Goal: Task Accomplishment & Management: Complete application form

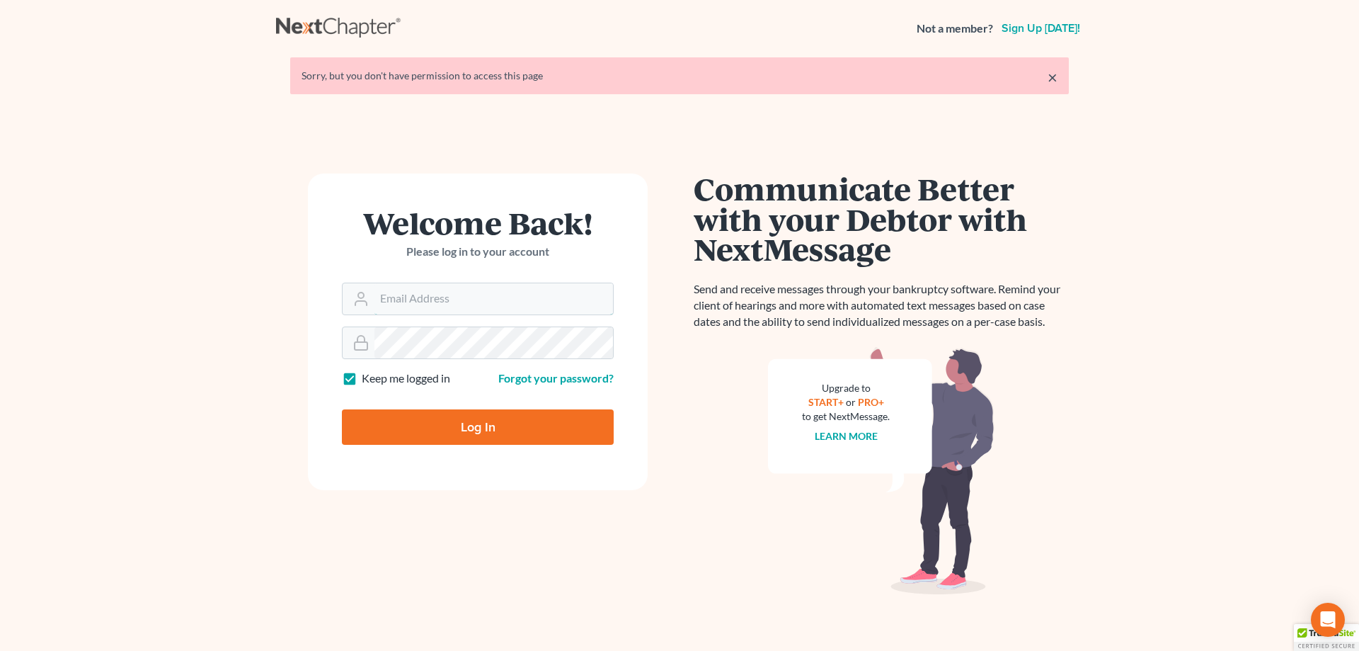
type input "[EMAIL_ADDRESS][PERSON_NAME][DOMAIN_NAME]"
click at [467, 421] on input "Log In" at bounding box center [478, 426] width 272 height 35
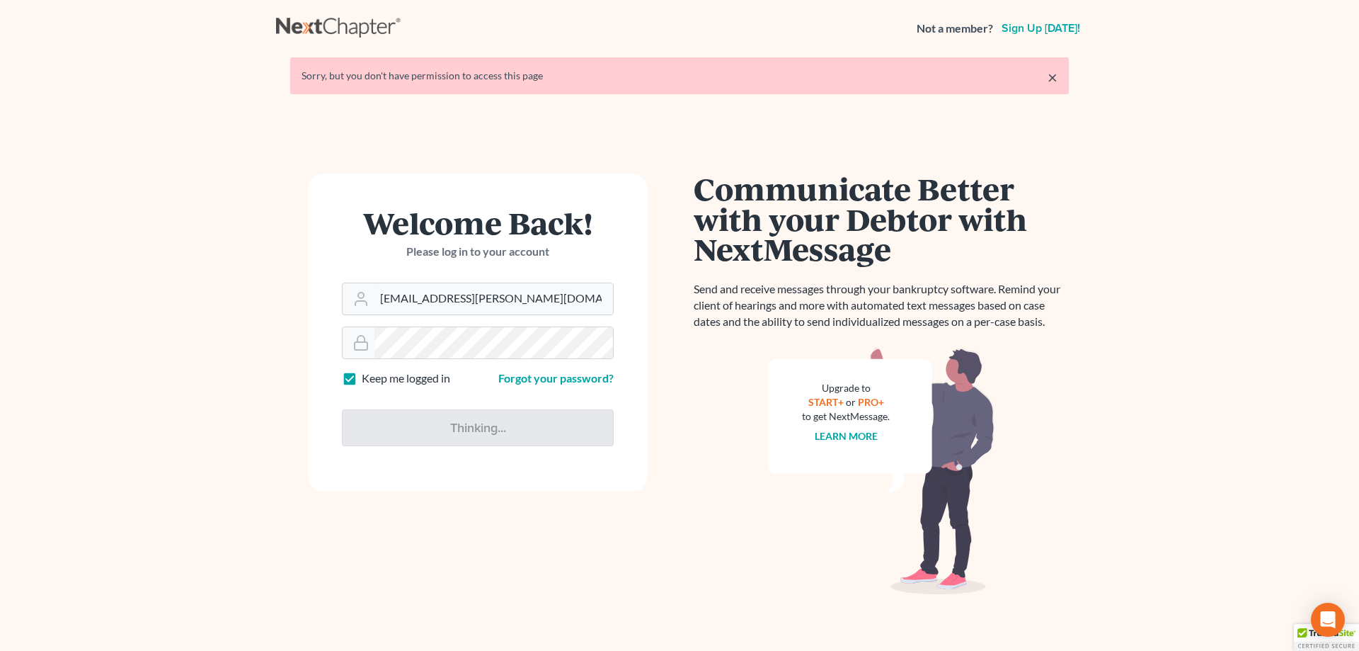
type input "Thinking..."
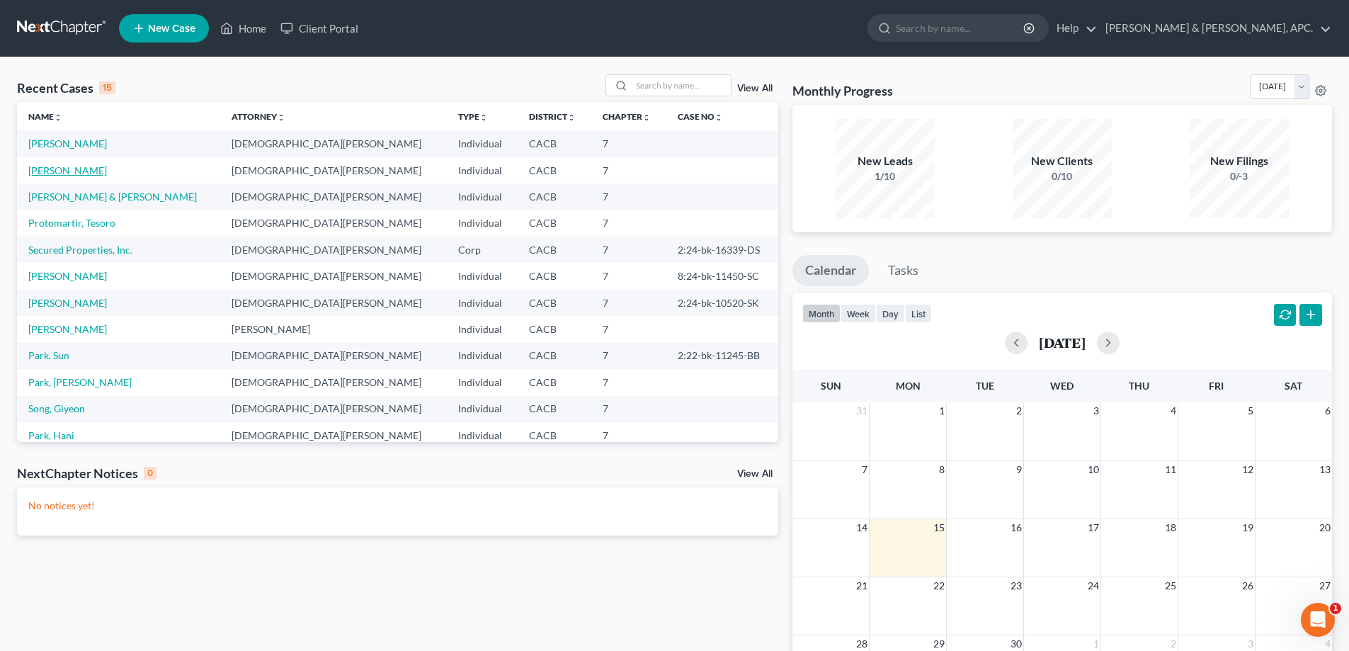
click at [69, 171] on link "[PERSON_NAME]" at bounding box center [67, 170] width 79 height 12
select select "10"
select select "5"
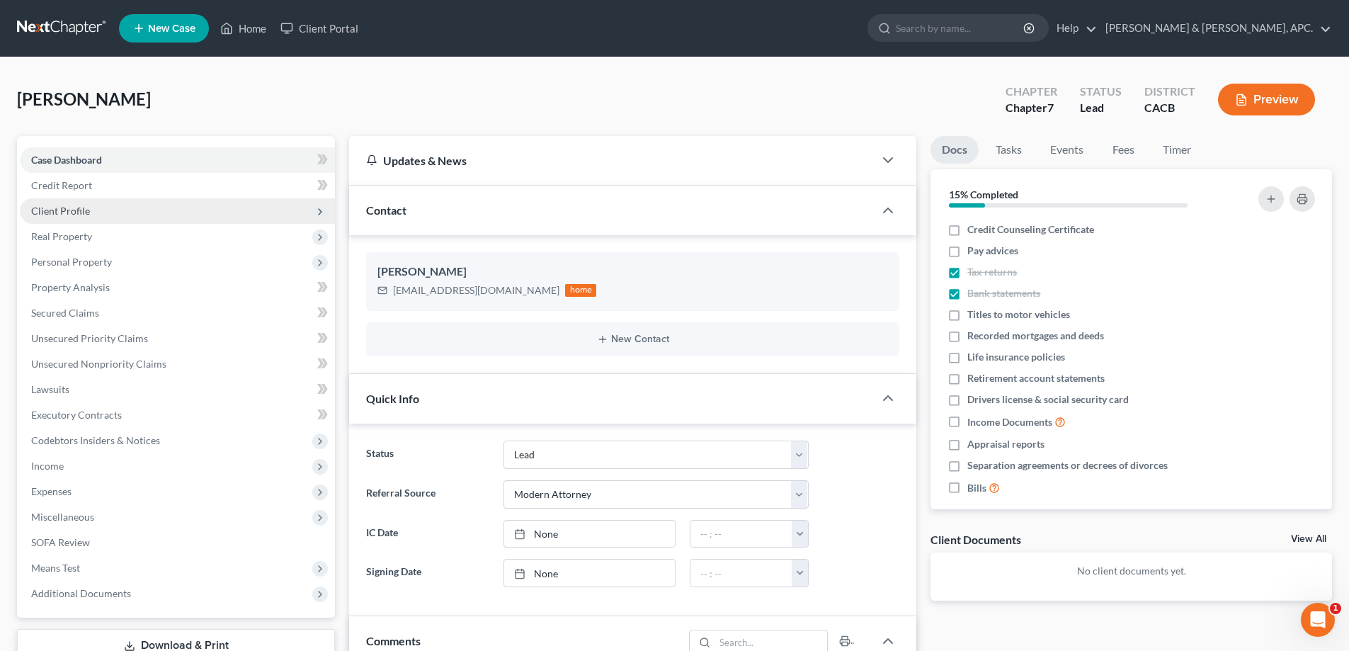
click at [96, 211] on span "Client Profile" at bounding box center [177, 210] width 315 height 25
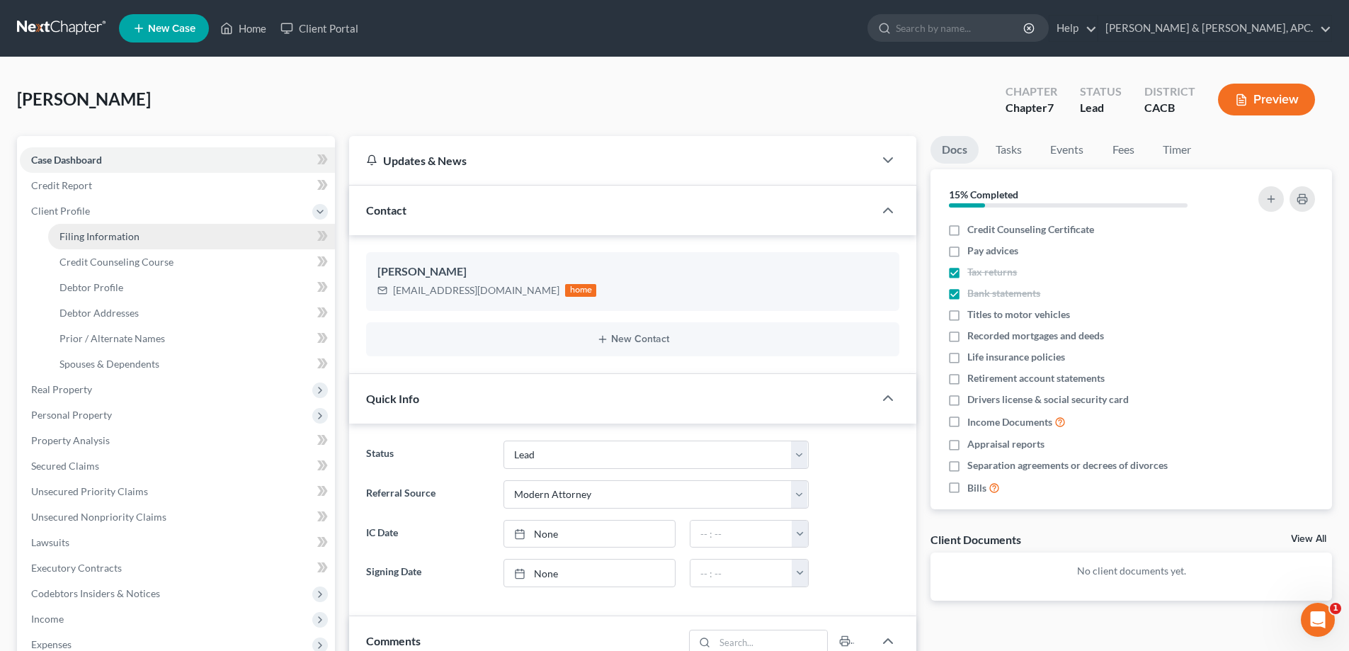
click at [97, 230] on span "Filing Information" at bounding box center [99, 236] width 80 height 12
select select "1"
select select "0"
select select "4"
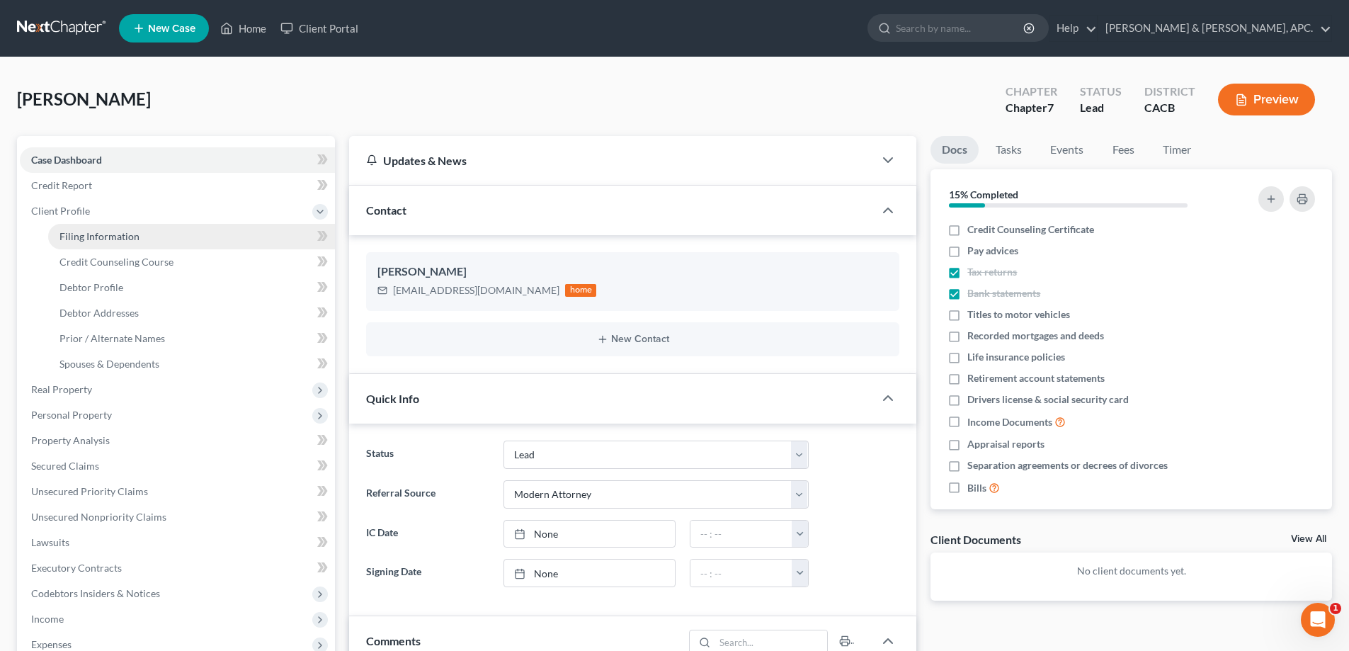
select select "0"
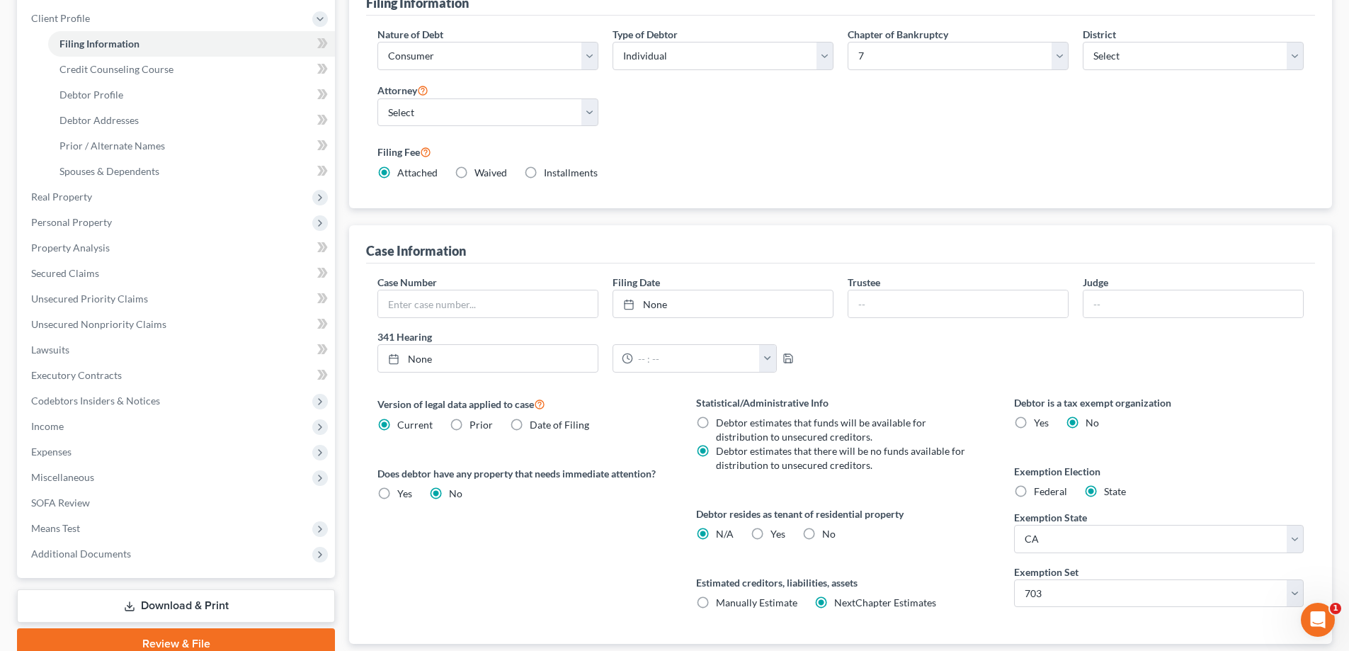
scroll to position [212, 0]
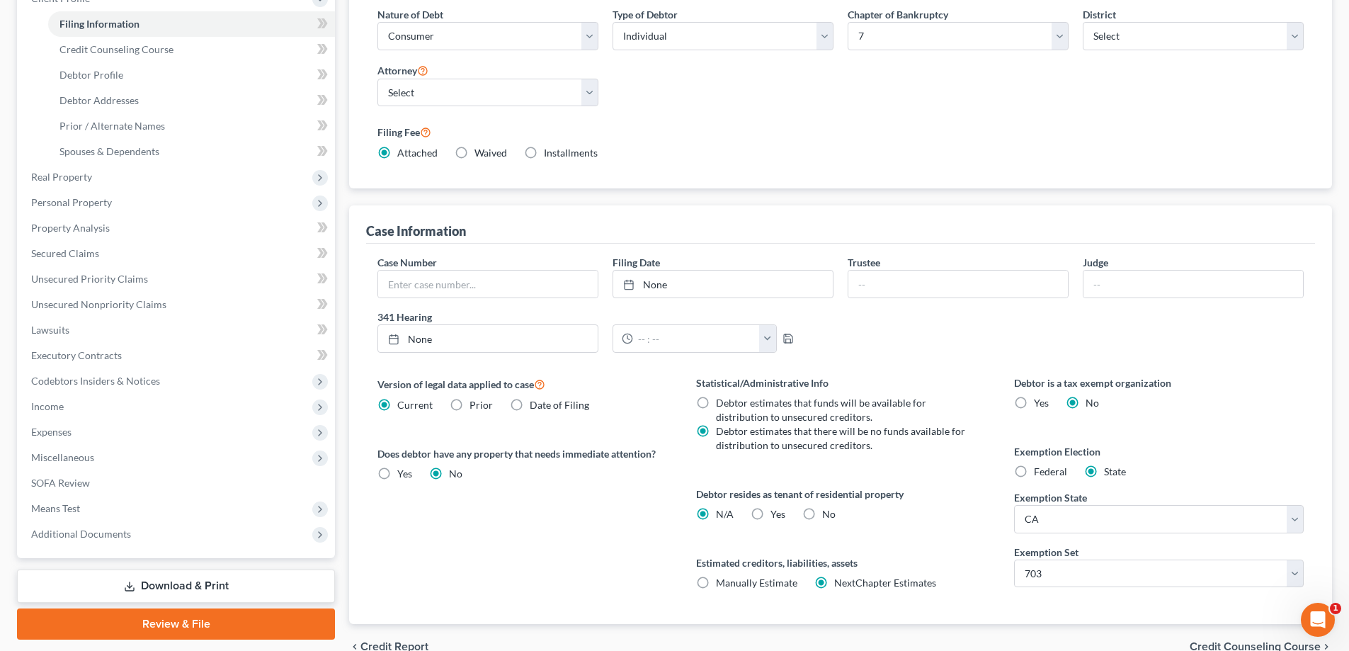
click at [822, 512] on label "No" at bounding box center [828, 514] width 13 height 14
click at [828, 512] on input "No" at bounding box center [832, 511] width 9 height 9
radio input "true"
radio input "false"
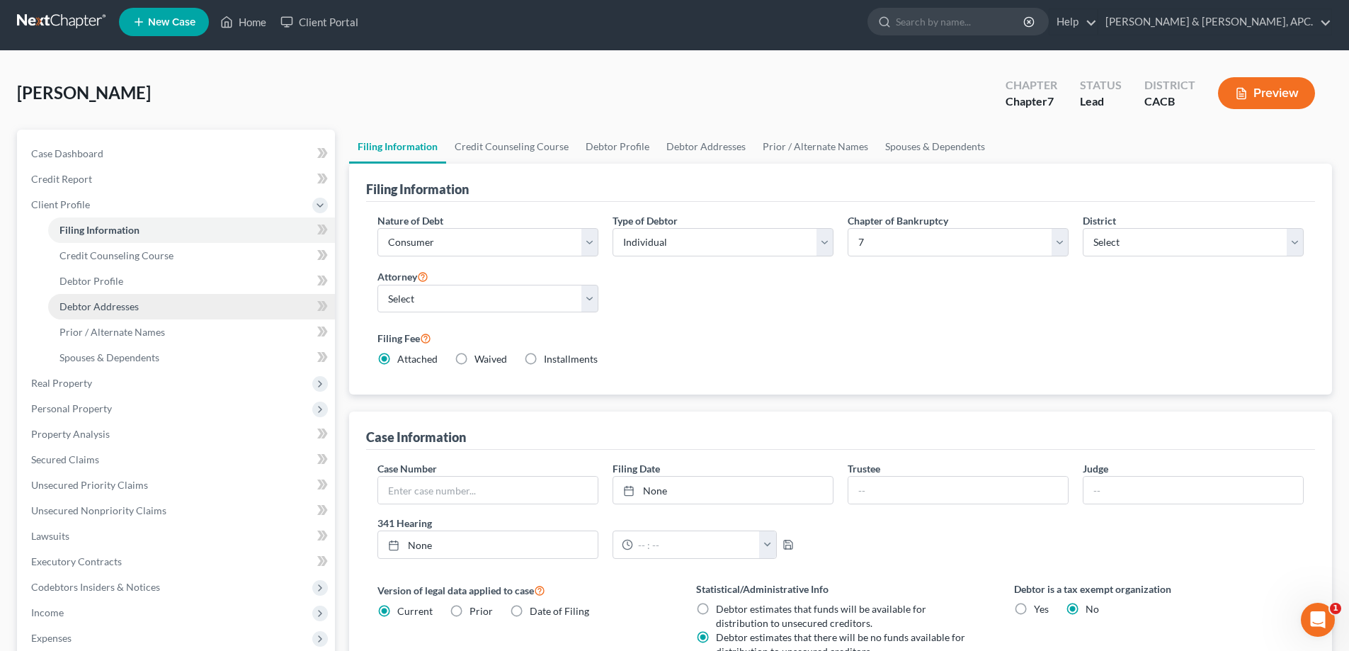
scroll to position [0, 0]
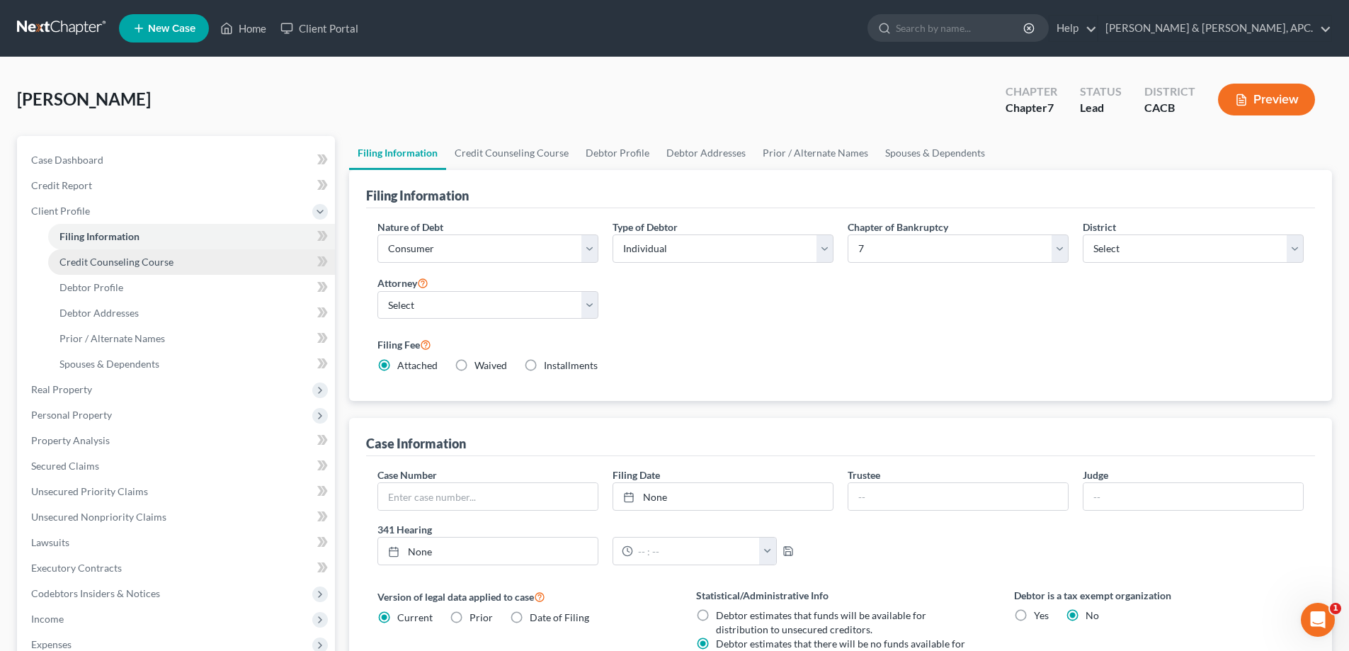
click at [137, 267] on span "Credit Counseling Course" at bounding box center [116, 262] width 114 height 12
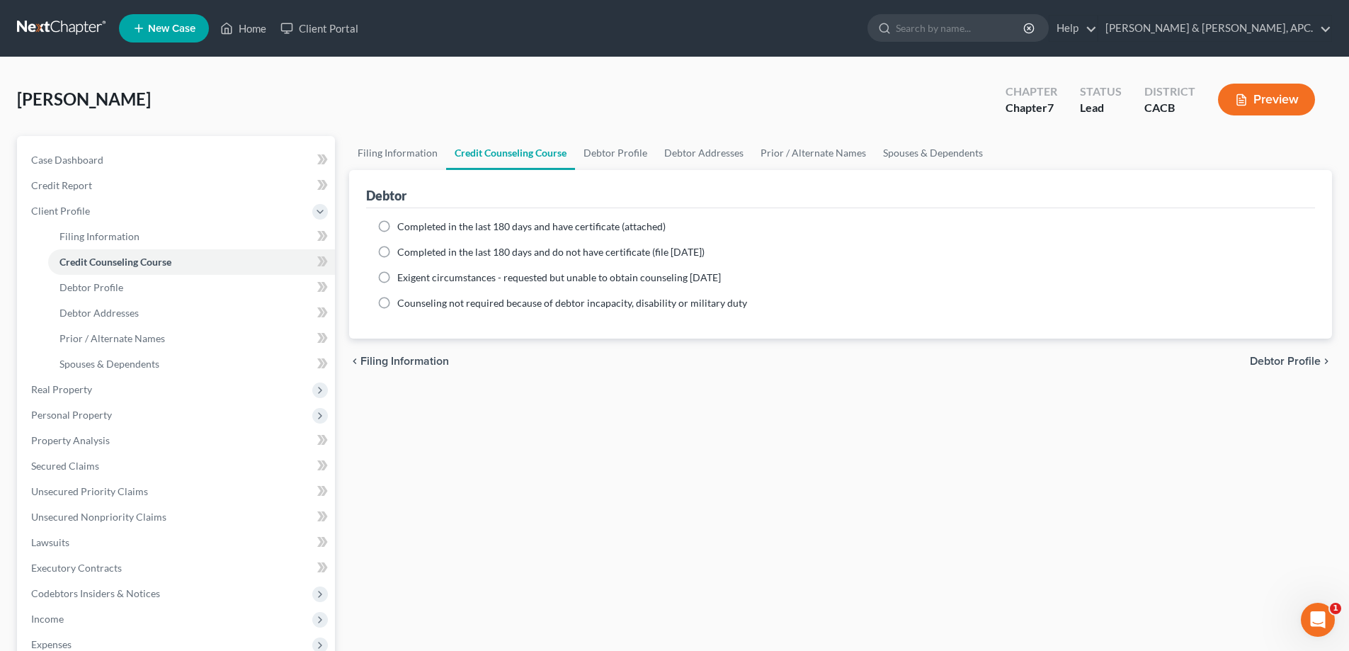
click at [464, 224] on span "Completed in the last 180 days and have certificate (attached)" at bounding box center [531, 226] width 268 height 12
click at [412, 224] on input "Completed in the last 180 days and have certificate (attached)" at bounding box center [407, 223] width 9 height 9
radio input "true"
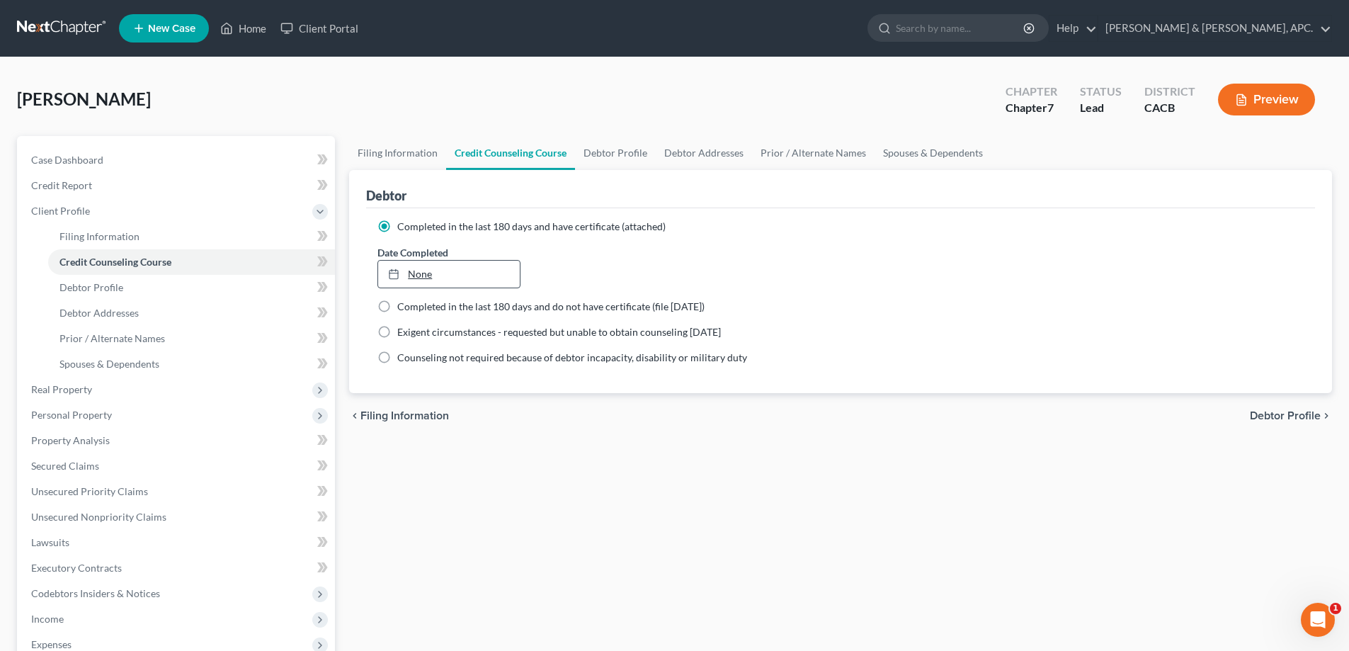
click at [421, 275] on link "None" at bounding box center [448, 274] width 141 height 27
type input "[DATE]"
click at [619, 147] on link "Debtor Profile" at bounding box center [615, 153] width 81 height 34
select select "0"
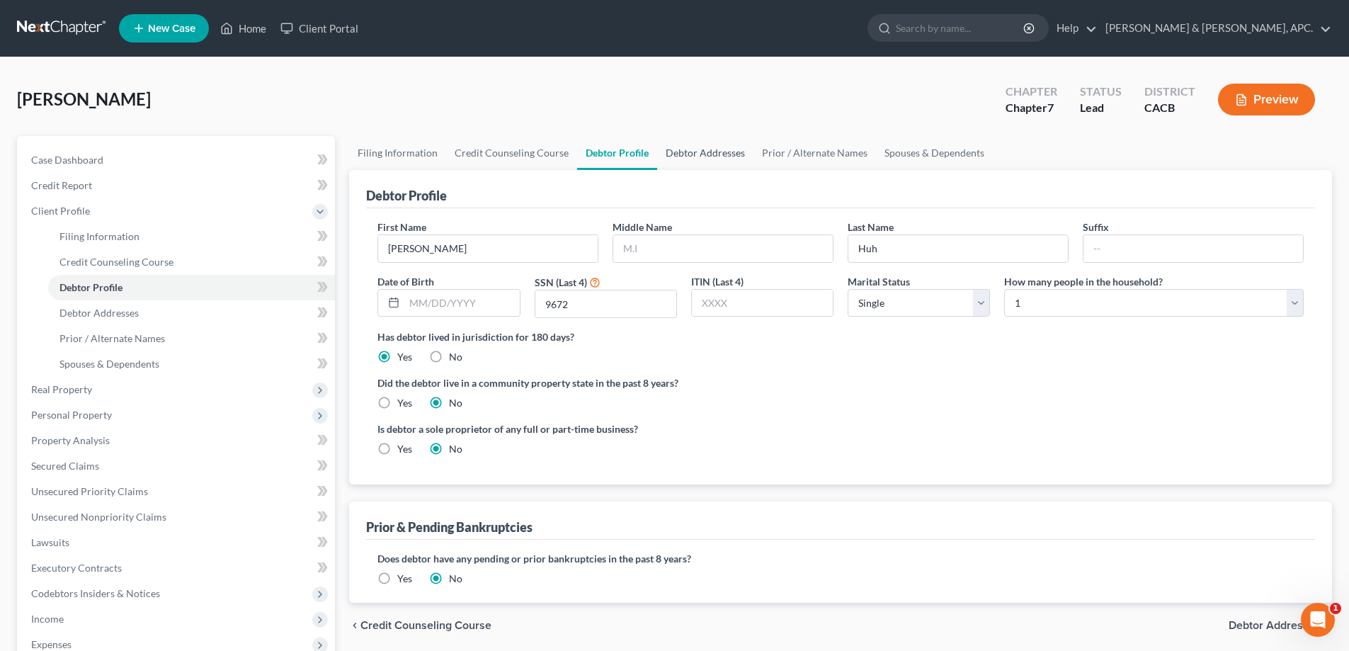
click at [685, 149] on link "Debtor Addresses" at bounding box center [705, 153] width 96 height 34
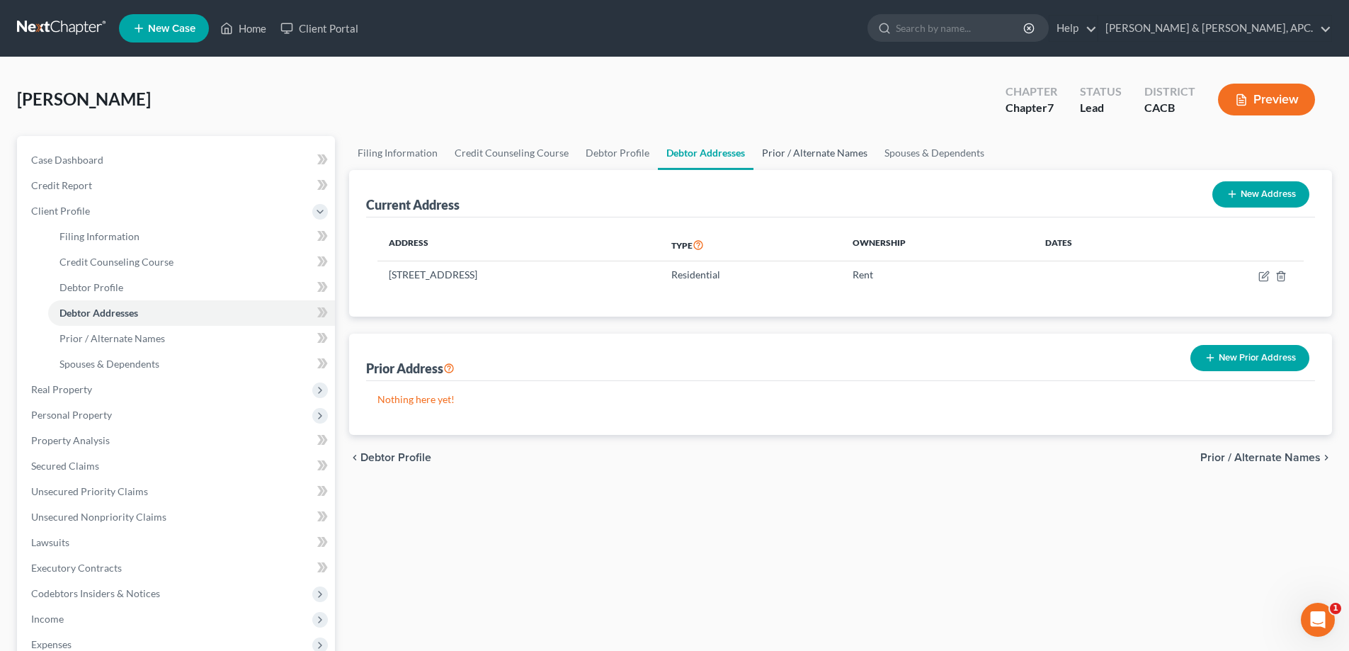
click at [804, 151] on link "Prior / Alternate Names" at bounding box center [814, 153] width 122 height 34
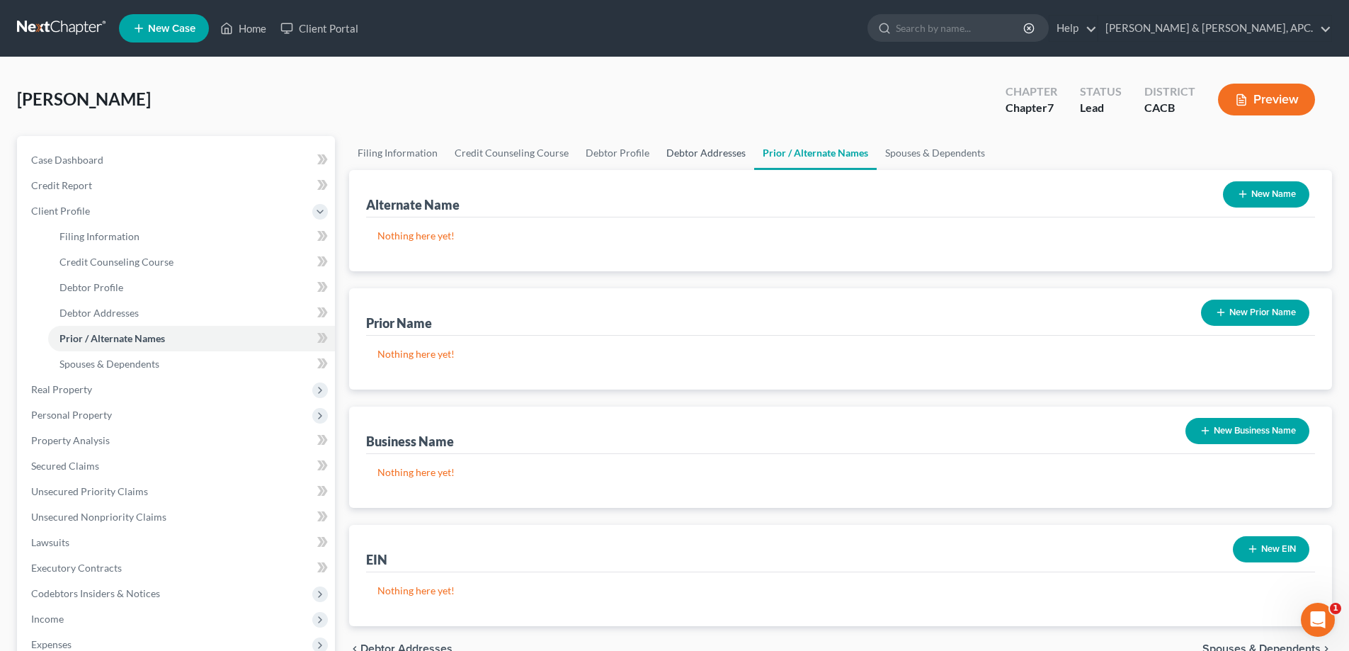
click at [696, 149] on link "Debtor Addresses" at bounding box center [706, 153] width 96 height 34
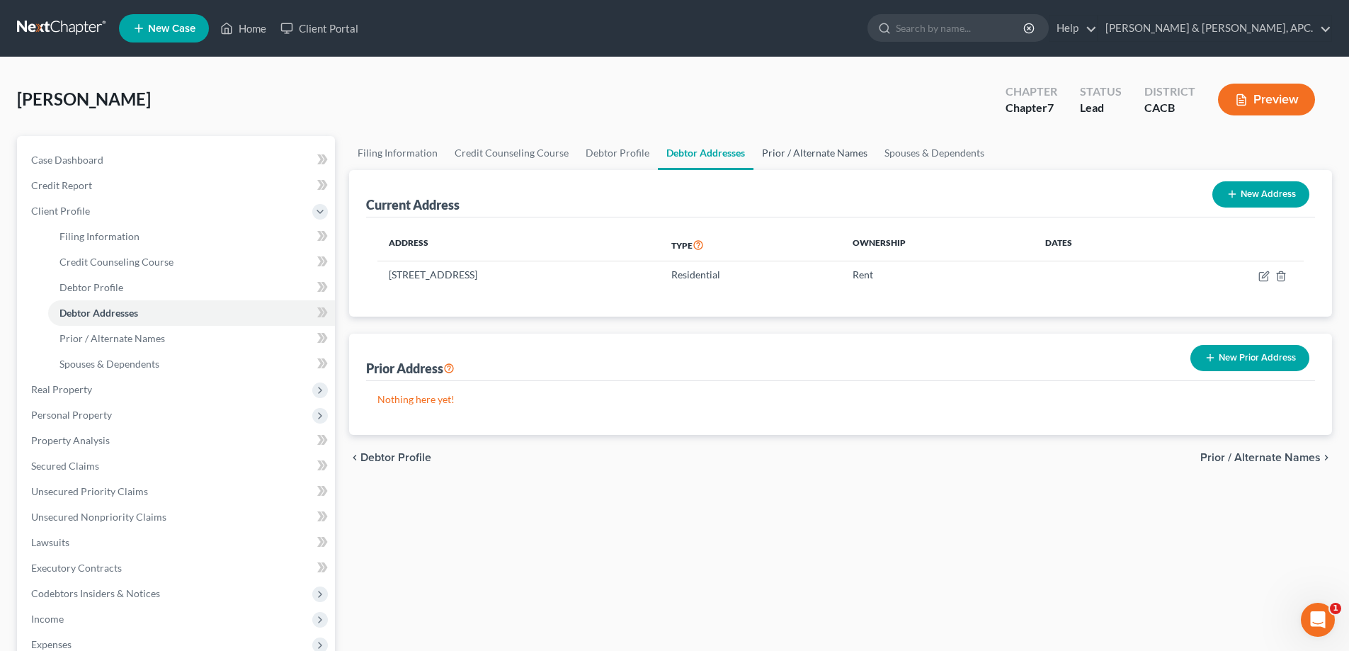
click at [833, 158] on link "Prior / Alternate Names" at bounding box center [814, 153] width 122 height 34
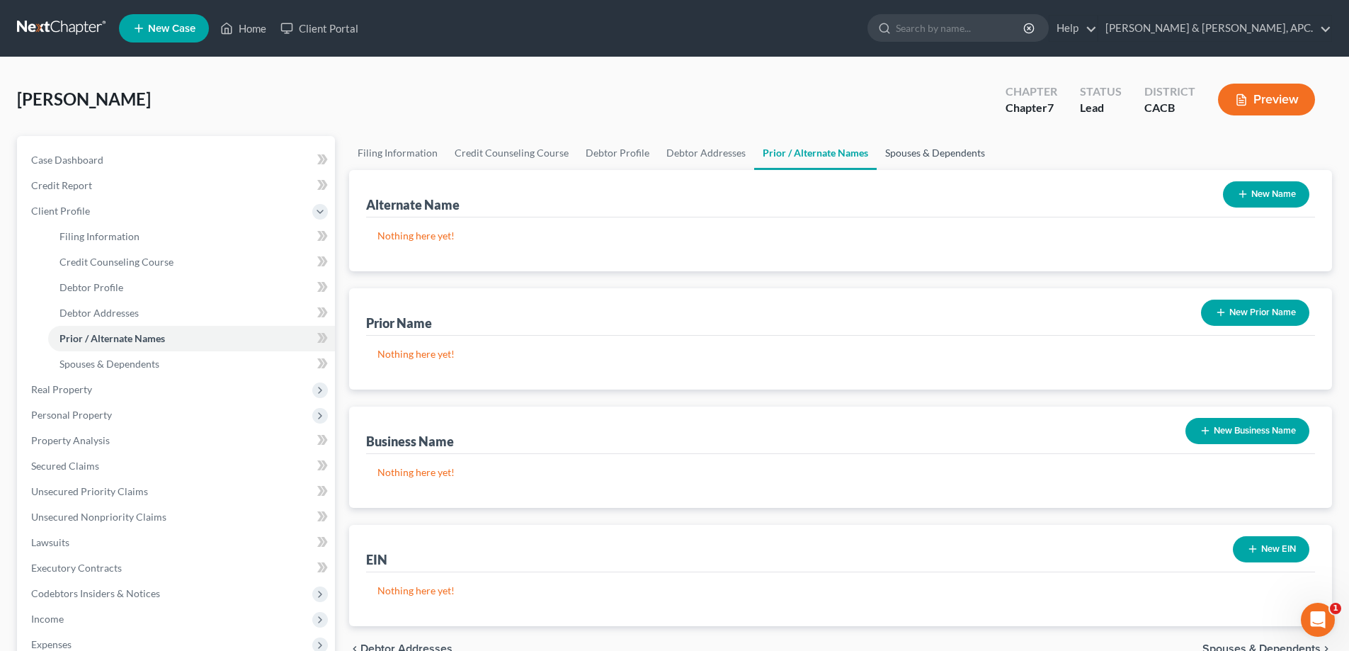
click at [933, 152] on link "Spouses & Dependents" at bounding box center [935, 153] width 117 height 34
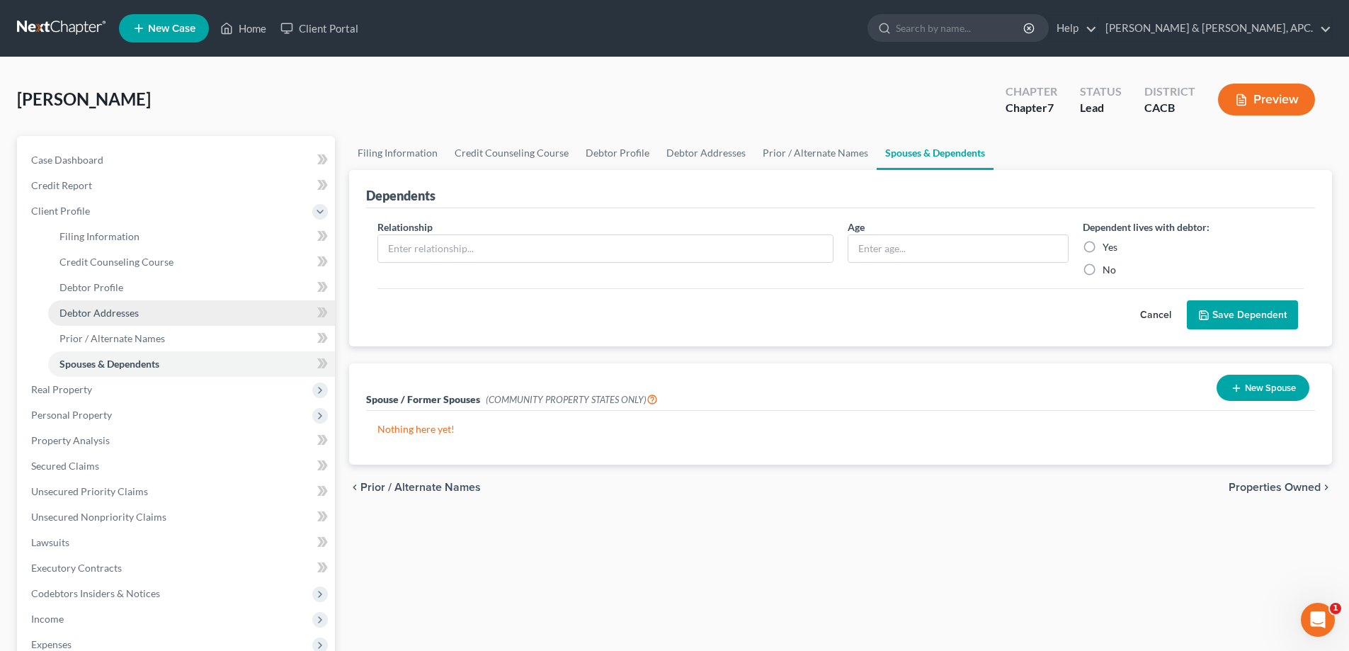
scroll to position [71, 0]
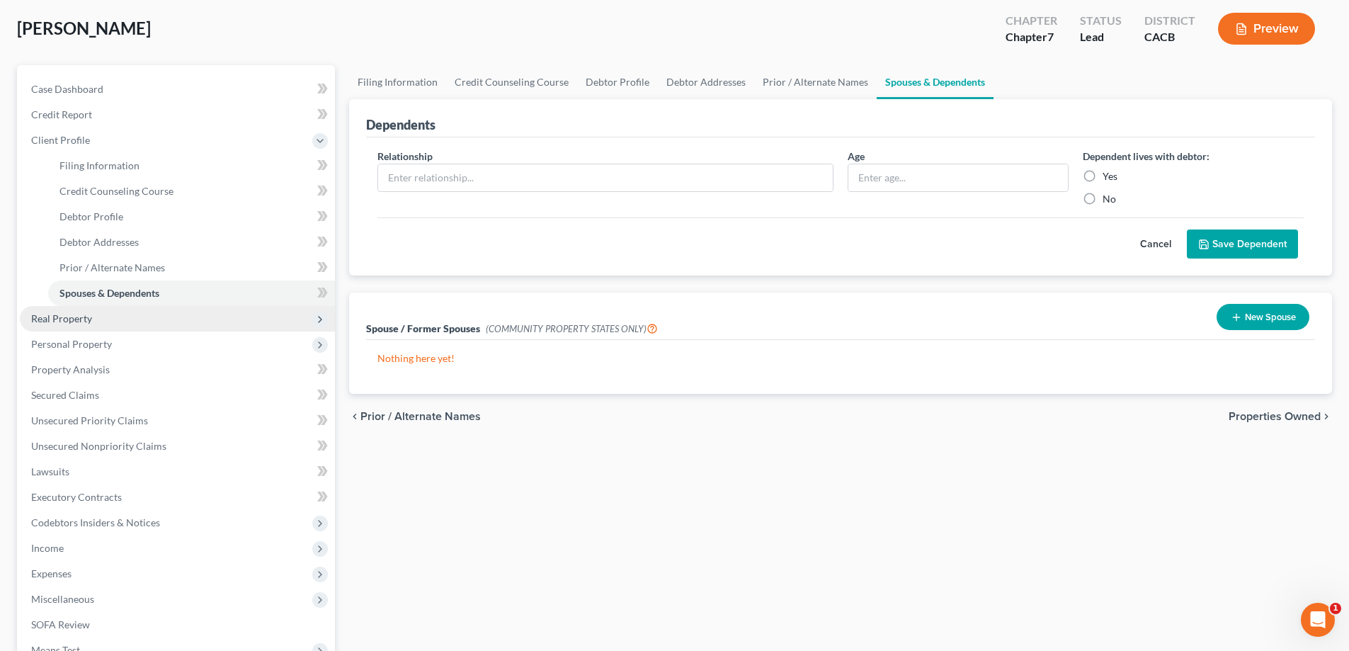
click at [60, 321] on span "Real Property" at bounding box center [61, 318] width 61 height 12
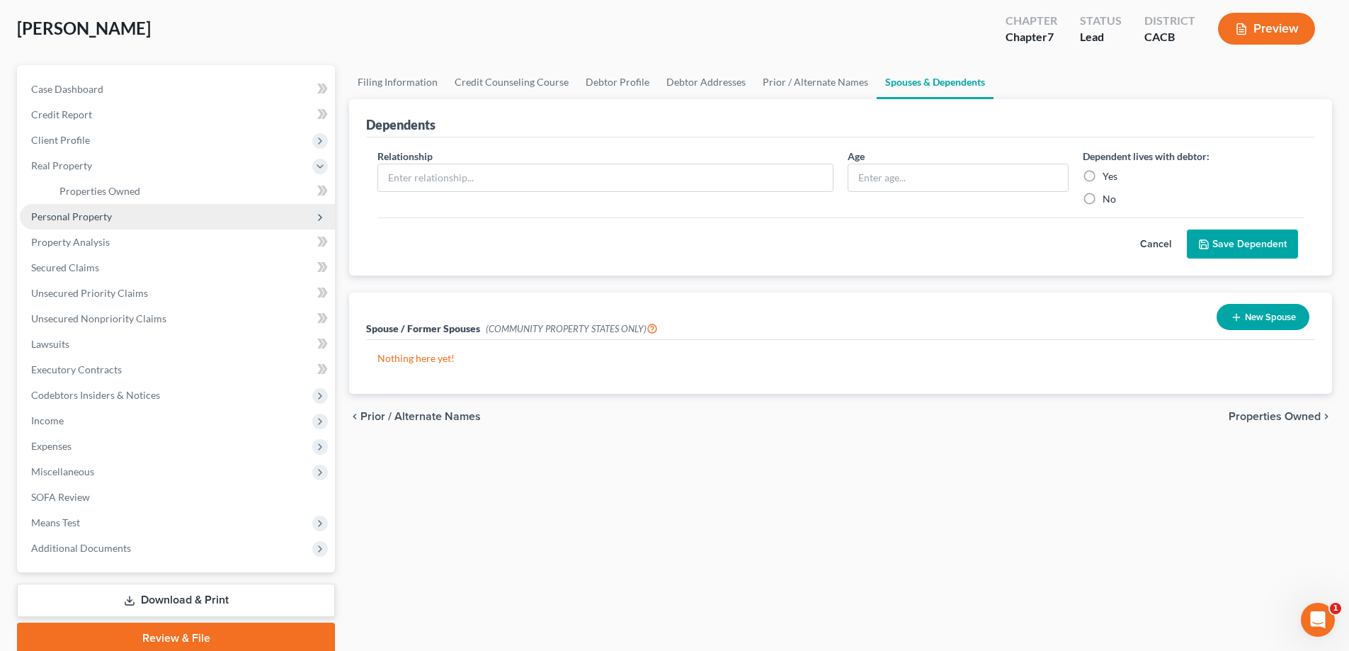
click at [72, 216] on span "Personal Property" at bounding box center [71, 216] width 81 height 12
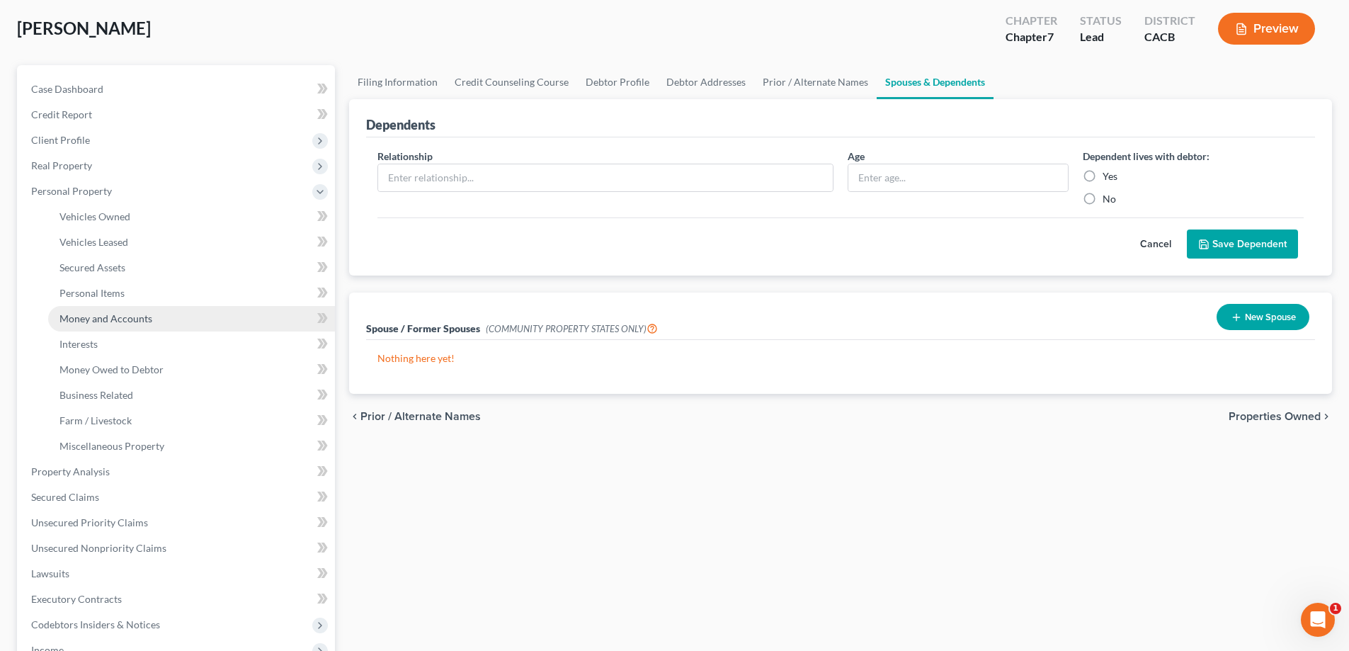
click at [102, 316] on span "Money and Accounts" at bounding box center [105, 318] width 93 height 12
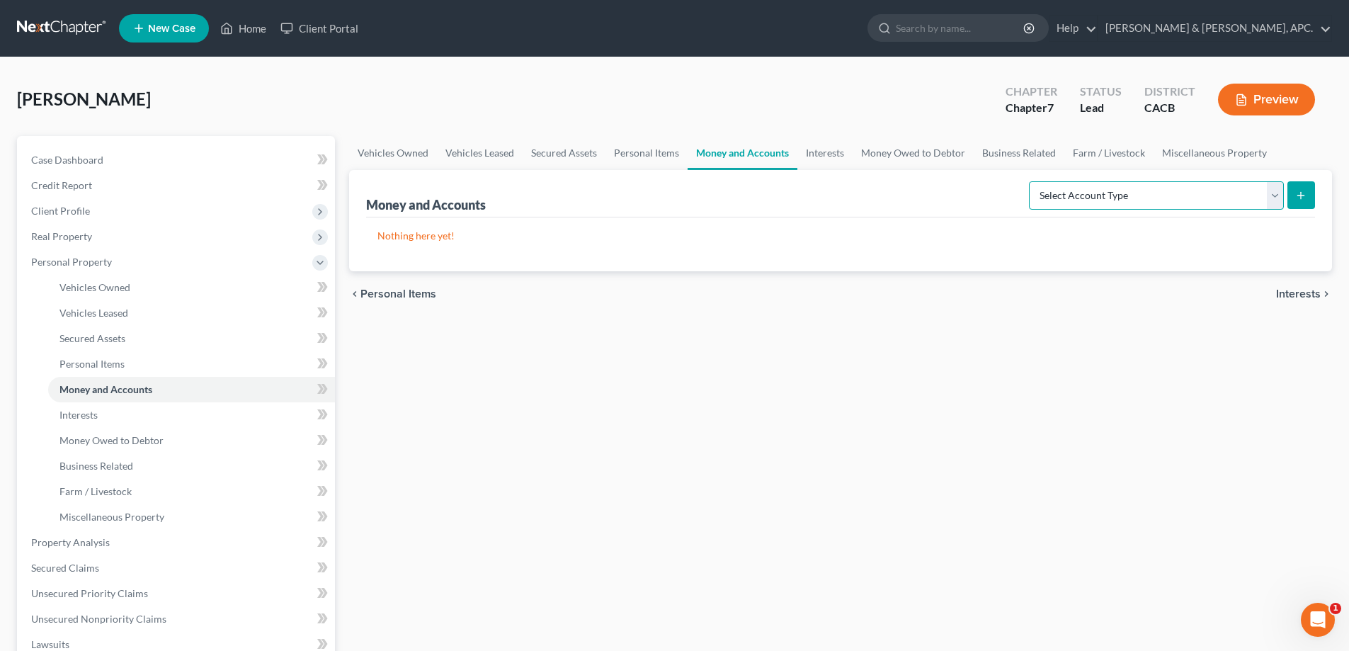
click at [1271, 196] on select "Select Account Type Brokerage Cash on Hand Certificates of Deposit Checking Acc…" at bounding box center [1156, 195] width 255 height 28
select select "checking"
click at [1032, 181] on select "Select Account Type Brokerage Cash on Hand Certificates of Deposit Checking Acc…" at bounding box center [1156, 195] width 255 height 28
click at [1299, 185] on button "submit" at bounding box center [1301, 195] width 28 height 28
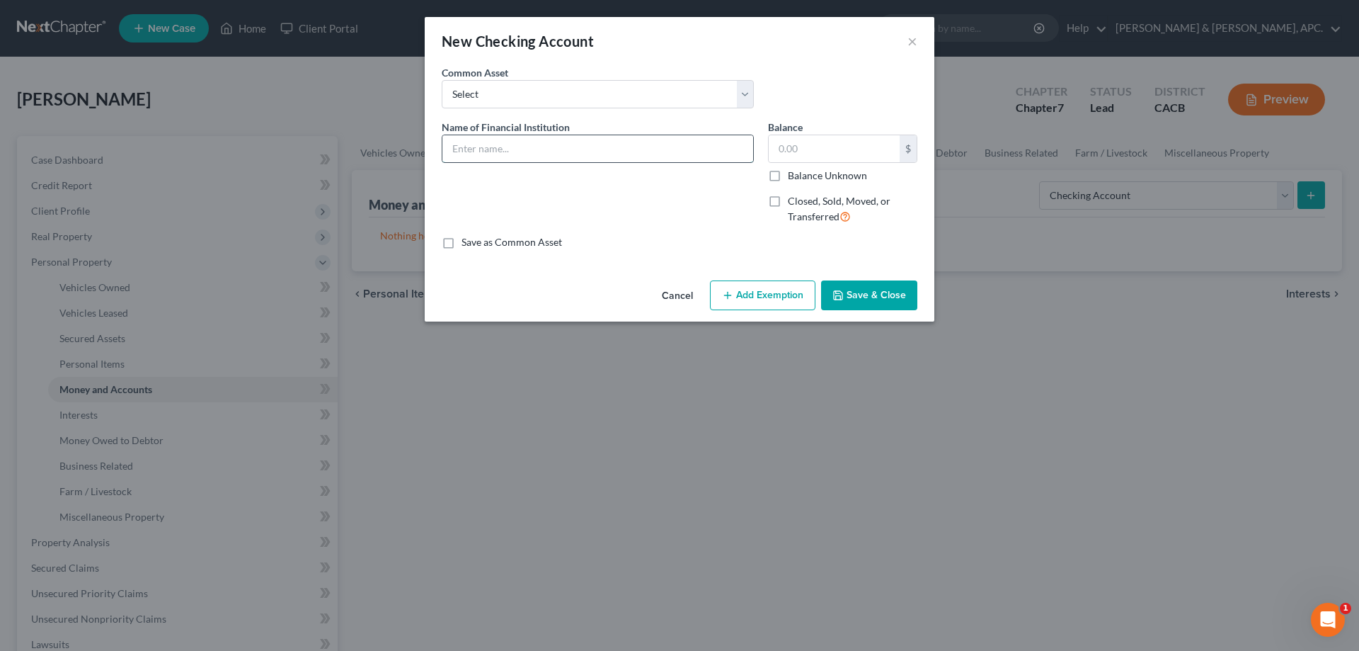
click at [490, 142] on input "text" at bounding box center [598, 148] width 311 height 27
type input "Chase Checking 7825"
click at [852, 148] on input "text" at bounding box center [834, 148] width 131 height 27
type input "1,440.00"
click at [757, 295] on button "Add Exemption" at bounding box center [762, 295] width 105 height 30
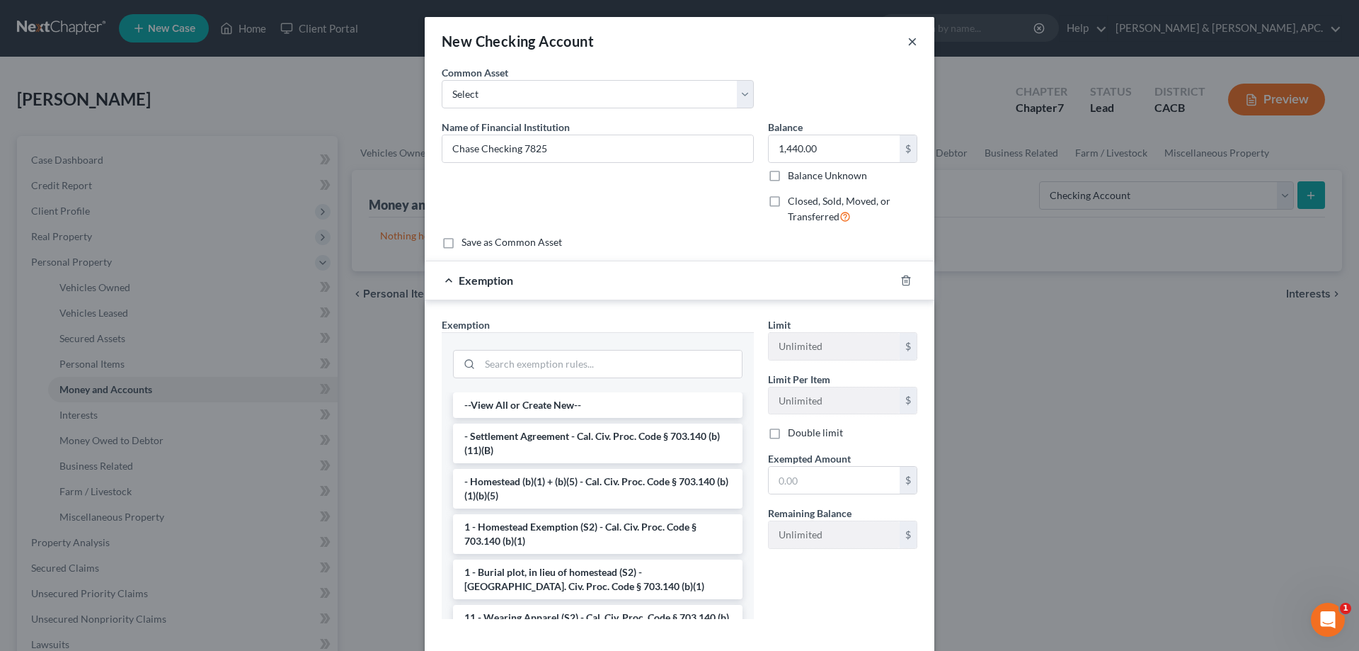
click at [908, 50] on button "×" at bounding box center [913, 41] width 10 height 17
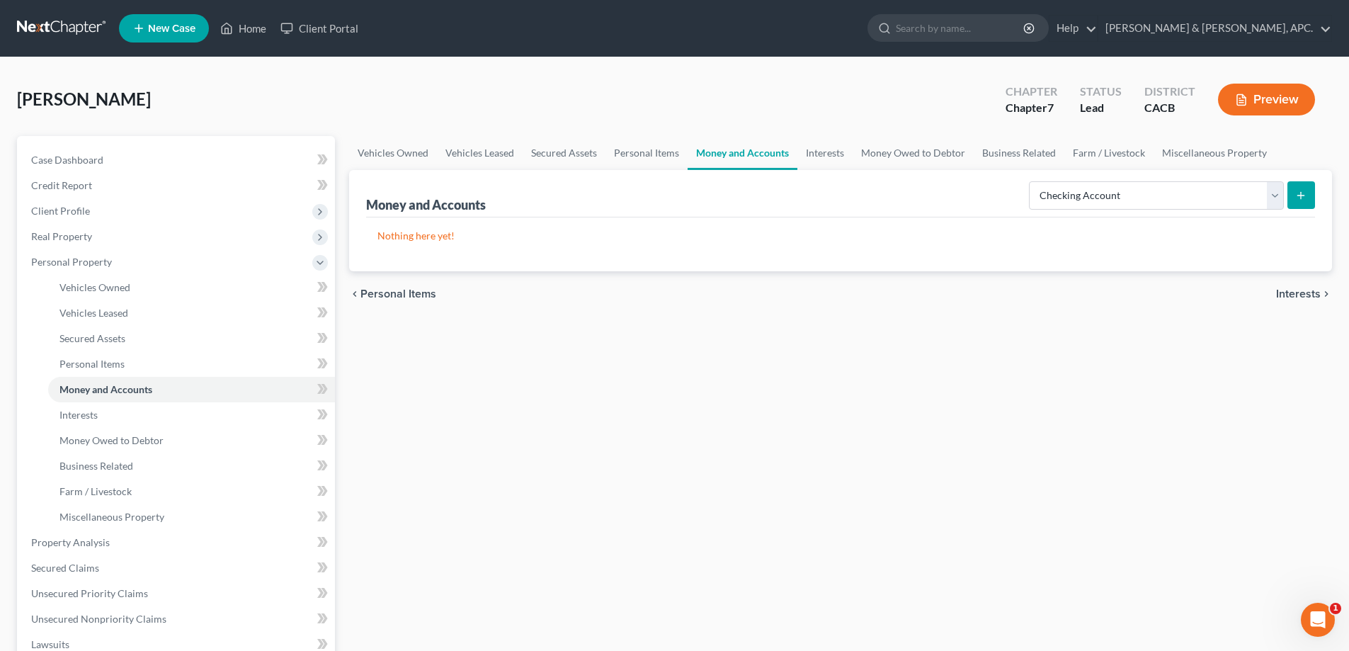
click at [1306, 195] on icon "submit" at bounding box center [1300, 195] width 11 height 11
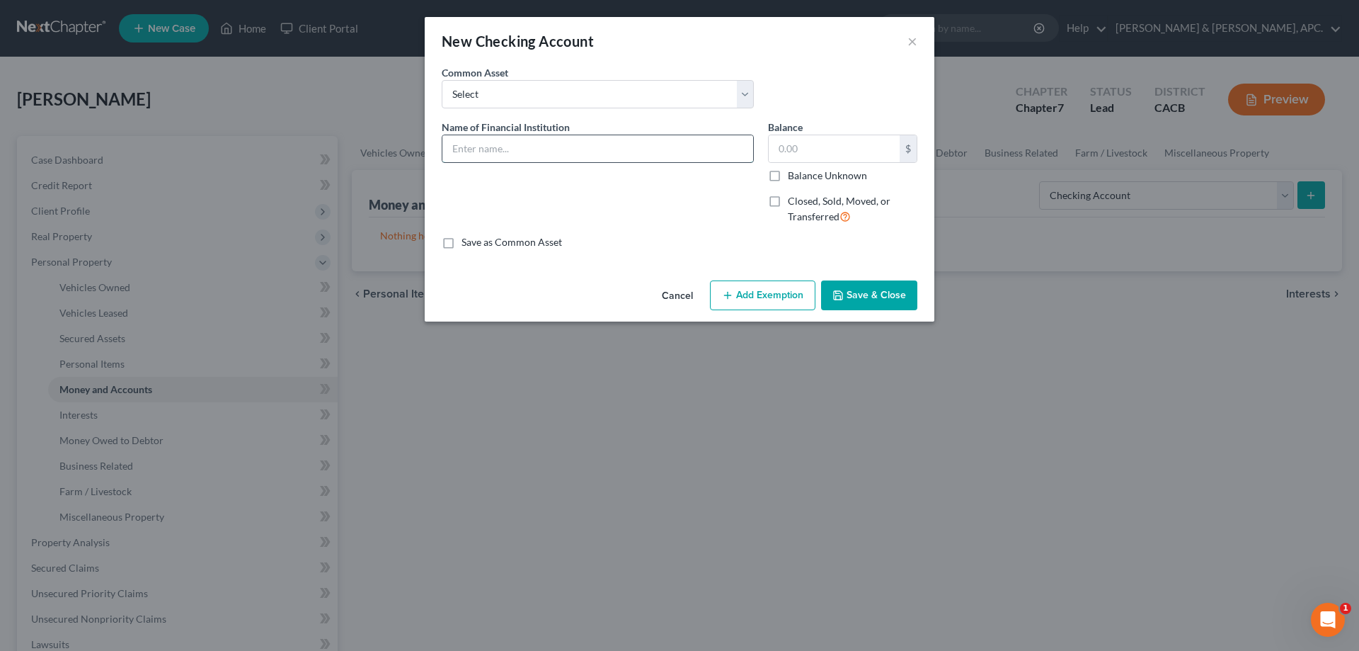
click at [457, 152] on input "text" at bounding box center [598, 148] width 311 height 27
type input "Chase- Acct No. 7825"
click at [787, 147] on input "text" at bounding box center [834, 148] width 131 height 27
type input "1,441.00"
click at [870, 285] on button "Save & Close" at bounding box center [869, 295] width 96 height 30
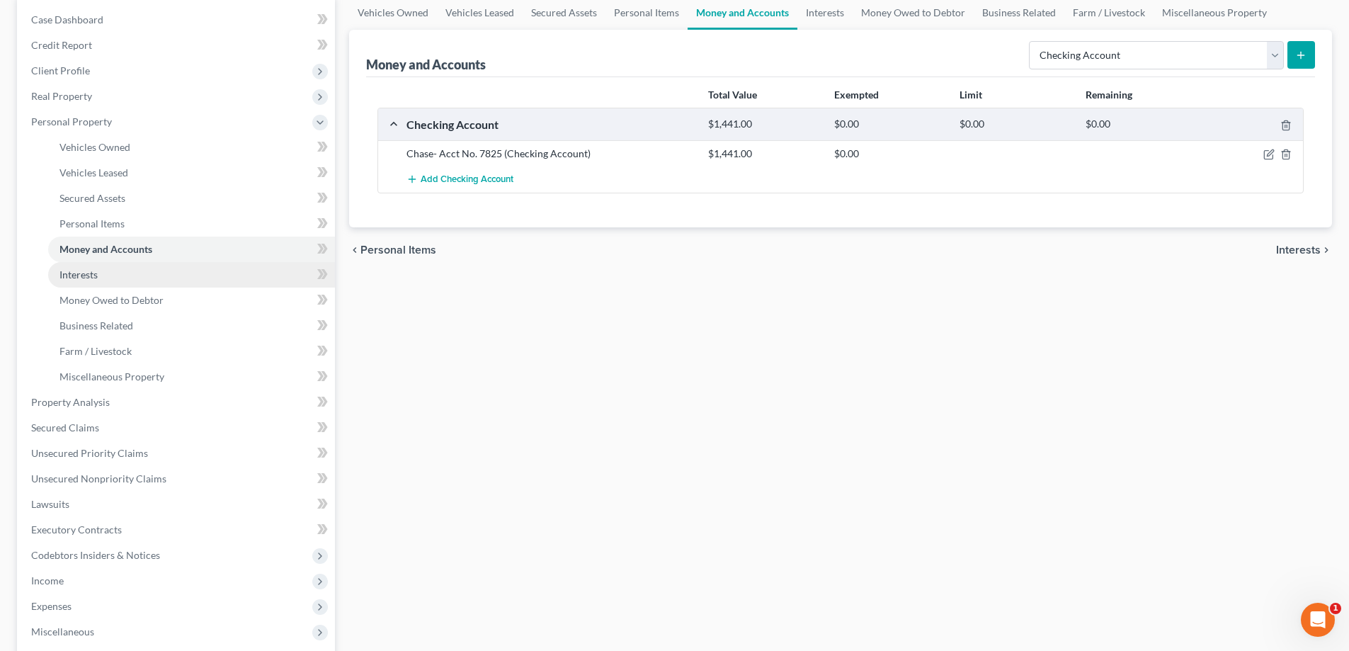
scroll to position [142, 0]
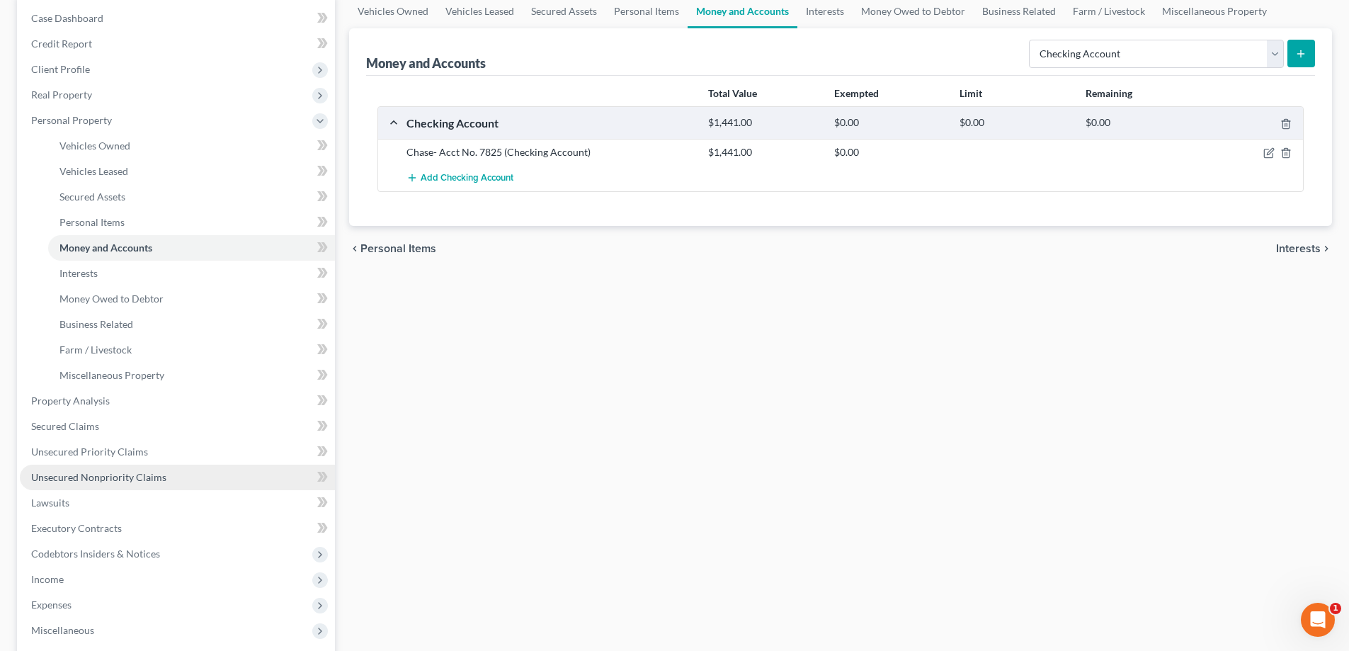
click at [125, 477] on span "Unsecured Nonpriority Claims" at bounding box center [98, 477] width 135 height 12
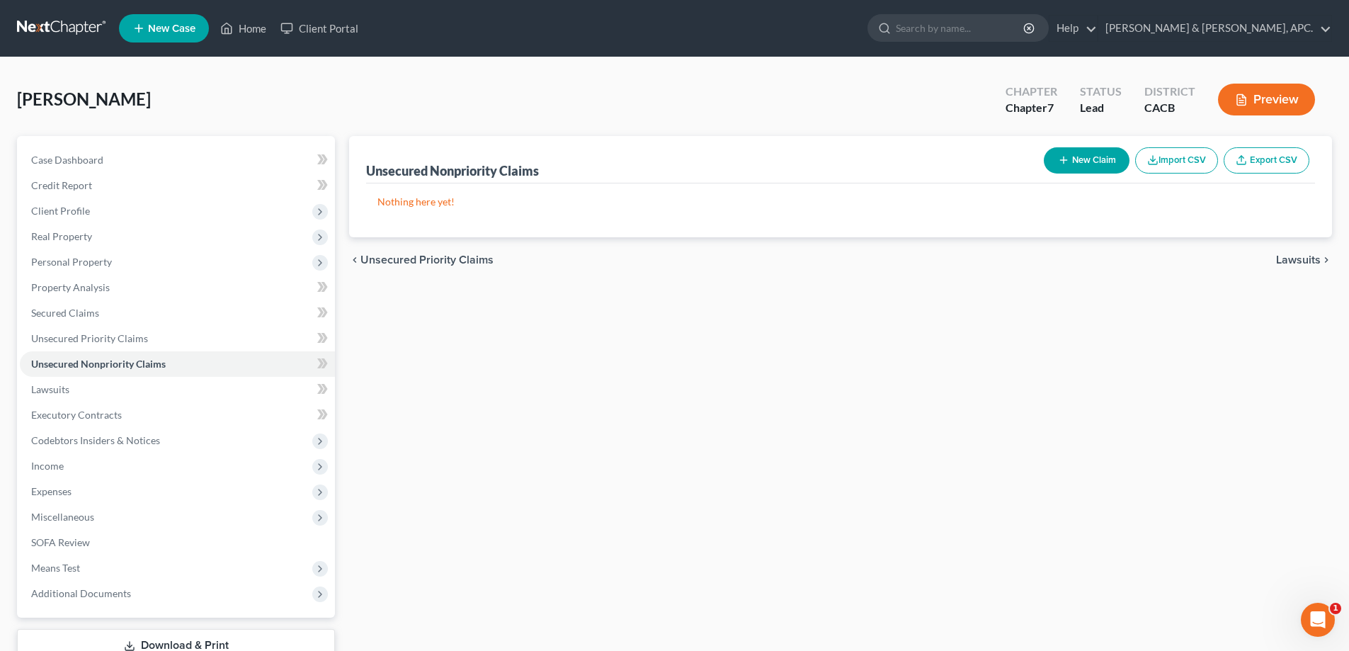
click at [1085, 171] on button "New Claim" at bounding box center [1087, 160] width 86 height 26
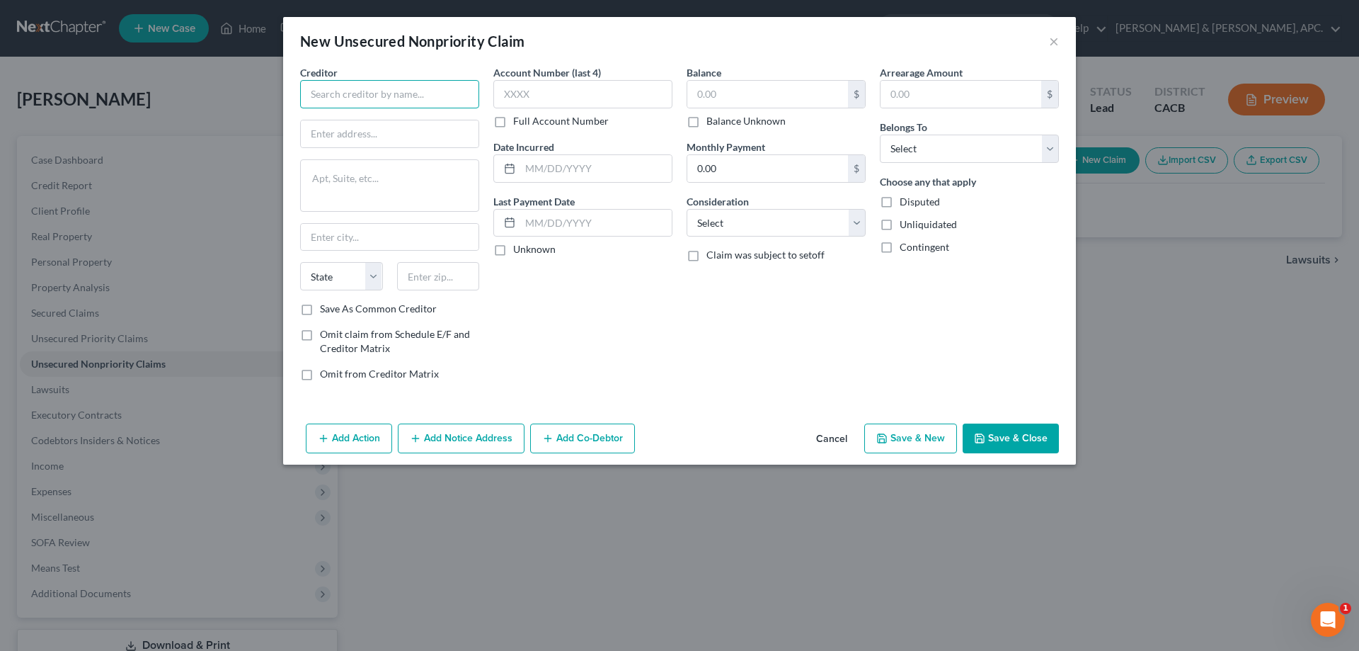
click at [333, 91] on input "text" at bounding box center [389, 94] width 179 height 28
type input "Happy Money"
click at [328, 126] on input "text" at bounding box center [390, 133] width 178 height 27
paste input "[STREET_ADDRESS]"
drag, startPoint x: 414, startPoint y: 131, endPoint x: 466, endPoint y: 137, distance: 52.1
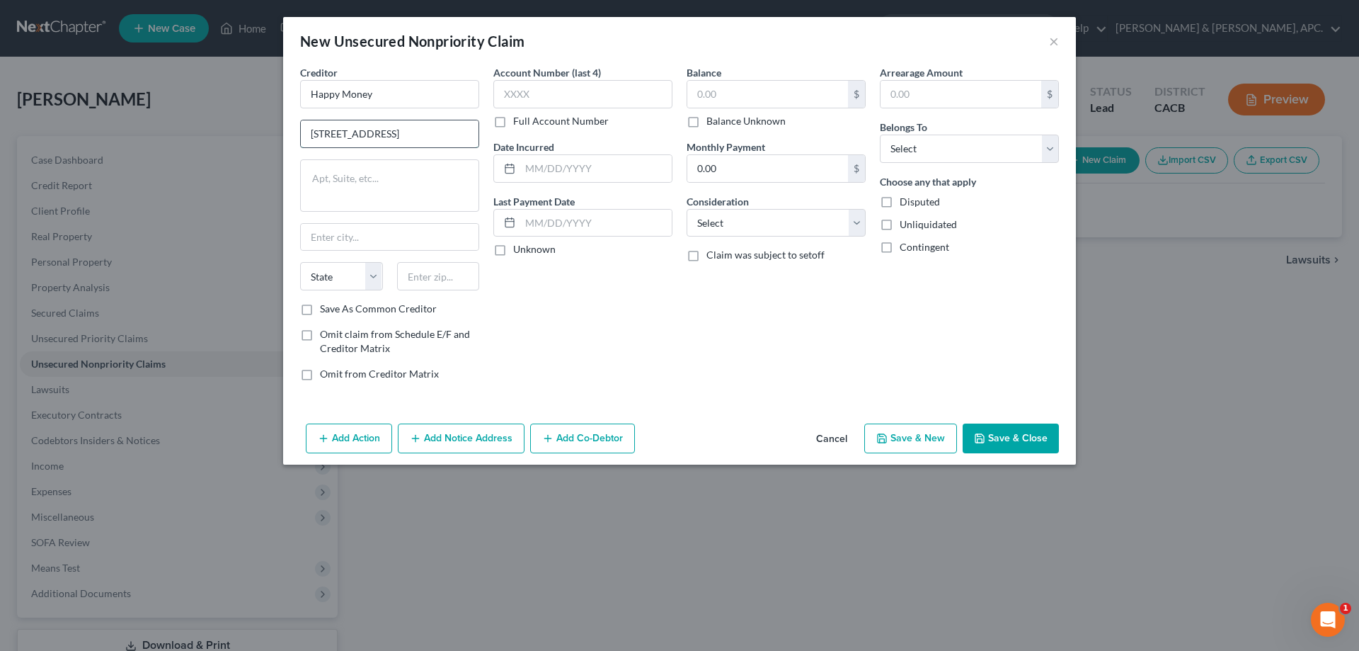
click at [466, 137] on input "[STREET_ADDRESS]" at bounding box center [390, 133] width 178 height 27
type input "[STREET_ADDRESS]"
click at [337, 165] on textarea at bounding box center [389, 185] width 179 height 52
paste textarea "Suite 200"
paste textarea "[GEOGRAPHIC_DATA]"
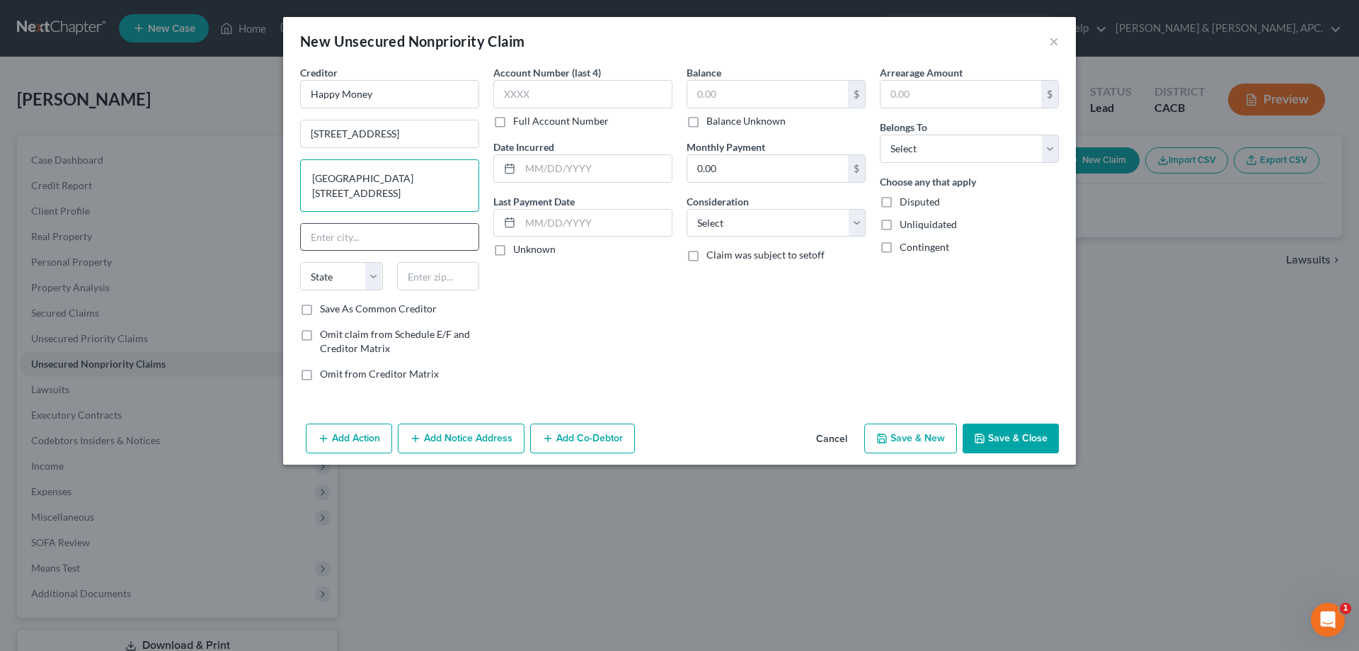
type textarea "[GEOGRAPHIC_DATA][STREET_ADDRESS]"
click at [358, 236] on input "text" at bounding box center [390, 237] width 178 height 27
type input "Torance"
select select "4"
type input "90503"
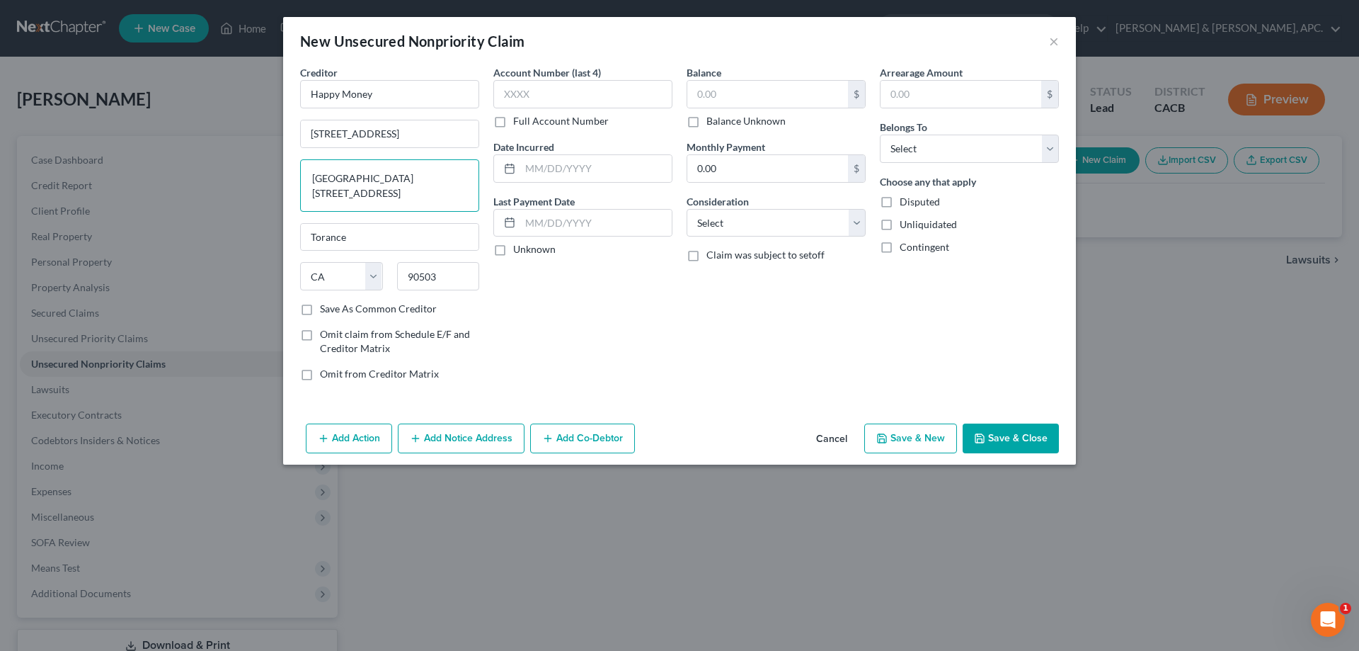
type input "Torrance"
drag, startPoint x: 357, startPoint y: 181, endPoint x: 484, endPoint y: 179, distance: 126.7
click at [484, 179] on div "Creditor * Happy Money [STREET_ADDRESS][GEOGRAPHIC_DATA][US_STATE] CA CO [GEOGR…" at bounding box center [389, 228] width 193 height 327
type textarea "Suite 200"
click at [552, 164] on input "text" at bounding box center [596, 168] width 152 height 27
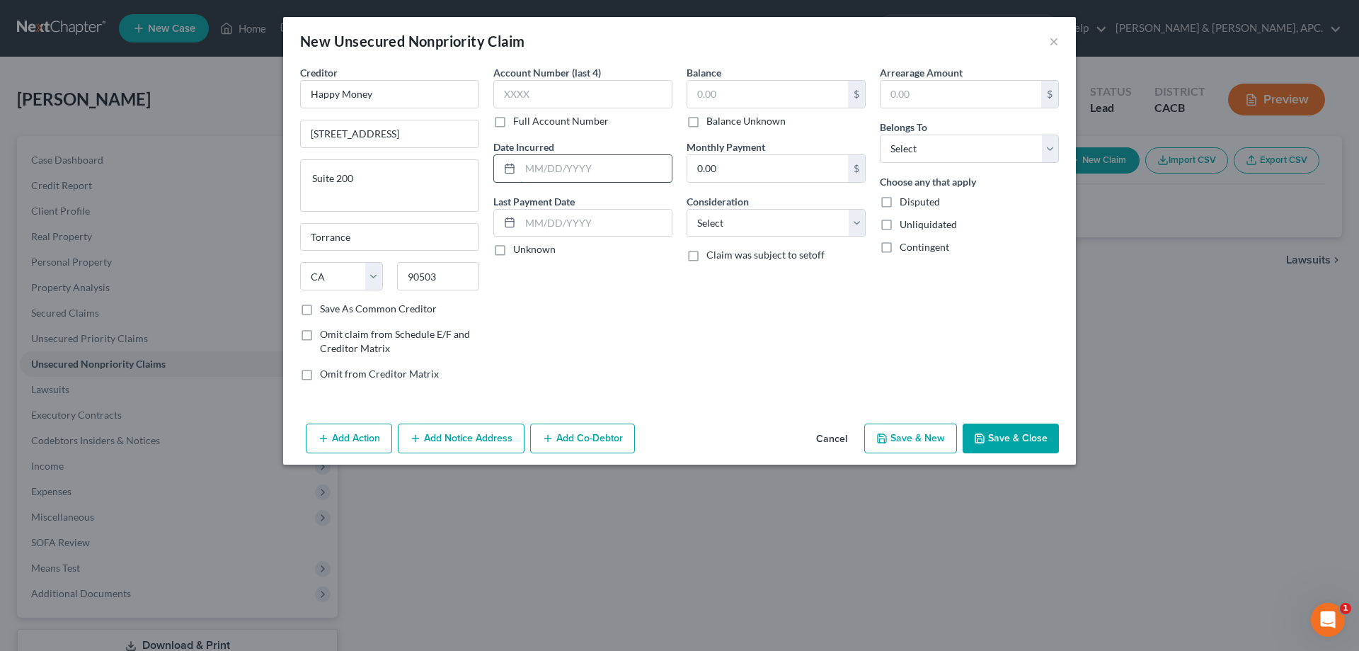
type input "[DATE]-[DATE]"
click at [721, 101] on input "text" at bounding box center [767, 94] width 161 height 27
type input "30,268.69"
click at [772, 219] on select "Select Cable / Satellite Services Collection Agency Credit Card Debt Debt Couns…" at bounding box center [776, 223] width 179 height 28
select select "2"
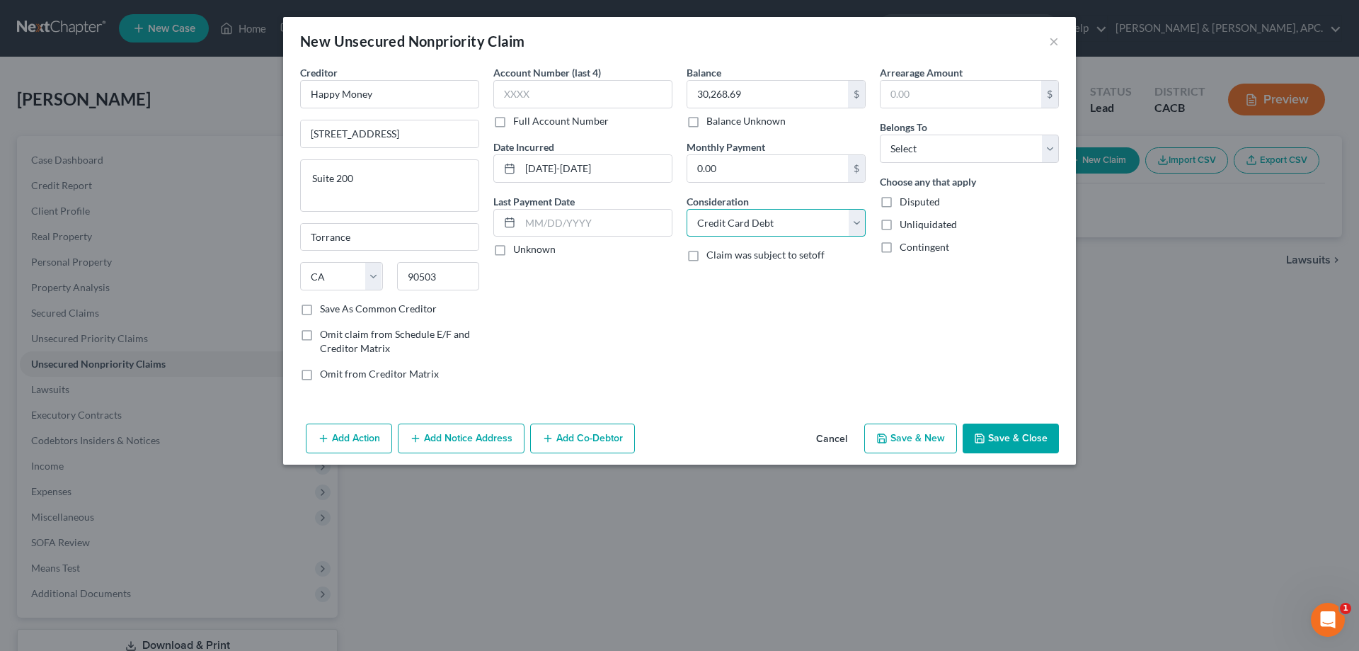
click at [687, 209] on select "Select Cable / Satellite Services Collection Agency Credit Card Debt Debt Couns…" at bounding box center [776, 223] width 179 height 28
click at [1027, 424] on button "Save & Close" at bounding box center [1011, 438] width 96 height 30
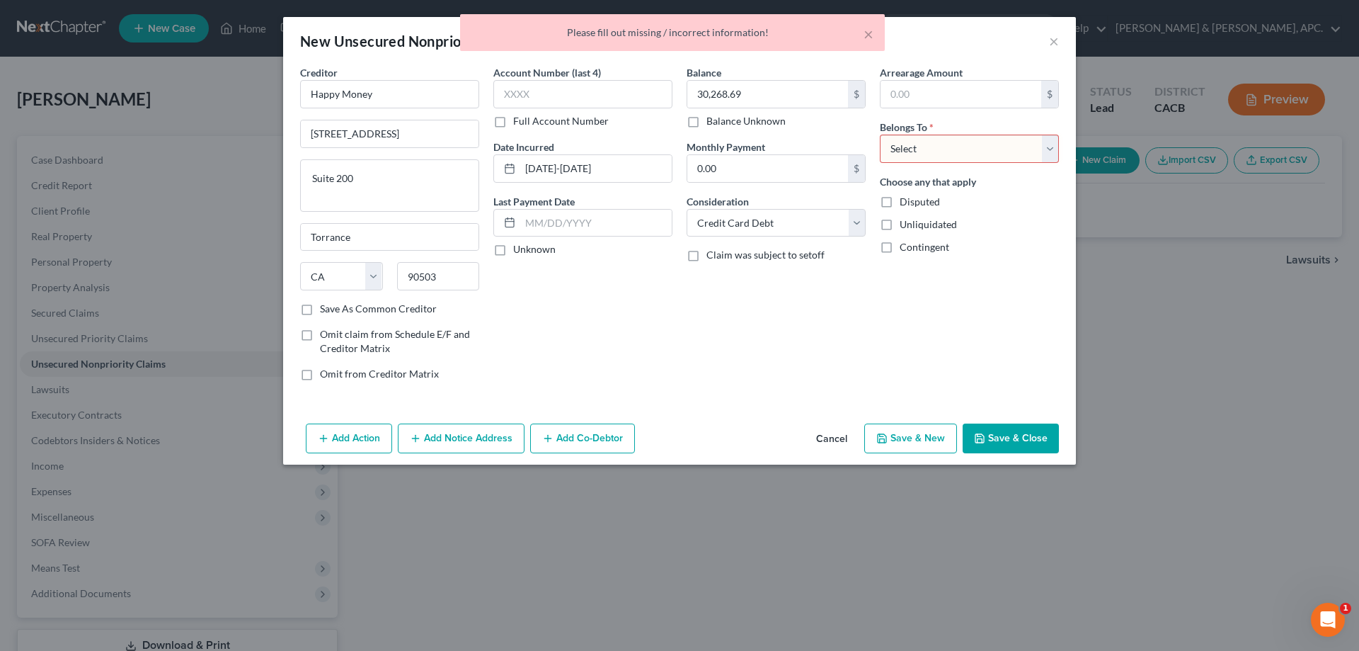
click at [979, 152] on select "Select Debtor 1 Only Debtor 2 Only Debtor 1 And Debtor 2 Only At Least One Of T…" at bounding box center [969, 149] width 179 height 28
select select "0"
click at [880, 135] on select "Select Debtor 1 Only Debtor 2 Only Debtor 1 And Debtor 2 Only At Least One Of T…" at bounding box center [969, 149] width 179 height 28
click at [1008, 440] on button "Save & Close" at bounding box center [1011, 438] width 96 height 30
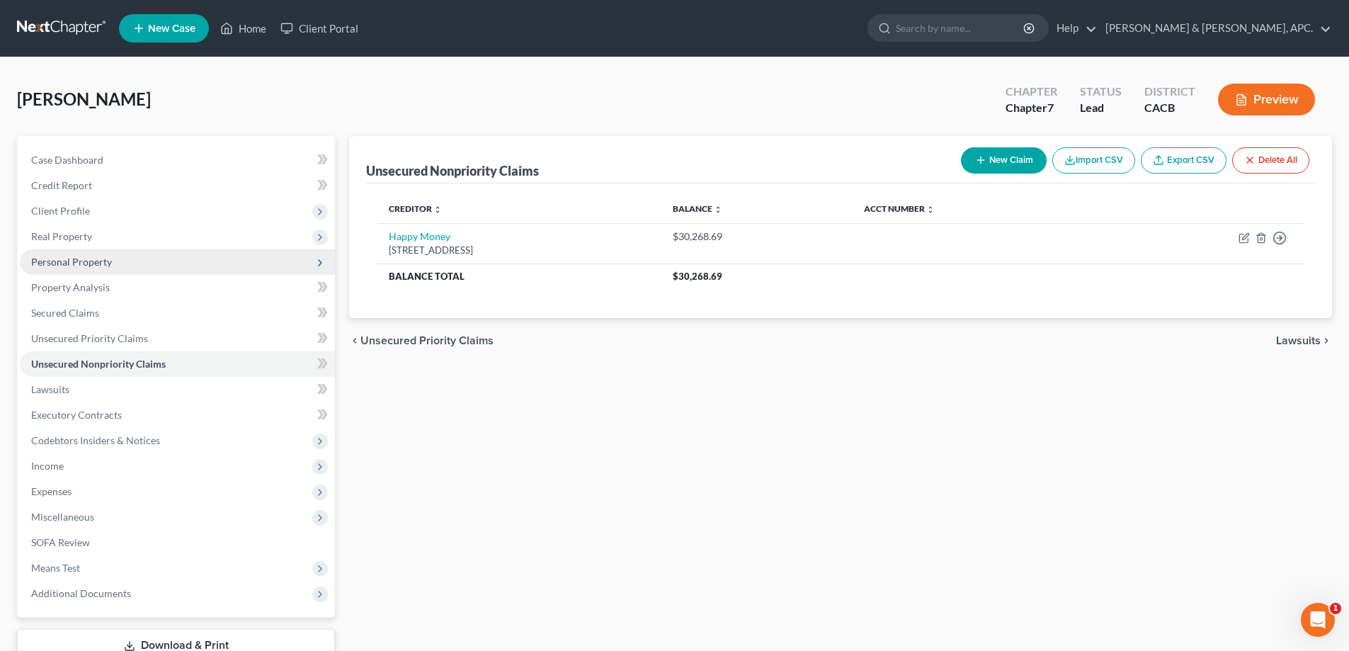
click at [83, 258] on span "Personal Property" at bounding box center [71, 262] width 81 height 12
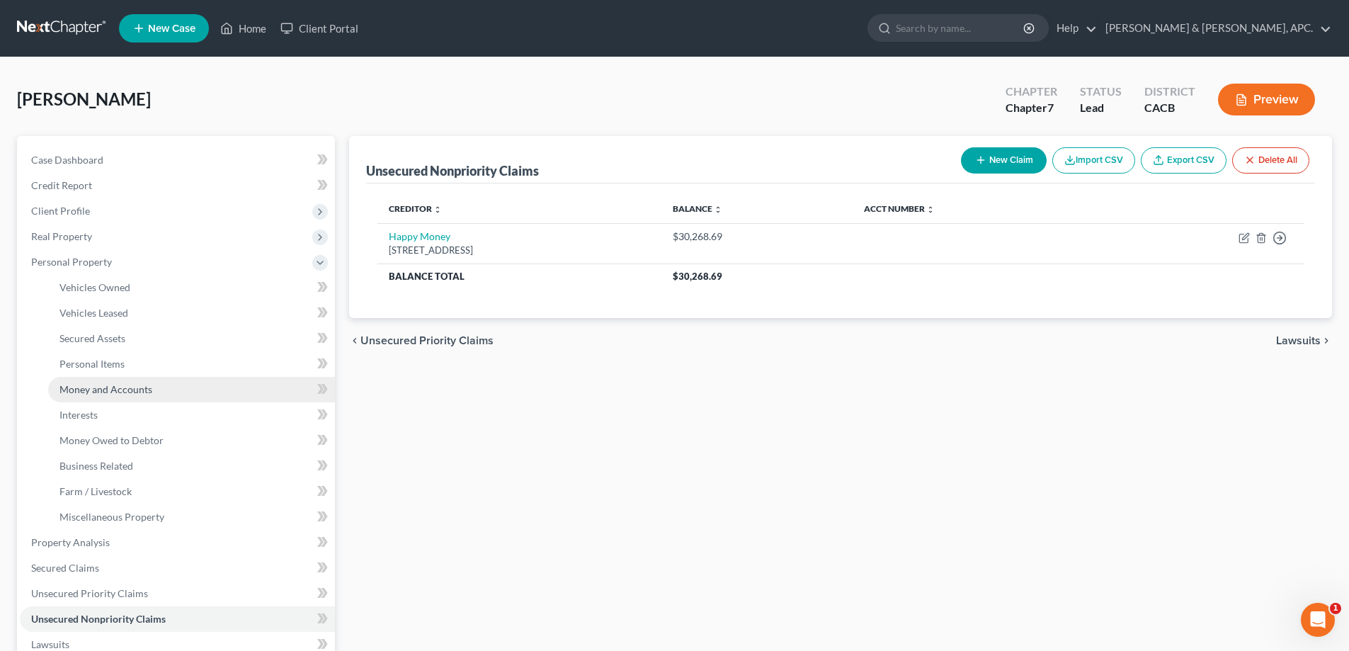
click at [110, 387] on span "Money and Accounts" at bounding box center [105, 389] width 93 height 12
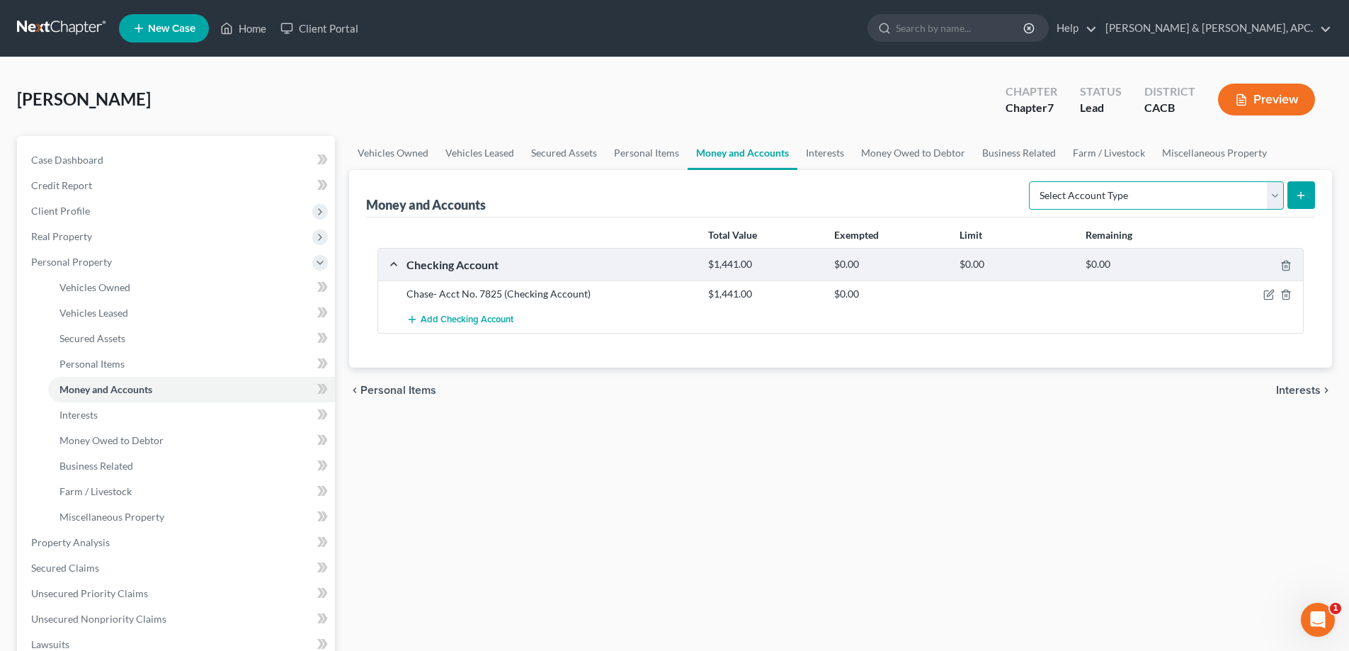
click at [1271, 199] on select "Select Account Type Brokerage Cash on Hand Certificates of Deposit Checking Acc…" at bounding box center [1156, 195] width 255 height 28
select select "savings"
click at [1032, 181] on select "Select Account Type Brokerage Cash on Hand Certificates of Deposit Checking Acc…" at bounding box center [1156, 195] width 255 height 28
click at [1307, 195] on button "submit" at bounding box center [1301, 195] width 28 height 28
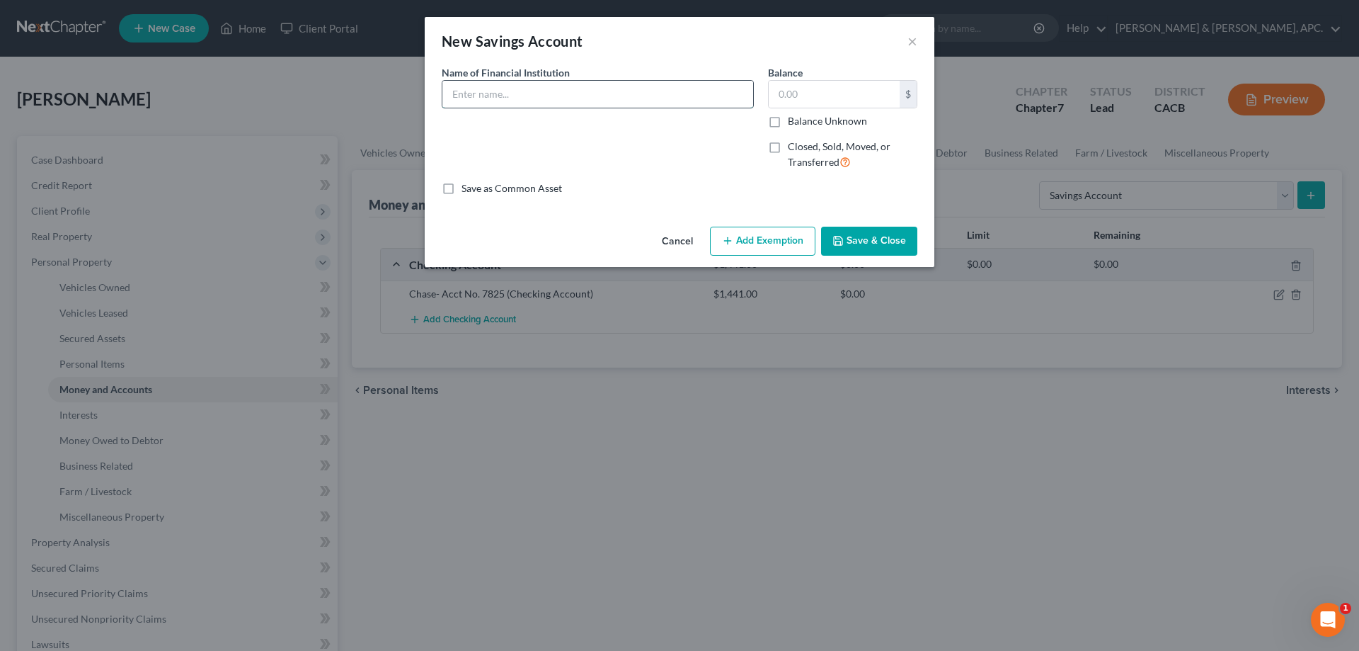
click at [515, 89] on input "text" at bounding box center [598, 94] width 311 height 27
type input "BCU- Savings"
type input "1.00"
click at [886, 242] on button "Save & Close" at bounding box center [869, 242] width 96 height 30
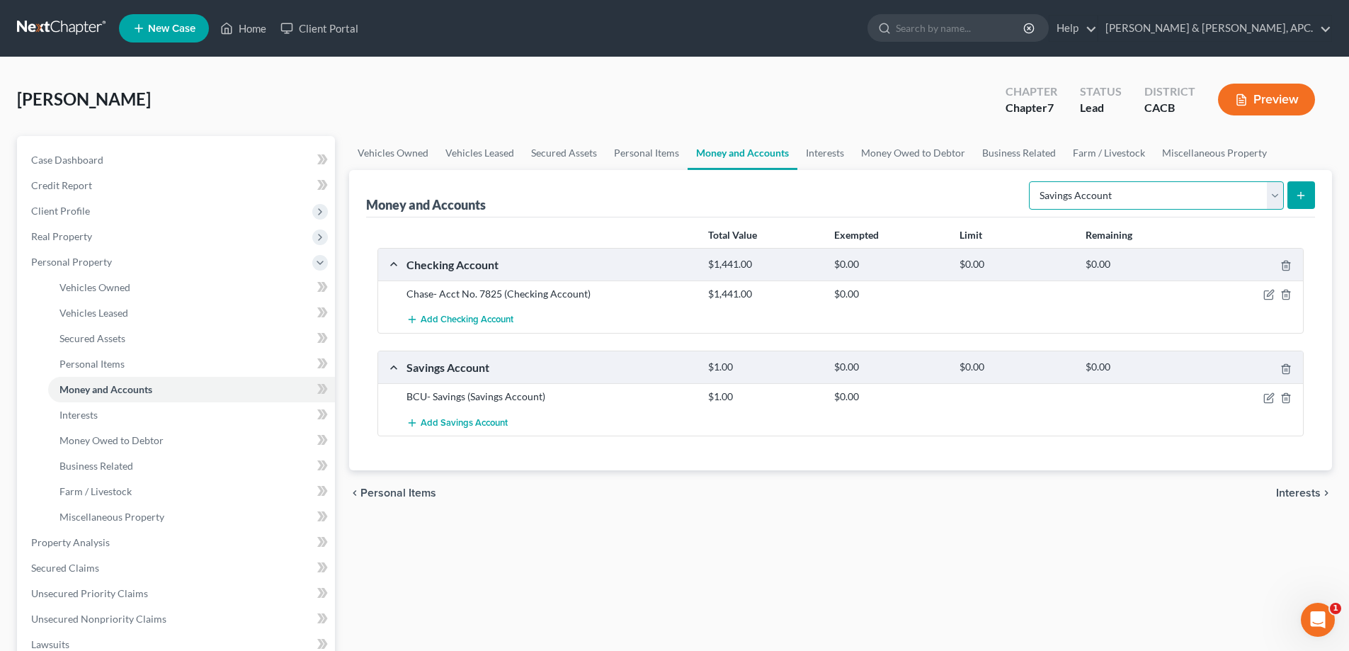
click at [1271, 197] on select "Select Account Type Brokerage Cash on Hand Certificates of Deposit Checking Acc…" at bounding box center [1156, 195] width 255 height 28
click at [1032, 181] on select "Select Account Type Brokerage Cash on Hand Certificates of Deposit Checking Acc…" at bounding box center [1156, 195] width 255 height 28
click at [1308, 202] on button "submit" at bounding box center [1301, 195] width 28 height 28
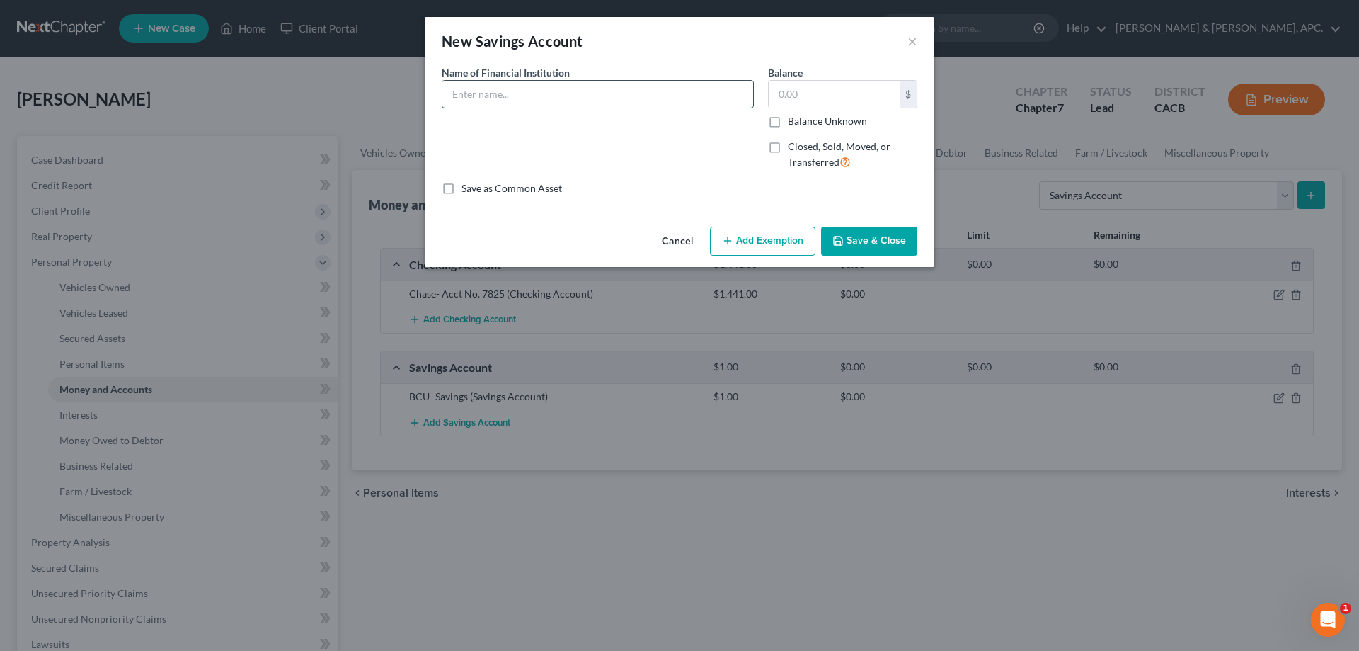
click at [465, 84] on input "text" at bounding box center [598, 94] width 311 height 27
type input "BCU Credit Card Pledge Savings"
type input "150.00"
click at [867, 245] on button "Save & Close" at bounding box center [869, 242] width 96 height 30
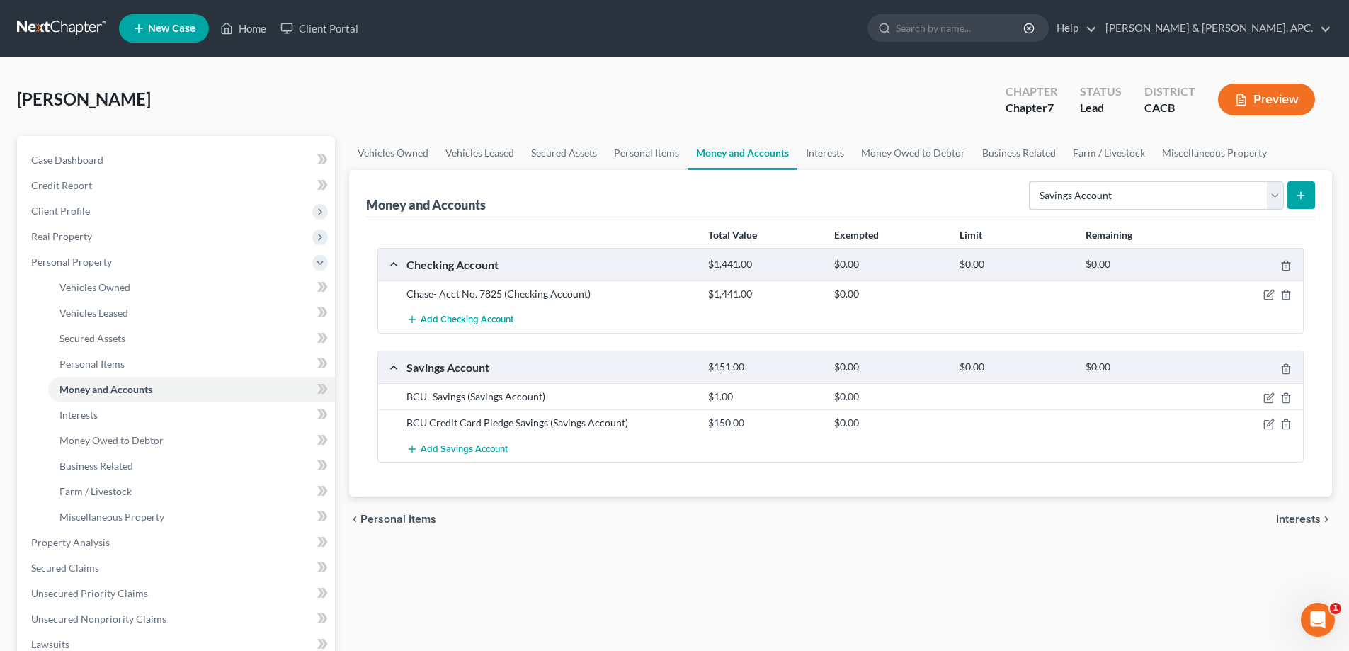
click at [443, 315] on span "Add Checking Account" at bounding box center [467, 319] width 93 height 11
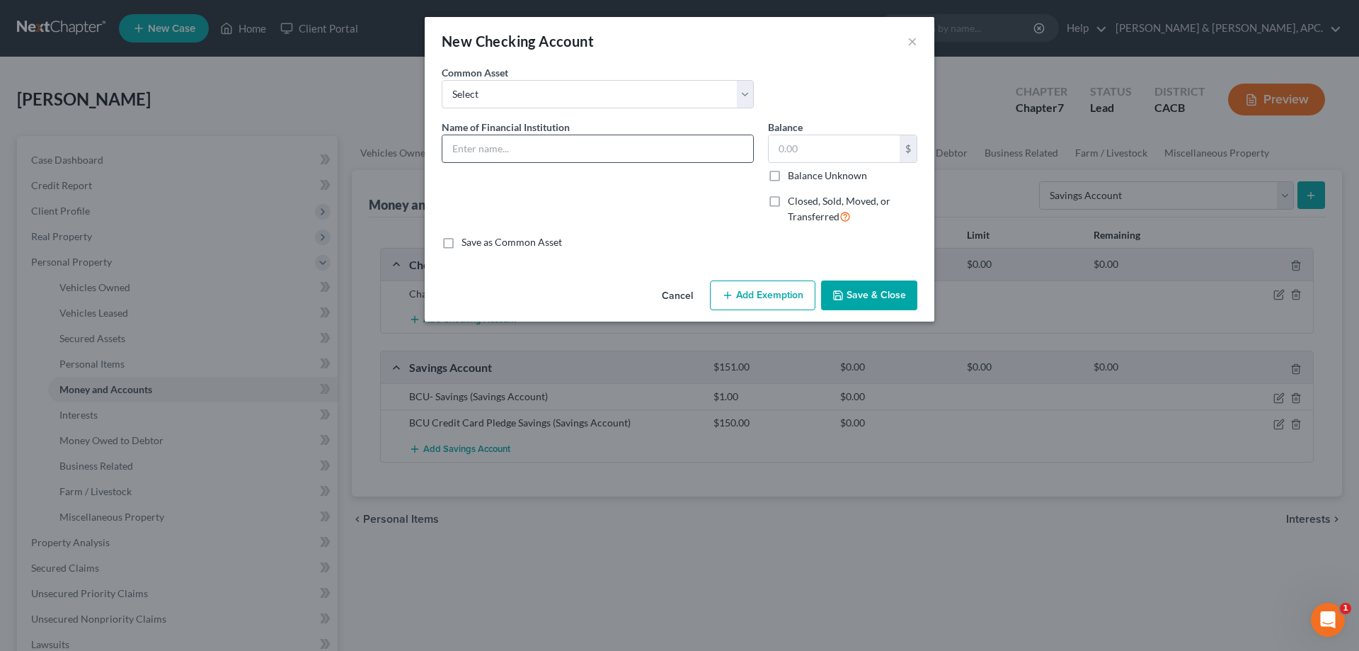
click at [460, 139] on input "text" at bounding box center [598, 148] width 311 height 27
type input "BCU- Powerplus Checking"
type input "58.10"
click at [880, 291] on button "Save & Close" at bounding box center [869, 295] width 96 height 30
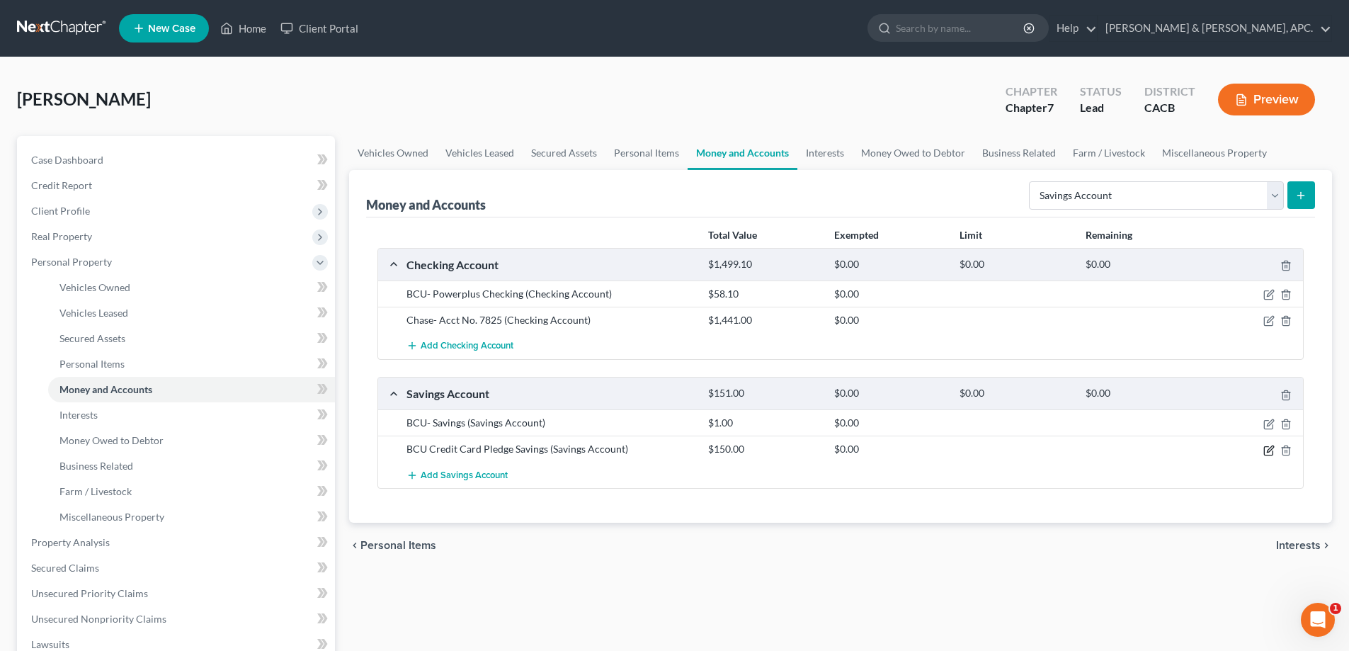
click at [1269, 450] on icon "button" at bounding box center [1270, 448] width 6 height 6
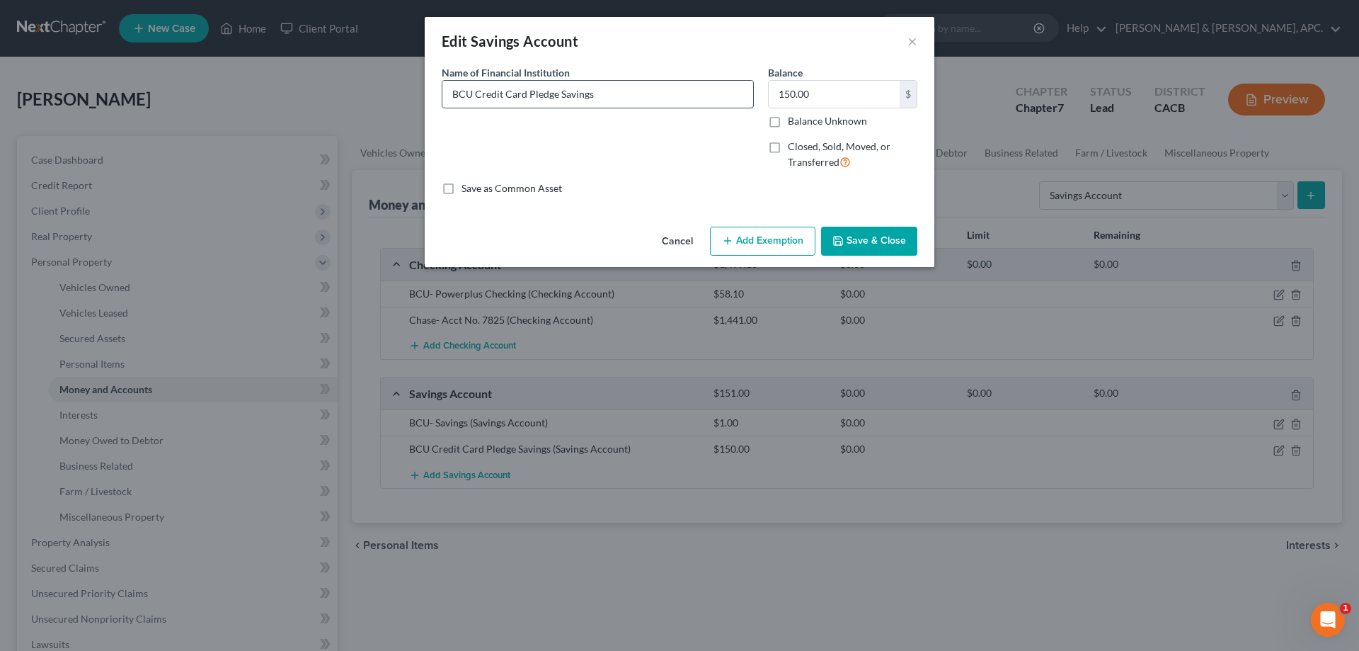
click at [472, 95] on input "BCU Credit Card Pledge Savings" at bounding box center [598, 94] width 311 height 27
type input "BCU- Credit Card Pledge Savings"
click at [872, 238] on button "Save & Close" at bounding box center [869, 242] width 96 height 30
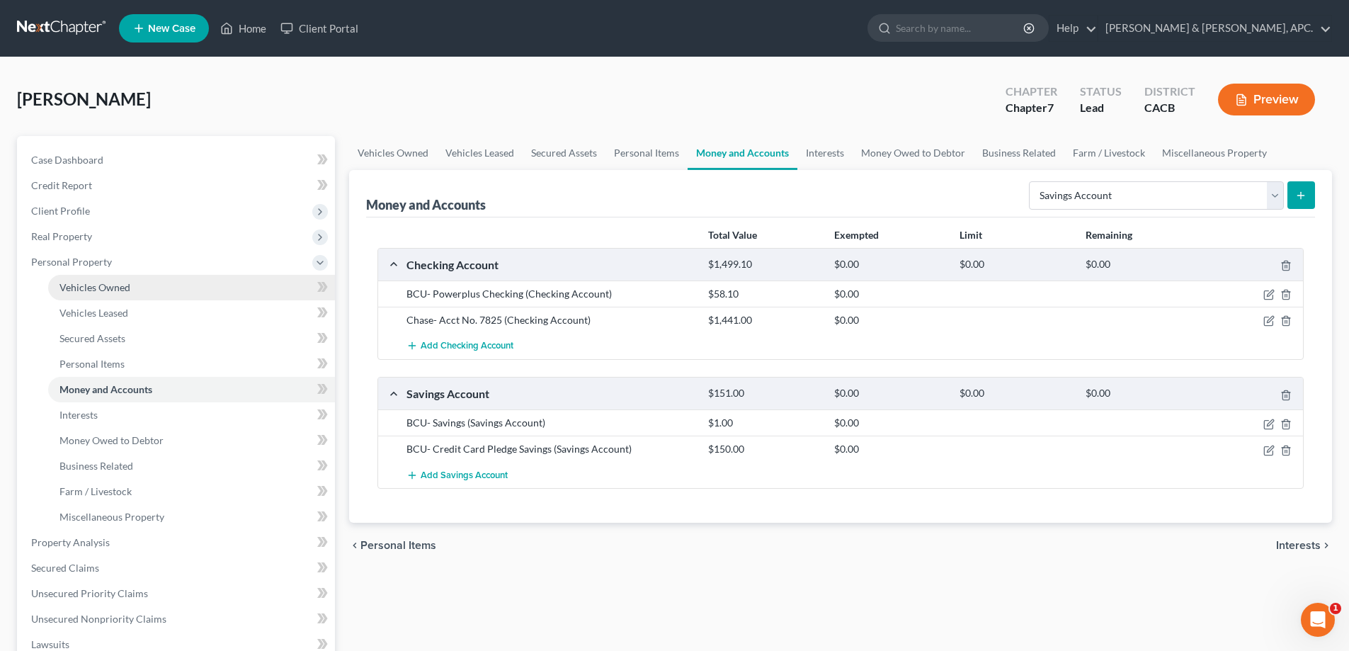
click at [102, 282] on span "Vehicles Owned" at bounding box center [94, 287] width 71 height 12
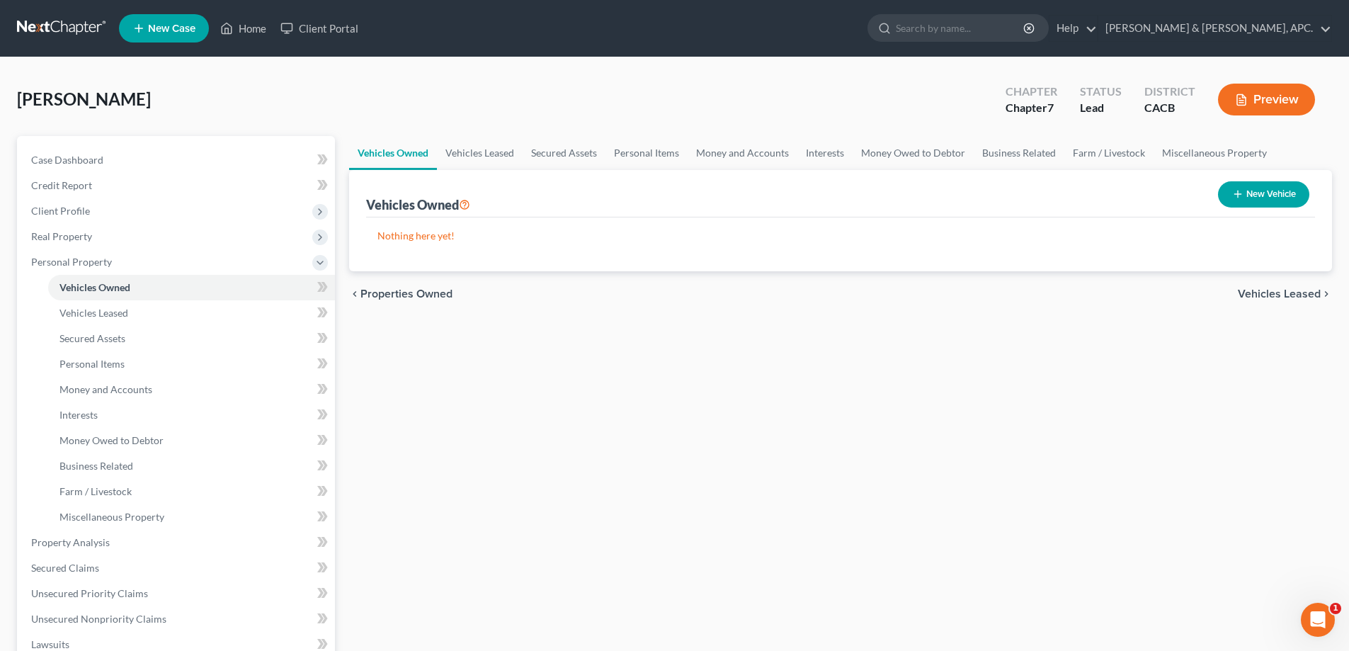
click at [1253, 193] on button "New Vehicle" at bounding box center [1263, 194] width 91 height 26
select select "0"
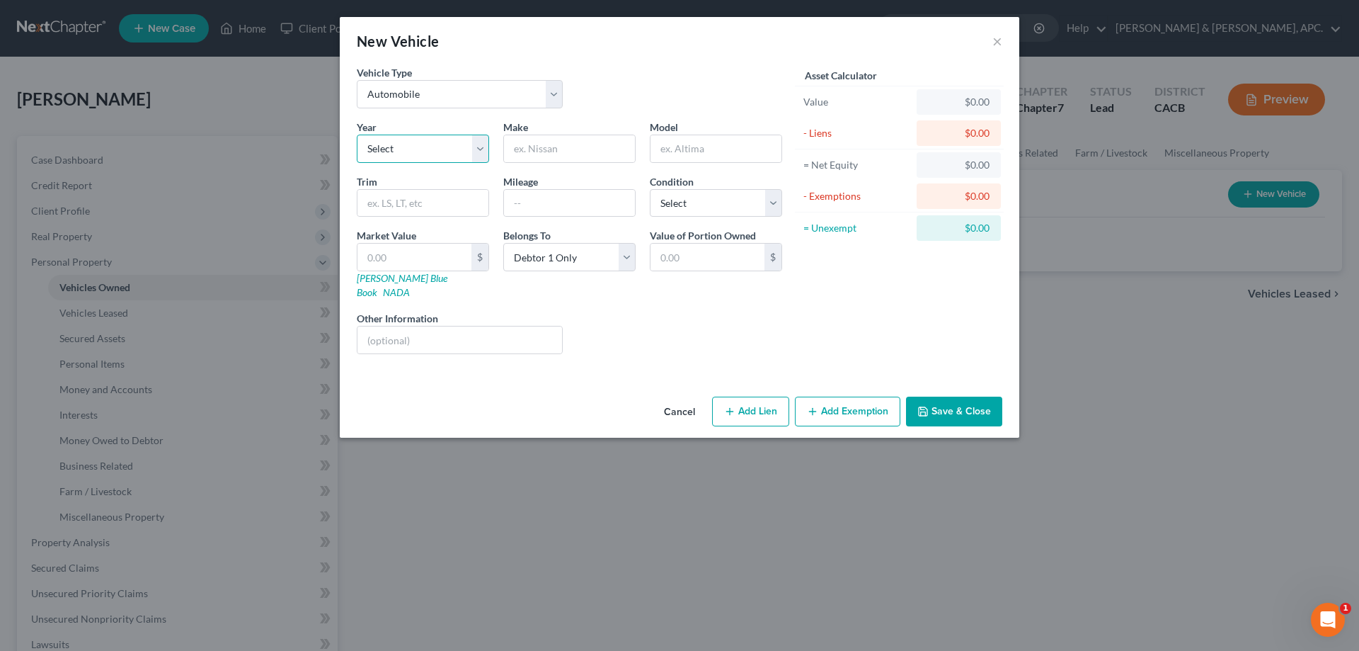
click at [408, 156] on select "Select 2026 2025 2024 2023 2022 2021 2020 2019 2018 2017 2016 2015 2014 2013 20…" at bounding box center [423, 149] width 132 height 28
select select "6"
click at [357, 135] on select "Select 2026 2025 2024 2023 2022 2021 2020 2019 2018 2017 2016 2015 2014 2013 20…" at bounding box center [423, 149] width 132 height 28
click at [535, 144] on input "text" at bounding box center [569, 148] width 131 height 27
type input "BMW"
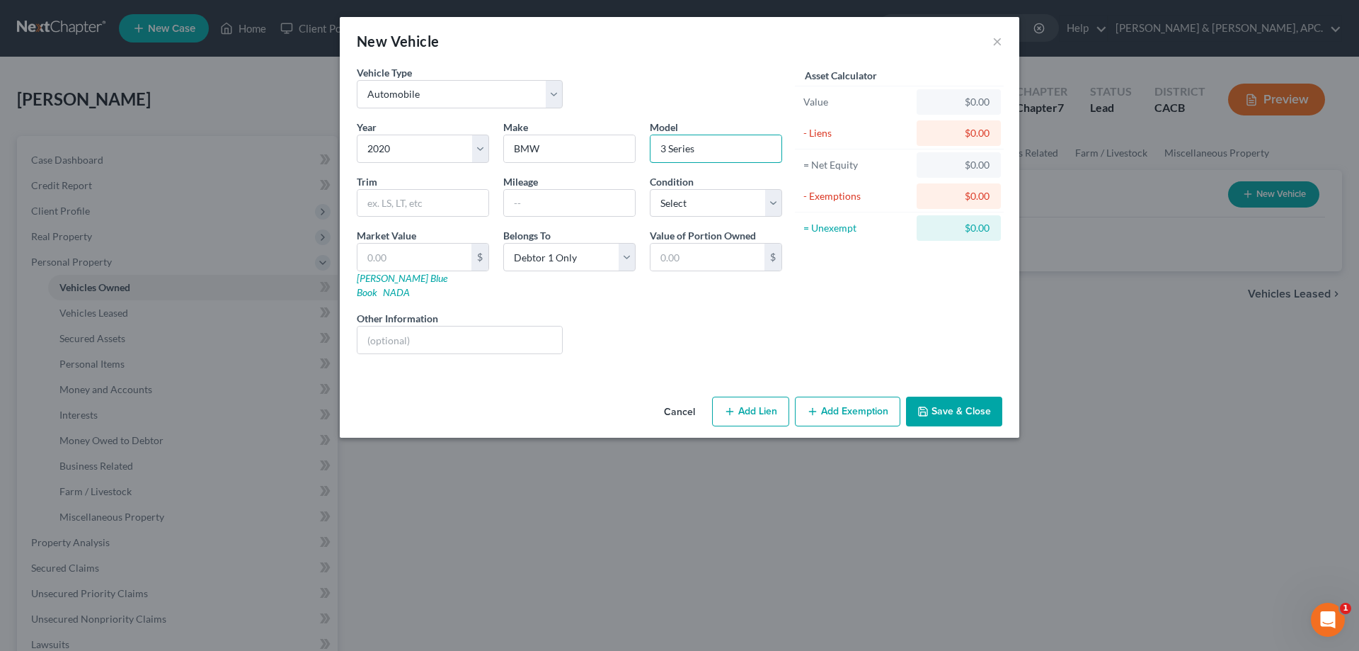
type input "3 Series"
click at [757, 396] on button "Add Lien" at bounding box center [750, 411] width 77 height 30
select select "0"
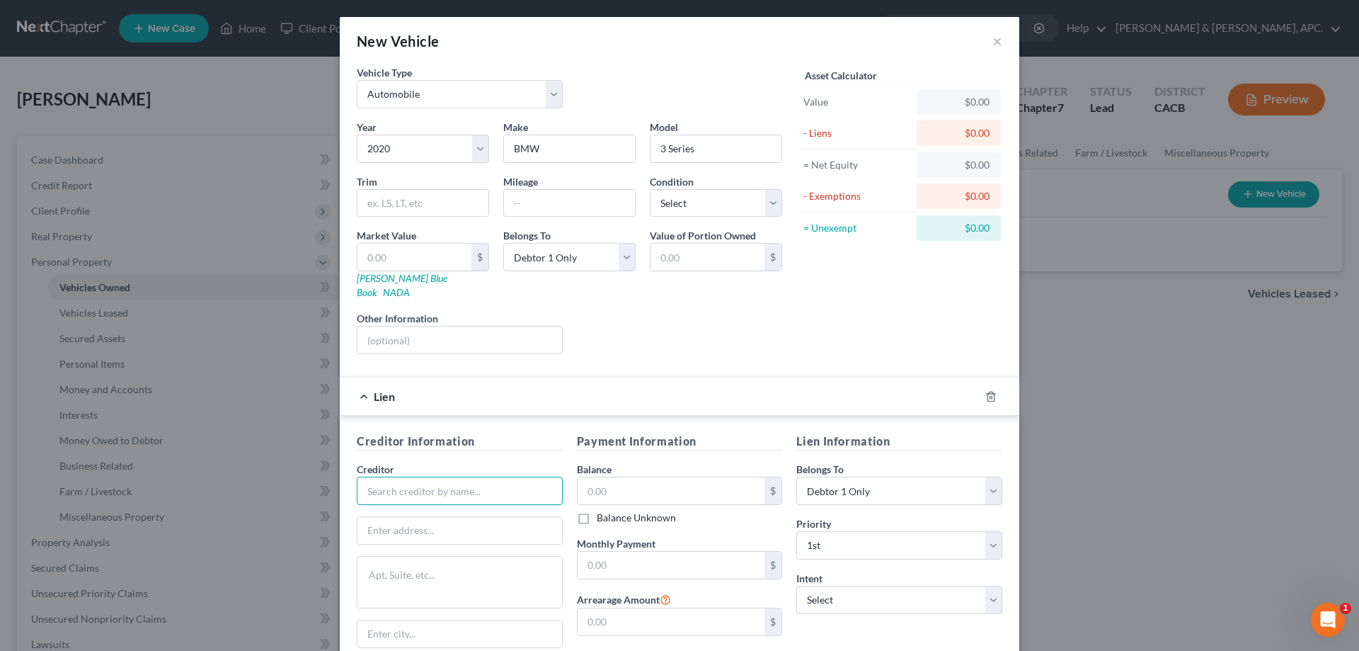
click at [481, 484] on input "text" at bounding box center [460, 491] width 206 height 28
type input "BCU"
type input "[STREET_ADDRESS]"
type input "[PERSON_NAME] Hills"
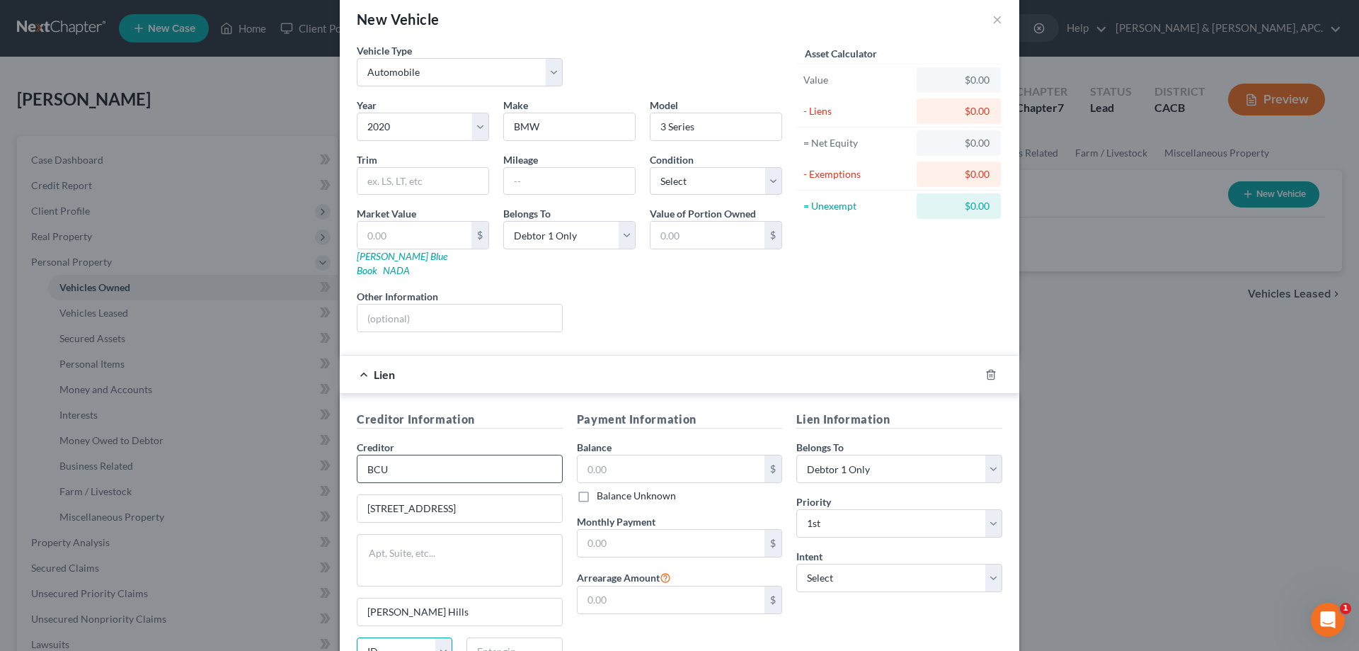
select select "14"
type input "60061"
click at [661, 455] on input "text" at bounding box center [672, 468] width 188 height 27
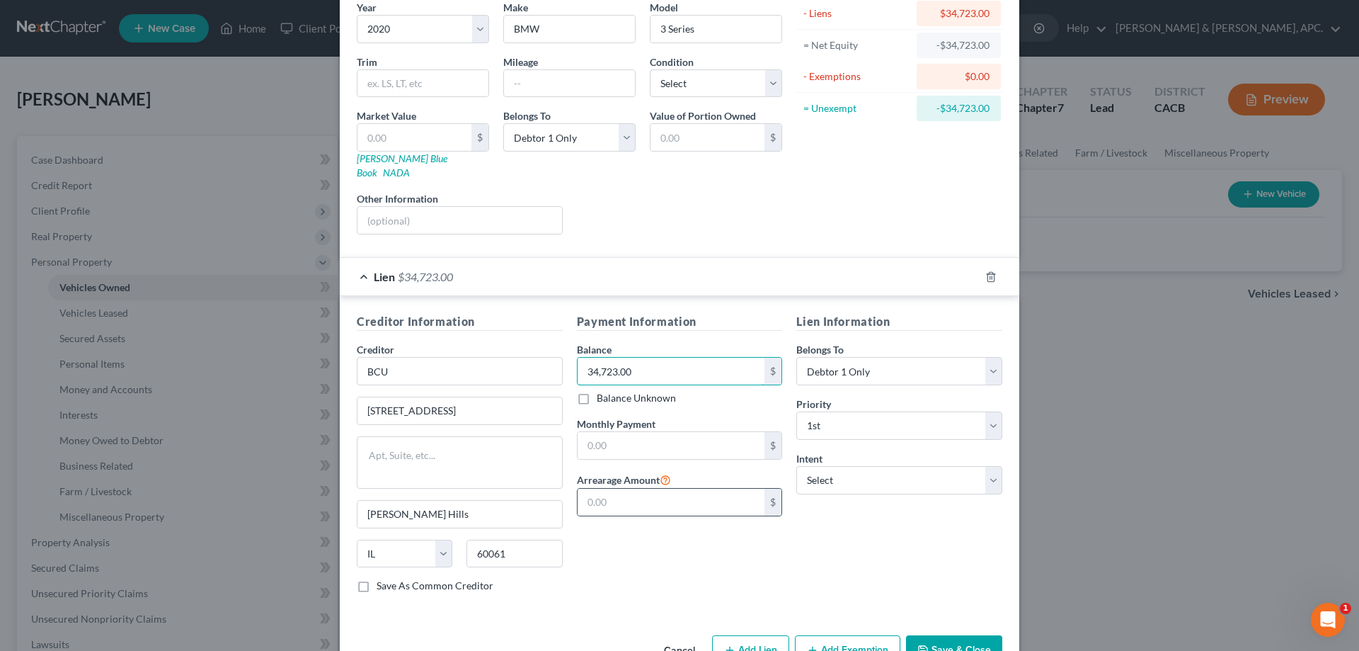
scroll to position [148, 0]
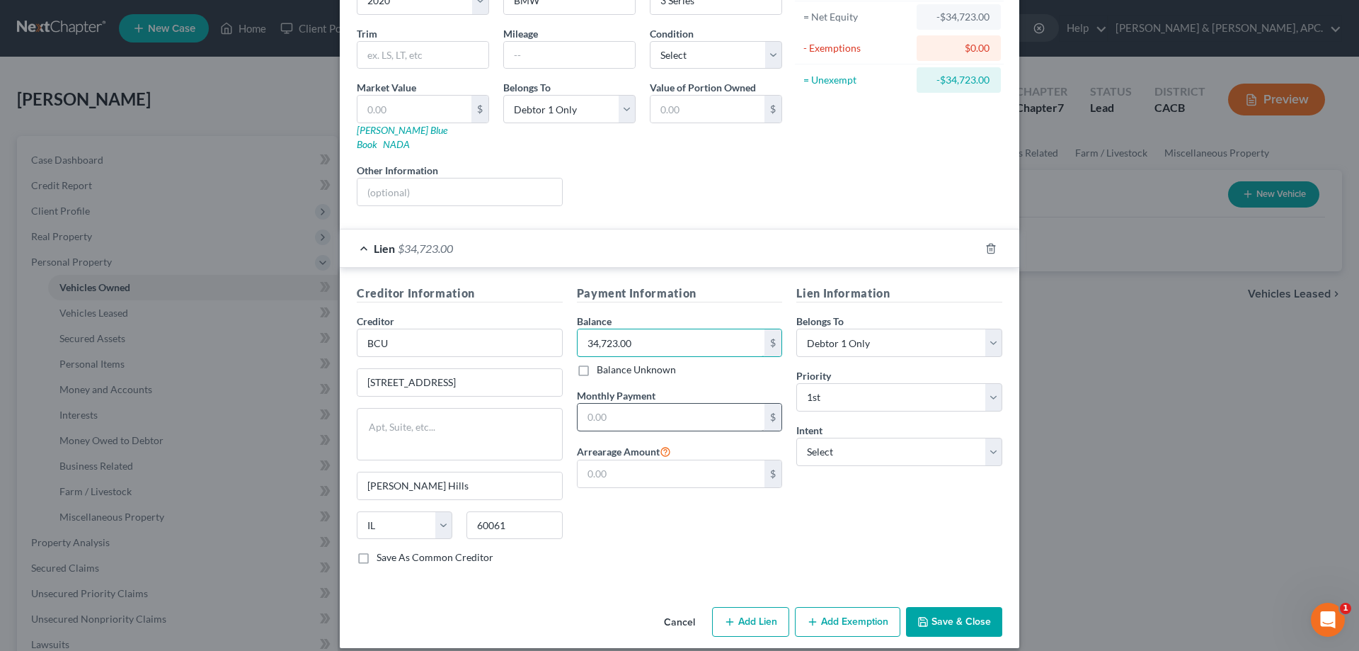
type input "34,723.00"
click at [655, 406] on input "text" at bounding box center [672, 417] width 188 height 27
type input "655.00"
click at [863, 440] on select "Select Surrender Redeem Reaffirm Avoid Other" at bounding box center [900, 452] width 206 height 28
select select "2"
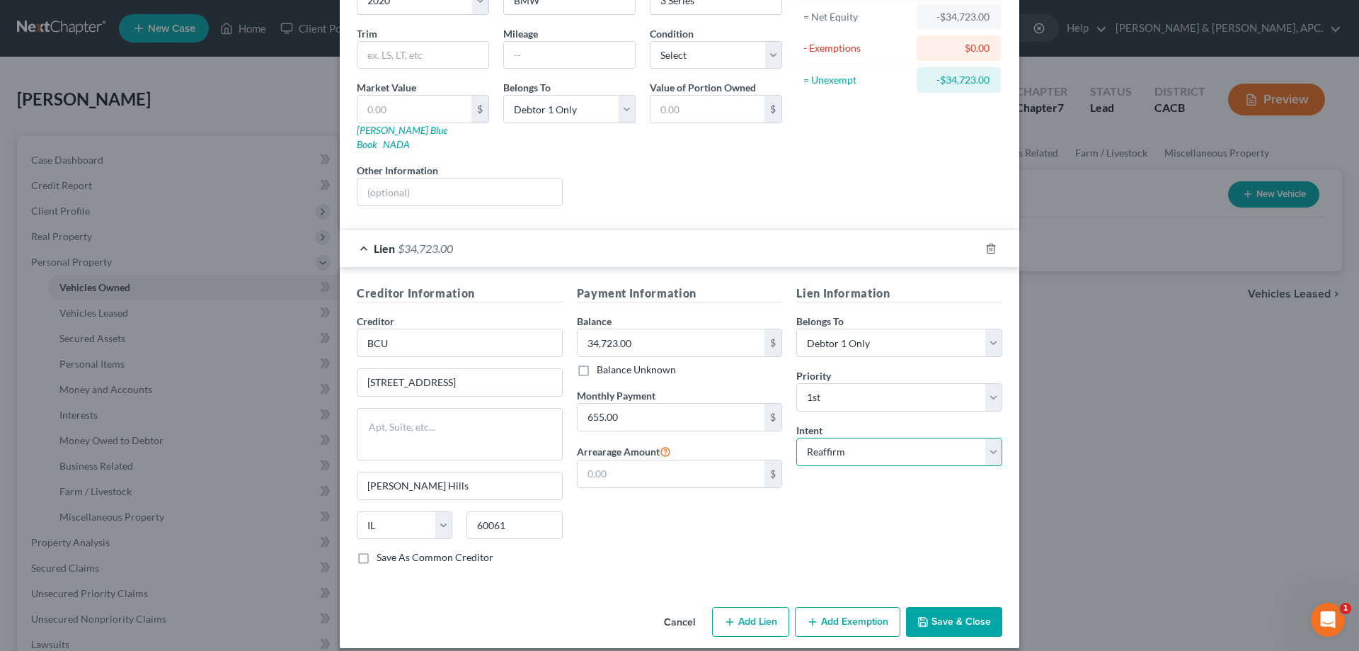
click at [797, 438] on select "Select Surrender Redeem Reaffirm Avoid Other" at bounding box center [900, 452] width 206 height 28
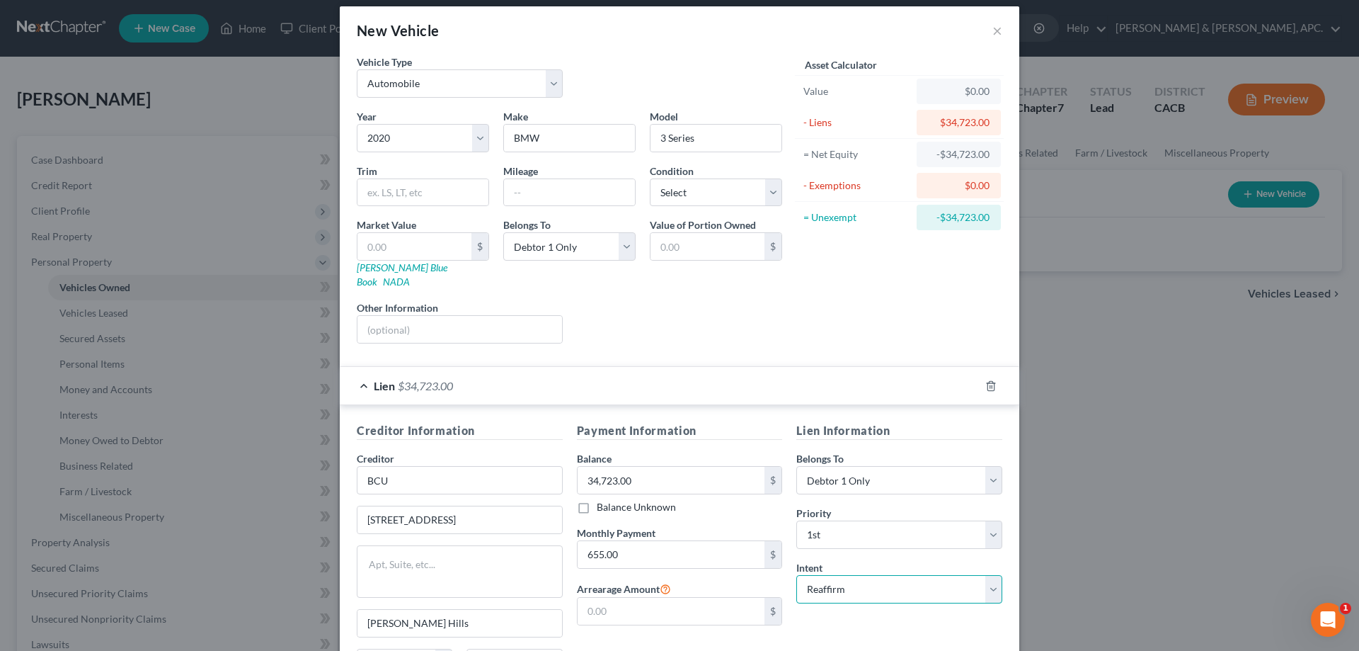
scroll to position [6, 0]
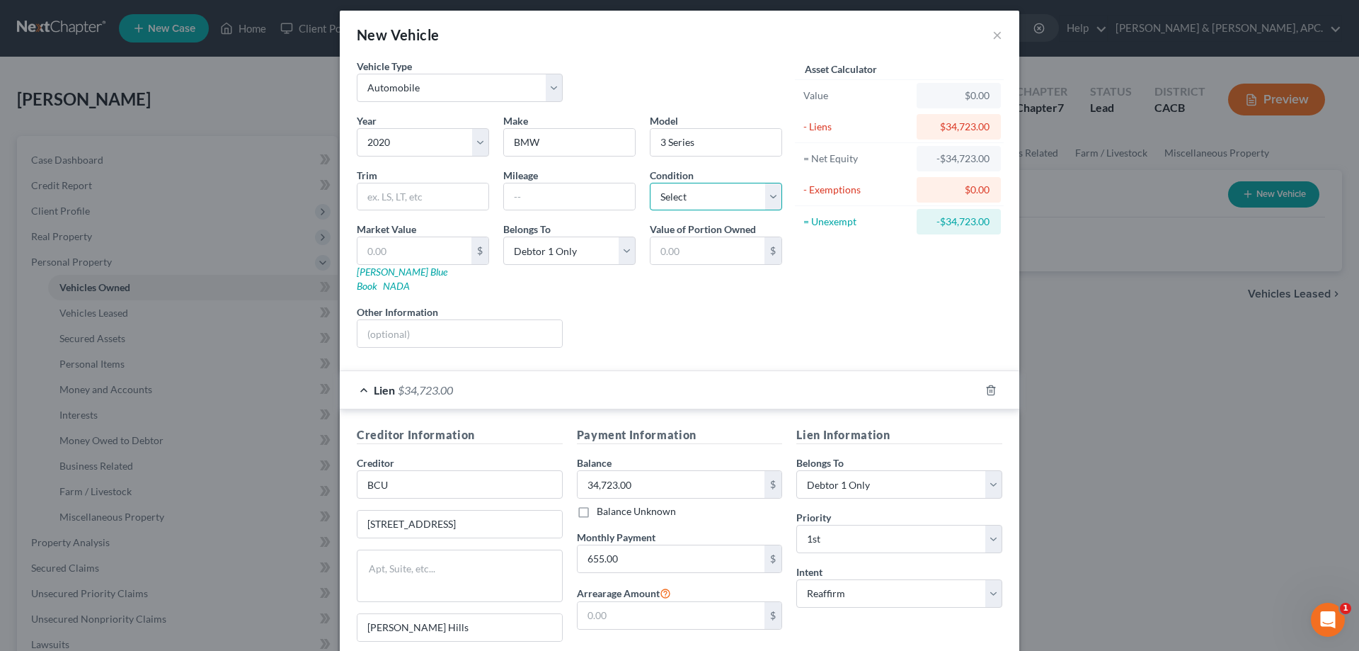
click at [769, 198] on select "Select Excellent Very Good Good Fair Poor" at bounding box center [716, 197] width 132 height 28
select select "2"
click at [650, 183] on select "Select Excellent Very Good Good Fair Poor" at bounding box center [716, 197] width 132 height 28
click at [418, 249] on input "text" at bounding box center [415, 250] width 114 height 27
type input "2"
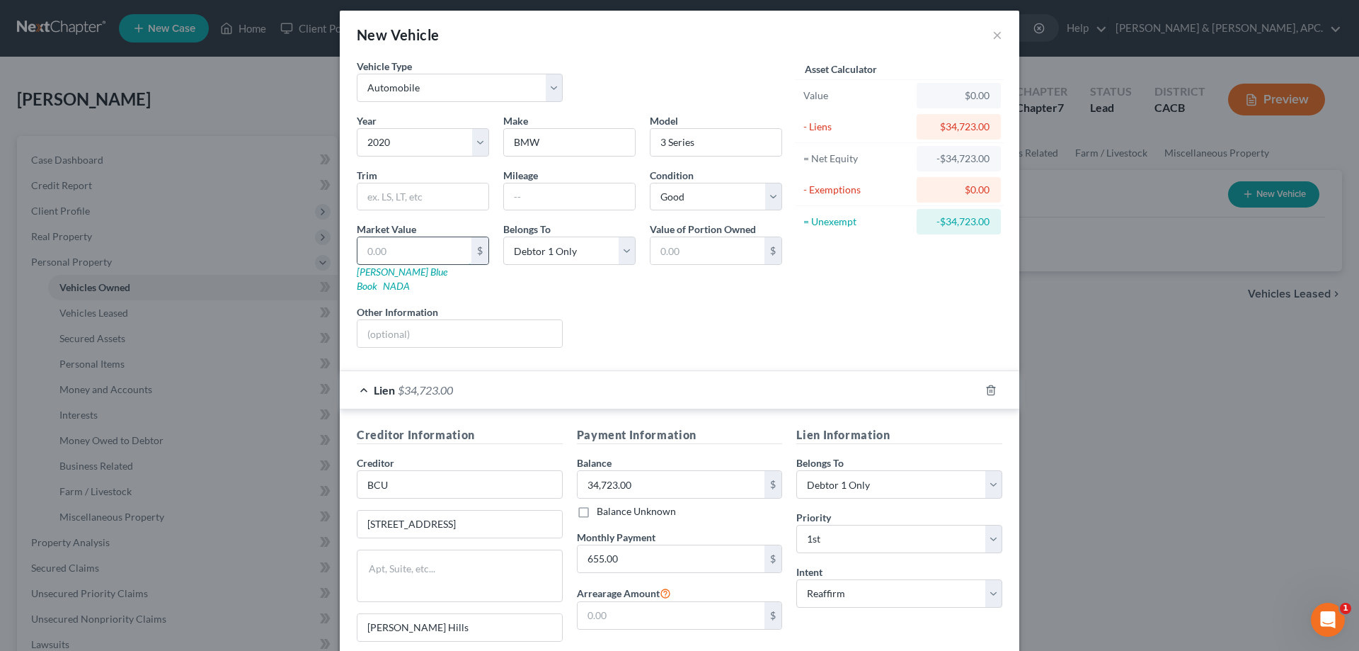
type input "2.00"
type input "22"
type input "22.00"
type input "220"
type input "220.00"
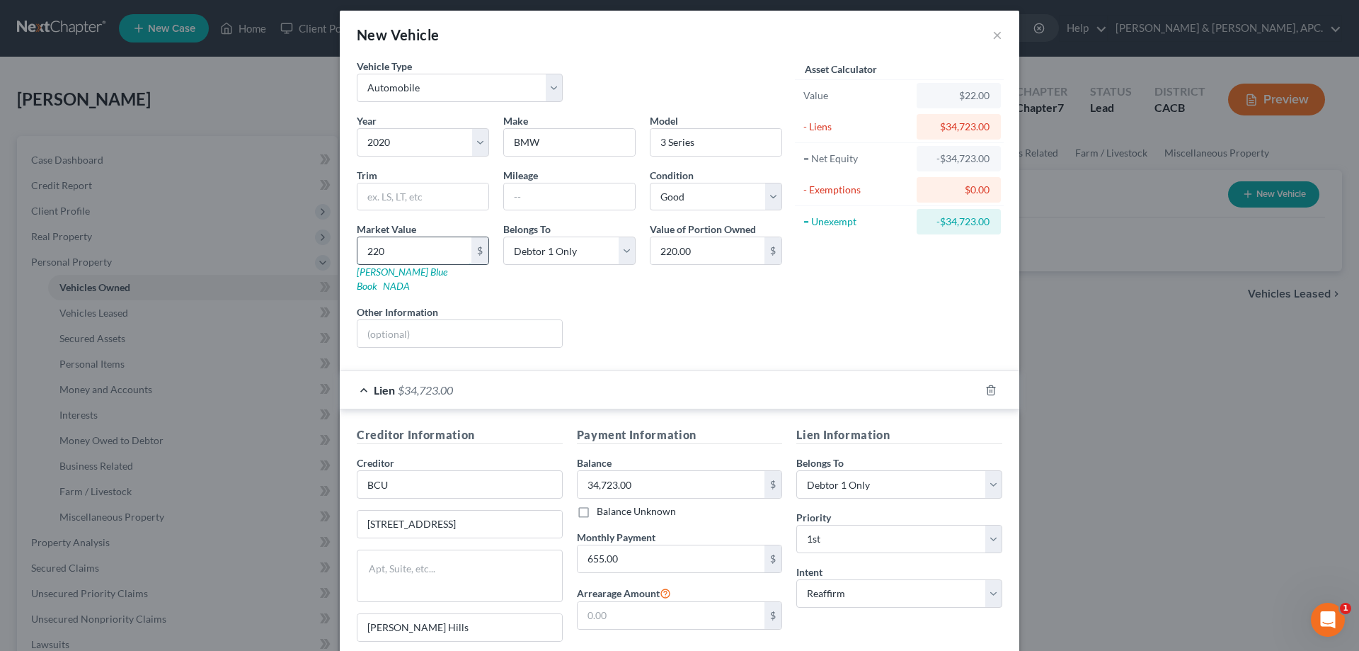
type input "2200"
type input "2,200.00"
type input "2,2000"
type input "22,000.00"
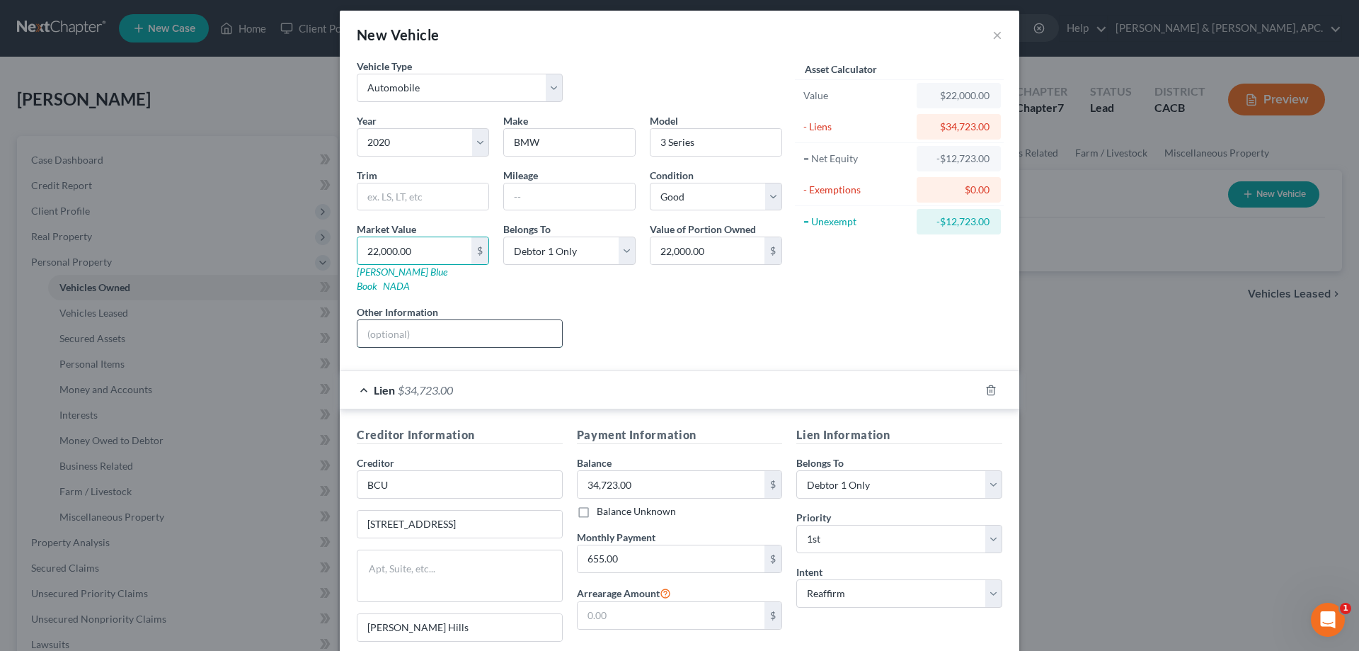
click at [429, 324] on input "text" at bounding box center [460, 333] width 205 height 27
type input "[PERSON_NAME] Blue Book value"
click at [661, 210] on select "Select Excellent Very Good Good Fair Poor" at bounding box center [716, 197] width 132 height 28
click at [650, 183] on select "Select Excellent Very Good Good Fair Poor" at bounding box center [716, 197] width 132 height 28
click at [687, 249] on input "22,000.00" at bounding box center [708, 250] width 114 height 27
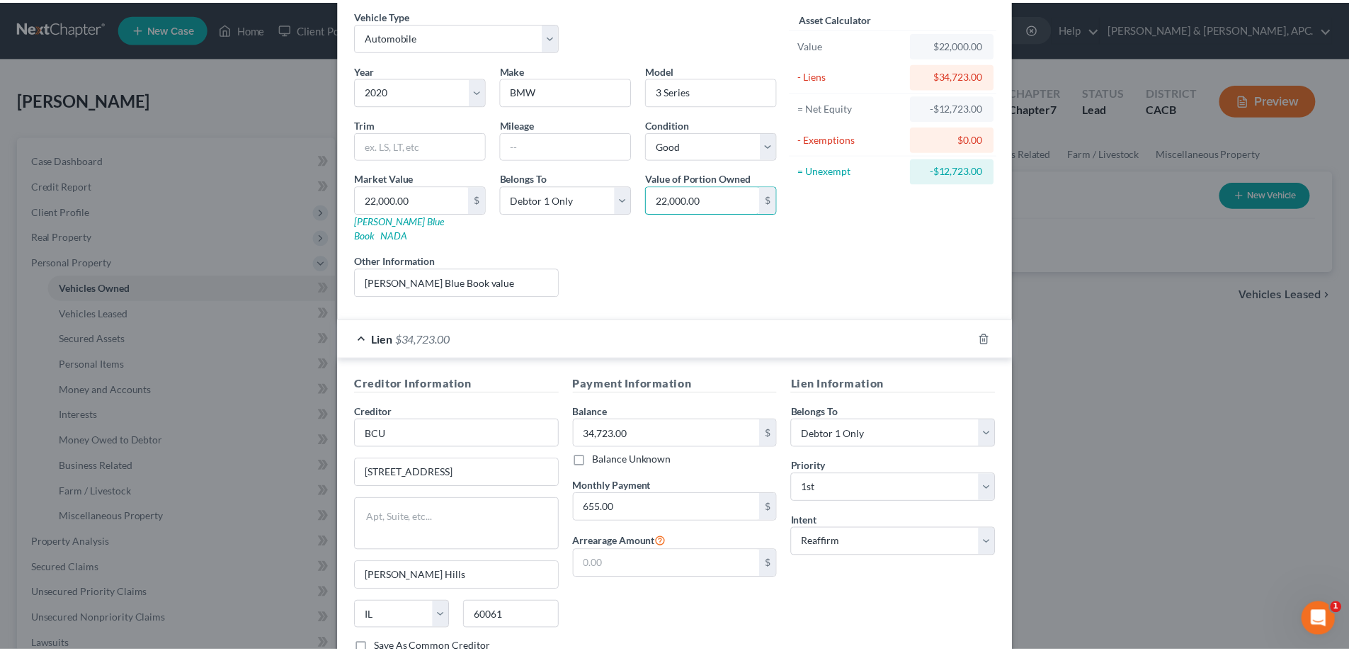
scroll to position [148, 0]
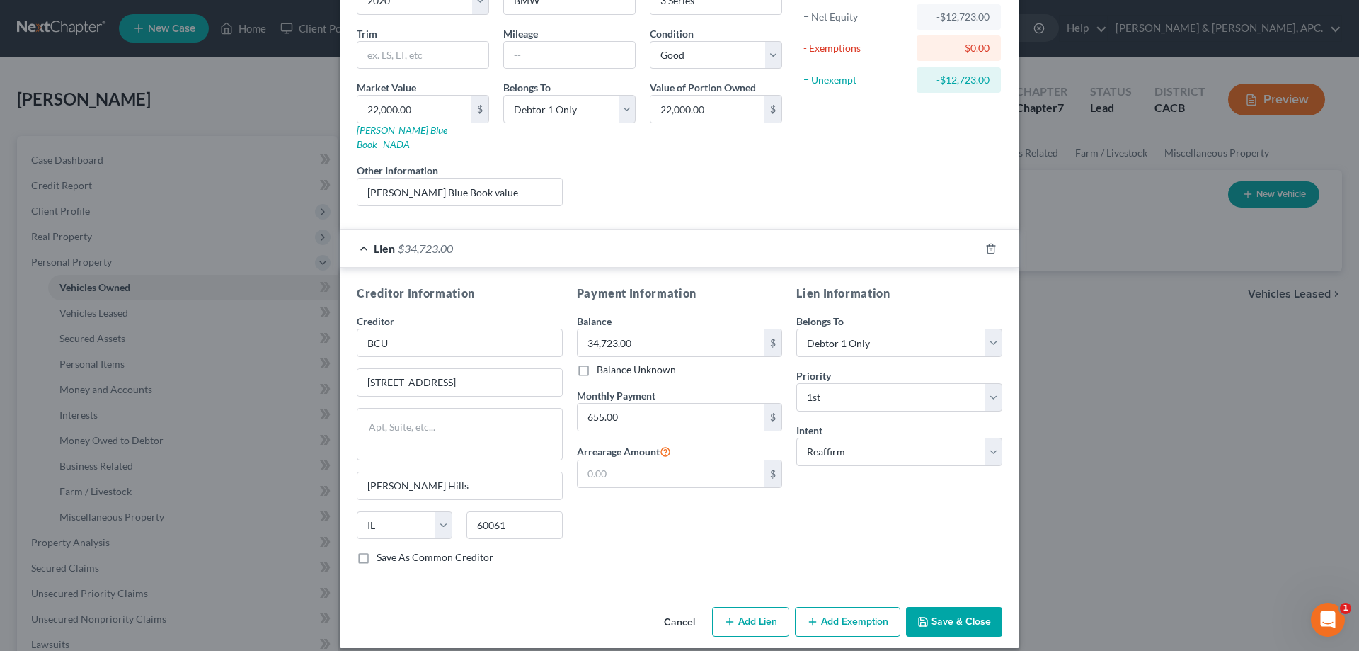
click at [970, 607] on button "Save & Close" at bounding box center [954, 622] width 96 height 30
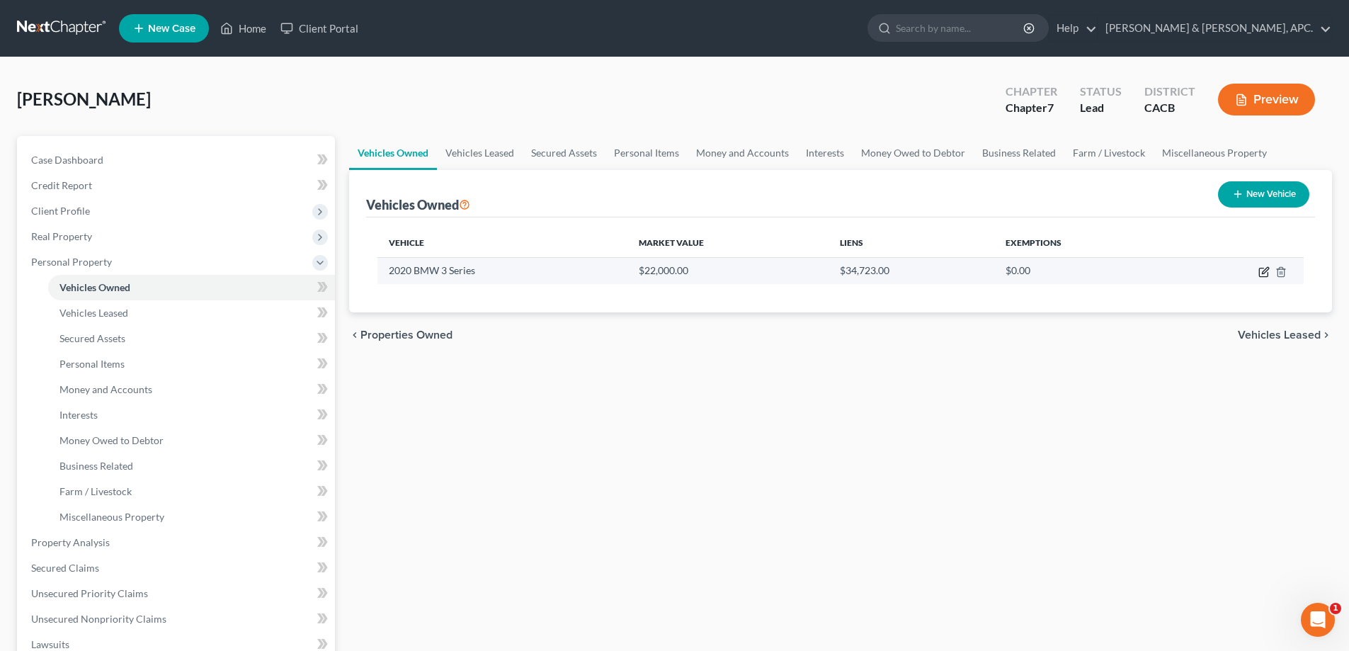
click at [1262, 276] on icon "button" at bounding box center [1263, 272] width 8 height 8
select select "0"
select select "6"
select select "2"
select select "0"
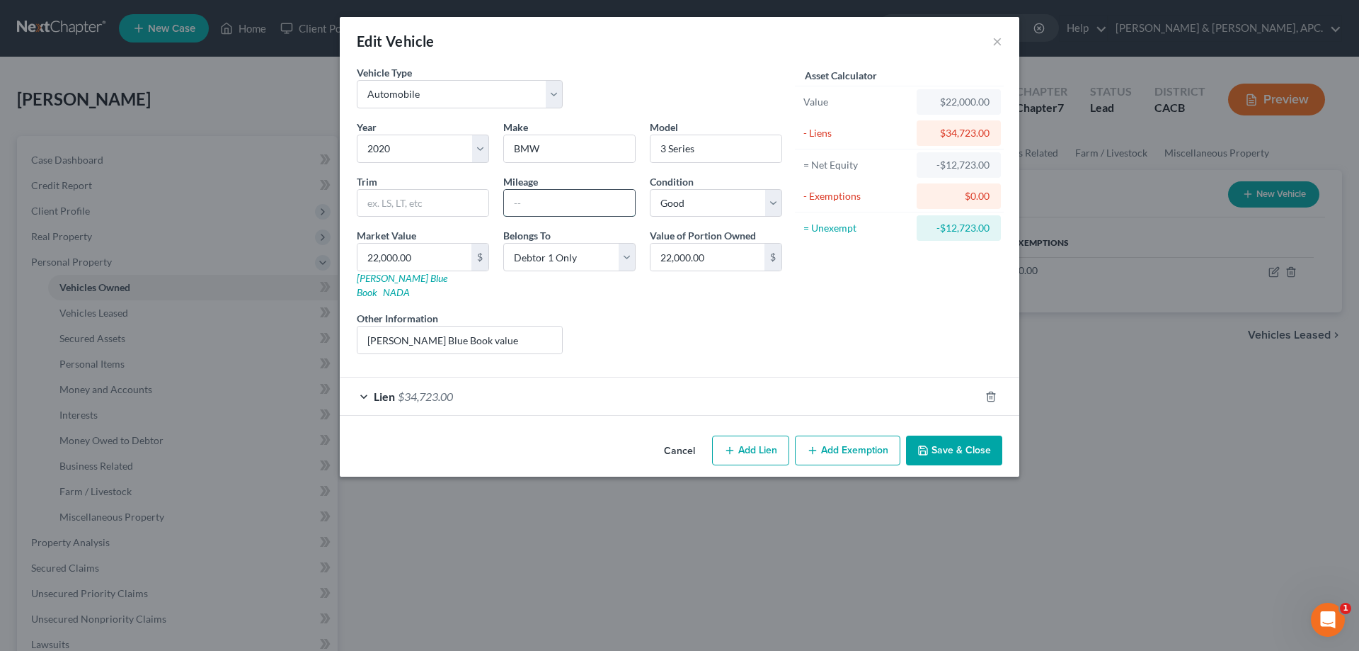
click at [572, 211] on input "text" at bounding box center [569, 203] width 131 height 27
type input "82000.00"
click at [473, 329] on input "[PERSON_NAME] Blue Book value" at bounding box center [460, 339] width 205 height 27
click at [727, 255] on input "22,000.00" at bounding box center [708, 257] width 114 height 27
type input "0.00"
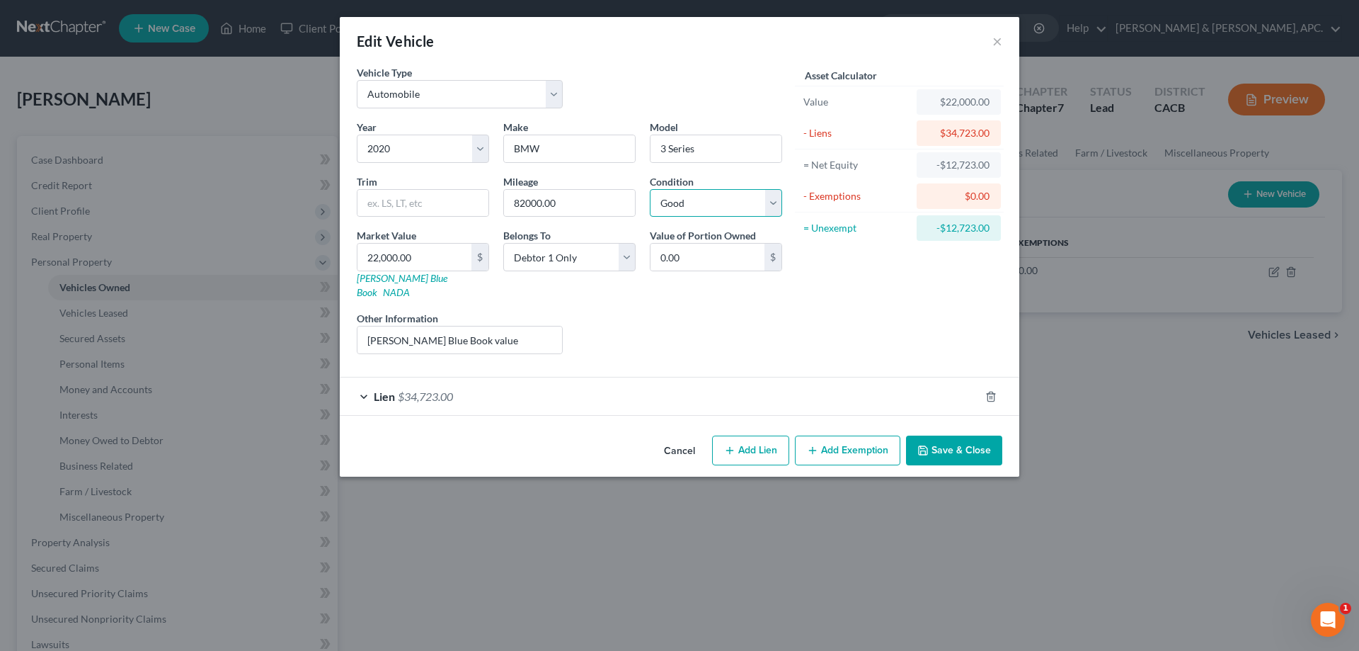
click at [719, 207] on select "Select Excellent Very Good Good Fair Poor" at bounding box center [716, 203] width 132 height 28
click at [650, 189] on select "Select Excellent Very Good Good Fair Poor" at bounding box center [716, 203] width 132 height 28
click at [972, 435] on button "Save & Close" at bounding box center [954, 450] width 96 height 30
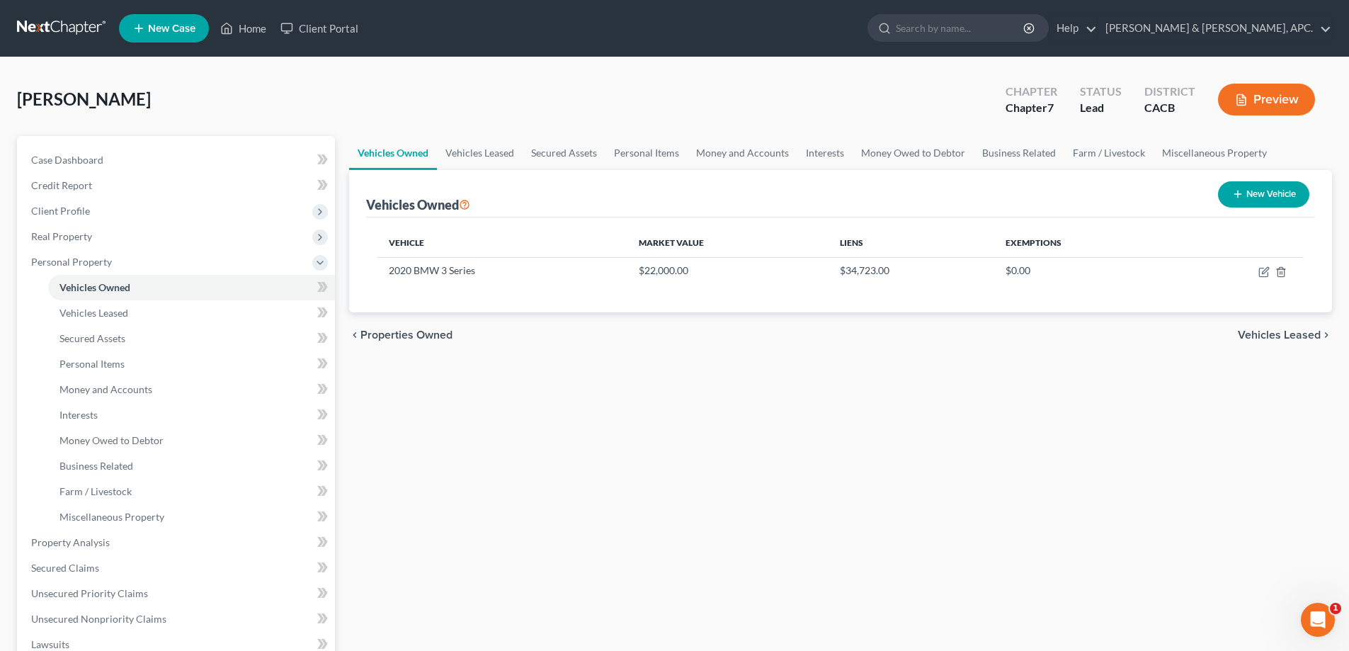
click at [833, 428] on div "Vehicles Owned Vehicles Leased Secured Assets Personal Items Money and Accounts…" at bounding box center [840, 545] width 997 height 818
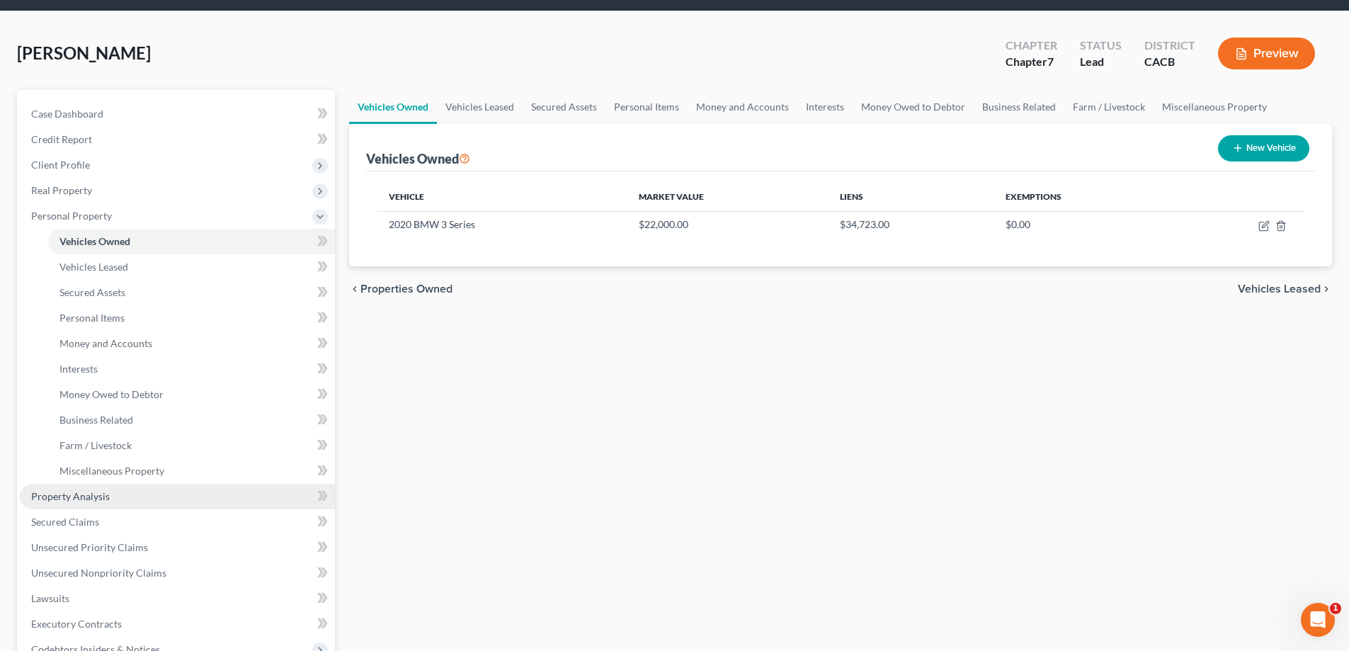
scroll to position [71, 0]
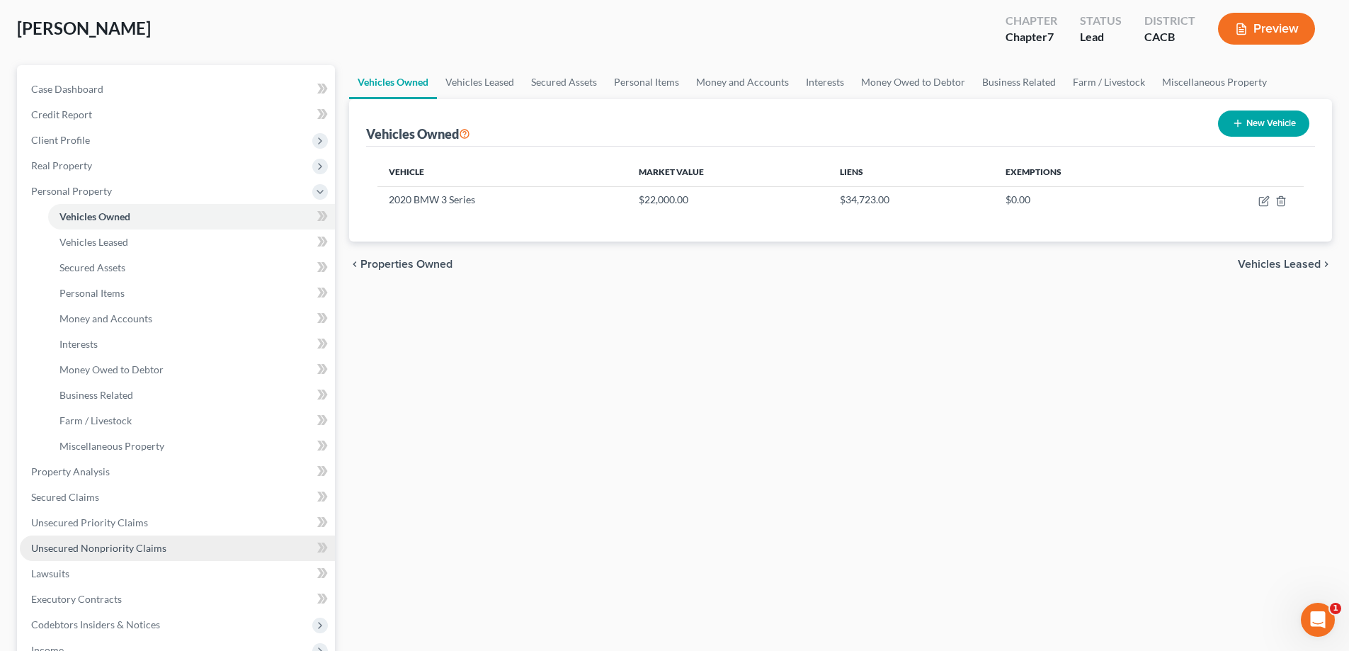
click at [117, 547] on span "Unsecured Nonpriority Claims" at bounding box center [98, 548] width 135 height 12
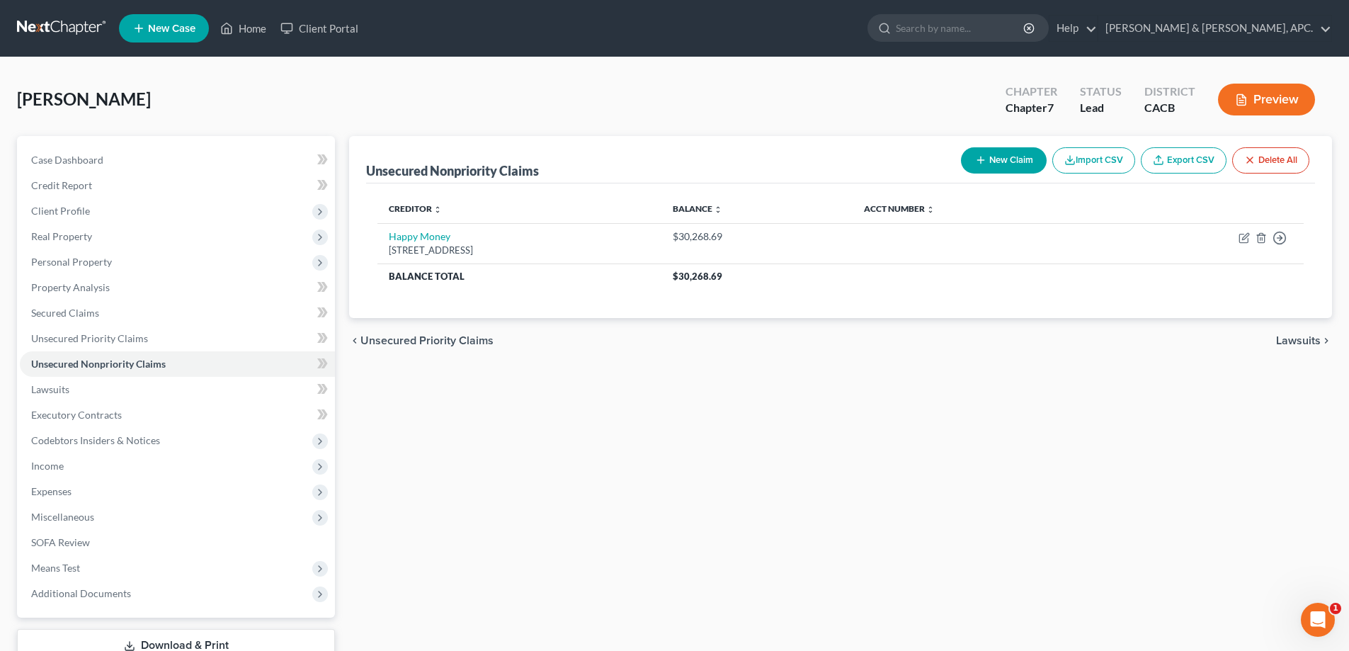
click at [998, 163] on button "New Claim" at bounding box center [1004, 160] width 86 height 26
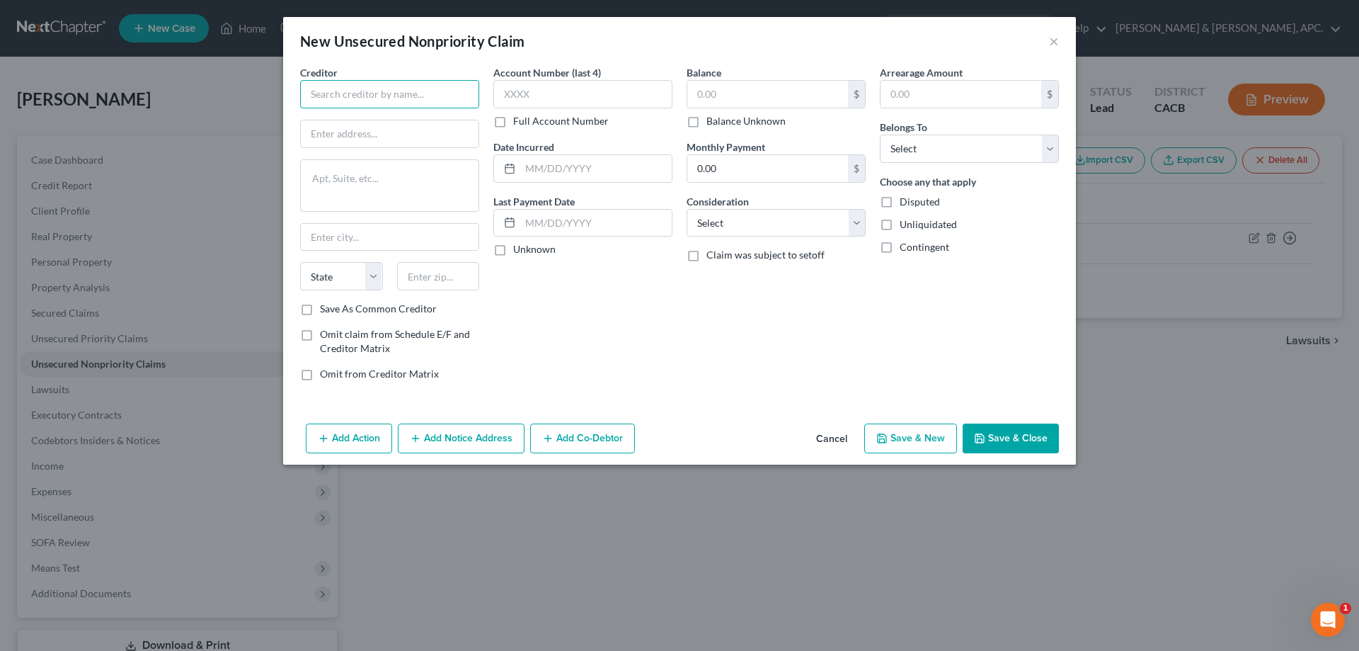
click at [349, 108] on input "text" at bounding box center [389, 94] width 179 height 28
type input "[PERSON_NAME] Fargo Reflect Visa"
type input "PO Box 51193"
type input "[GEOGRAPHIC_DATA]"
select select "4"
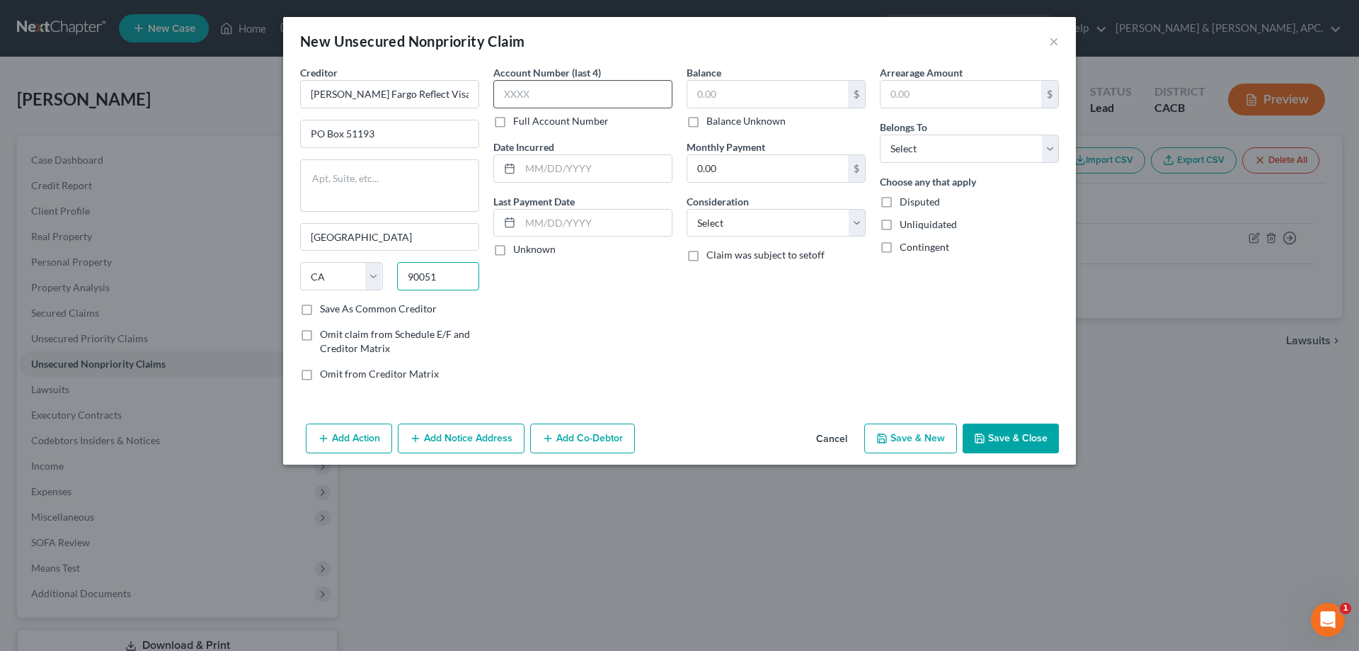
type input "90051"
click at [538, 100] on input "text" at bounding box center [582, 94] width 179 height 28
type input "7782"
click at [566, 161] on input "text" at bounding box center [596, 168] width 152 height 27
type input "[DATE]-[DATE]"
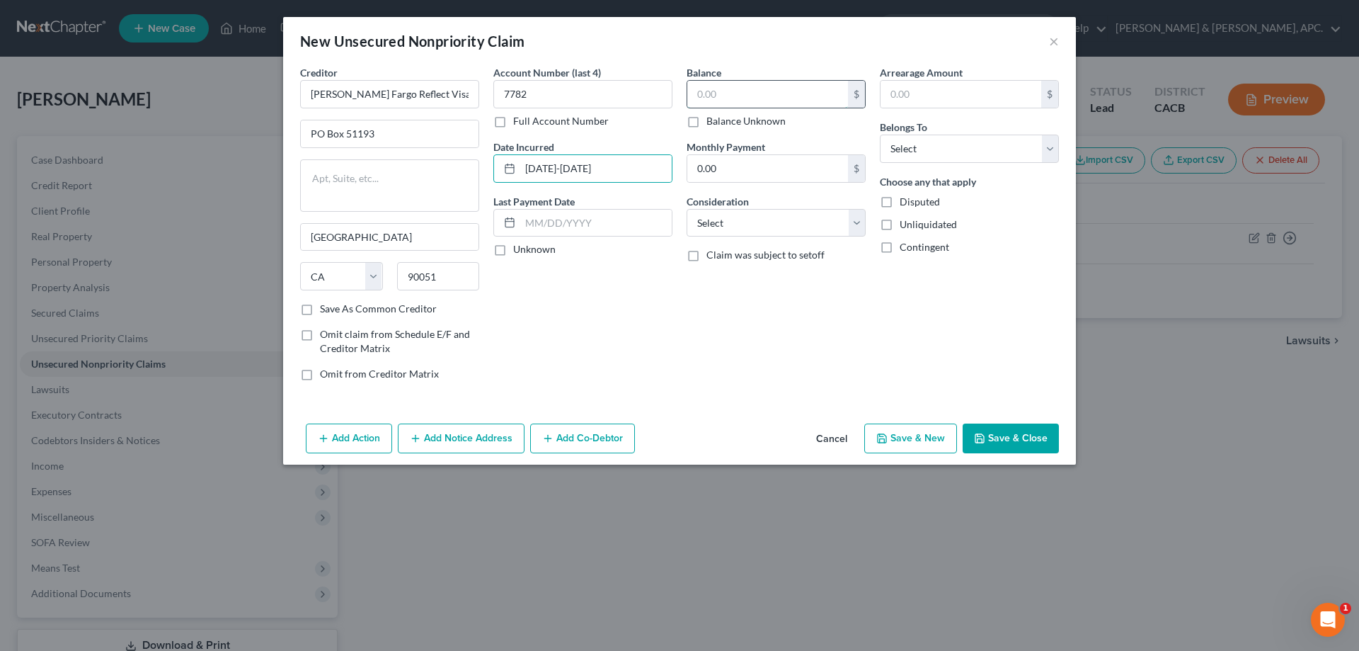
click at [784, 89] on input "text" at bounding box center [767, 94] width 161 height 27
type input "11,344.00"
click at [761, 217] on select "Select Cable / Satellite Services Collection Agency Credit Card Debt Debt Couns…" at bounding box center [776, 223] width 179 height 28
select select "2"
click at [687, 209] on select "Select Cable / Satellite Services Collection Agency Credit Card Debt Debt Couns…" at bounding box center [776, 223] width 179 height 28
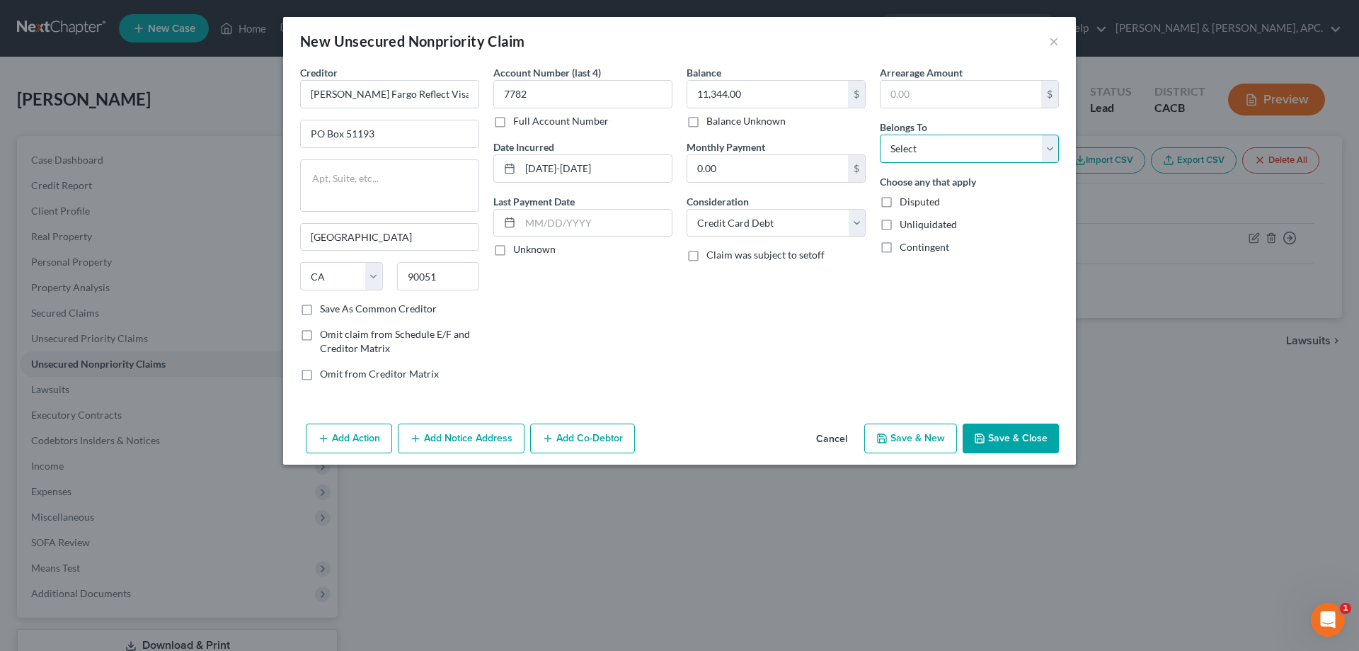
click at [925, 142] on select "Select Debtor 1 Only Debtor 2 Only Debtor 1 And Debtor 2 Only At Least One Of T…" at bounding box center [969, 149] width 179 height 28
select select "0"
click at [880, 135] on select "Select Debtor 1 Only Debtor 2 Only Debtor 1 And Debtor 2 Only At Least One Of T…" at bounding box center [969, 149] width 179 height 28
click at [991, 435] on button "Save & Close" at bounding box center [1011, 438] width 96 height 30
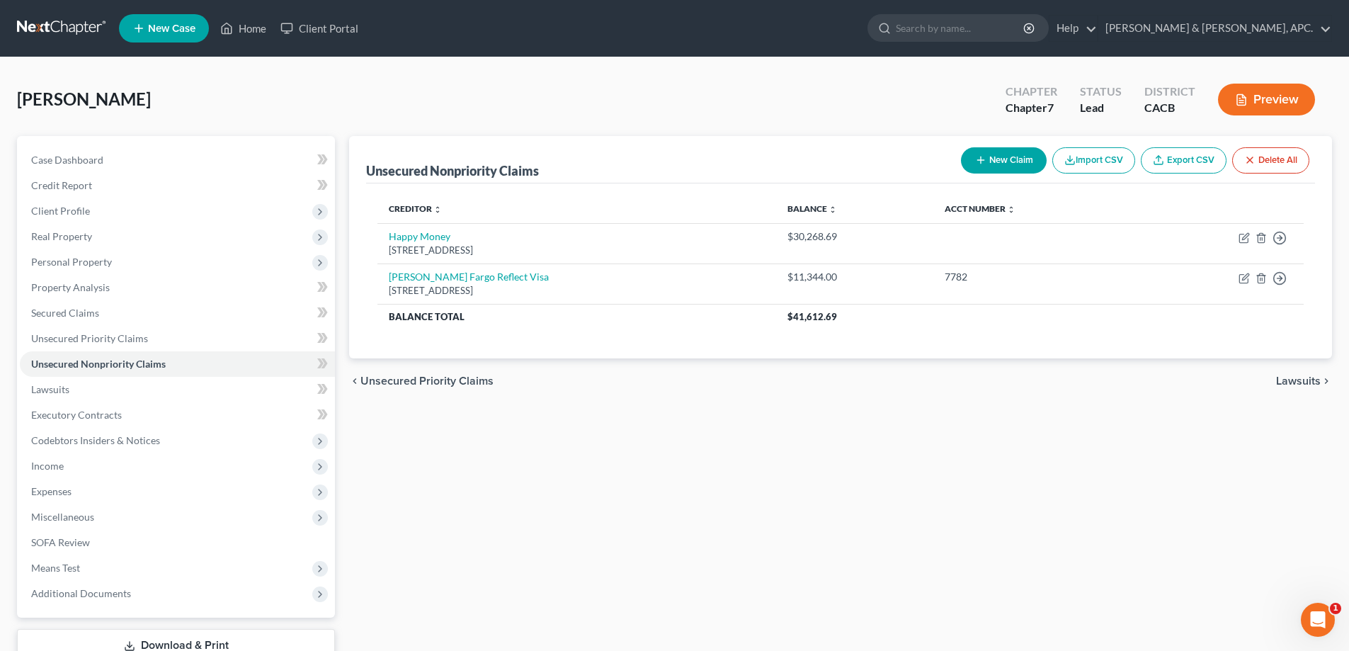
click at [1006, 167] on button "New Claim" at bounding box center [1004, 160] width 86 height 26
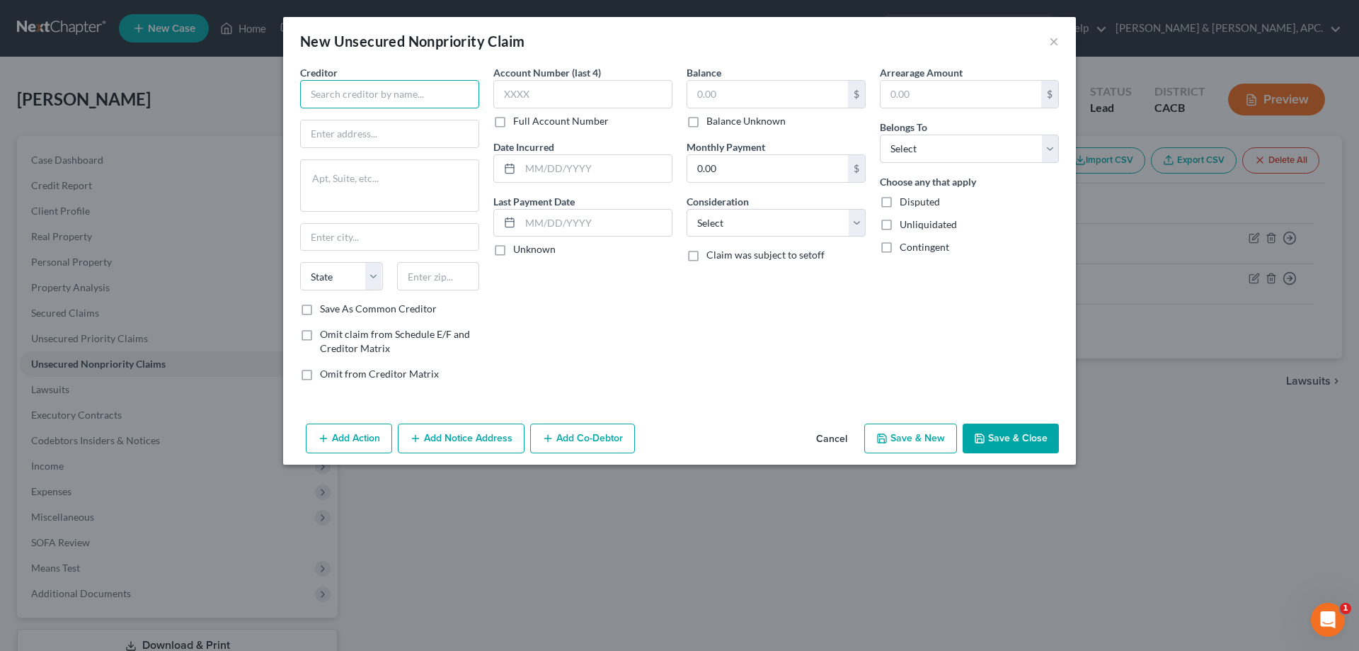
click at [393, 107] on input "text" at bounding box center [389, 94] width 179 height 28
type input "American Express Platinum"
type input "PO Box 96001"
type input "[GEOGRAPHIC_DATA]"
select select "4"
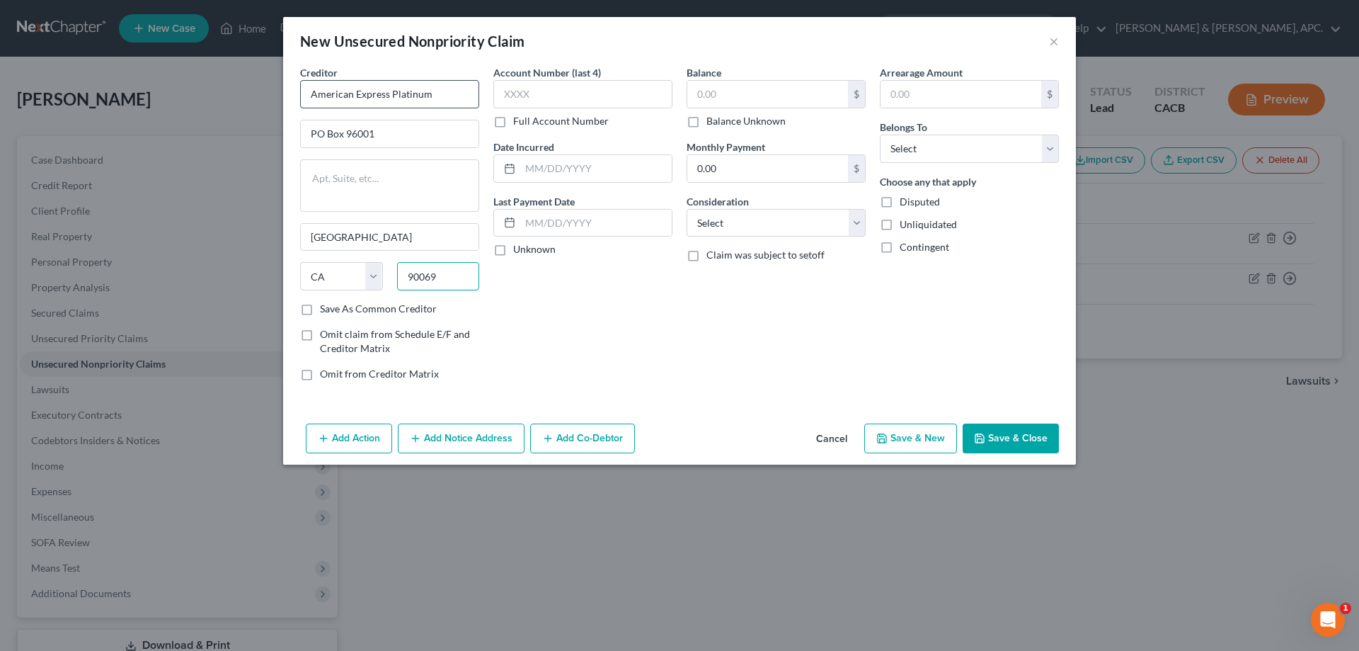
type input "90069"
type input "[GEOGRAPHIC_DATA]"
click at [576, 86] on input "text" at bounding box center [582, 94] width 179 height 28
type input "7002"
click at [605, 165] on input "text" at bounding box center [596, 168] width 152 height 27
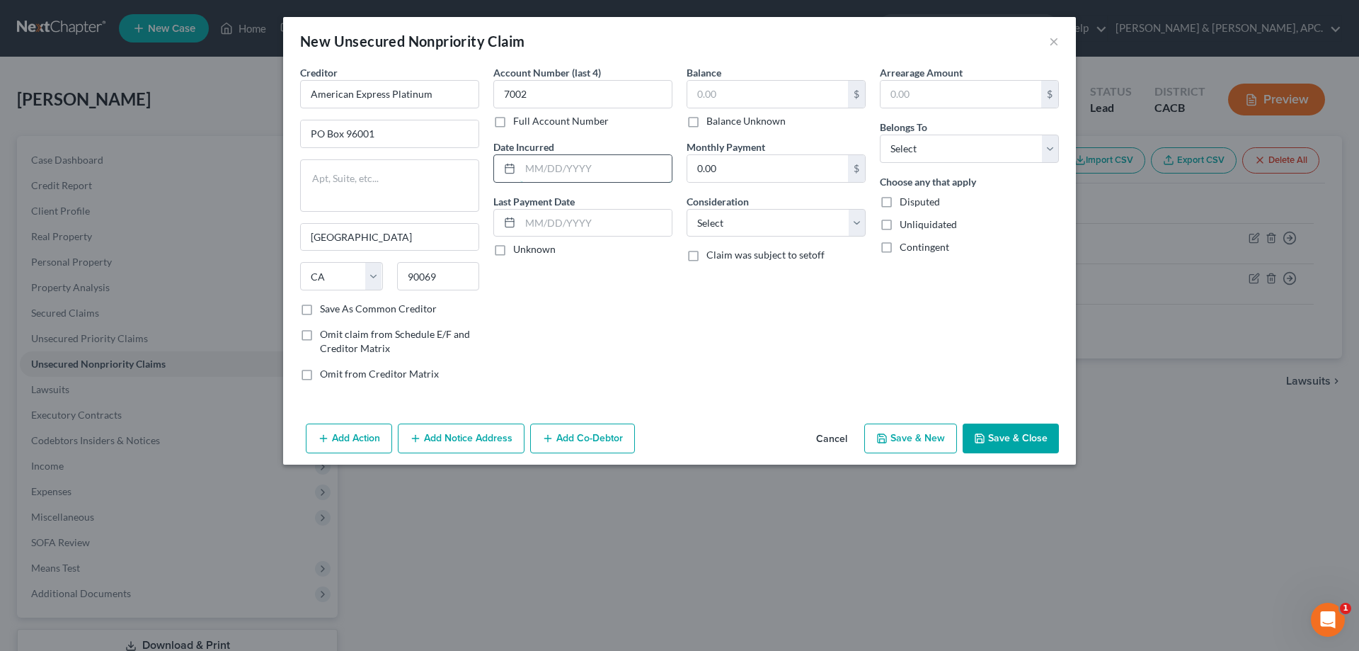
type input "[DATE]-[DATE]"
click at [758, 95] on input "text" at bounding box center [767, 94] width 161 height 27
type input "17,902.00"
click at [742, 215] on select "Select Cable / Satellite Services Collection Agency Credit Card Debt Debt Couns…" at bounding box center [776, 223] width 179 height 28
select select "2"
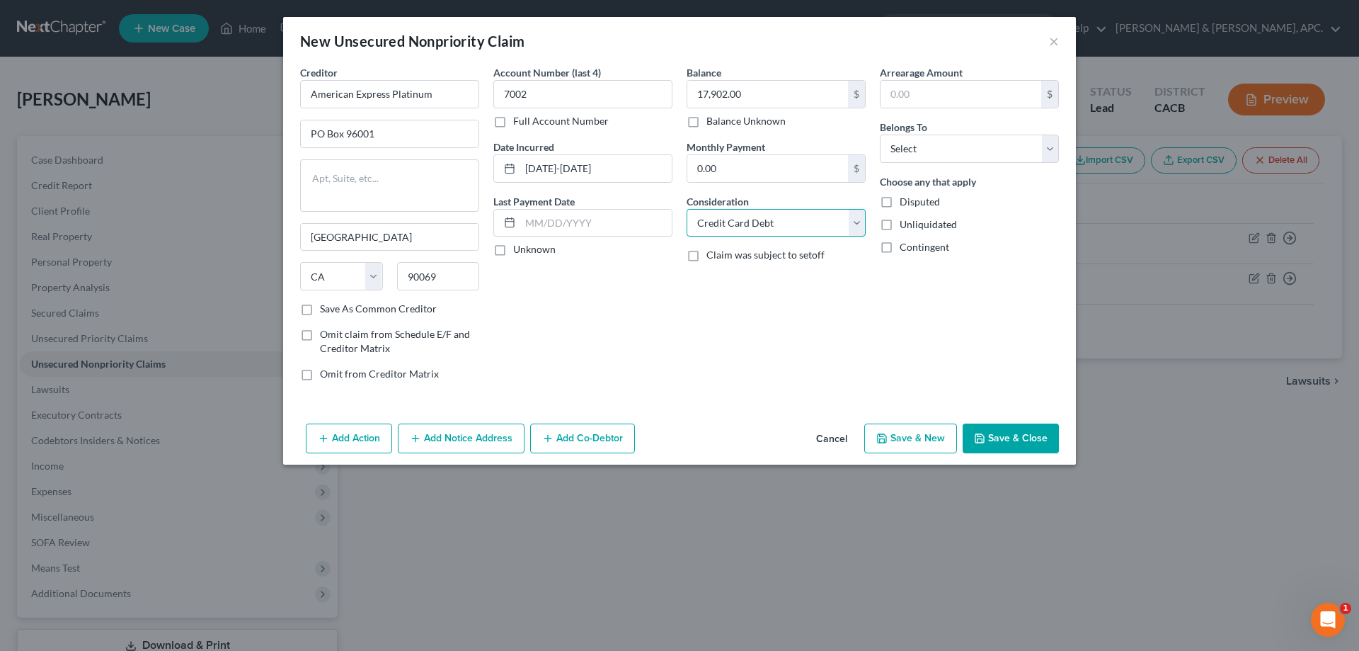
click at [687, 209] on select "Select Cable / Satellite Services Collection Agency Credit Card Debt Debt Couns…" at bounding box center [776, 223] width 179 height 28
click at [957, 144] on select "Select Debtor 1 Only Debtor 2 Only Debtor 1 And Debtor 2 Only At Least One Of T…" at bounding box center [969, 149] width 179 height 28
select select "0"
click at [880, 135] on select "Select Debtor 1 Only Debtor 2 Only Debtor 1 And Debtor 2 Only At Least One Of T…" at bounding box center [969, 149] width 179 height 28
drag, startPoint x: 990, startPoint y: 433, endPoint x: 937, endPoint y: 379, distance: 76.1
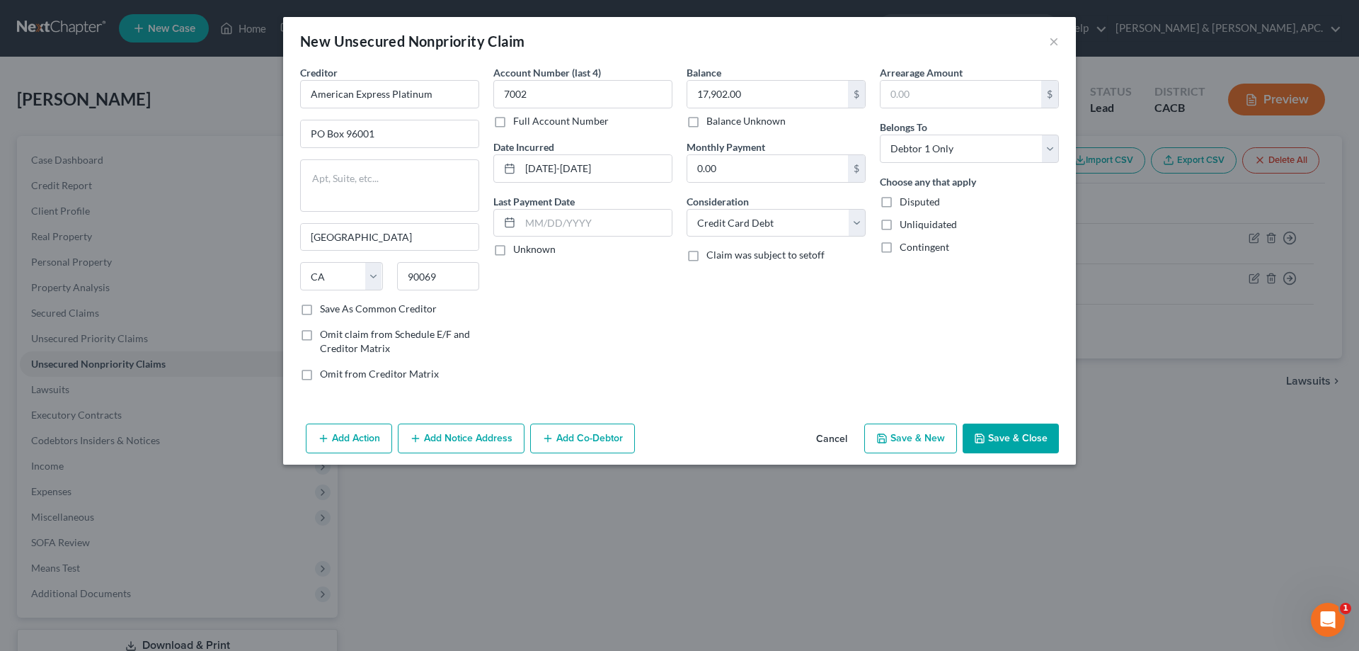
click at [991, 433] on button "Save & Close" at bounding box center [1011, 438] width 96 height 30
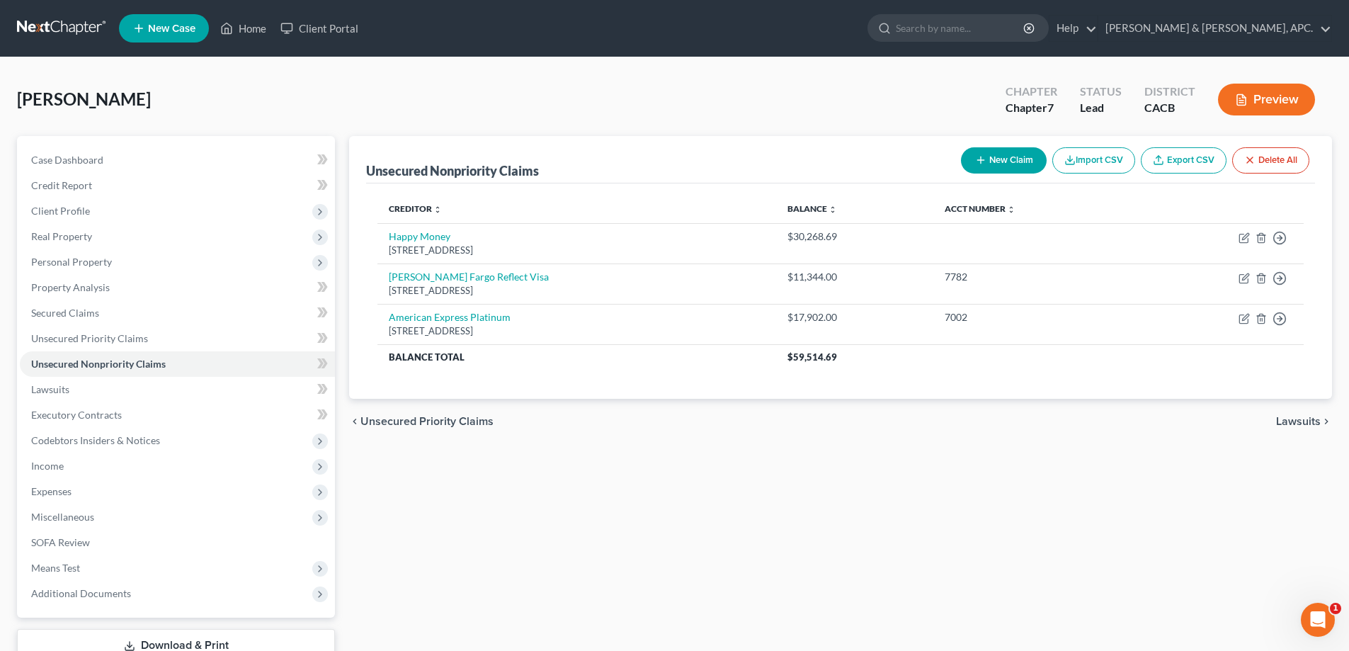
click at [1027, 159] on button "New Claim" at bounding box center [1004, 160] width 86 height 26
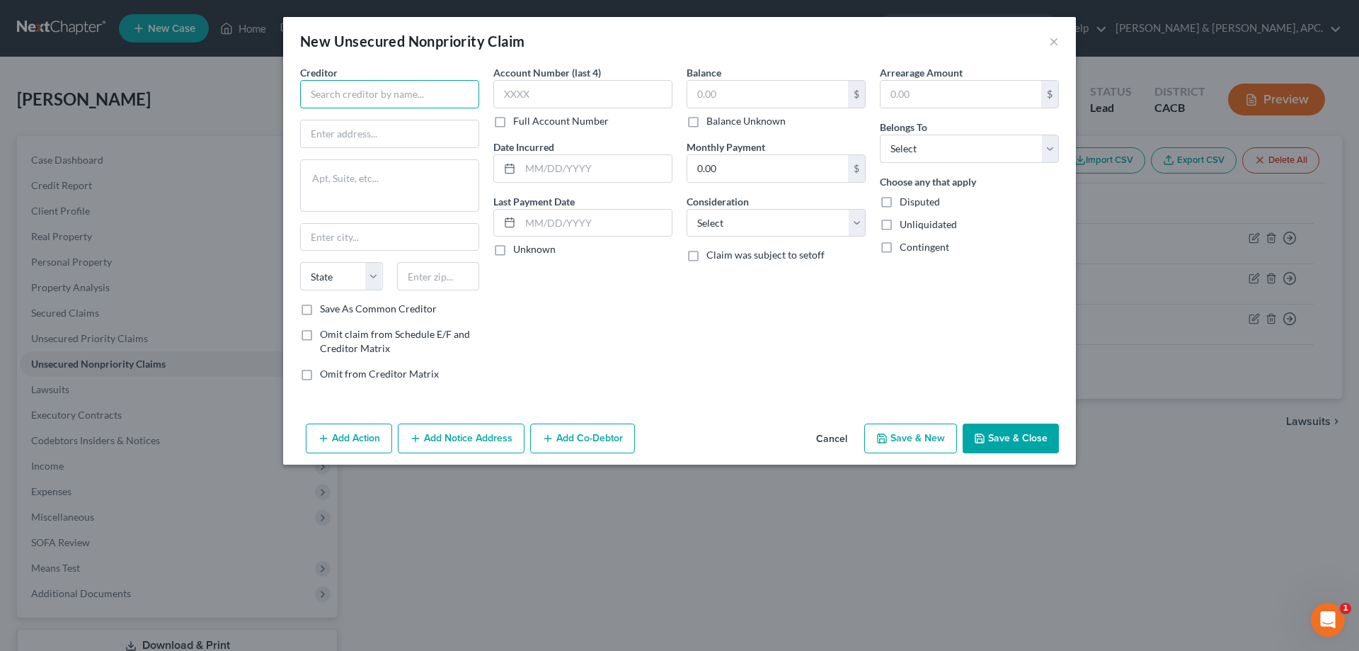
paste input "BHG Financial"
type input "BHG Financial"
paste textarea "[STREET_ADDRESS]"
drag, startPoint x: 314, startPoint y: 175, endPoint x: 421, endPoint y: 180, distance: 107.7
click at [421, 180] on textarea "[STREET_ADDRESS]" at bounding box center [389, 185] width 179 height 52
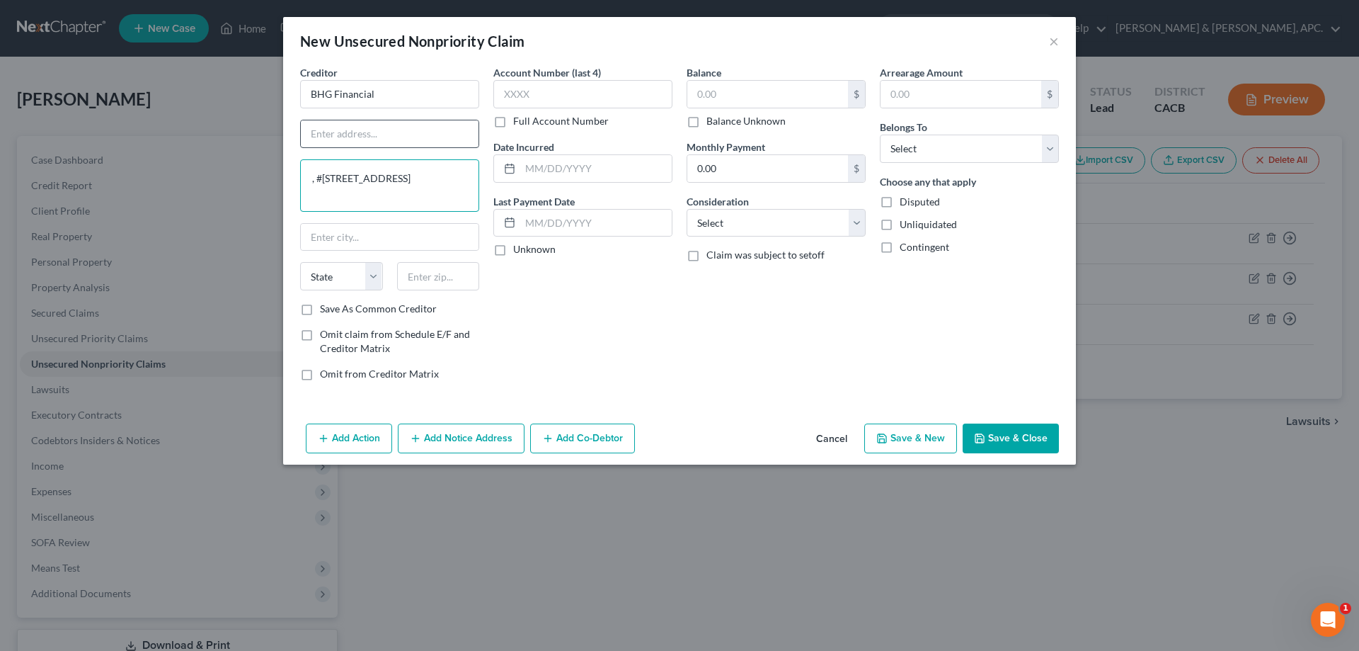
type textarea ", #[STREET_ADDRESS]"
click at [351, 135] on input "text" at bounding box center [390, 133] width 178 height 27
paste input "[STREET_ADDRESS]"
click at [334, 138] on input "[STREET_ADDRESS]" at bounding box center [390, 133] width 178 height 27
click at [337, 137] on input "[STREET_ADDRESS]" at bounding box center [390, 133] width 178 height 27
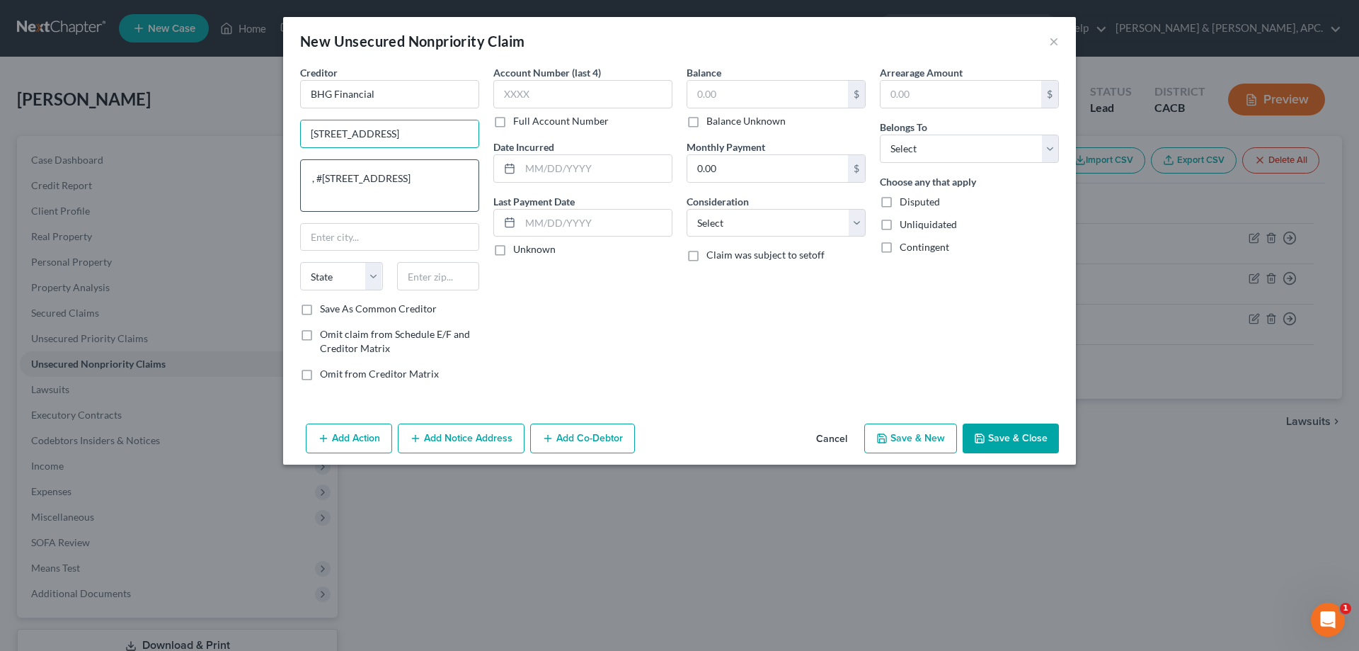
type input "[STREET_ADDRESS]"
click at [326, 179] on textarea ", #[STREET_ADDRESS]" at bounding box center [389, 185] width 179 height 52
drag, startPoint x: 430, startPoint y: 195, endPoint x: 217, endPoint y: 194, distance: 213.1
click at [217, 194] on div "New Unsecured Nonpriority Claim × Creditor * BHG Financial [STREET_ADDRESS][GEO…" at bounding box center [679, 325] width 1359 height 651
type textarea "#2450"
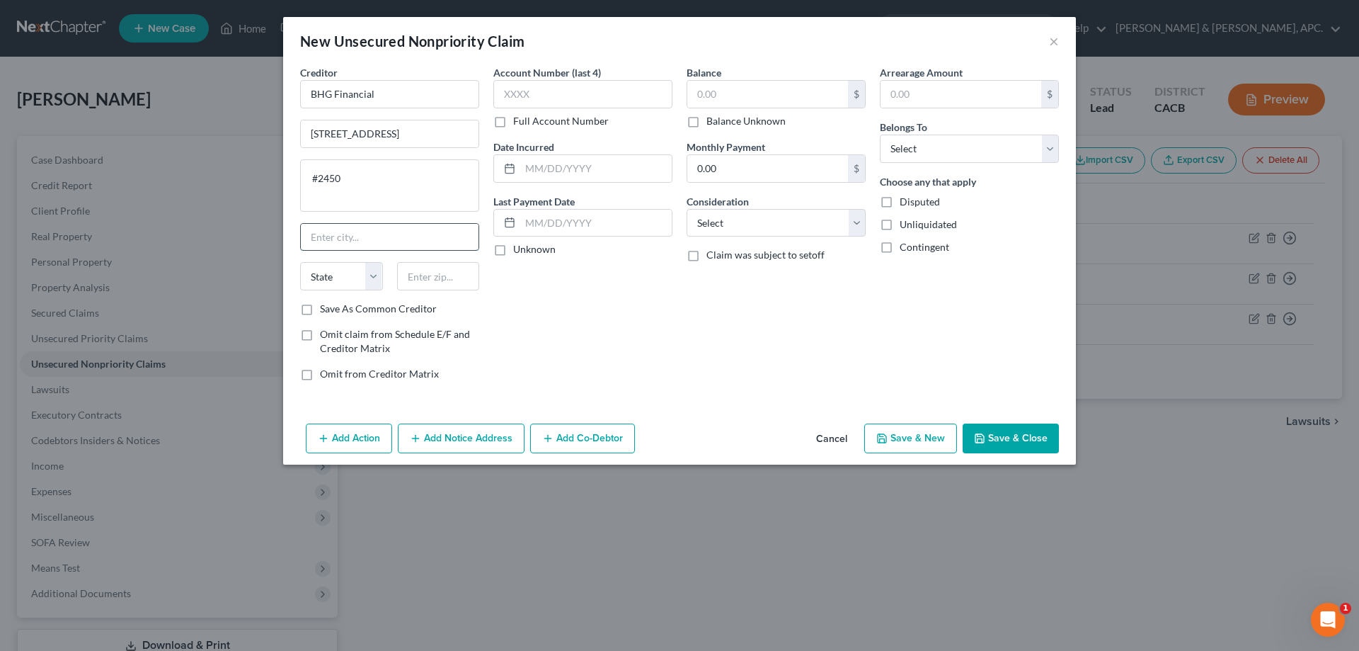
click at [340, 241] on input "text" at bounding box center [390, 237] width 178 height 27
paste input "[GEOGRAPHIC_DATA]"
drag, startPoint x: 436, startPoint y: 236, endPoint x: 379, endPoint y: 233, distance: 57.5
click at [379, 233] on input "[GEOGRAPHIC_DATA]" at bounding box center [390, 237] width 178 height 27
type input "[GEOGRAPHIC_DATA]"
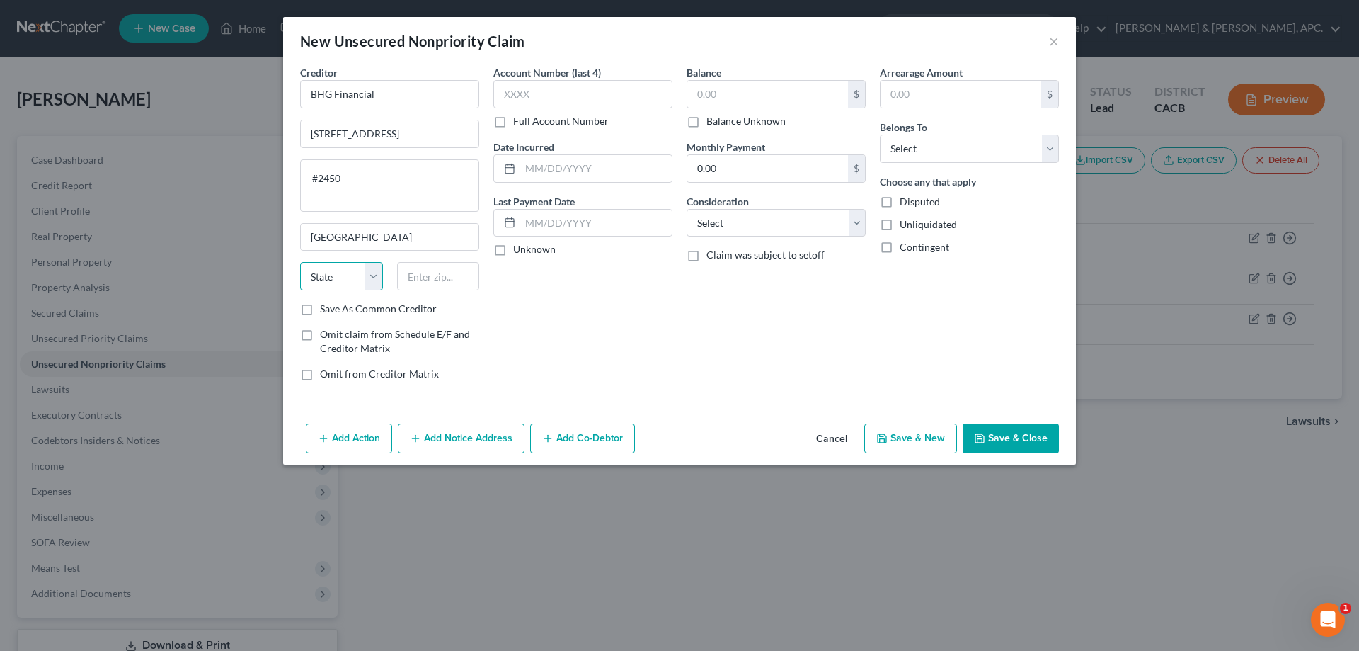
click at [331, 271] on select "State [US_STATE] AK AR AZ CA CO CT DE DC [GEOGRAPHIC_DATA] [GEOGRAPHIC_DATA] GU…" at bounding box center [341, 276] width 83 height 28
select select "9"
click at [300, 262] on select "State [US_STATE] AK AR AZ CA CO CT DE DC [GEOGRAPHIC_DATA] [GEOGRAPHIC_DATA] GU…" at bounding box center [341, 276] width 83 height 28
click at [427, 267] on input "text" at bounding box center [438, 276] width 83 height 28
type input "33301"
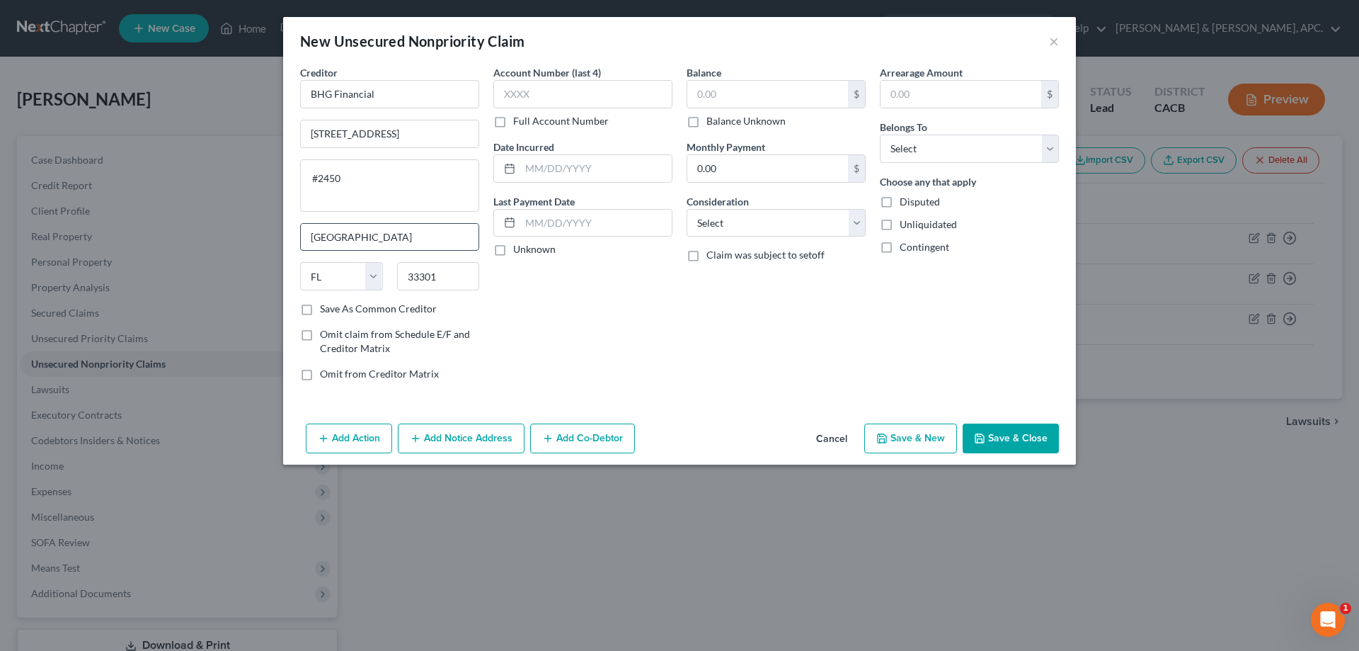
click at [432, 242] on input "[GEOGRAPHIC_DATA]" at bounding box center [390, 237] width 178 height 27
type input "[GEOGRAPHIC_DATA]"
click at [375, 299] on div "State [US_STATE] AK AR AZ CA CO CT DE DC [GEOGRAPHIC_DATA] [GEOGRAPHIC_DATA] GU…" at bounding box center [389, 282] width 193 height 40
click at [372, 307] on label "Save As Common Creditor" at bounding box center [378, 309] width 117 height 14
click at [335, 307] on input "Save As Common Creditor" at bounding box center [330, 306] width 9 height 9
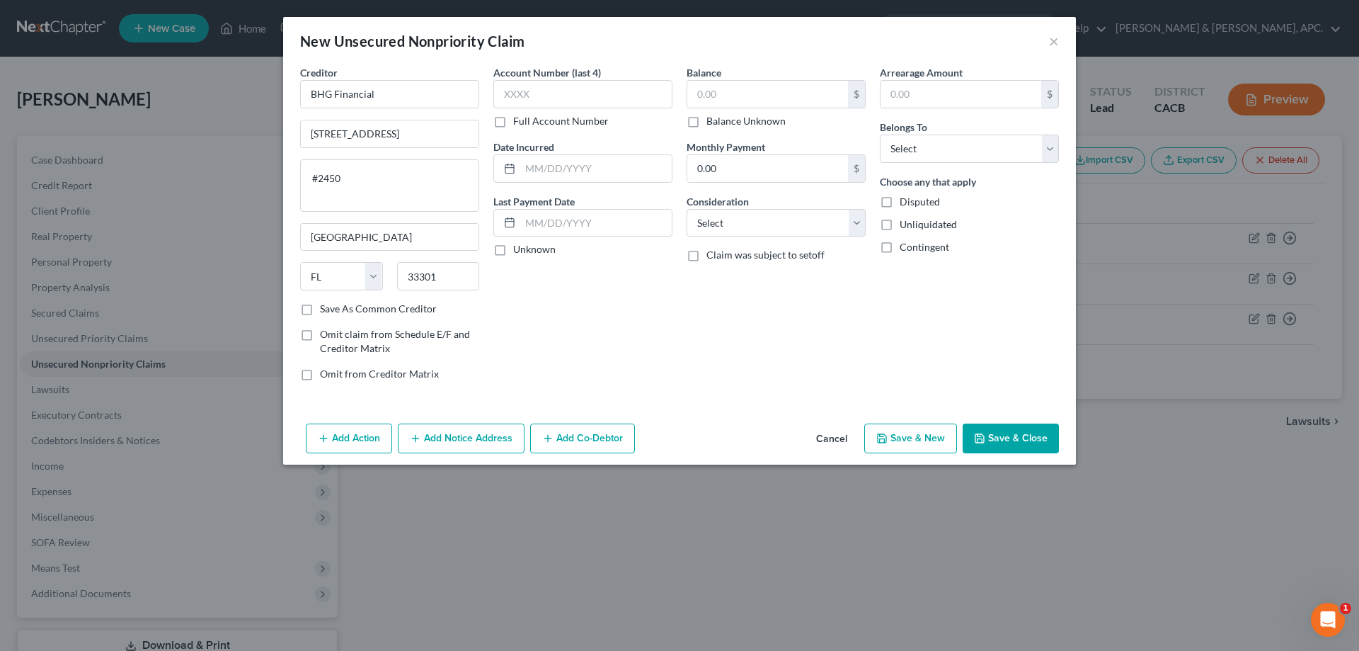
checkbox input "true"
click at [558, 94] on input "text" at bounding box center [582, 94] width 179 height 28
type input "9959"
click at [561, 165] on input "text" at bounding box center [596, 168] width 152 height 27
type input "[DATE]-[DATE]"
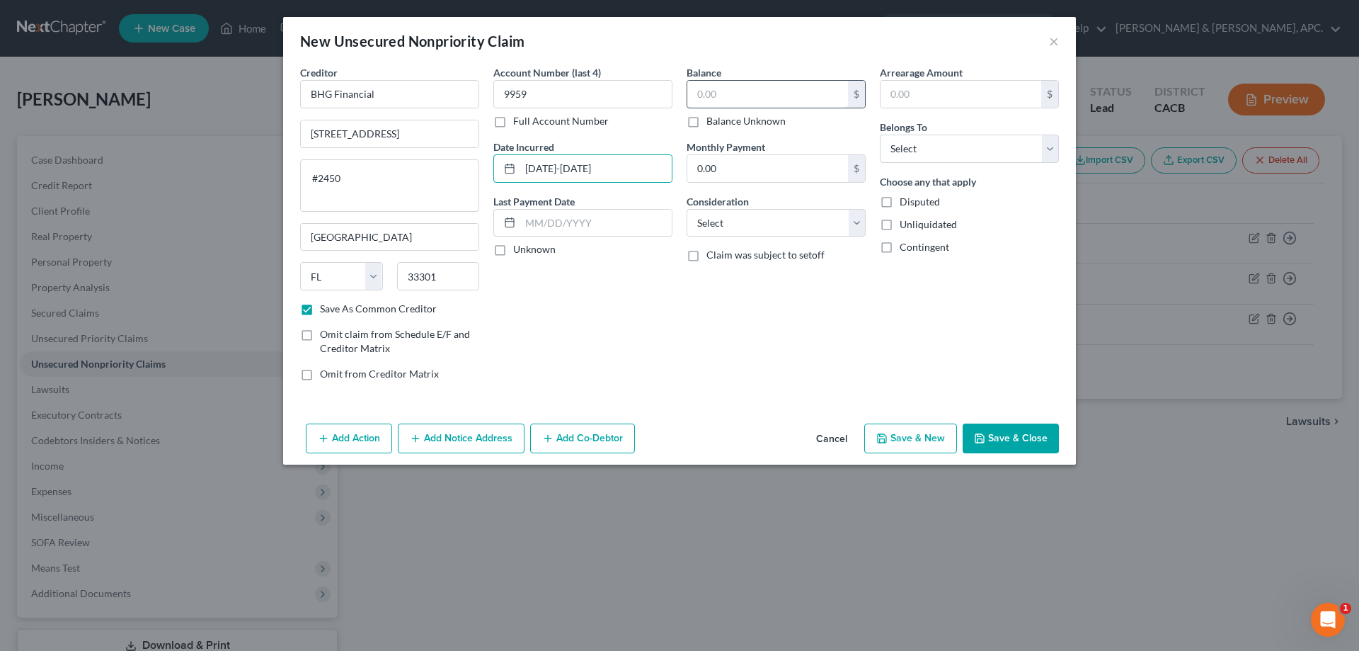
click at [760, 100] on input "text" at bounding box center [767, 94] width 161 height 27
type input "25,056.00"
click at [742, 212] on select "Select Cable / Satellite Services Collection Agency Credit Card Debt Debt Couns…" at bounding box center [776, 223] width 179 height 28
select select "2"
click at [687, 209] on select "Select Cable / Satellite Services Collection Agency Credit Card Debt Debt Couns…" at bounding box center [776, 223] width 179 height 28
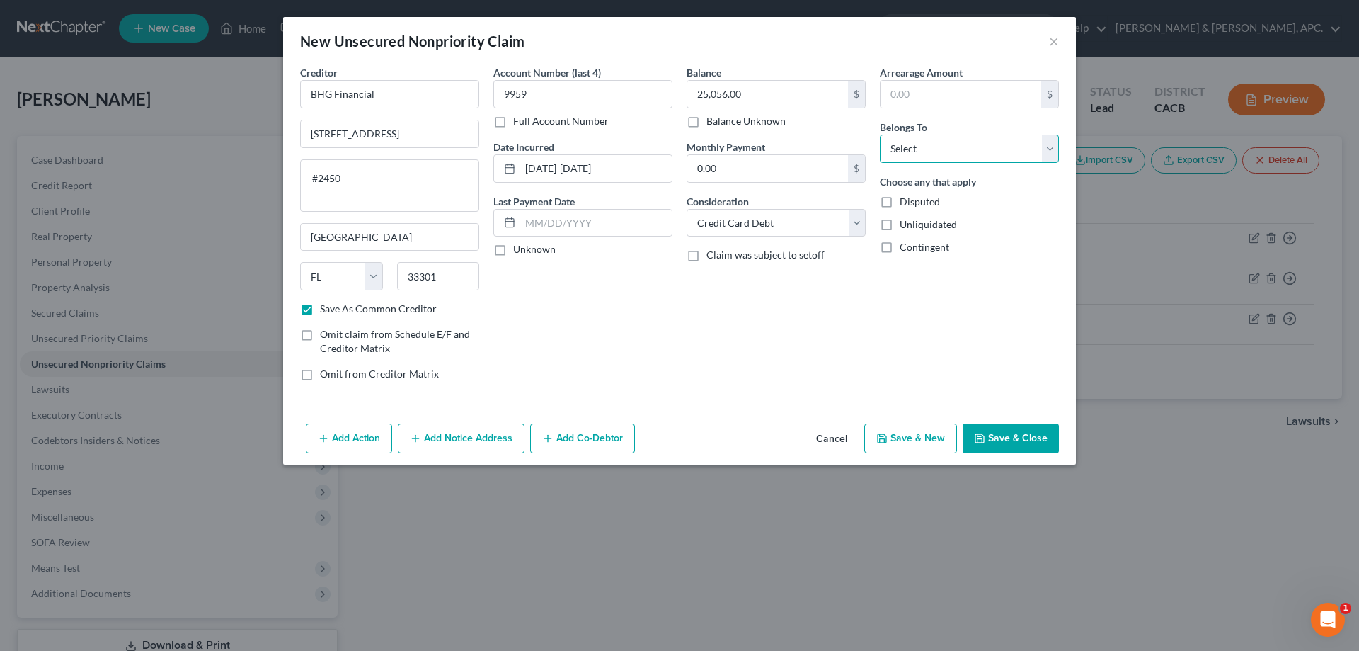
click at [932, 148] on select "Select Debtor 1 Only Debtor 2 Only Debtor 1 And Debtor 2 Only At Least One Of T…" at bounding box center [969, 149] width 179 height 28
select select "0"
click at [880, 135] on select "Select Debtor 1 Only Debtor 2 Only Debtor 1 And Debtor 2 Only At Least One Of T…" at bounding box center [969, 149] width 179 height 28
drag, startPoint x: 373, startPoint y: 95, endPoint x: 303, endPoint y: 93, distance: 70.1
click at [303, 93] on input "BHG Financial" at bounding box center [389, 94] width 179 height 28
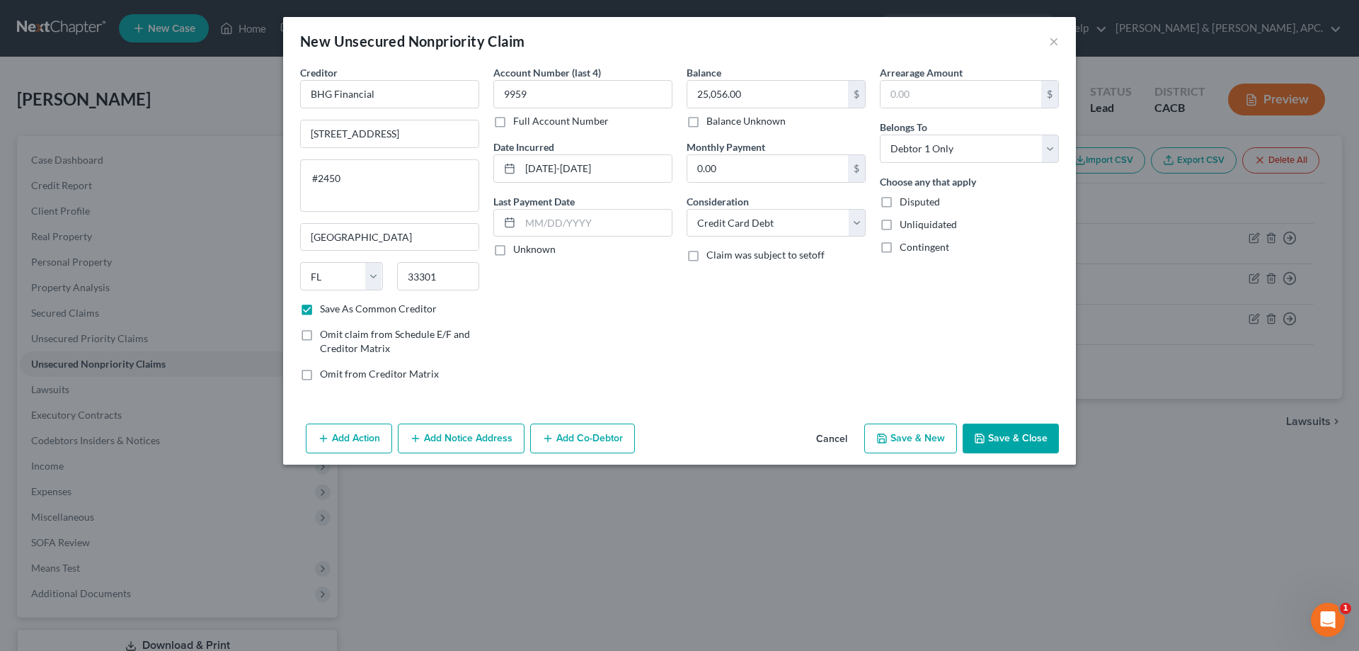
click at [492, 441] on button "Add Notice Address" at bounding box center [461, 438] width 127 height 30
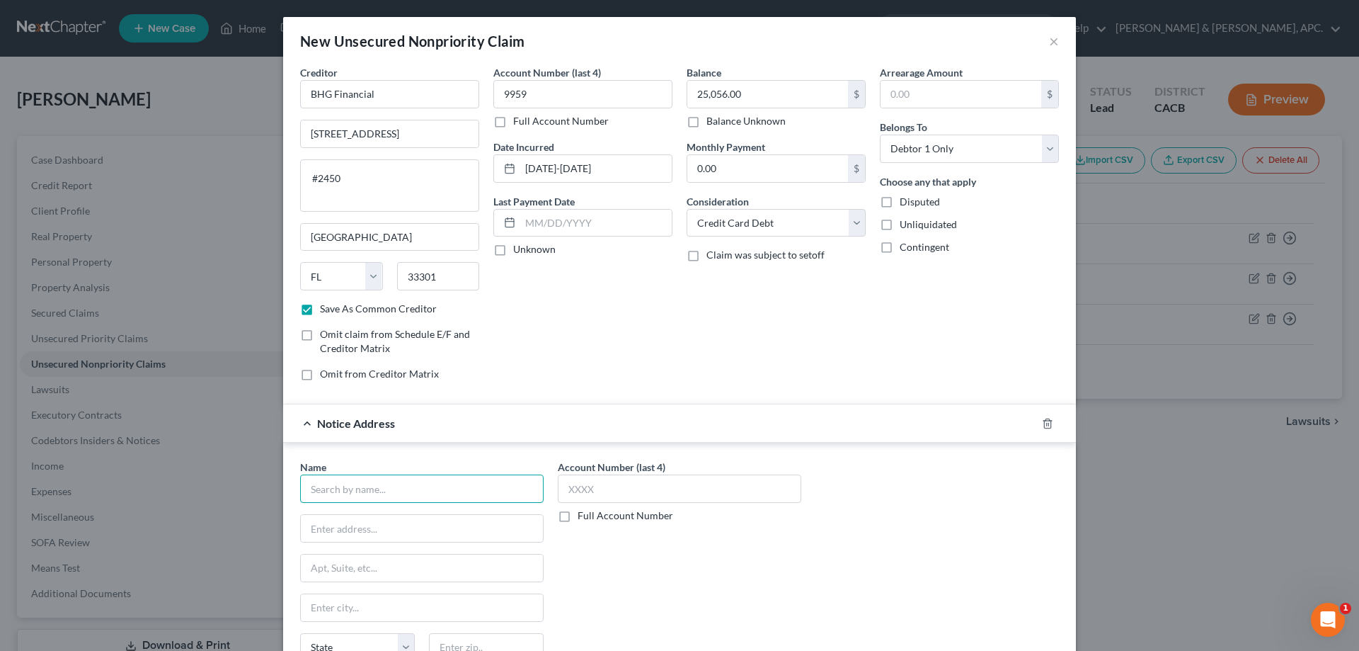
paste input "BHG Financial"
type input "BHG Financial"
click at [316, 527] on input "text" at bounding box center [422, 528] width 242 height 27
paste input "[STREET_ADDRESS]"
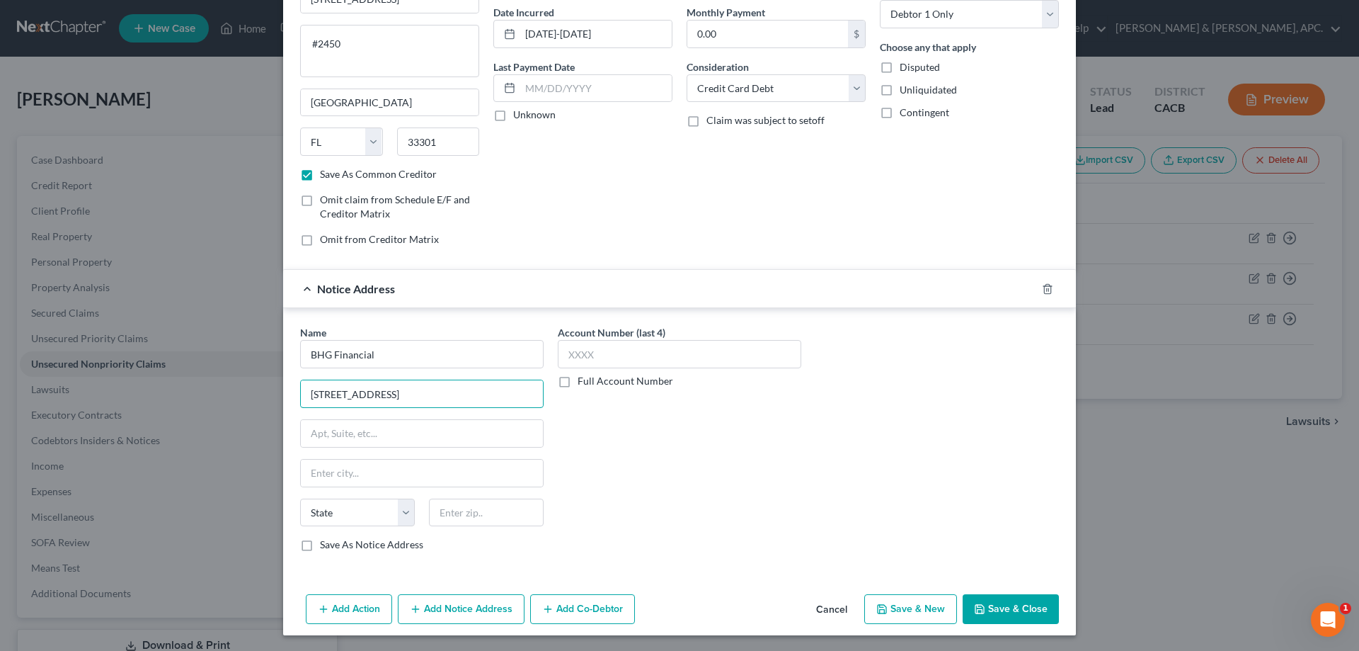
scroll to position [136, 0]
type input "[STREET_ADDRESS]"
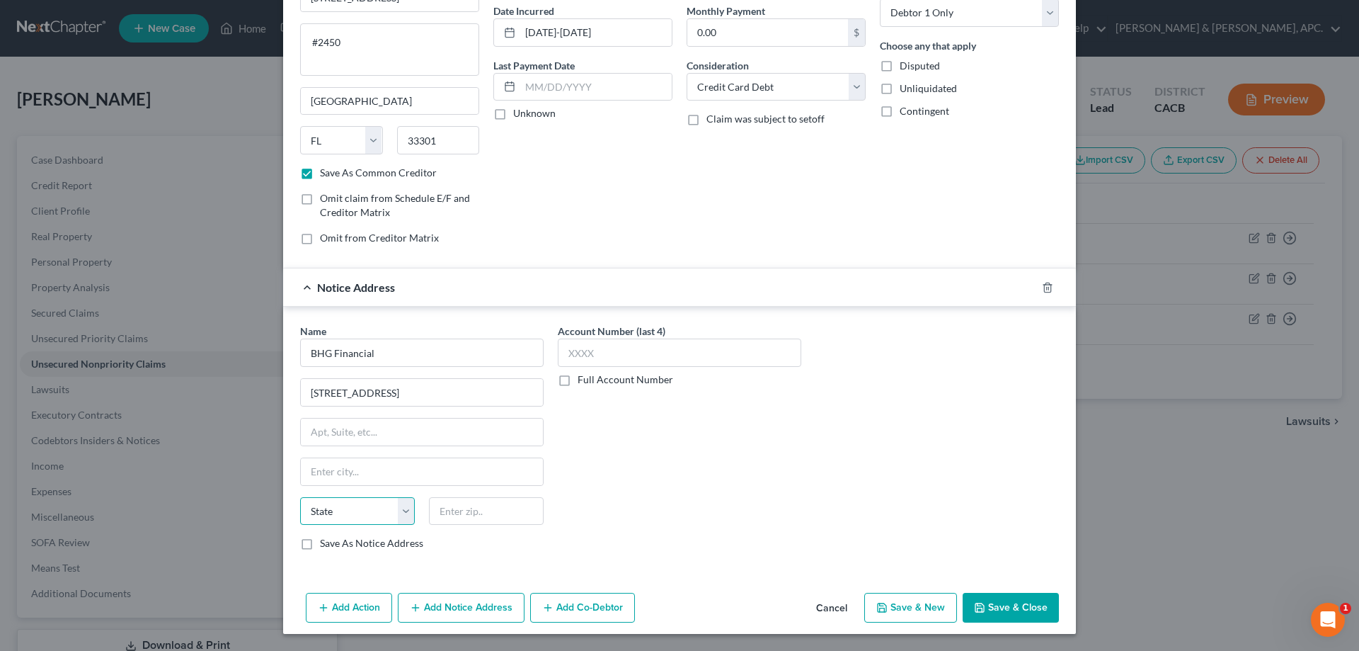
click at [331, 509] on select "State [US_STATE] AK AR AZ CA CO CT DE DC [GEOGRAPHIC_DATA] [GEOGRAPHIC_DATA] GU…" at bounding box center [357, 511] width 115 height 28
select select "35"
click at [300, 497] on select "State [US_STATE] AK AR AZ CA CO CT DE DC [GEOGRAPHIC_DATA] [GEOGRAPHIC_DATA] GU…" at bounding box center [357, 511] width 115 height 28
click at [324, 471] on input "text" at bounding box center [422, 471] width 242 height 27
type input "Saracuse"
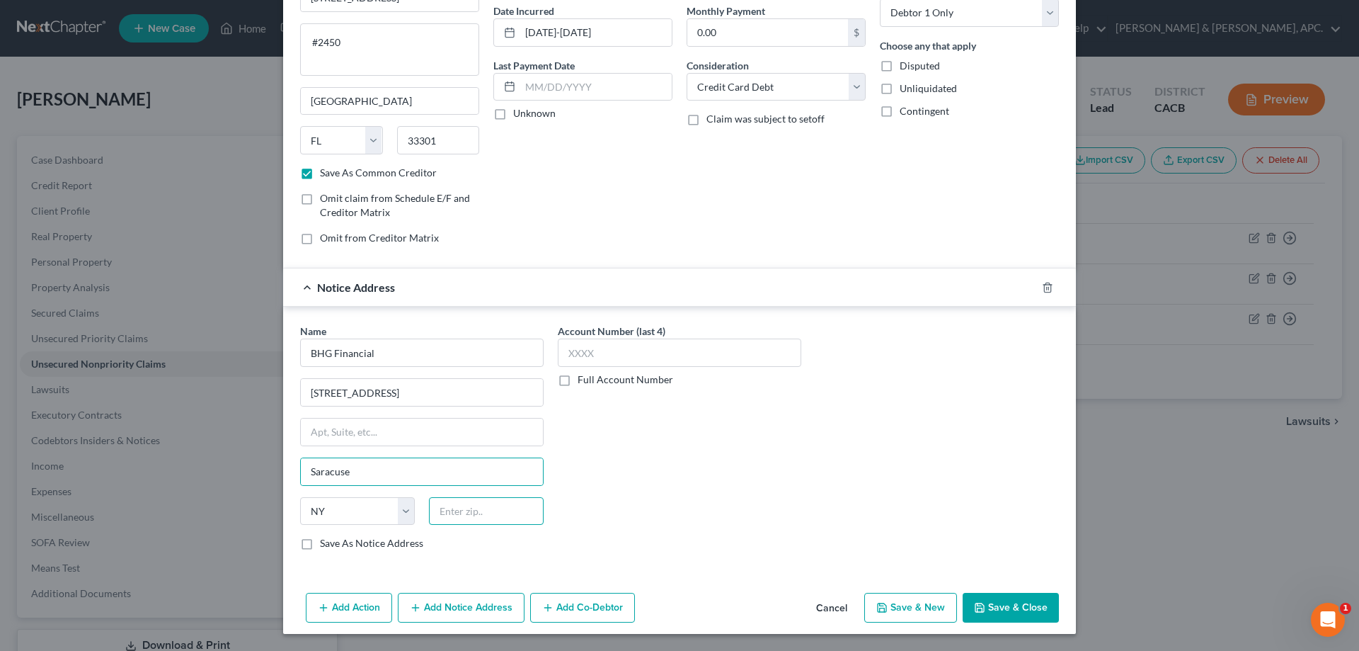
click at [466, 515] on input "text" at bounding box center [486, 511] width 115 height 28
type input "13204"
click at [1033, 601] on button "Save & Close" at bounding box center [1011, 608] width 96 height 30
type input "[GEOGRAPHIC_DATA]"
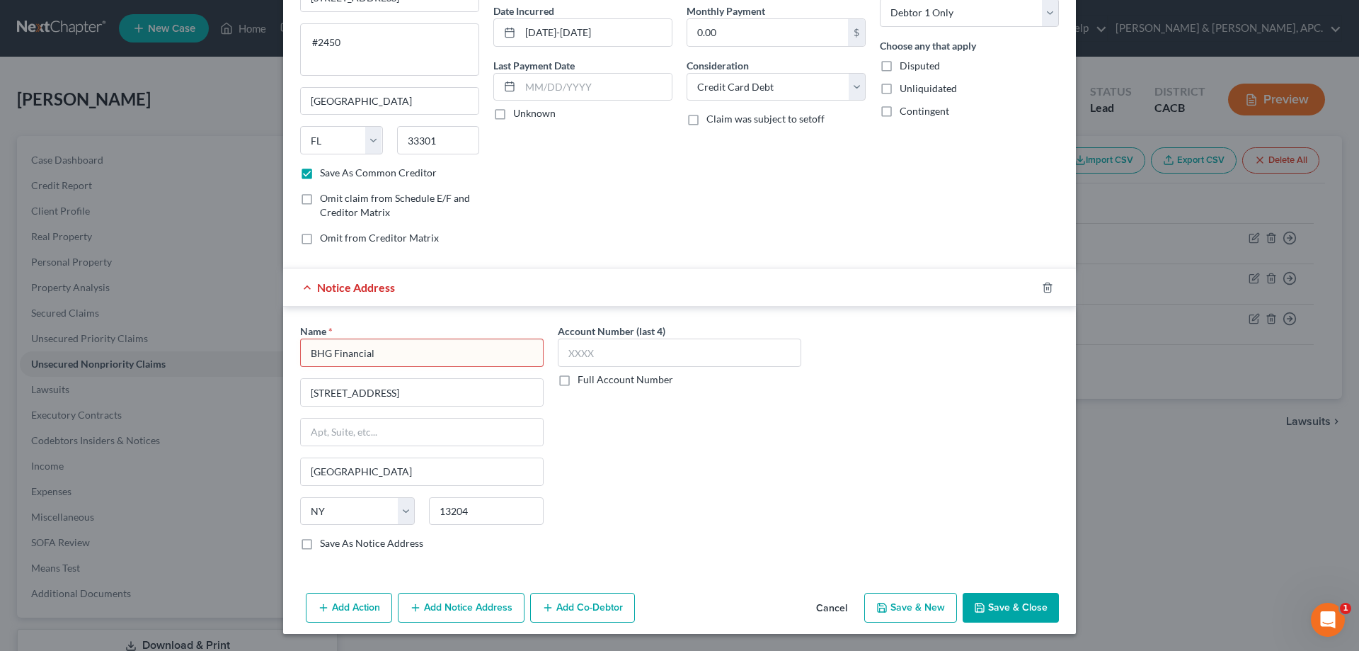
click at [391, 356] on input "BHG Financial" at bounding box center [422, 352] width 244 height 28
drag, startPoint x: 382, startPoint y: 354, endPoint x: 307, endPoint y: 354, distance: 75.1
click at [307, 354] on input "BHG Financial" at bounding box center [422, 352] width 244 height 28
paste input "[STREET_ADDRESS]"
type input "2"
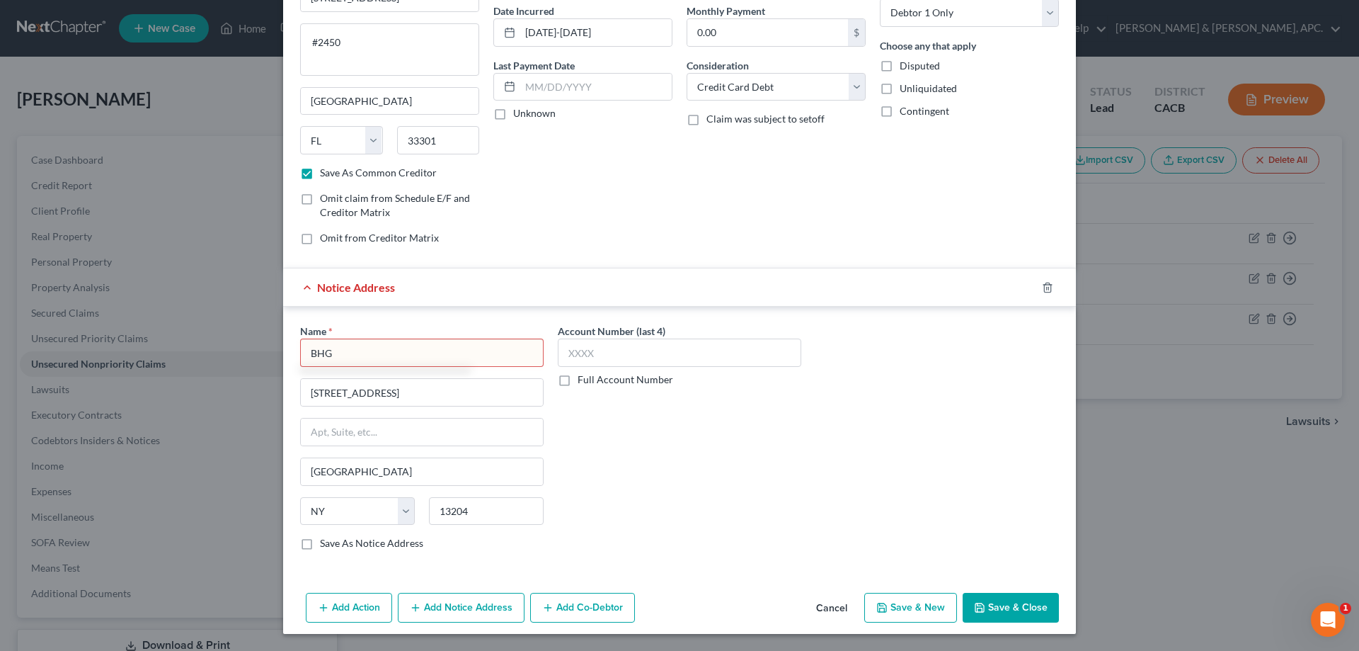
type input "BHG"
click at [1013, 607] on button "Save & Close" at bounding box center [1011, 608] width 96 height 30
checkbox input "false"
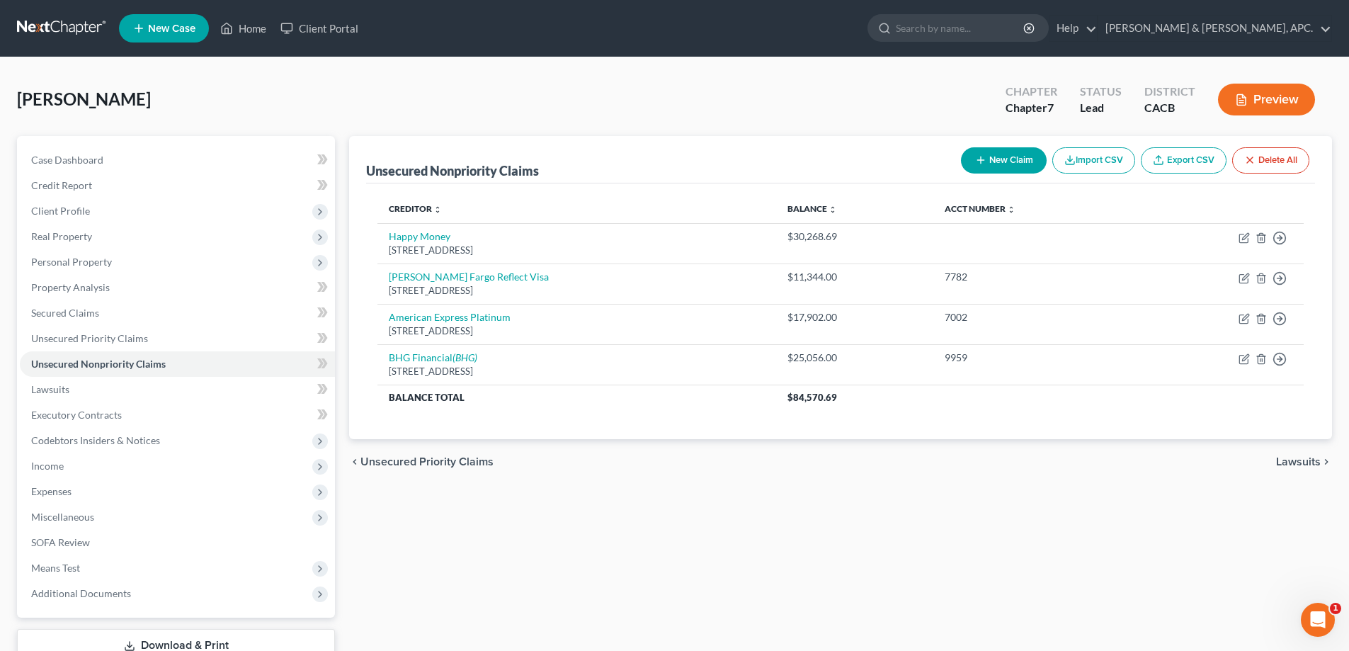
click at [1015, 163] on button "New Claim" at bounding box center [1004, 160] width 86 height 26
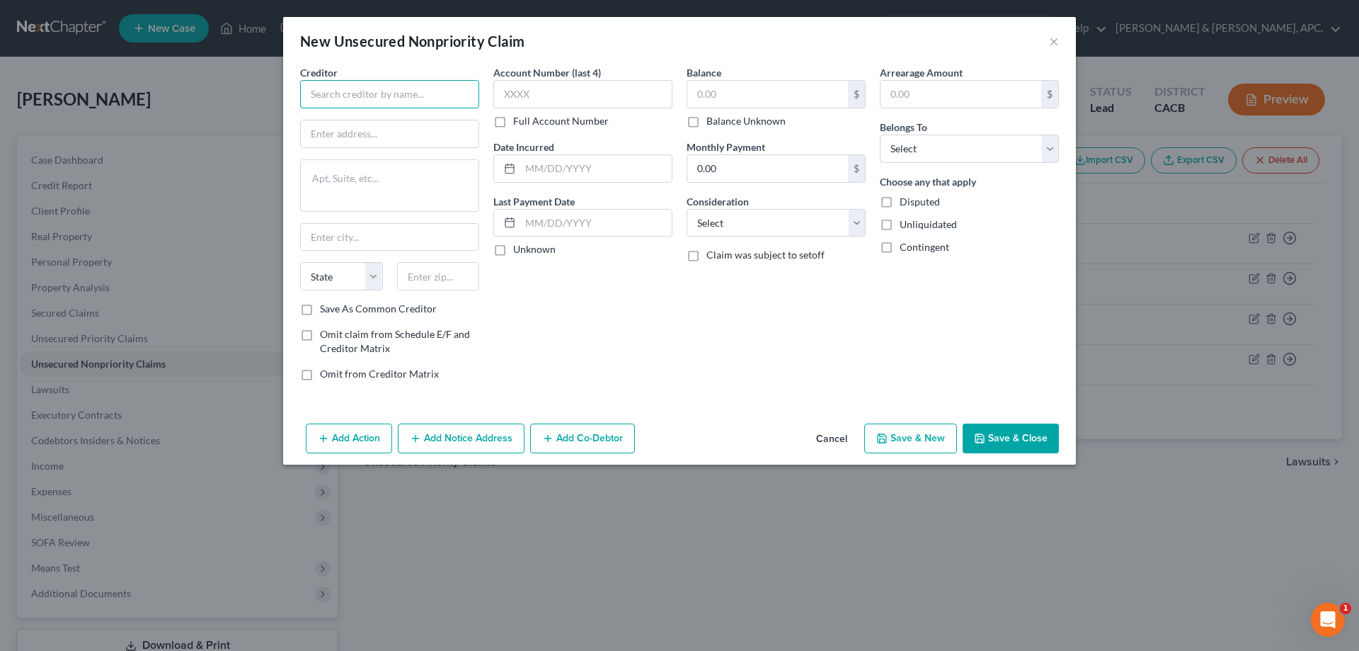
click at [422, 100] on input "text" at bounding box center [389, 94] width 179 height 28
type input "Bank of America"
type input "PO Box 15019"
type input "Wilmington"
click at [348, 277] on select "State [US_STATE] AK AR AZ CA CO CT DE DC [GEOGRAPHIC_DATA] [GEOGRAPHIC_DATA] GU…" at bounding box center [341, 276] width 83 height 28
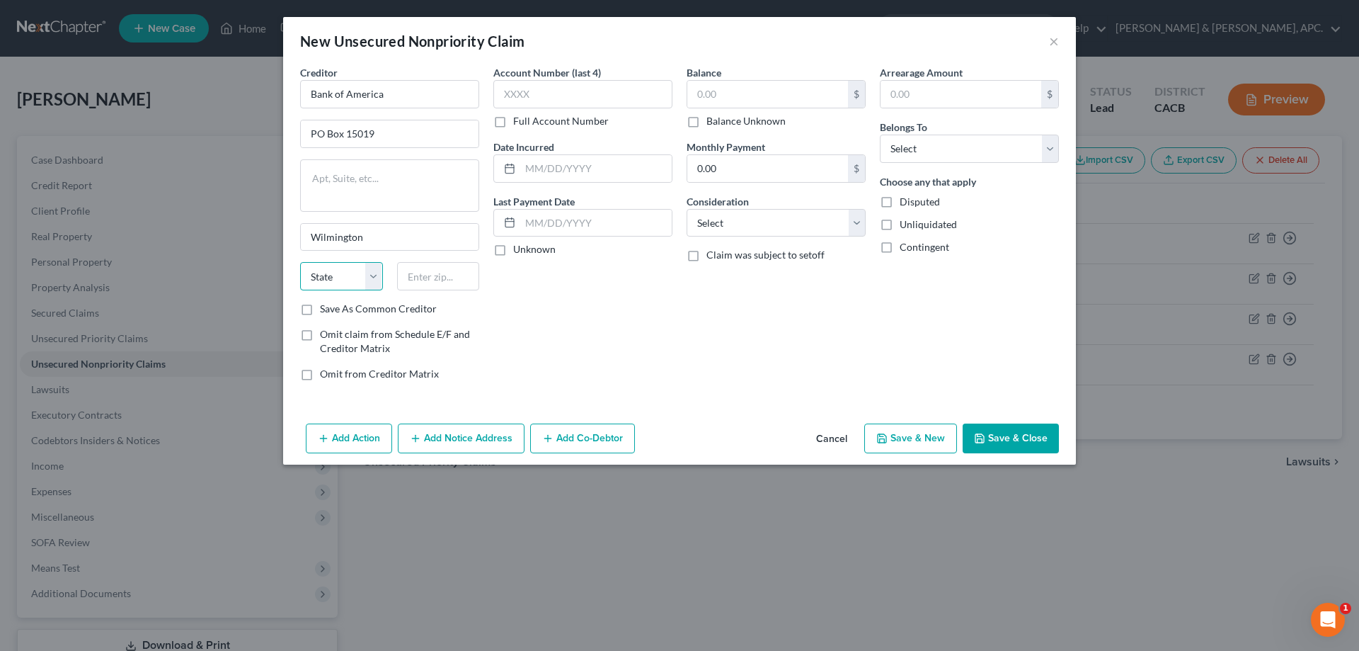
select select "7"
click at [300, 262] on select "State [US_STATE] AK AR AZ CA CO CT DE DC [GEOGRAPHIC_DATA] [GEOGRAPHIC_DATA] GU…" at bounding box center [341, 276] width 83 height 28
click at [434, 276] on input "text" at bounding box center [438, 276] width 83 height 28
type input "19886"
click at [560, 82] on input "text" at bounding box center [582, 94] width 179 height 28
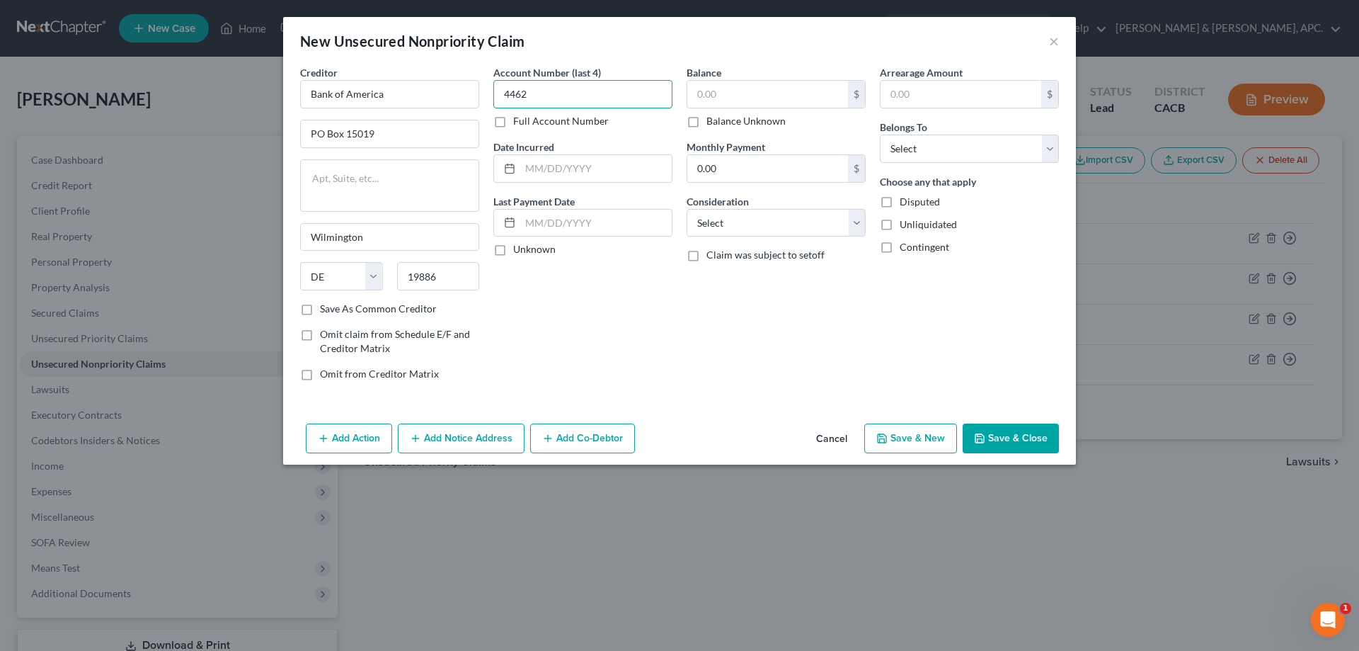
type input "4462"
click at [586, 166] on input "text" at bounding box center [596, 168] width 152 height 27
type input "[DATE]-[DATE]"
click at [772, 93] on input "text" at bounding box center [767, 94] width 161 height 27
type input "24,697.00"
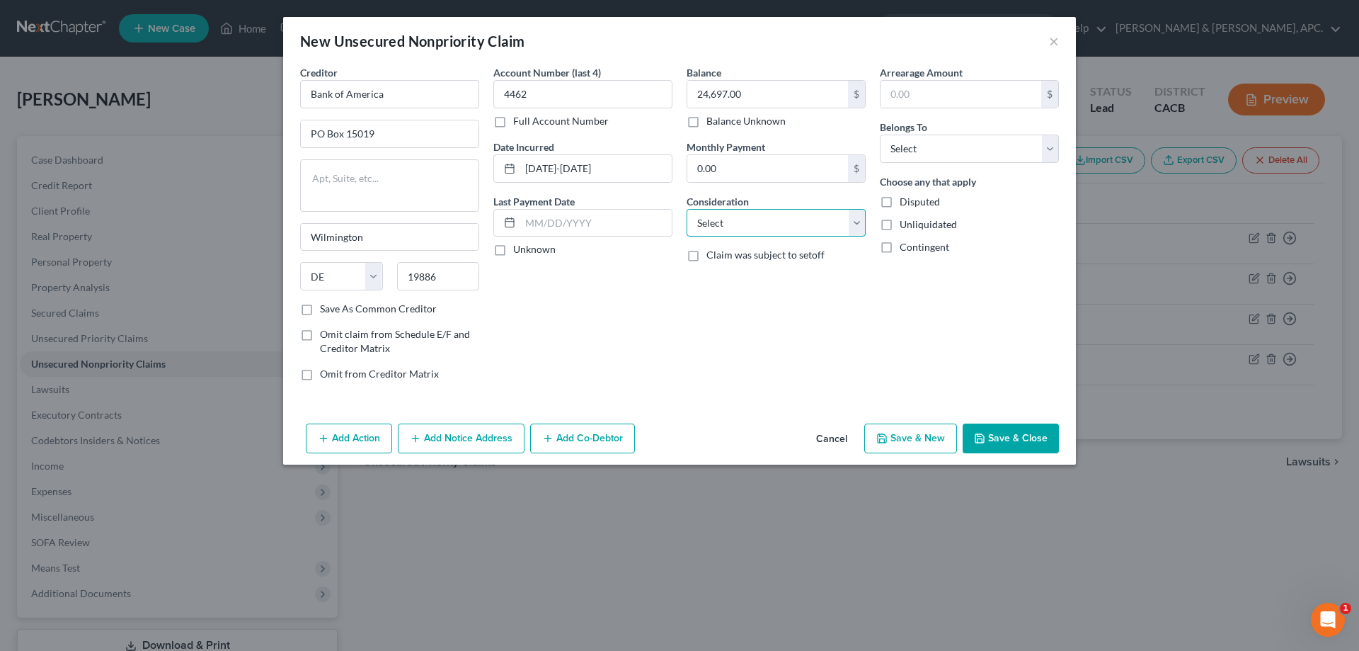
click at [799, 217] on select "Select Cable / Satellite Services Collection Agency Credit Card Debt Debt Couns…" at bounding box center [776, 223] width 179 height 28
select select "2"
click at [687, 209] on select "Select Cable / Satellite Services Collection Agency Credit Card Debt Debt Couns…" at bounding box center [776, 223] width 179 height 28
click at [891, 149] on select "Select Debtor 1 Only Debtor 2 Only Debtor 1 And Debtor 2 Only At Least One Of T…" at bounding box center [969, 149] width 179 height 28
select select "0"
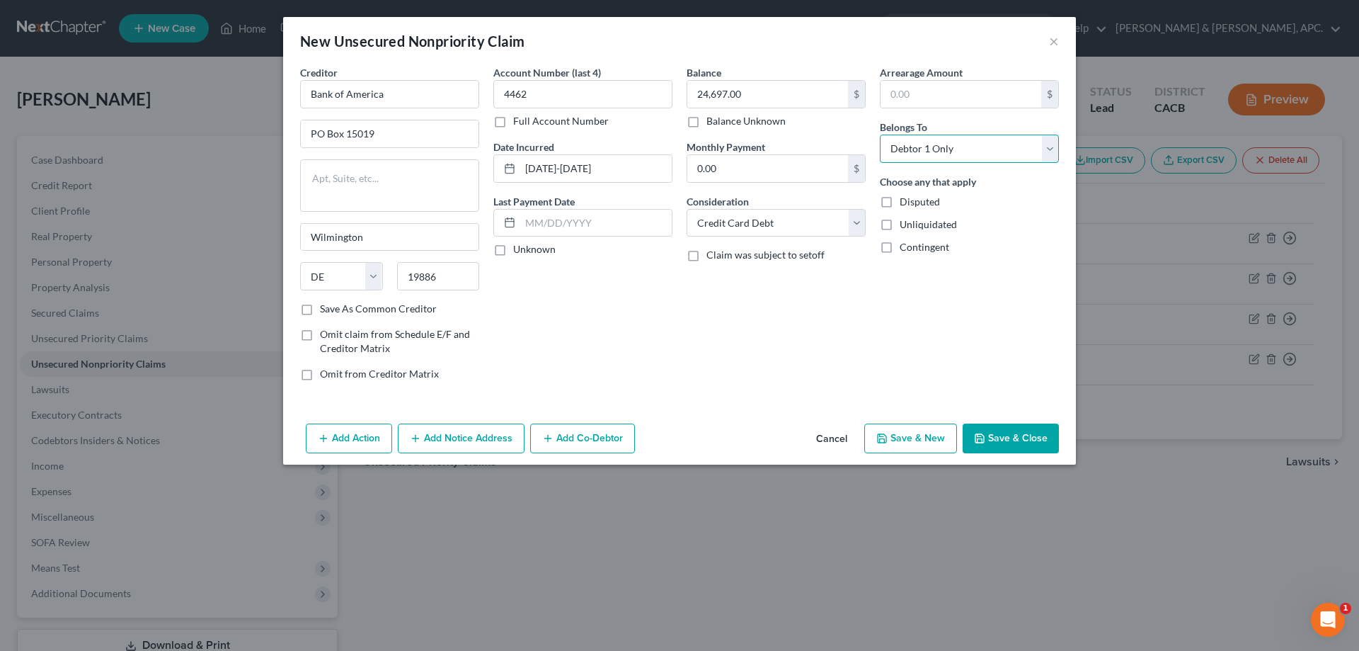
click at [880, 135] on select "Select Debtor 1 Only Debtor 2 Only Debtor 1 And Debtor 2 Only At Least One Of T…" at bounding box center [969, 149] width 179 height 28
click at [1003, 430] on button "Save & Close" at bounding box center [1011, 438] width 96 height 30
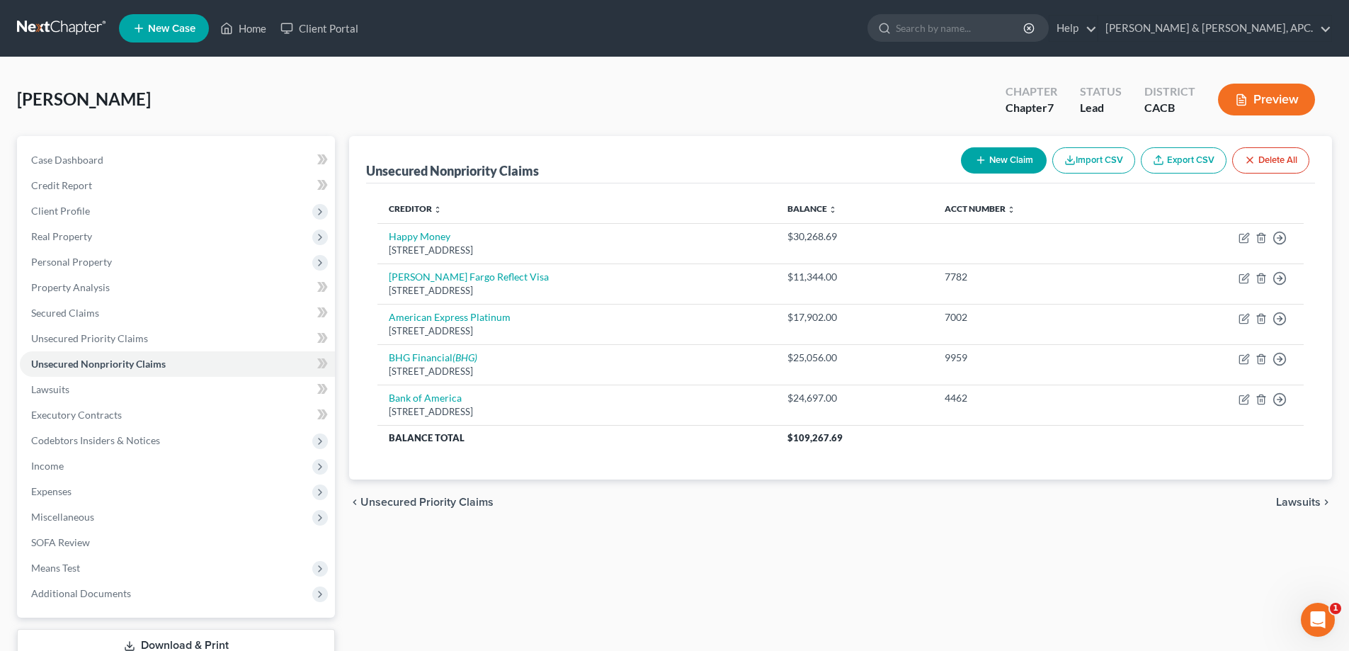
click at [1029, 148] on button "New Claim" at bounding box center [1004, 160] width 86 height 26
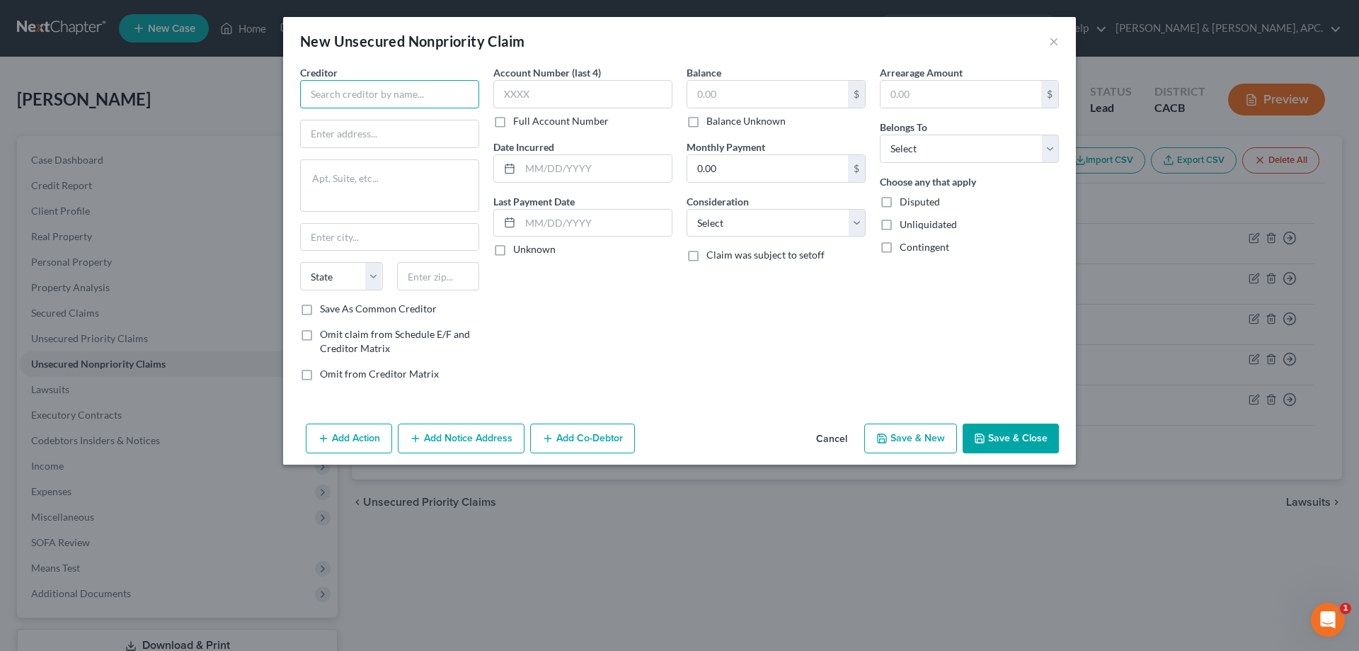
click at [455, 100] on input "text" at bounding box center [389, 94] width 179 height 28
type input "Marriott Bonvoy Cardmember Service"
type input "PO Box 6294"
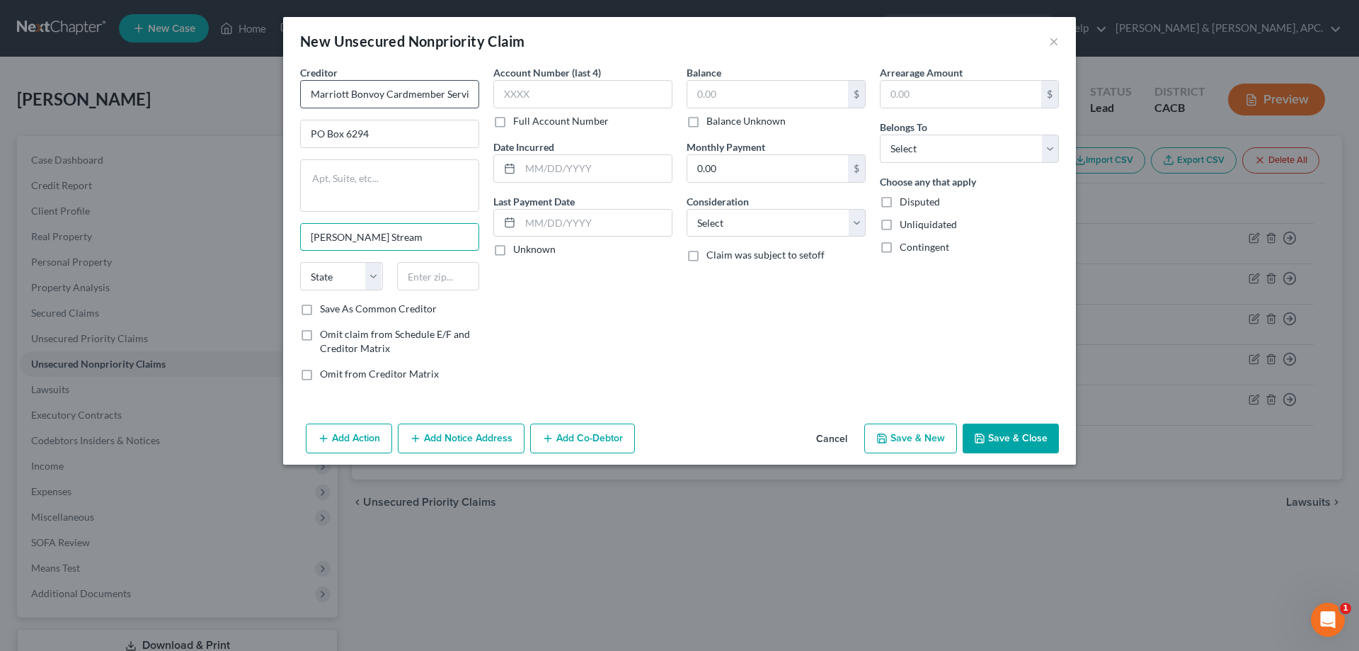
type input "[PERSON_NAME] Stream"
select select "14"
type input "60197"
click at [519, 96] on input "text" at bounding box center [582, 94] width 179 height 28
type input "9216"
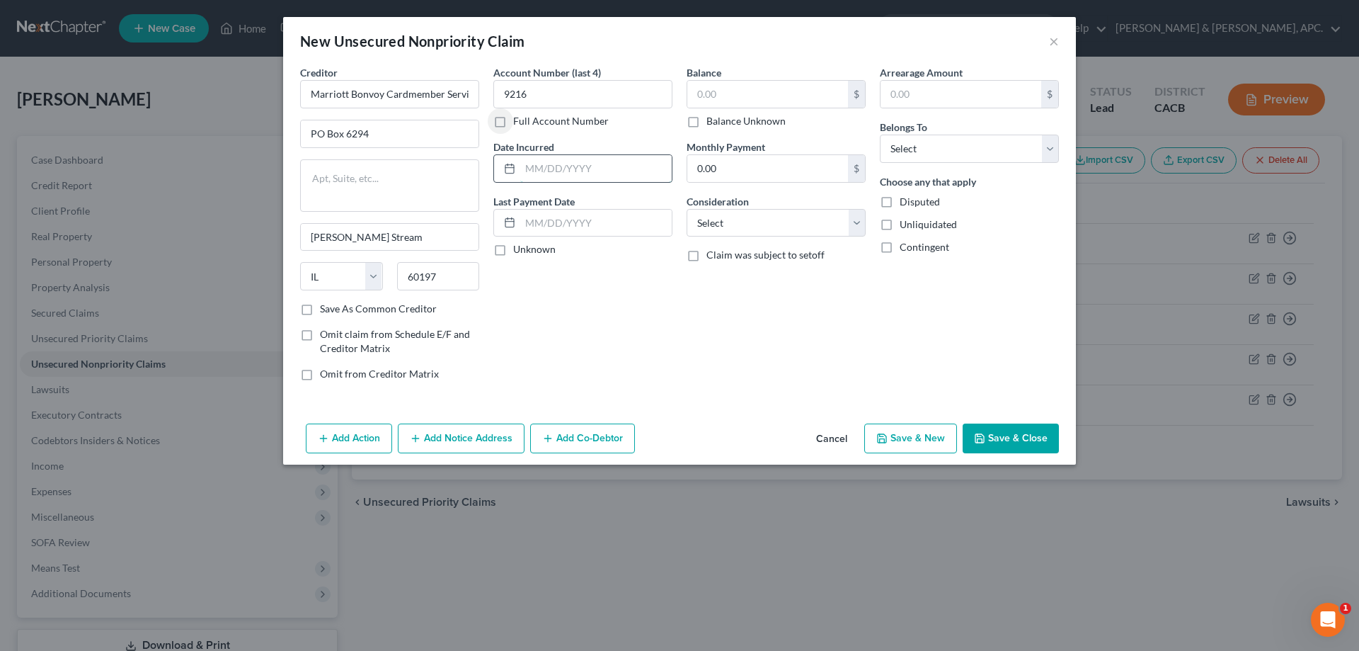
click at [546, 173] on input "text" at bounding box center [596, 168] width 152 height 27
type input "[DATE]-[DATE]"
click at [736, 91] on input "text" at bounding box center [767, 94] width 161 height 27
type input "6,849.00"
click at [760, 209] on select "Select Cable / Satellite Services Collection Agency Credit Card Debt Debt Couns…" at bounding box center [776, 223] width 179 height 28
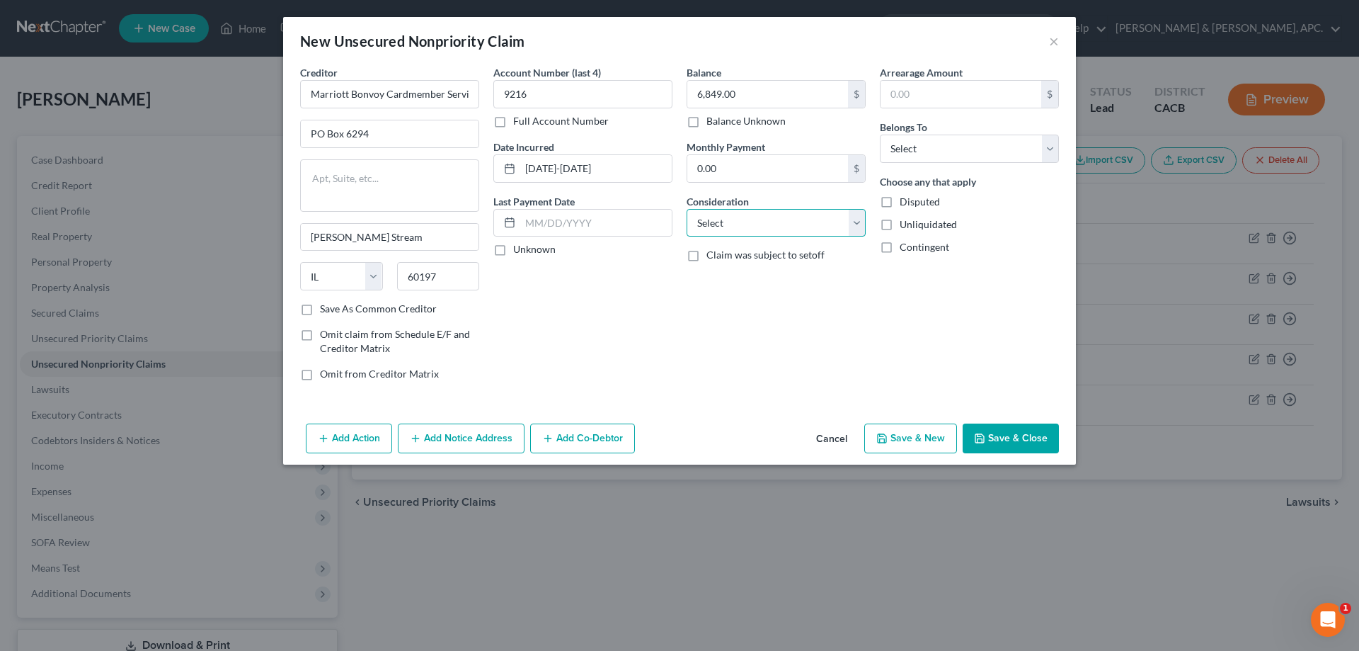
select select "2"
click at [687, 209] on select "Select Cable / Satellite Services Collection Agency Credit Card Debt Debt Couns…" at bounding box center [776, 223] width 179 height 28
click at [932, 150] on select "Select Debtor 1 Only Debtor 2 Only Debtor 1 And Debtor 2 Only At Least One Of T…" at bounding box center [969, 149] width 179 height 28
select select "0"
click at [880, 135] on select "Select Debtor 1 Only Debtor 2 Only Debtor 1 And Debtor 2 Only At Least One Of T…" at bounding box center [969, 149] width 179 height 28
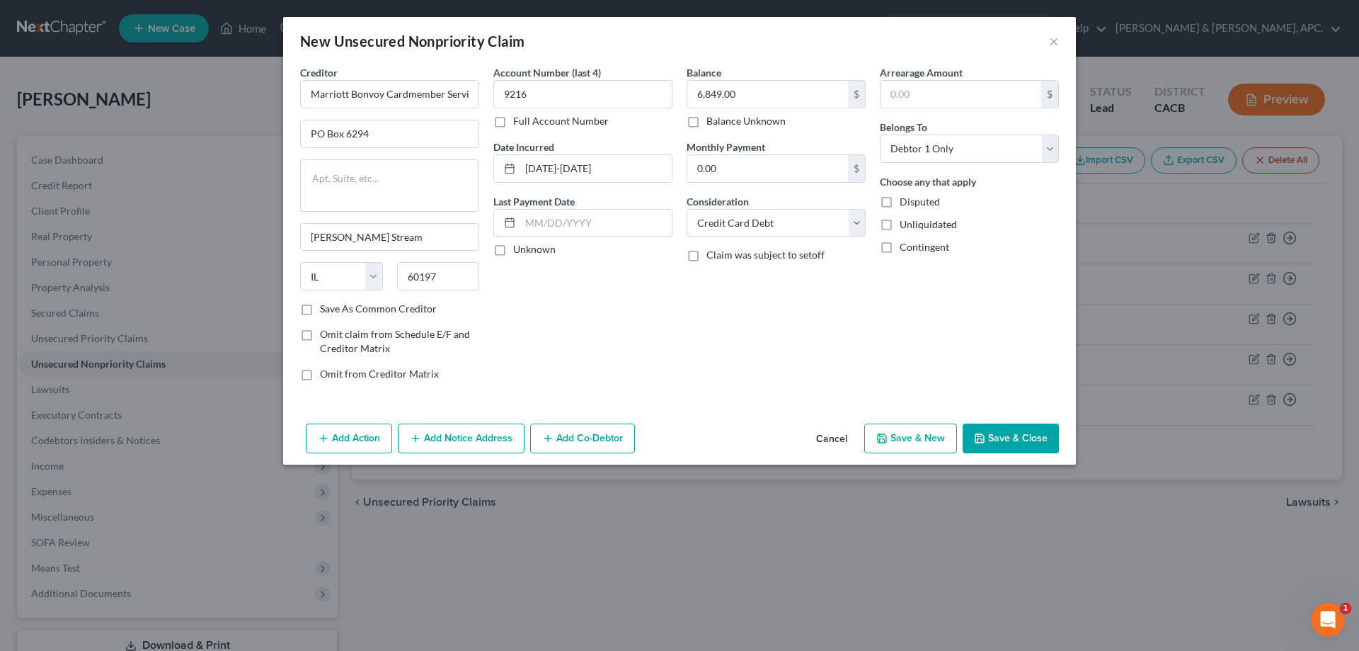
click at [1027, 433] on button "Save & Close" at bounding box center [1011, 438] width 96 height 30
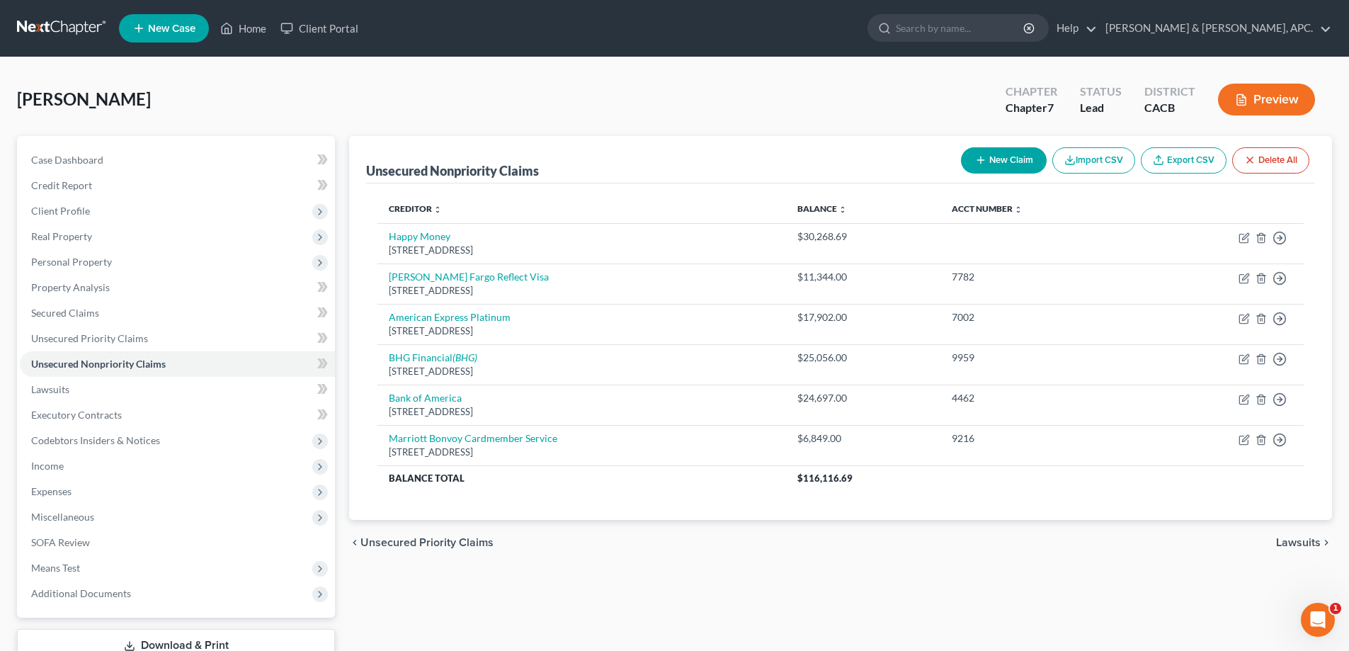
click at [1009, 150] on button "New Claim" at bounding box center [1004, 160] width 86 height 26
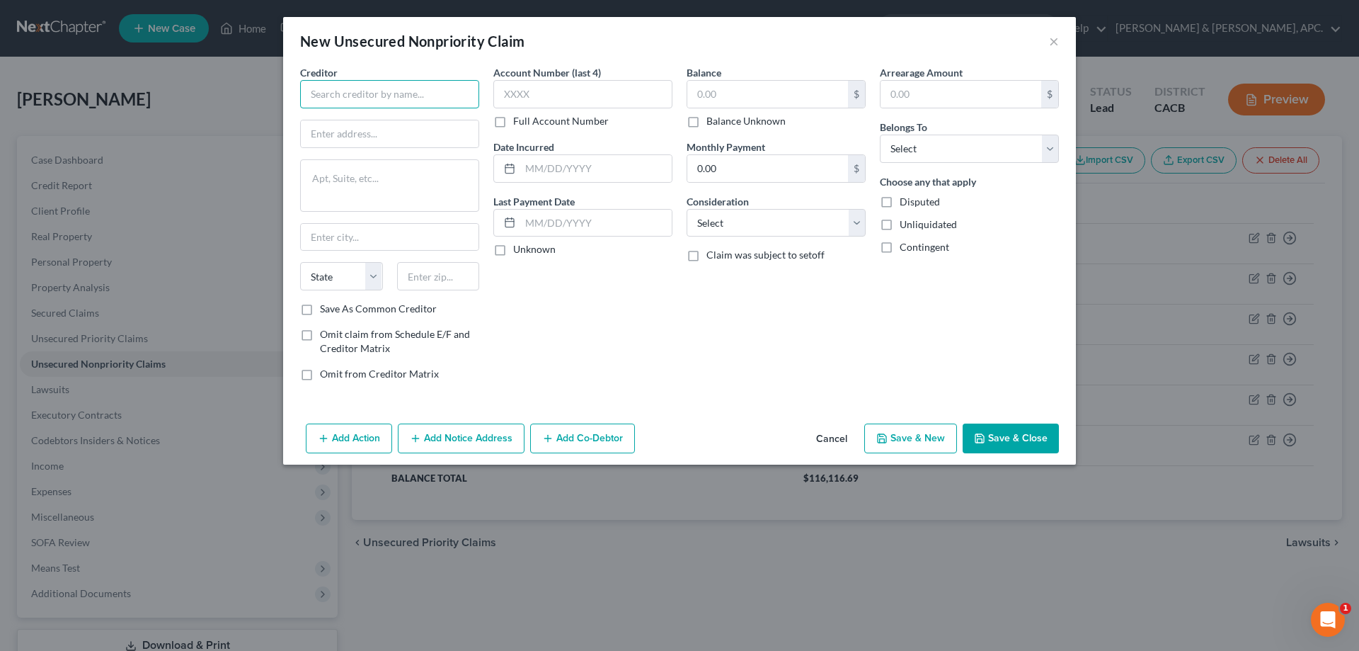
click at [367, 88] on input "text" at bounding box center [389, 94] width 179 height 28
click at [413, 96] on input "Chase- Saphire Cardmenber Services" at bounding box center [389, 94] width 179 height 28
click at [360, 91] on input "Chase- Saphire Cardmember Services" at bounding box center [389, 94] width 179 height 28
type input "Chase- Sapphire Cardmember Services"
click at [353, 134] on input "text" at bounding box center [390, 133] width 178 height 27
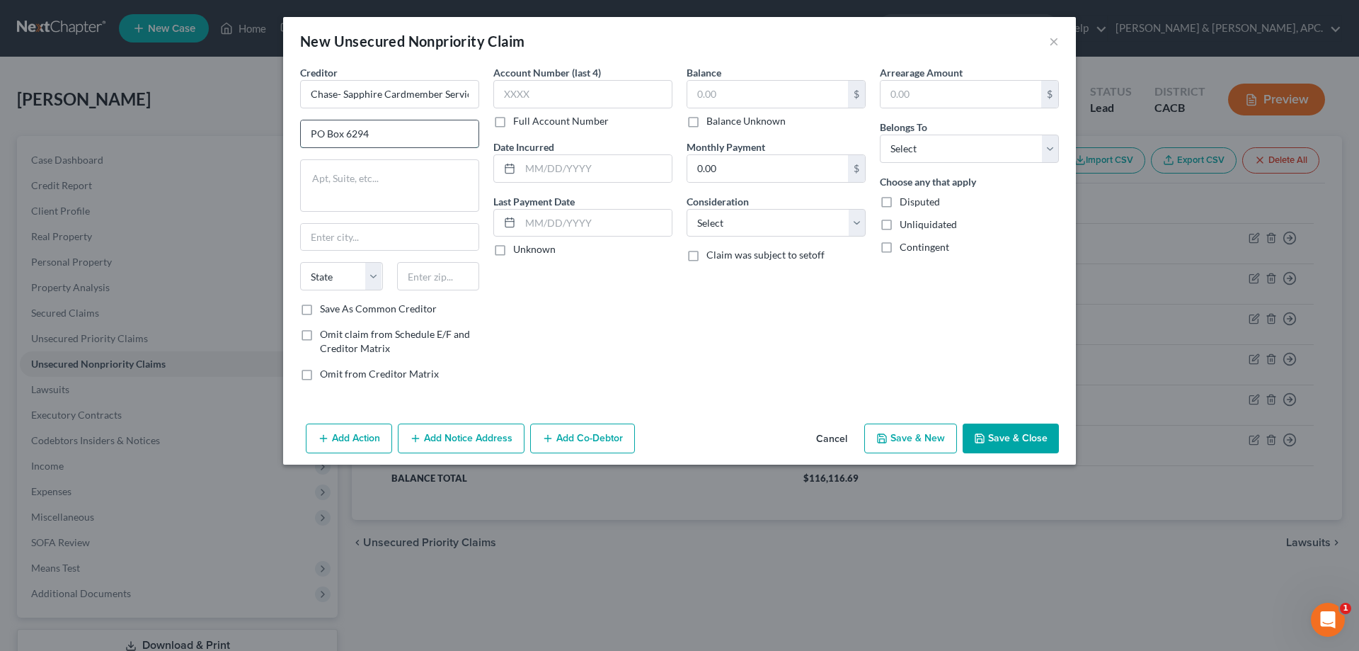
type input "PO Box 6294"
type input "[PERSON_NAME] Stream"
select select "14"
type input "60197"
click at [617, 95] on input "text" at bounding box center [582, 94] width 179 height 28
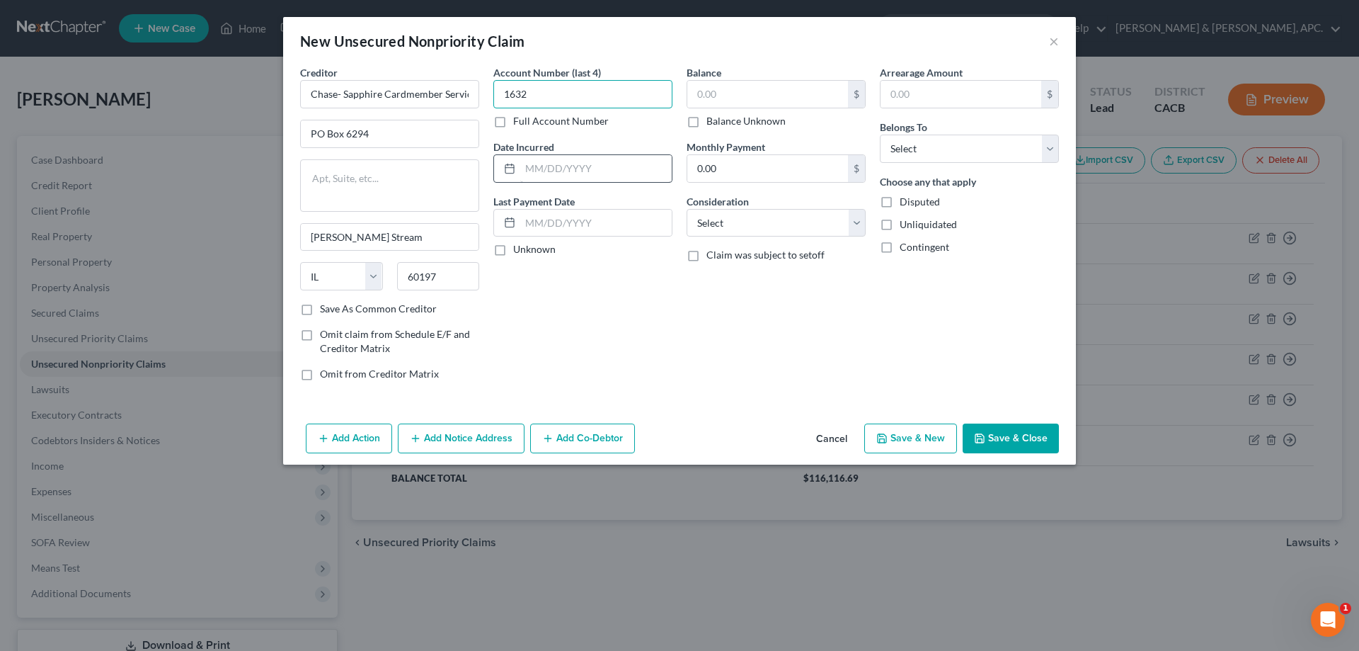
type input "1632"
click at [575, 167] on input "text" at bounding box center [596, 168] width 152 height 27
type input "[DATE]-[DATE]"
click at [714, 97] on input "text" at bounding box center [767, 94] width 161 height 27
type input "7,766.00"
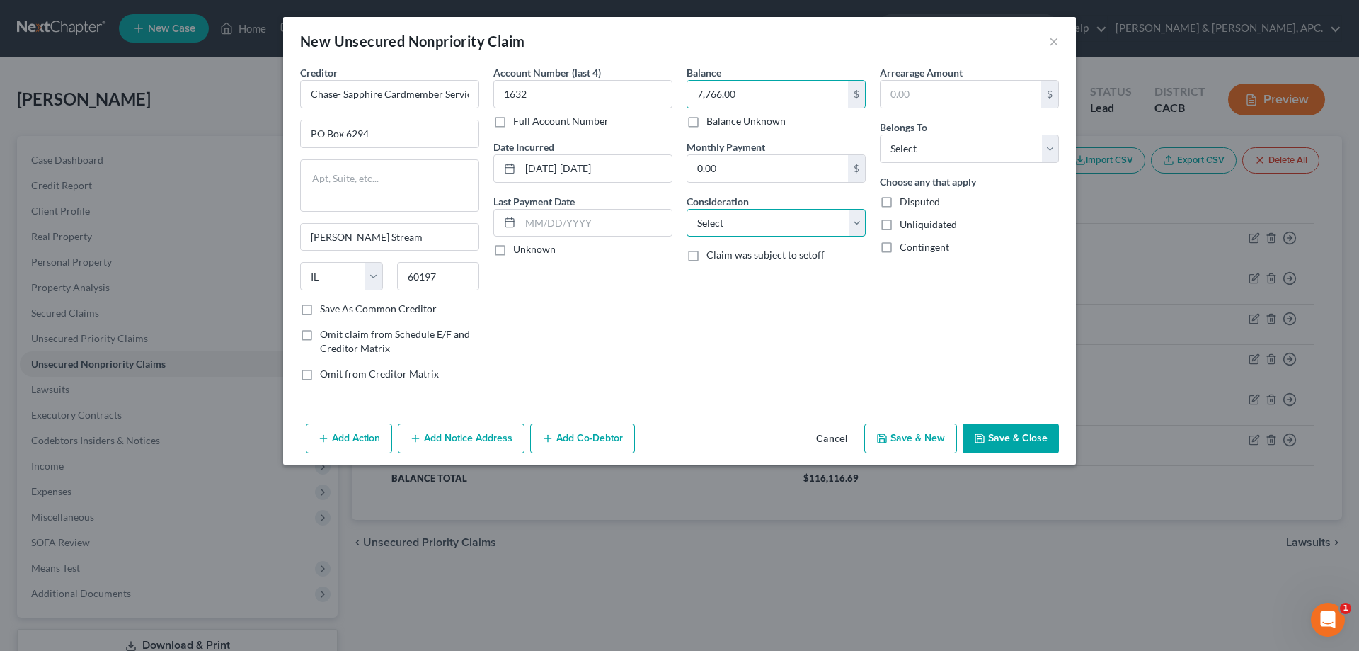
click at [750, 210] on select "Select Cable / Satellite Services Collection Agency Credit Card Debt Debt Couns…" at bounding box center [776, 223] width 179 height 28
select select "2"
click at [687, 209] on select "Select Cable / Satellite Services Collection Agency Credit Card Debt Debt Couns…" at bounding box center [776, 223] width 179 height 28
click at [936, 148] on select "Select Debtor 1 Only Debtor 2 Only Debtor 1 And Debtor 2 Only At Least One Of T…" at bounding box center [969, 149] width 179 height 28
select select "0"
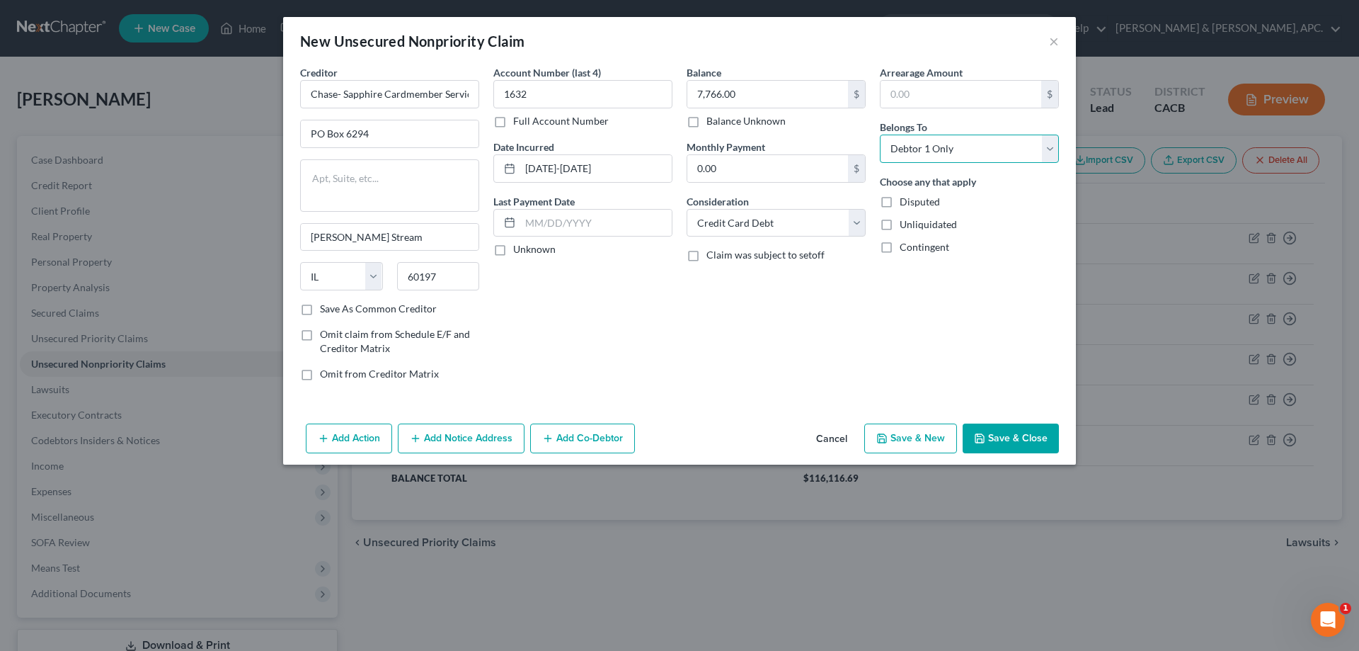
click at [880, 135] on select "Select Debtor 1 Only Debtor 2 Only Debtor 1 And Debtor 2 Only At Least One Of T…" at bounding box center [969, 149] width 179 height 28
click at [1012, 434] on button "Save & Close" at bounding box center [1011, 438] width 96 height 30
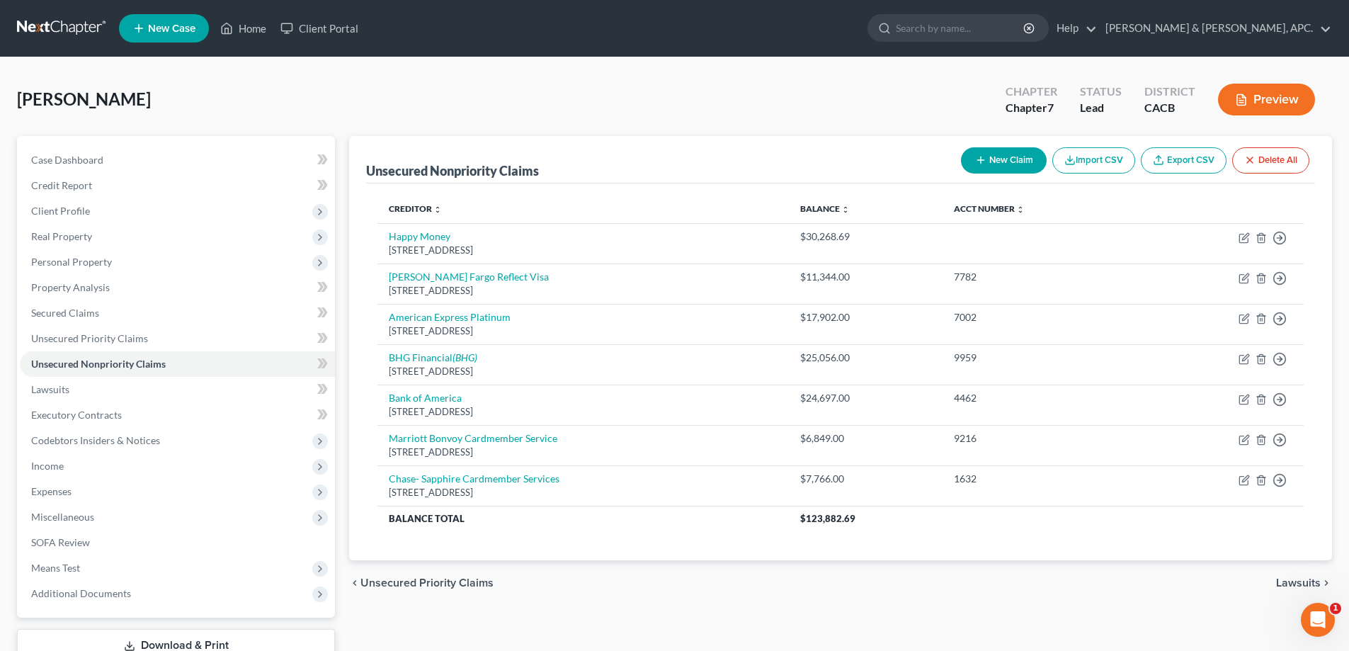
click at [1005, 156] on button "New Claim" at bounding box center [1004, 160] width 86 height 26
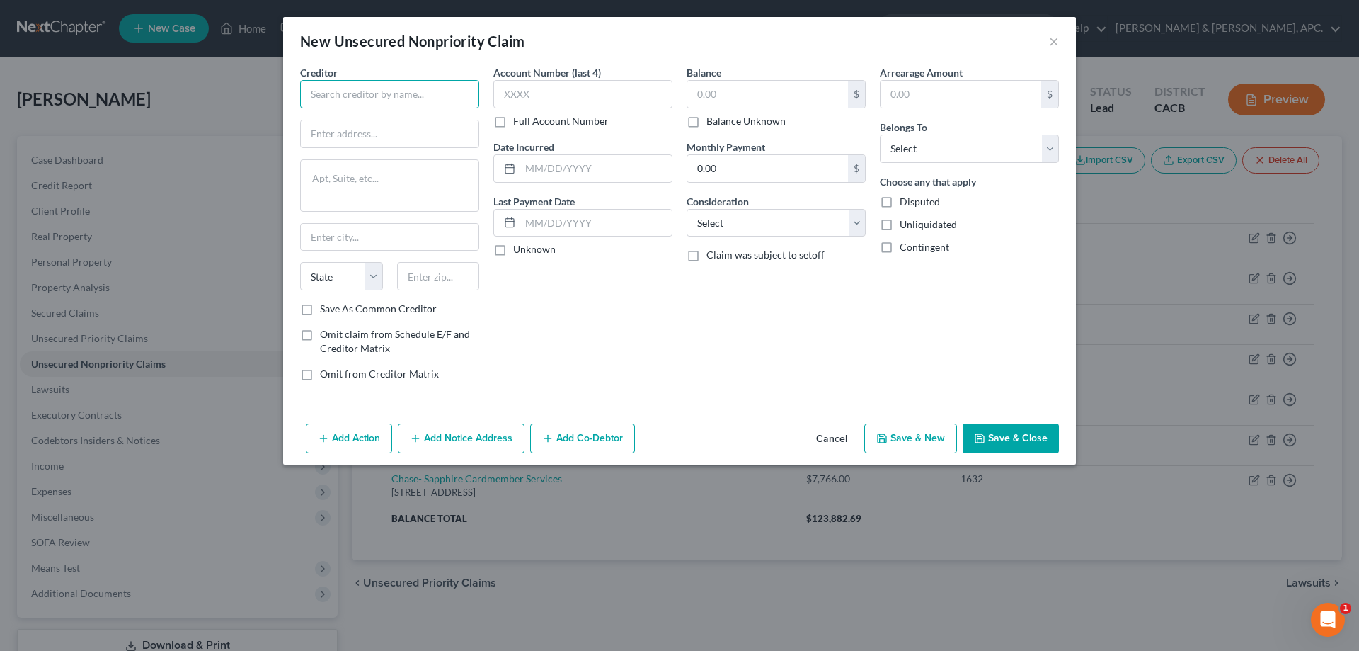
click at [326, 91] on input "text" at bounding box center [389, 94] width 179 height 28
type input "Citi Diamond Cards"
type input "PO Box 78045"
type input "Phoenix"
click at [327, 270] on select "State [US_STATE] AK AR AZ CA CO CT DE DC [GEOGRAPHIC_DATA] [GEOGRAPHIC_DATA] GU…" at bounding box center [341, 276] width 83 height 28
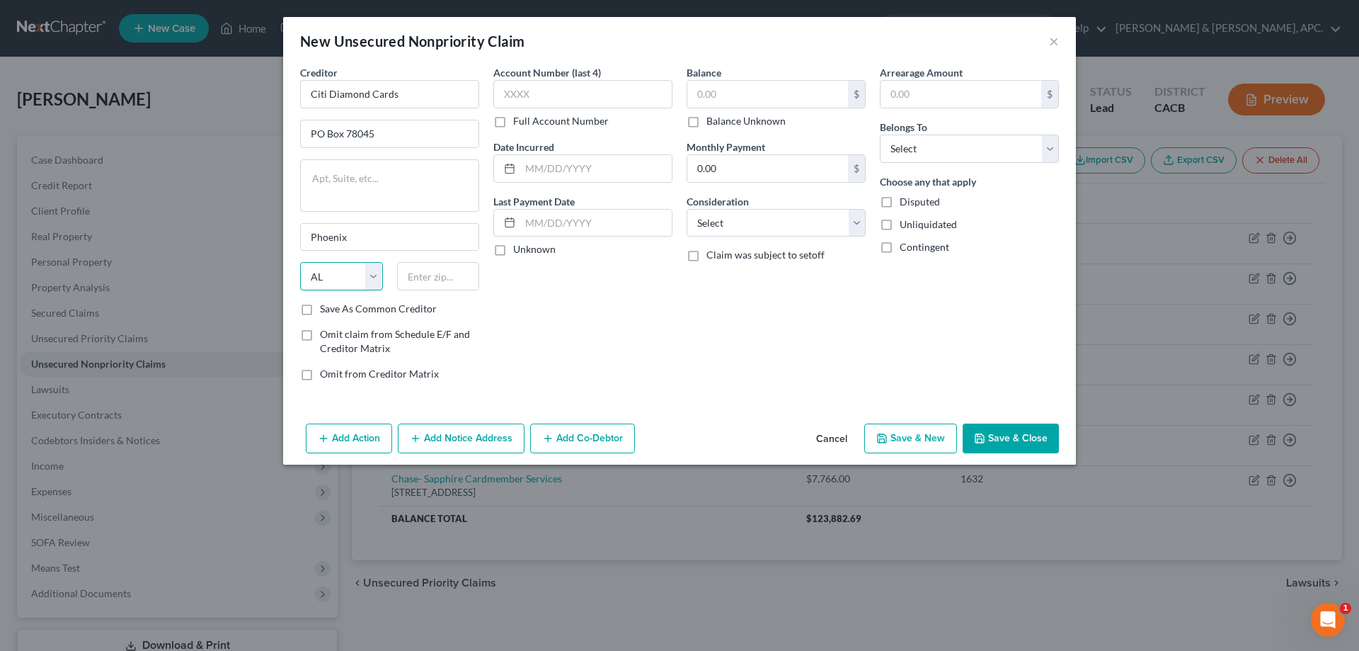
select select "3"
click at [300, 262] on select "State [US_STATE] AK AR AZ CA CO CT DE DC [GEOGRAPHIC_DATA] [GEOGRAPHIC_DATA] GU…" at bounding box center [341, 276] width 83 height 28
click at [426, 272] on input "text" at bounding box center [438, 276] width 83 height 28
type input "85062"
click at [576, 88] on input "text" at bounding box center [582, 94] width 179 height 28
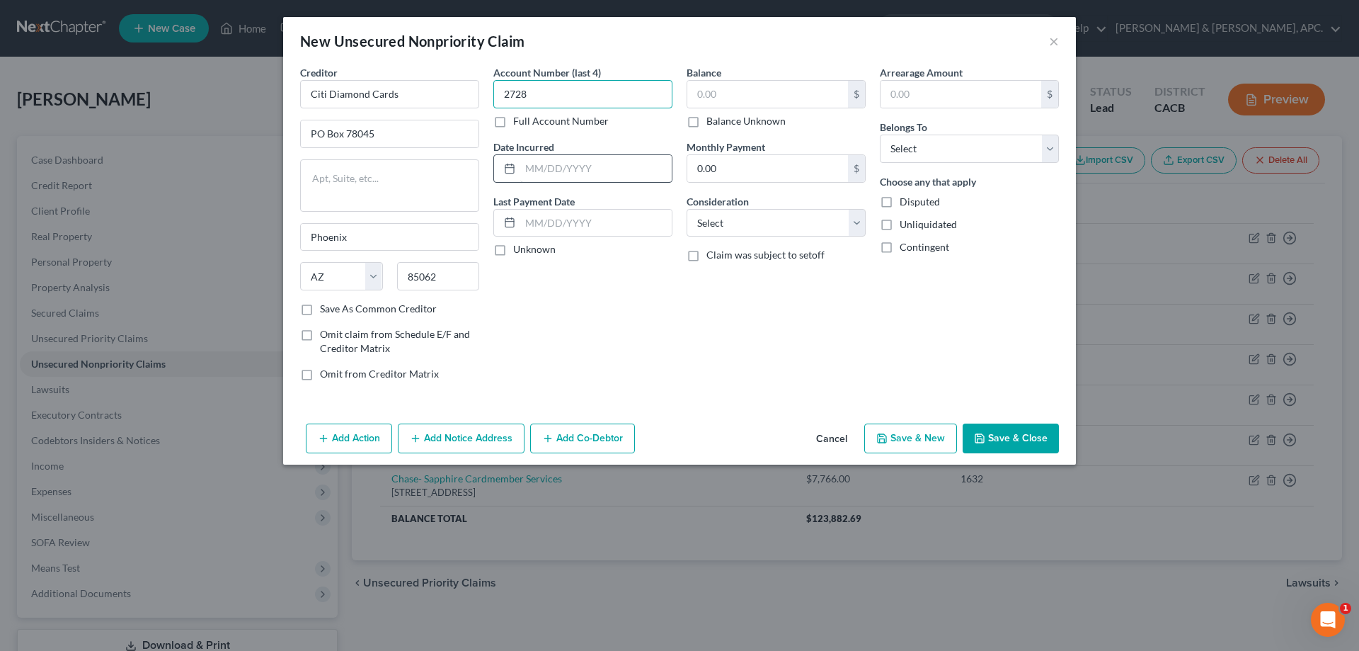
type input "2728"
click at [576, 166] on input "text" at bounding box center [596, 168] width 152 height 27
type input "[DATE]-[DATE]"
click at [719, 101] on input "text" at bounding box center [767, 94] width 161 height 27
type input "9,112.00"
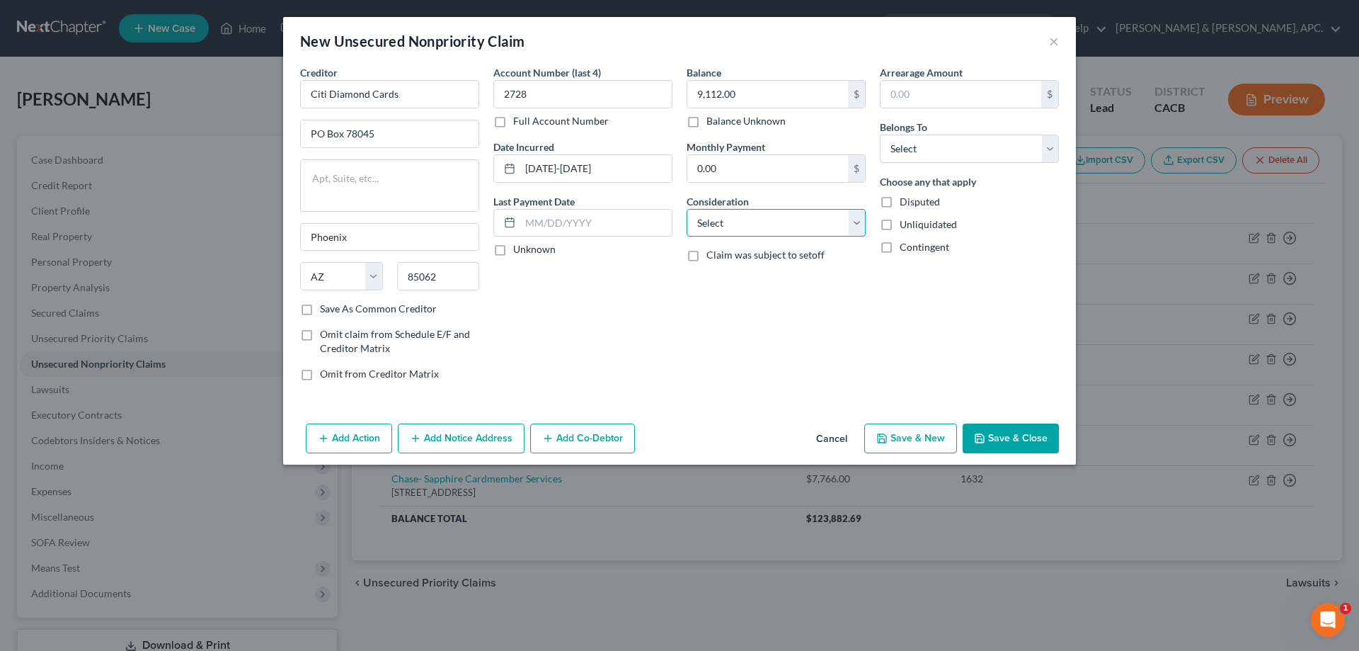
click at [760, 225] on select "Select Cable / Satellite Services Collection Agency Credit Card Debt Debt Couns…" at bounding box center [776, 223] width 179 height 28
select select "2"
click at [687, 209] on select "Select Cable / Satellite Services Collection Agency Credit Card Debt Debt Couns…" at bounding box center [776, 223] width 179 height 28
click at [935, 155] on select "Select Debtor 1 Only Debtor 2 Only Debtor 1 And Debtor 2 Only At Least One Of T…" at bounding box center [969, 149] width 179 height 28
select select "0"
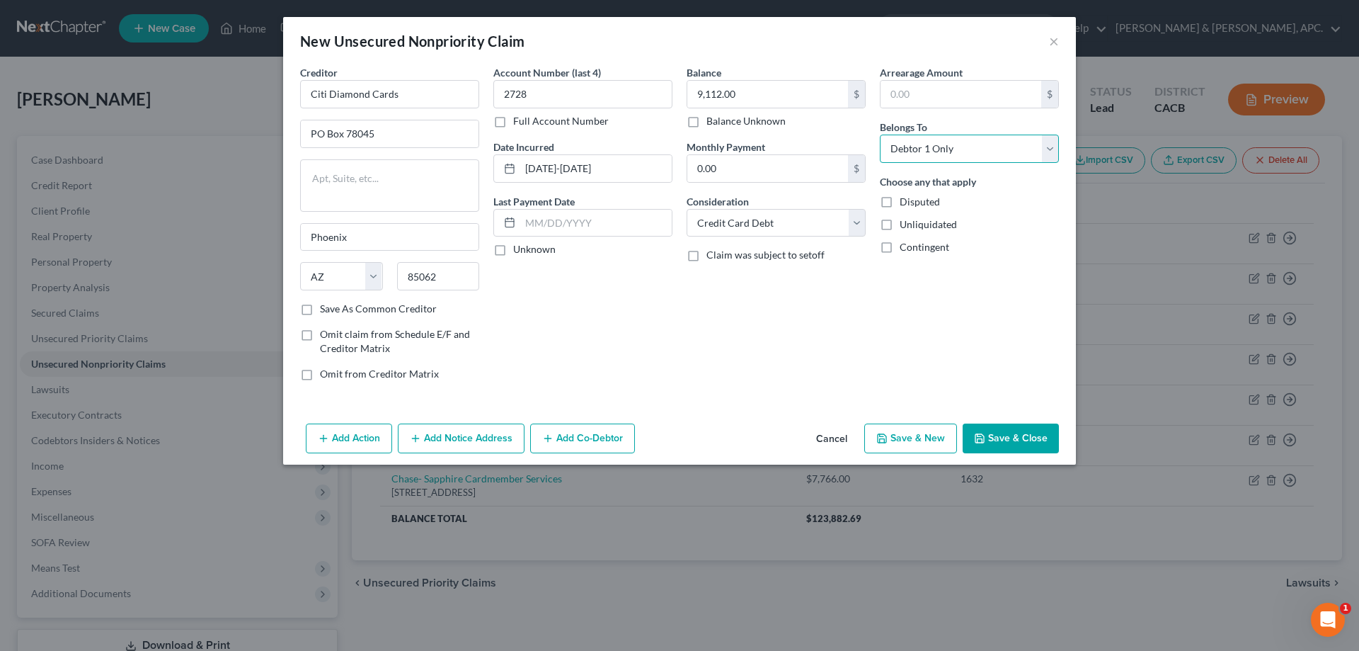
click at [880, 135] on select "Select Debtor 1 Only Debtor 2 Only Debtor 1 And Debtor 2 Only At Least One Of T…" at bounding box center [969, 149] width 179 height 28
click at [926, 440] on button "Save & New" at bounding box center [911, 438] width 93 height 30
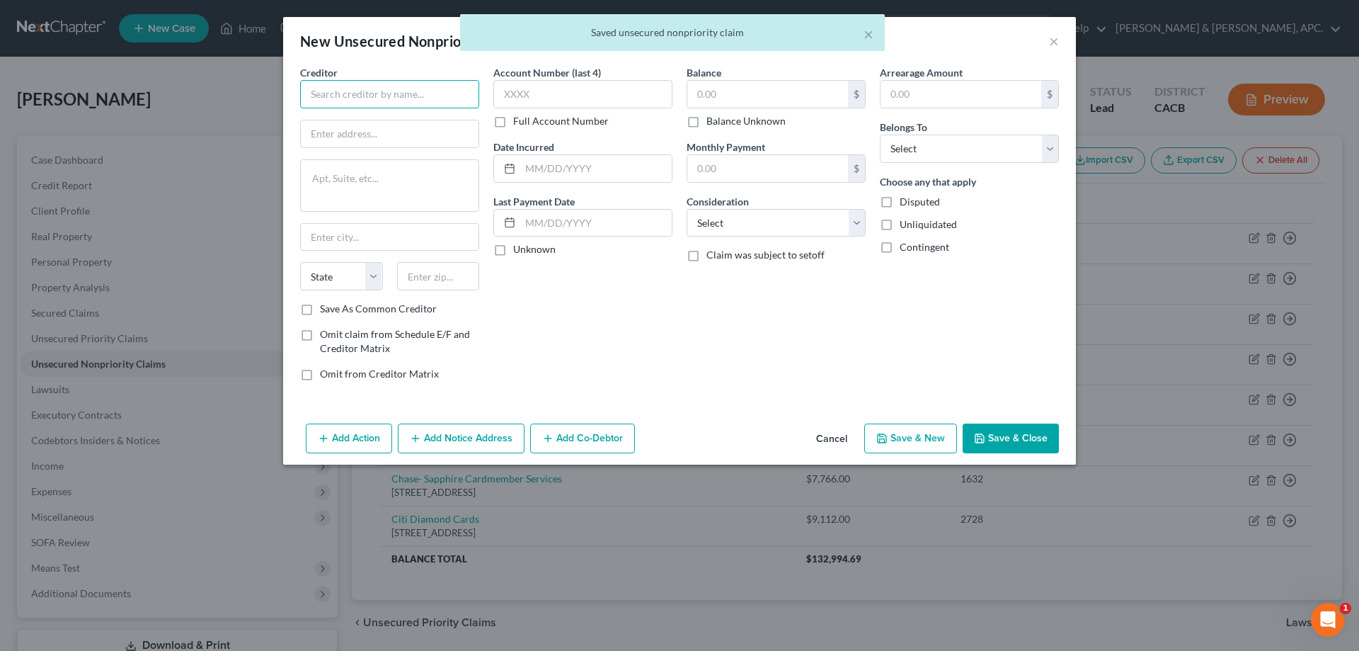
click at [349, 101] on input "text" at bounding box center [389, 94] width 179 height 28
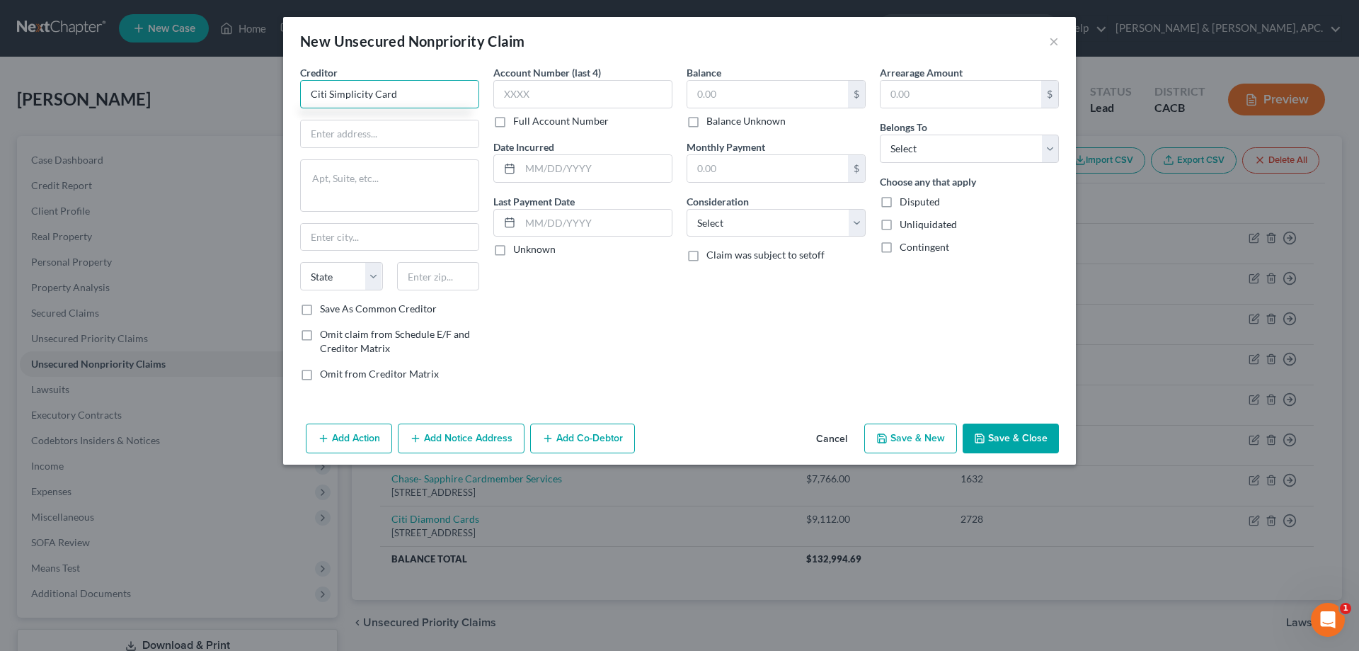
type input "Citi Simplicity Card"
type input "PO Box 78045"
type input "Phoenix"
select select "3"
type input "85062"
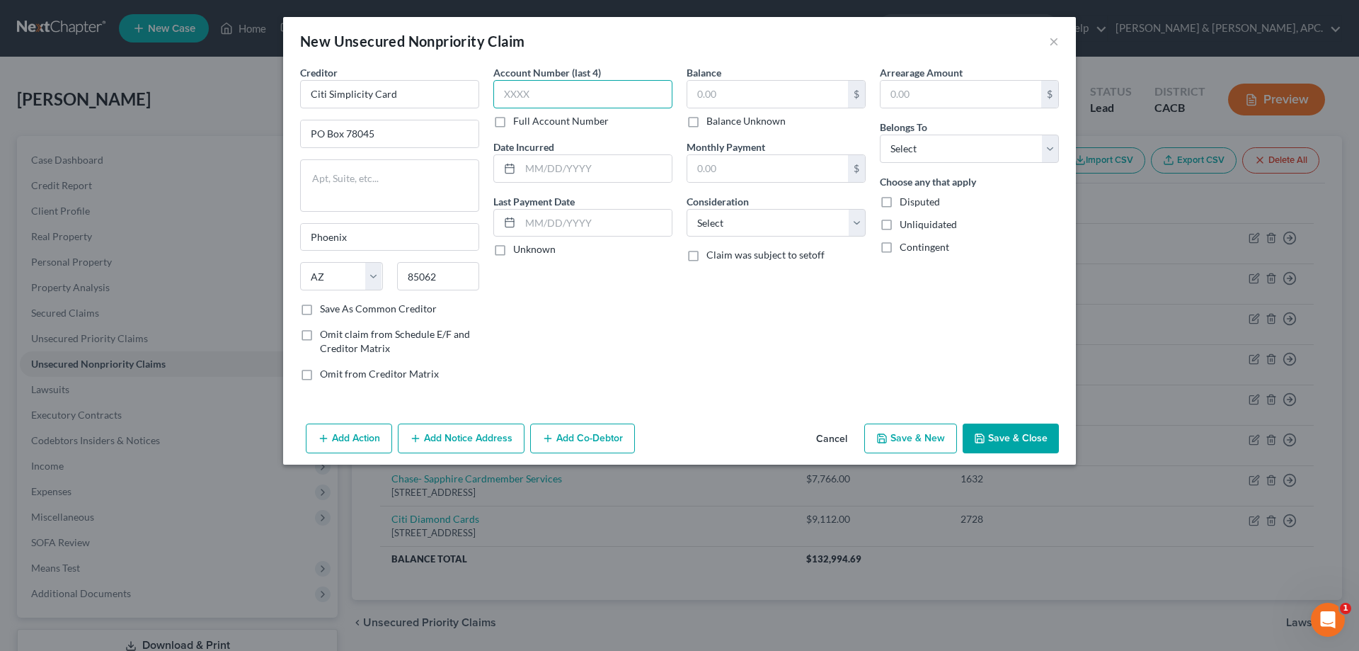
click at [544, 83] on input "text" at bounding box center [582, 94] width 179 height 28
type input "1230"
click at [542, 163] on input "text" at bounding box center [596, 168] width 152 height 27
type input "[DATE]-[DATE]"
click at [797, 89] on input "text" at bounding box center [767, 94] width 161 height 27
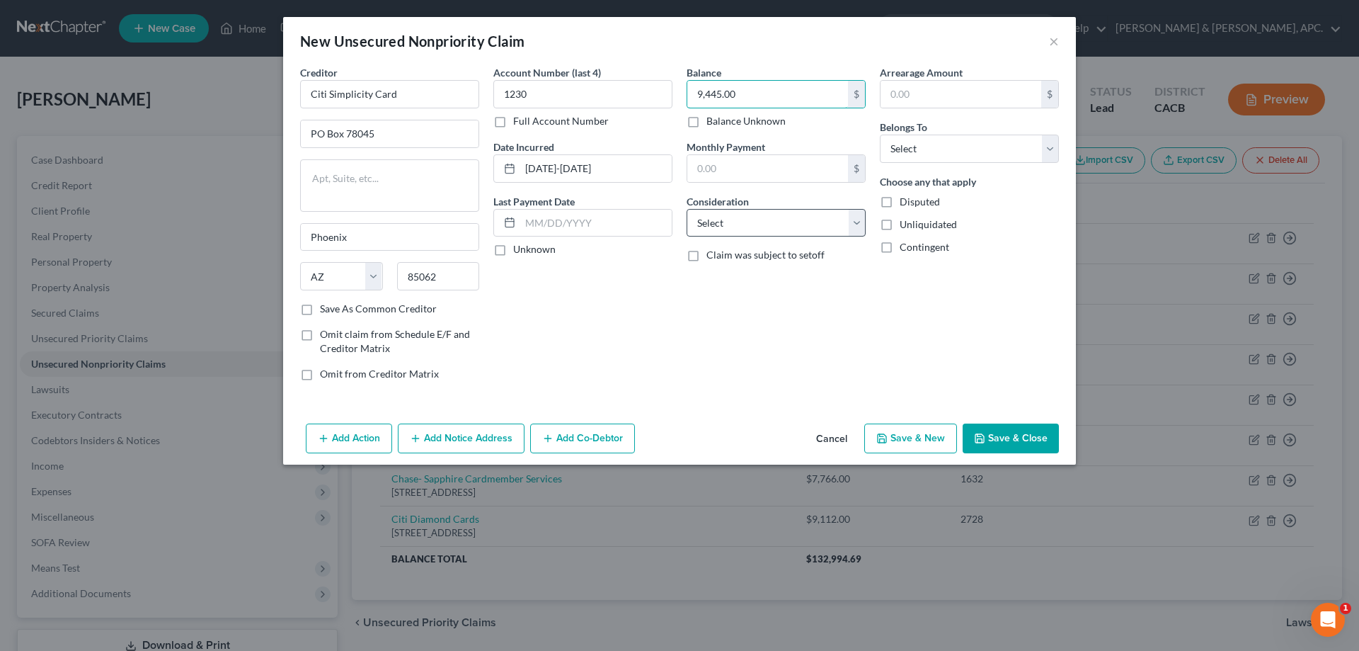
type input "9,445.00"
click at [788, 213] on select "Select Cable / Satellite Services Collection Agency Credit Card Debt Debt Couns…" at bounding box center [776, 223] width 179 height 28
select select "2"
click at [687, 209] on select "Select Cable / Satellite Services Collection Agency Credit Card Debt Debt Couns…" at bounding box center [776, 223] width 179 height 28
click at [957, 148] on select "Select Debtor 1 Only Debtor 2 Only Debtor 1 And Debtor 2 Only At Least One Of T…" at bounding box center [969, 149] width 179 height 28
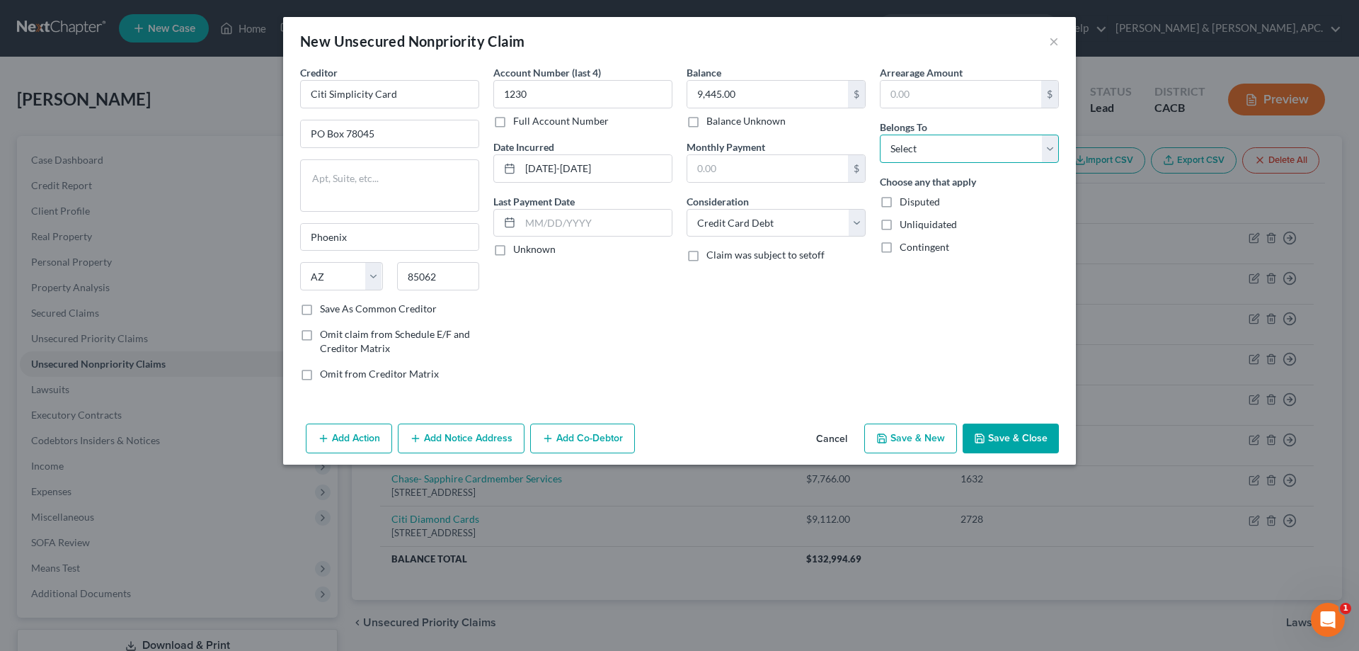
select select "0"
click at [880, 135] on select "Select Debtor 1 Only Debtor 2 Only Debtor 1 And Debtor 2 Only At Least One Of T…" at bounding box center [969, 149] width 179 height 28
click at [910, 443] on button "Save & New" at bounding box center [911, 438] width 93 height 30
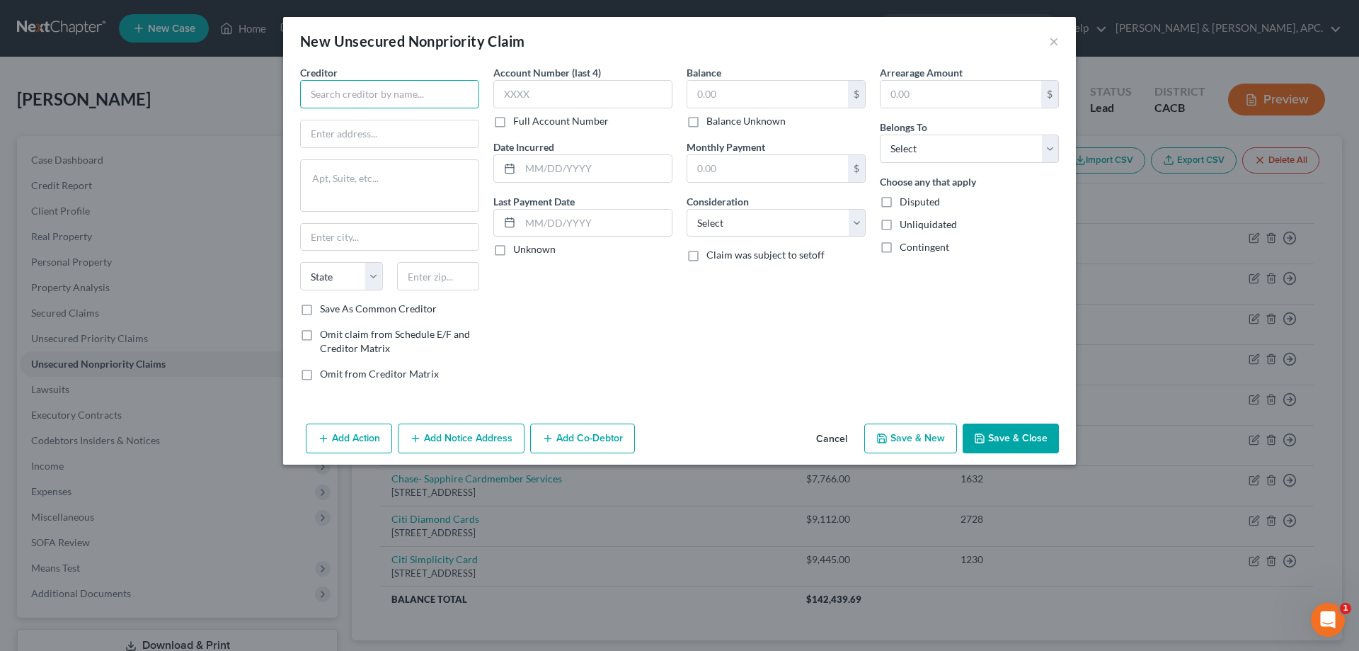
click at [352, 102] on input "text" at bounding box center [389, 94] width 179 height 28
type input "Citi Thank You Card"
type input "PO Box 78045"
type input "Phoenix"
select select "3"
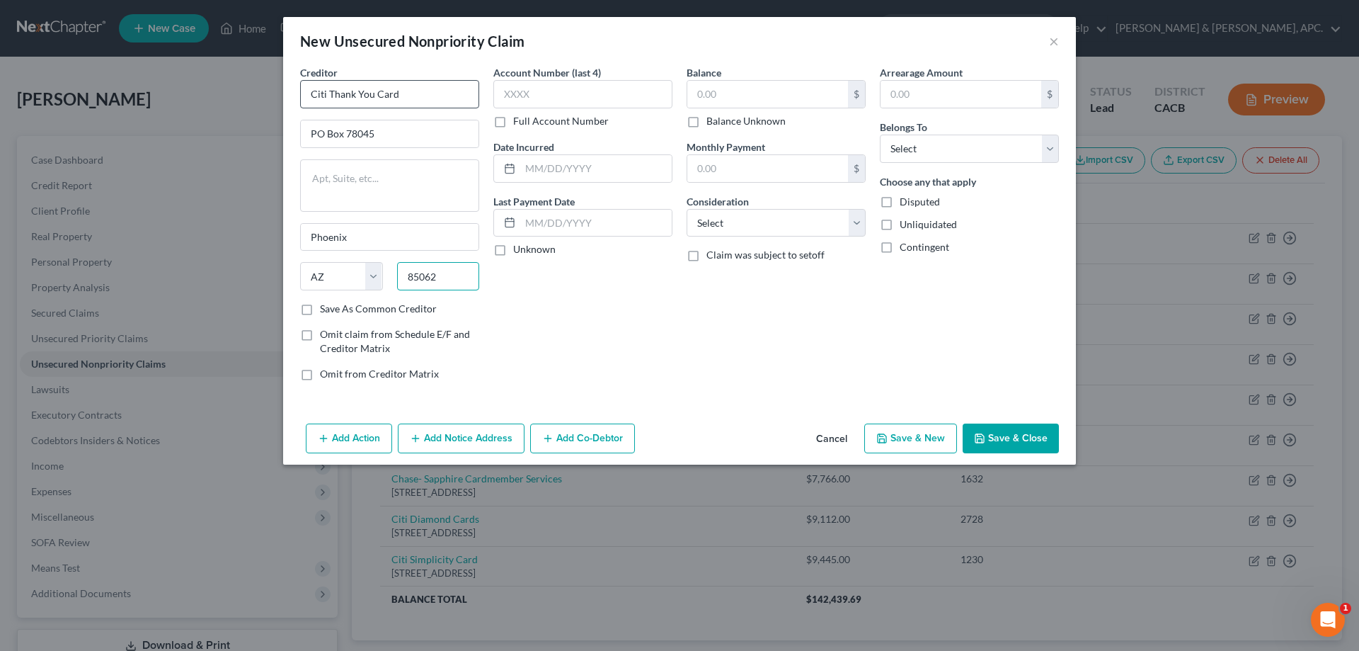
type input "85062"
click at [569, 89] on input "text" at bounding box center [582, 94] width 179 height 28
type input "1808"
click at [565, 157] on input "text" at bounding box center [596, 168] width 152 height 27
type input "[DATE]-[DATE]"
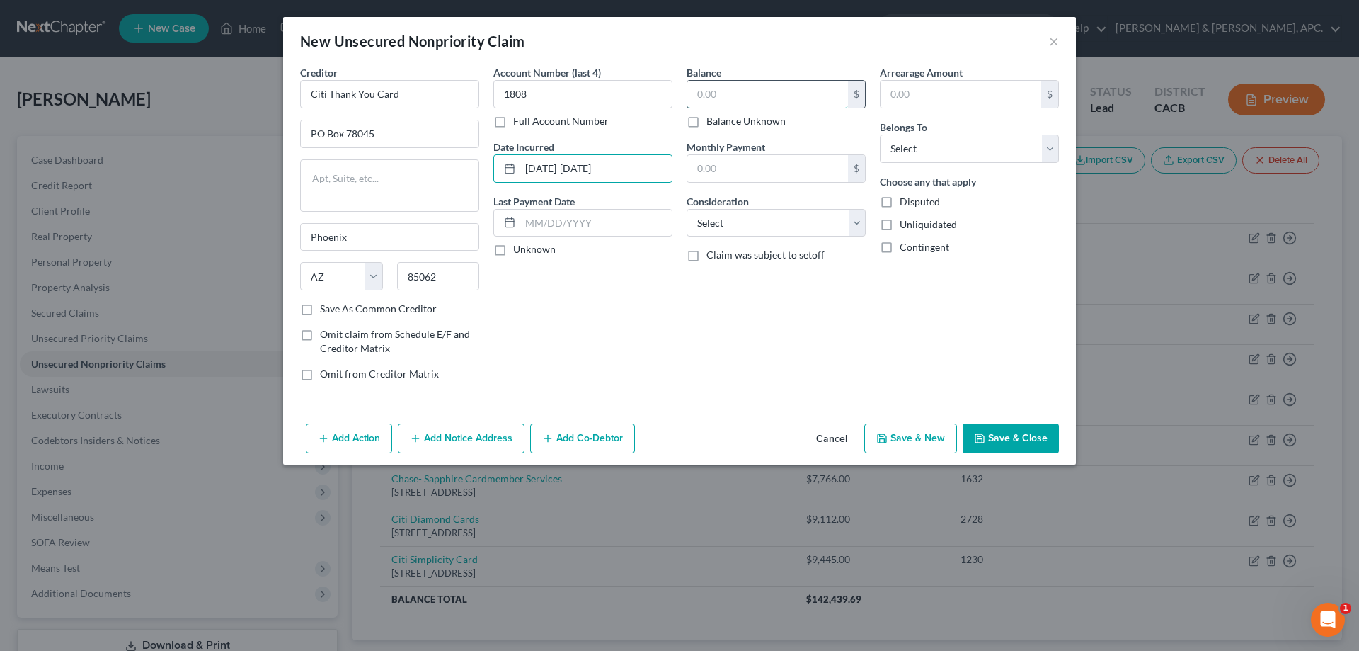
click at [736, 104] on input "text" at bounding box center [767, 94] width 161 height 27
type input "10,639.00"
click at [771, 224] on select "Select Cable / Satellite Services Collection Agency Credit Card Debt Debt Couns…" at bounding box center [776, 223] width 179 height 28
select select "2"
click at [687, 209] on select "Select Cable / Satellite Services Collection Agency Credit Card Debt Debt Couns…" at bounding box center [776, 223] width 179 height 28
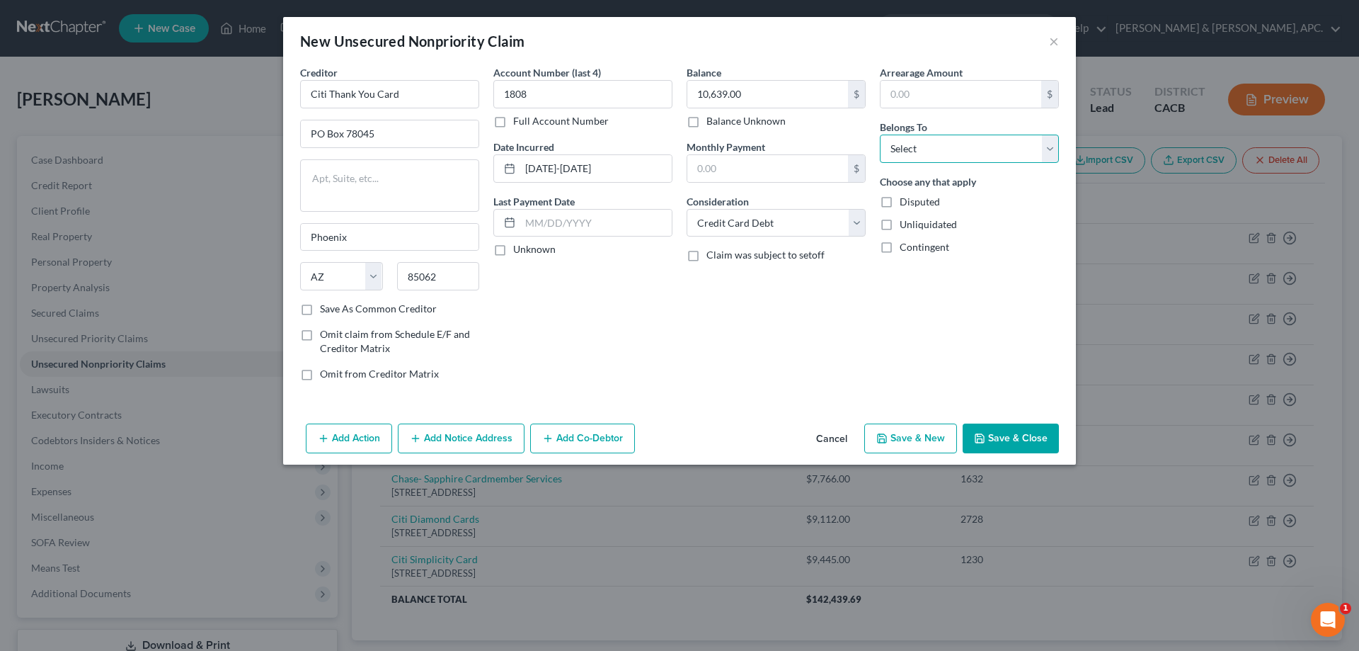
click at [929, 150] on select "Select Debtor 1 Only Debtor 2 Only Debtor 1 And Debtor 2 Only At Least One Of T…" at bounding box center [969, 149] width 179 height 28
select select "0"
click at [880, 135] on select "Select Debtor 1 Only Debtor 2 Only Debtor 1 And Debtor 2 Only At Least One Of T…" at bounding box center [969, 149] width 179 height 28
click at [903, 429] on button "Save & New" at bounding box center [911, 438] width 93 height 30
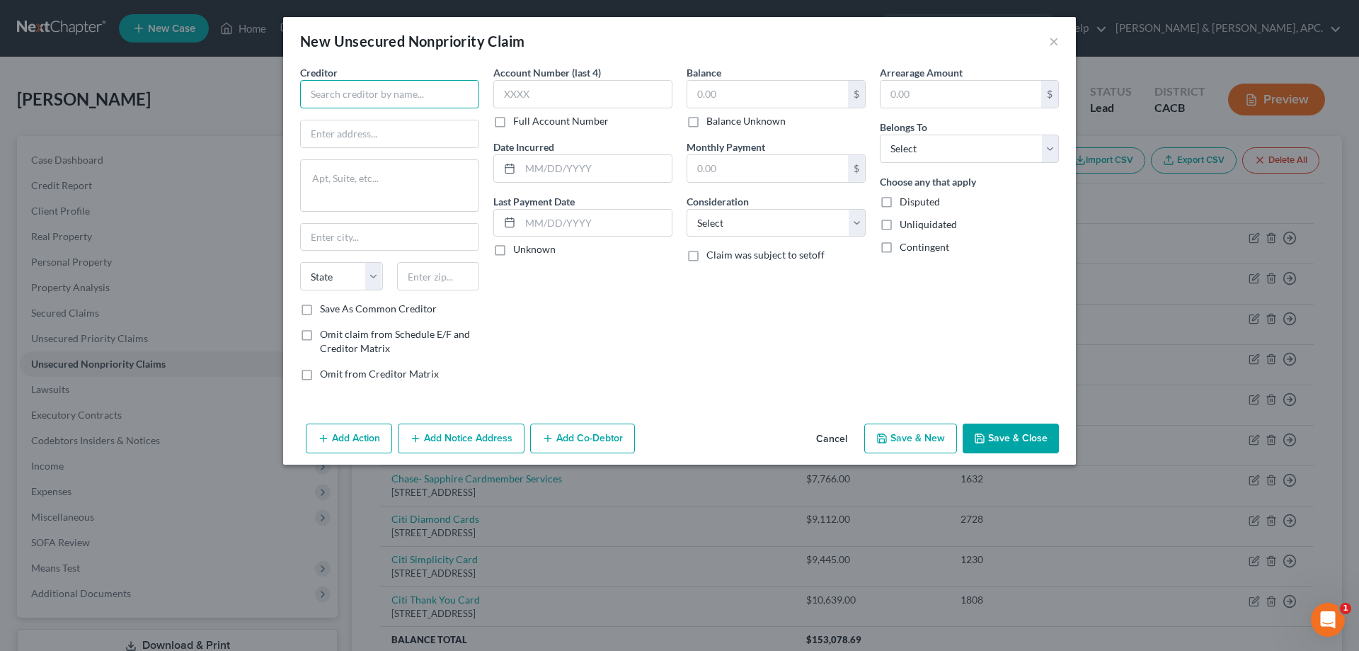
click at [329, 88] on input "text" at bounding box center [389, 94] width 179 height 28
type input "Citi Simplicity Card"
type input "PO Box 78045"
type input "Phoenix"
select select "3"
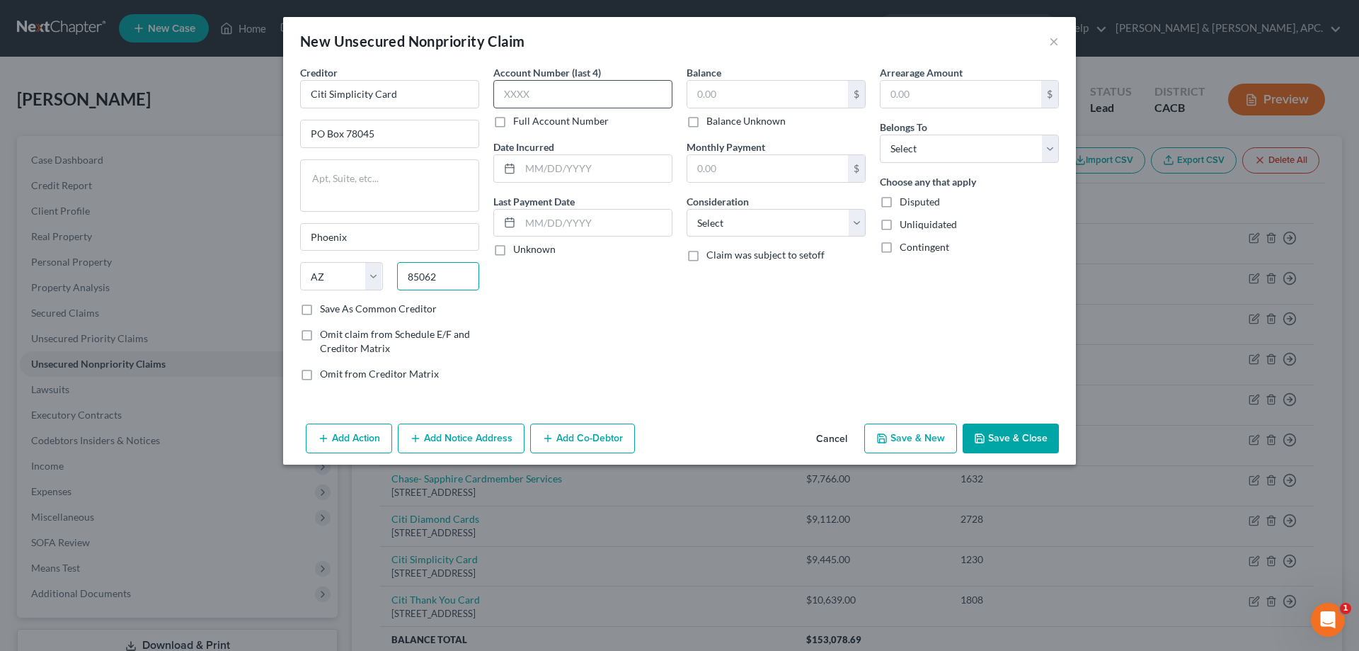
type input "85062"
click at [512, 85] on input "text" at bounding box center [582, 94] width 179 height 28
type input "1230"
click at [550, 159] on input "text" at bounding box center [596, 168] width 152 height 27
type input "[DATE]-[DATE]"
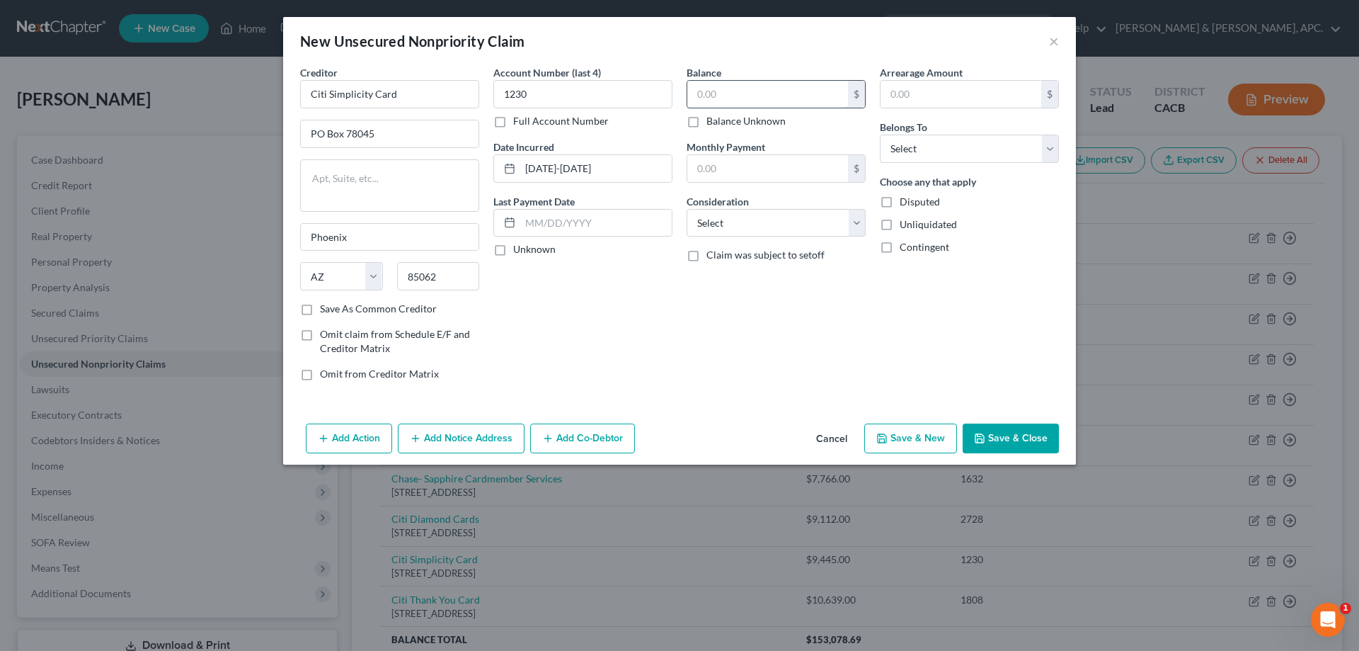
click at [748, 98] on input "text" at bounding box center [767, 94] width 161 height 27
click at [837, 433] on button "Cancel" at bounding box center [832, 439] width 54 height 28
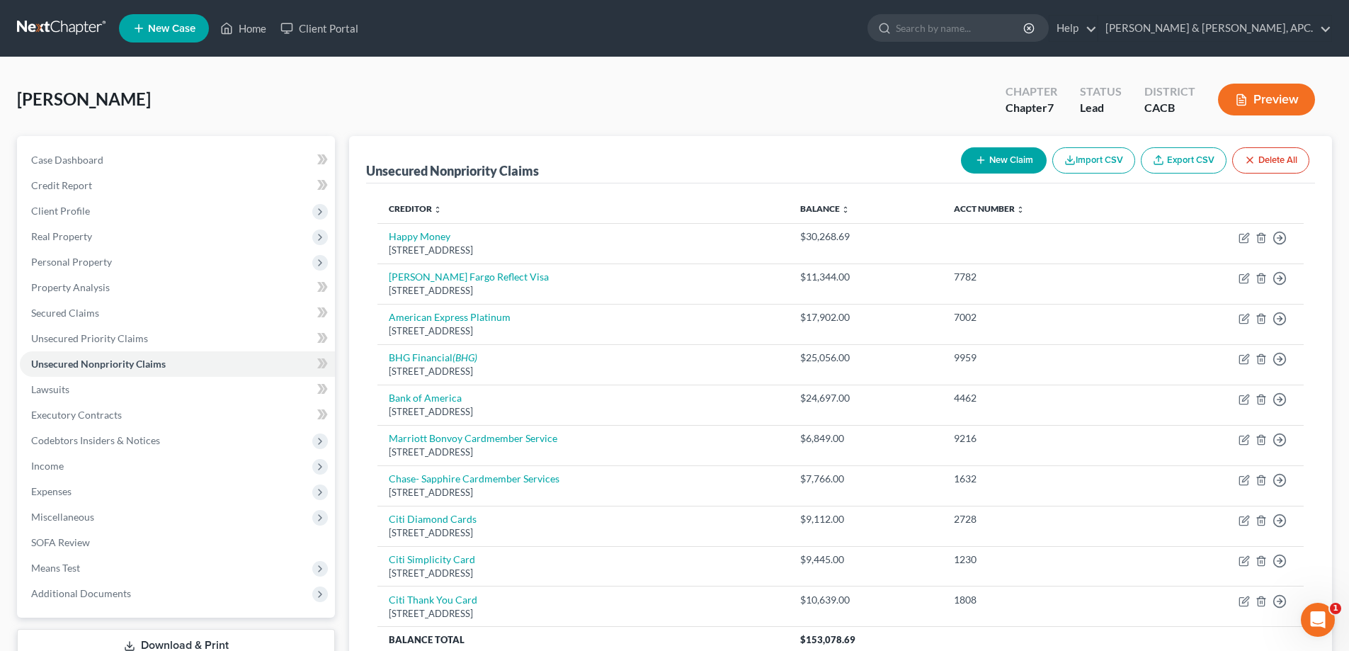
click at [1025, 159] on button "New Claim" at bounding box center [1004, 160] width 86 height 26
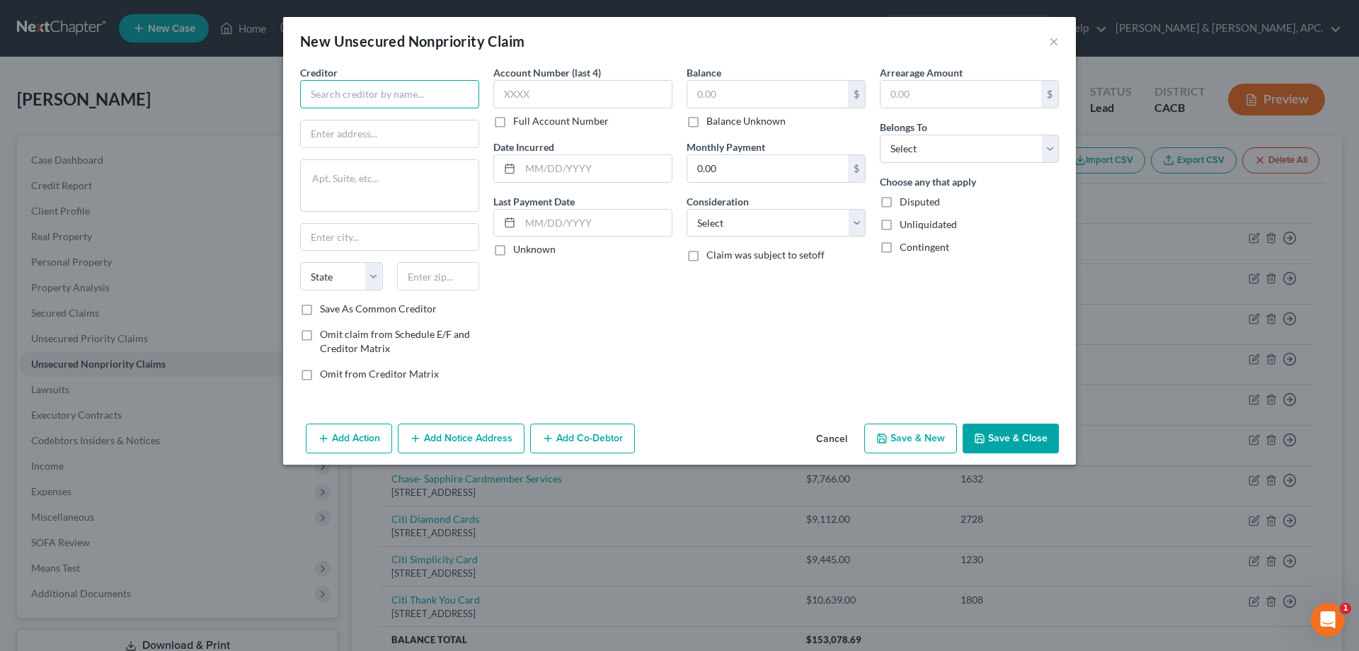
click at [358, 99] on input "text" at bounding box center [389, 94] width 179 height 28
type input "SoFi Bank NA"
type input "PO Box 654158"
type input "[GEOGRAPHIC_DATA]"
select select "45"
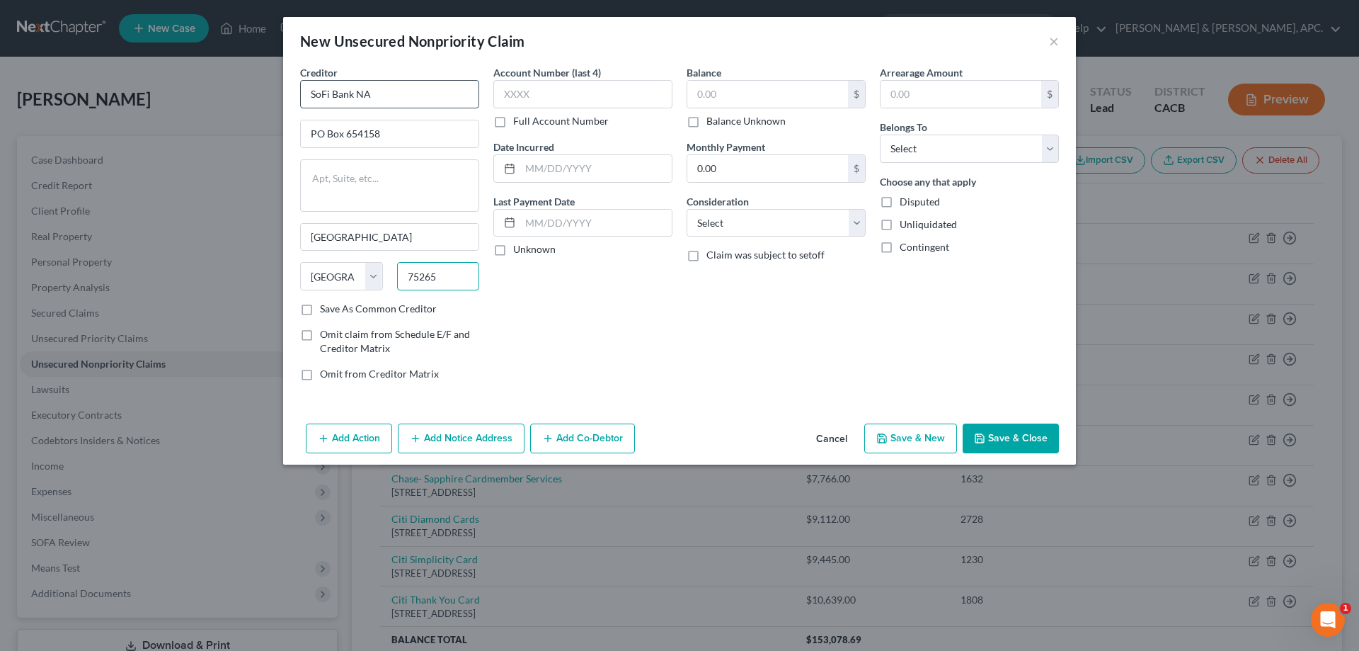
type input "75265"
click at [548, 96] on input "text" at bounding box center [582, 94] width 179 height 28
type input "0001"
click at [581, 156] on input "text" at bounding box center [596, 168] width 152 height 27
type input "[DATE]-[DATE]"
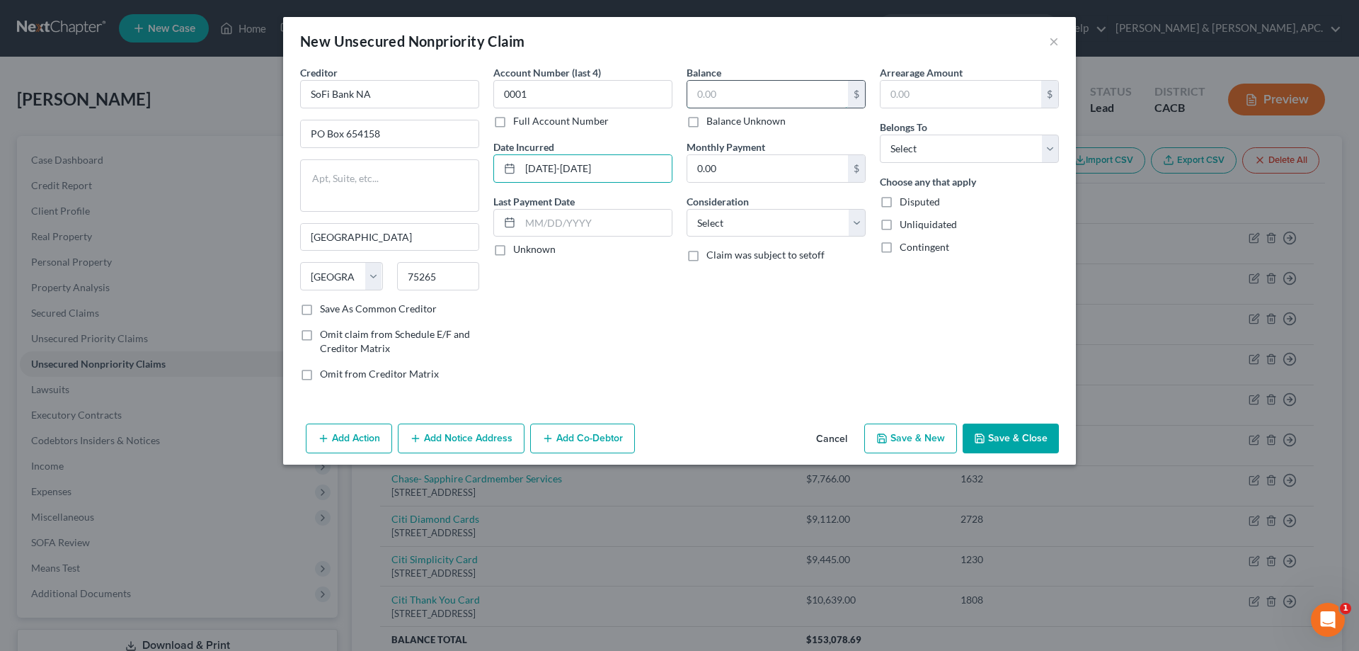
click at [758, 95] on input "text" at bounding box center [767, 94] width 161 height 27
type input "3,755.00"
click at [795, 216] on select "Select Cable / Satellite Services Collection Agency Credit Card Debt Debt Couns…" at bounding box center [776, 223] width 179 height 28
select select "10"
click at [687, 209] on select "Select Cable / Satellite Services Collection Agency Credit Card Debt Debt Couns…" at bounding box center [776, 223] width 179 height 28
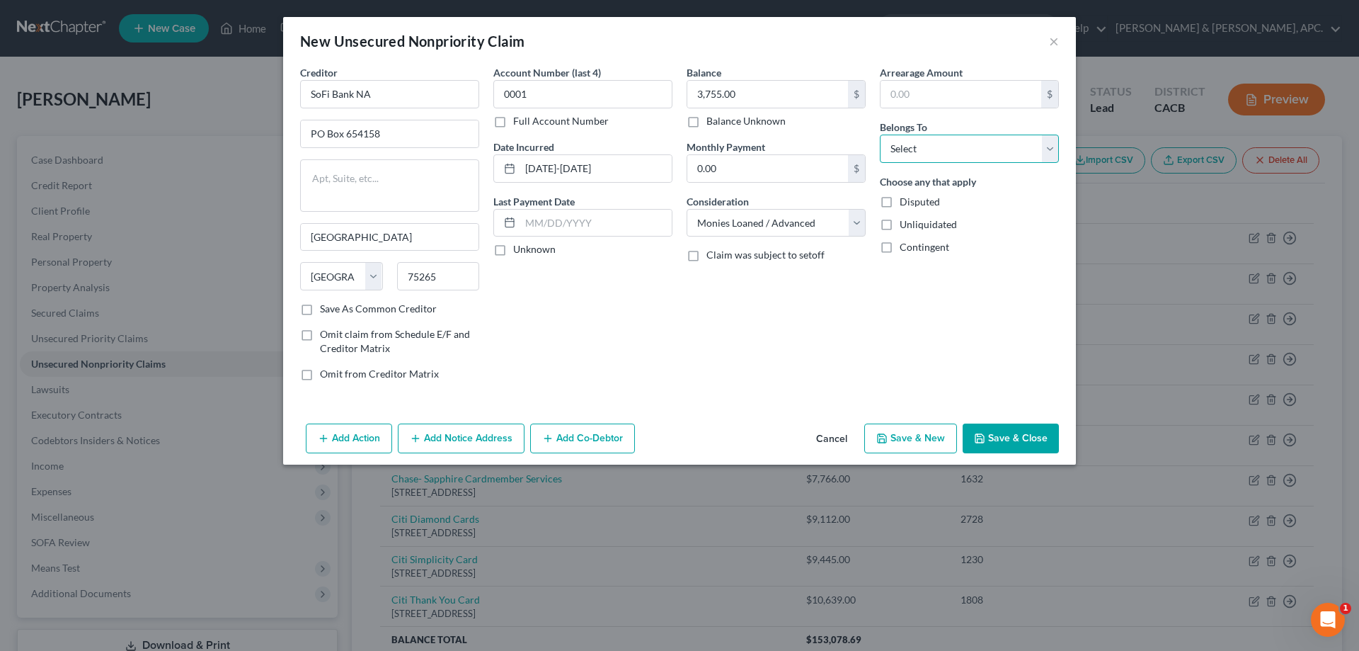
click at [936, 147] on select "Select Debtor 1 Only Debtor 2 Only Debtor 1 And Debtor 2 Only At Least One Of T…" at bounding box center [969, 149] width 179 height 28
select select "0"
click at [880, 135] on select "Select Debtor 1 Only Debtor 2 Only Debtor 1 And Debtor 2 Only At Least One Of T…" at bounding box center [969, 149] width 179 height 28
drag, startPoint x: 379, startPoint y: 91, endPoint x: 220, endPoint y: 91, distance: 158.6
click at [220, 91] on div "New Unsecured Nonpriority Claim × Creditor * SoFi Bank NA PO Box 654158 [GEOGRA…" at bounding box center [679, 325] width 1359 height 651
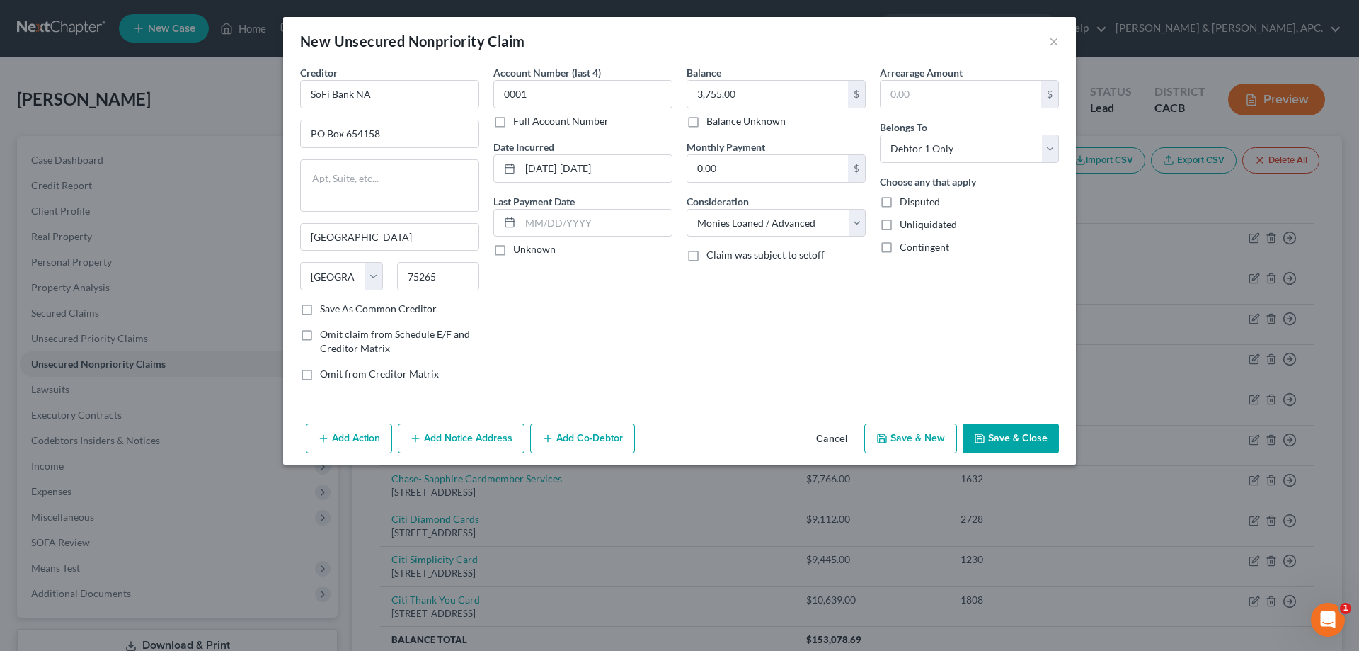
click at [996, 433] on button "Save & Close" at bounding box center [1011, 438] width 96 height 30
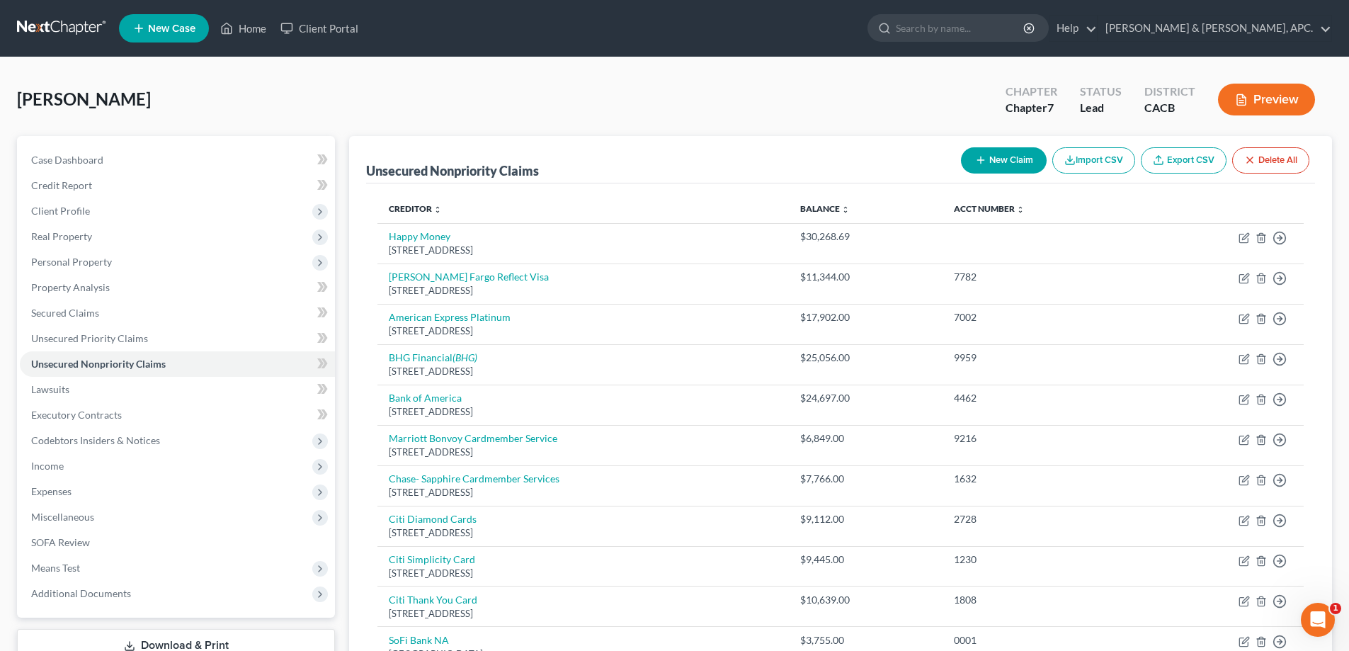
click at [1012, 154] on button "New Claim" at bounding box center [1004, 160] width 86 height 26
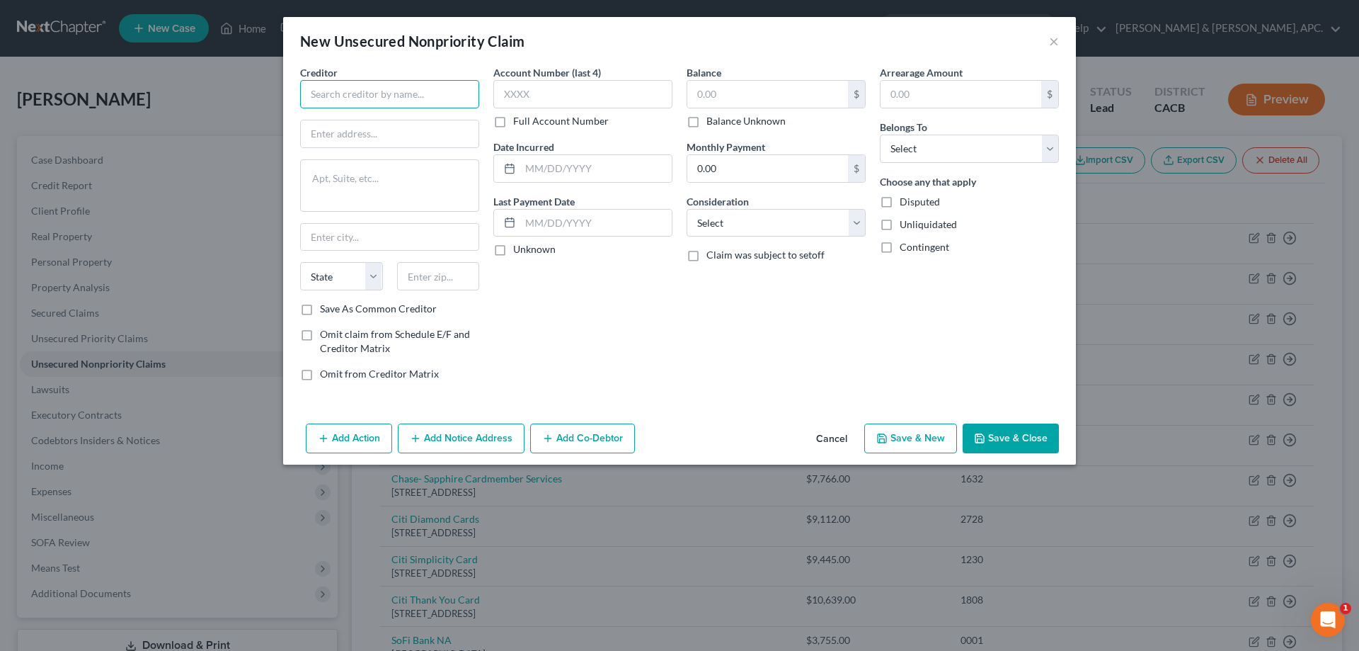
paste input "SoFi Bank NA"
type input "SoFi Bank NA"
type input "PO Box 654158"
type input "[GEOGRAPHIC_DATA]"
select select "45"
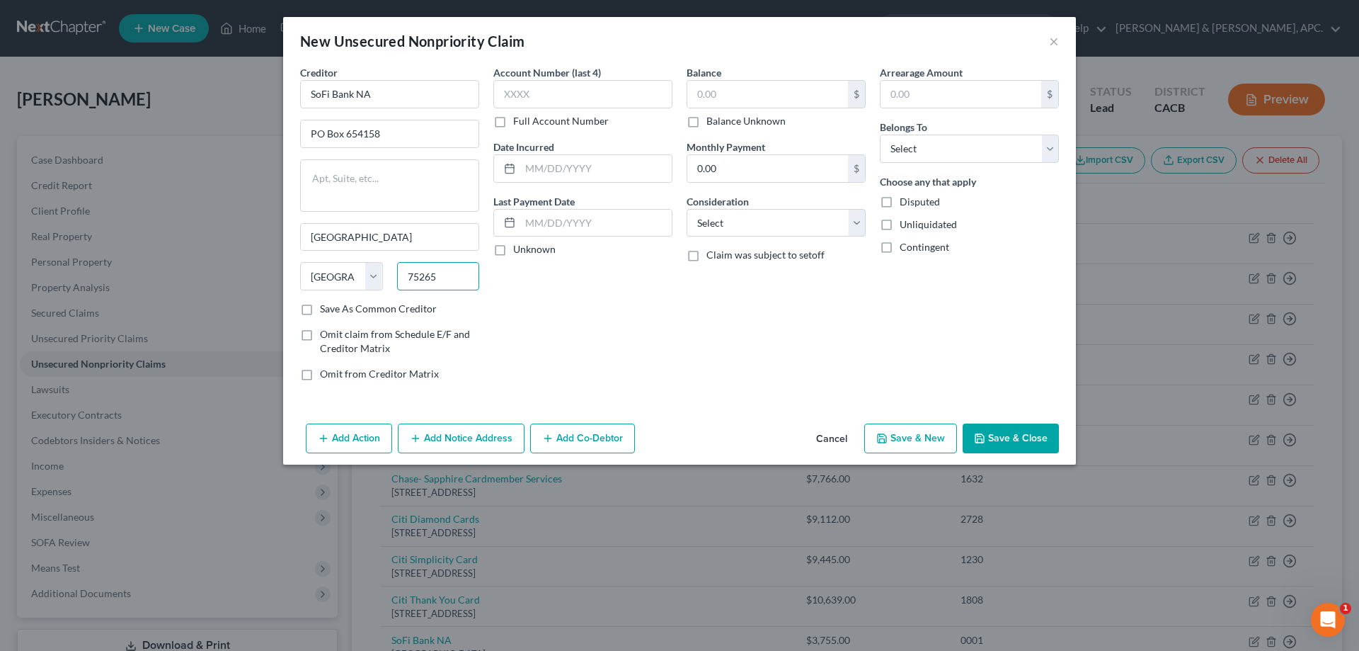
type input "75265"
click at [320, 305] on label "Save As Common Creditor" at bounding box center [378, 309] width 117 height 14
click at [326, 305] on input "Save As Common Creditor" at bounding box center [330, 306] width 9 height 9
checkbox input "true"
click at [593, 103] on input "text" at bounding box center [582, 94] width 179 height 28
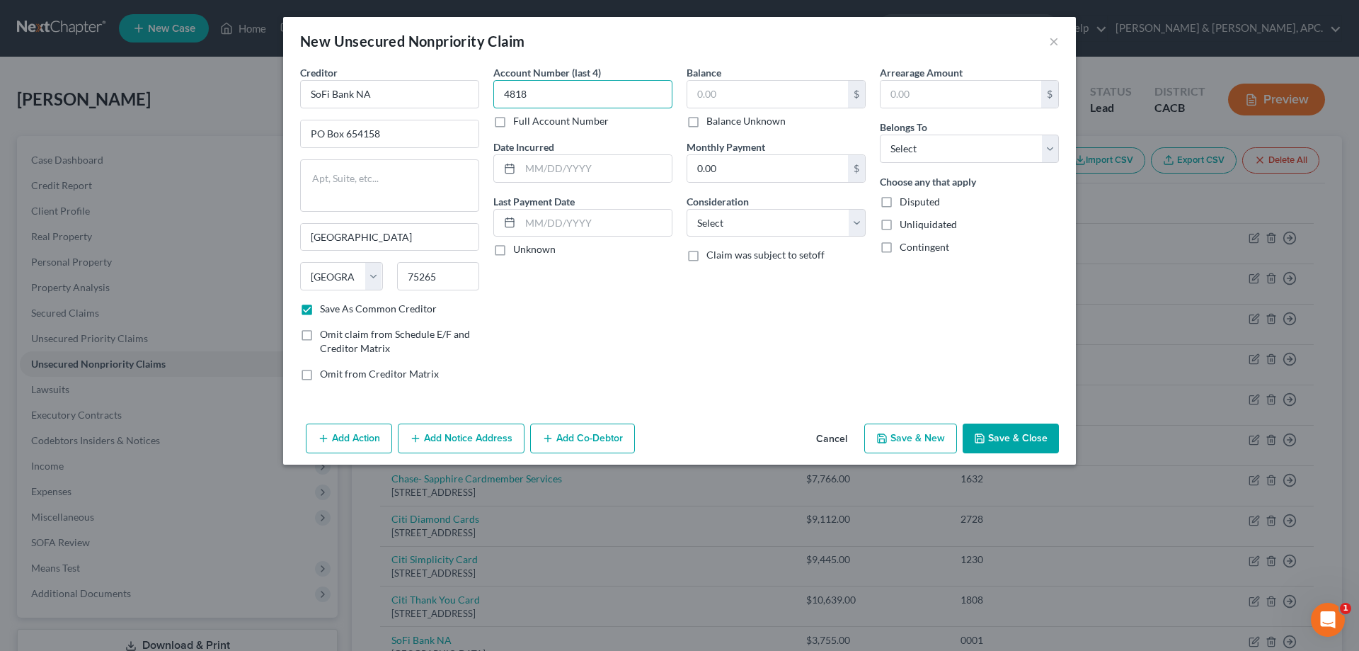
type input "4818"
click at [605, 177] on input "text" at bounding box center [596, 168] width 152 height 27
click at [723, 97] on input "text" at bounding box center [767, 94] width 161 height 27
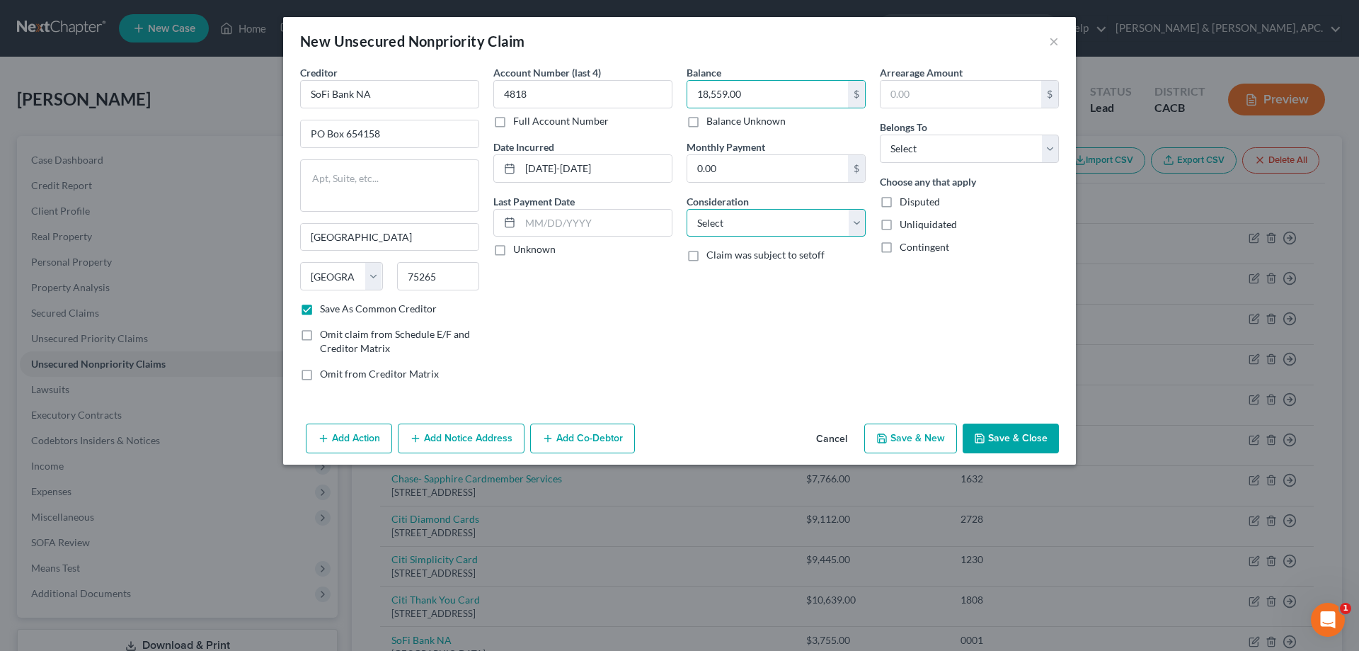
click at [737, 234] on select "Select Cable / Satellite Services Collection Agency Credit Card Debt Debt Couns…" at bounding box center [776, 223] width 179 height 28
click at [687, 209] on select "Select Cable / Satellite Services Collection Agency Credit Card Debt Debt Couns…" at bounding box center [776, 223] width 179 height 28
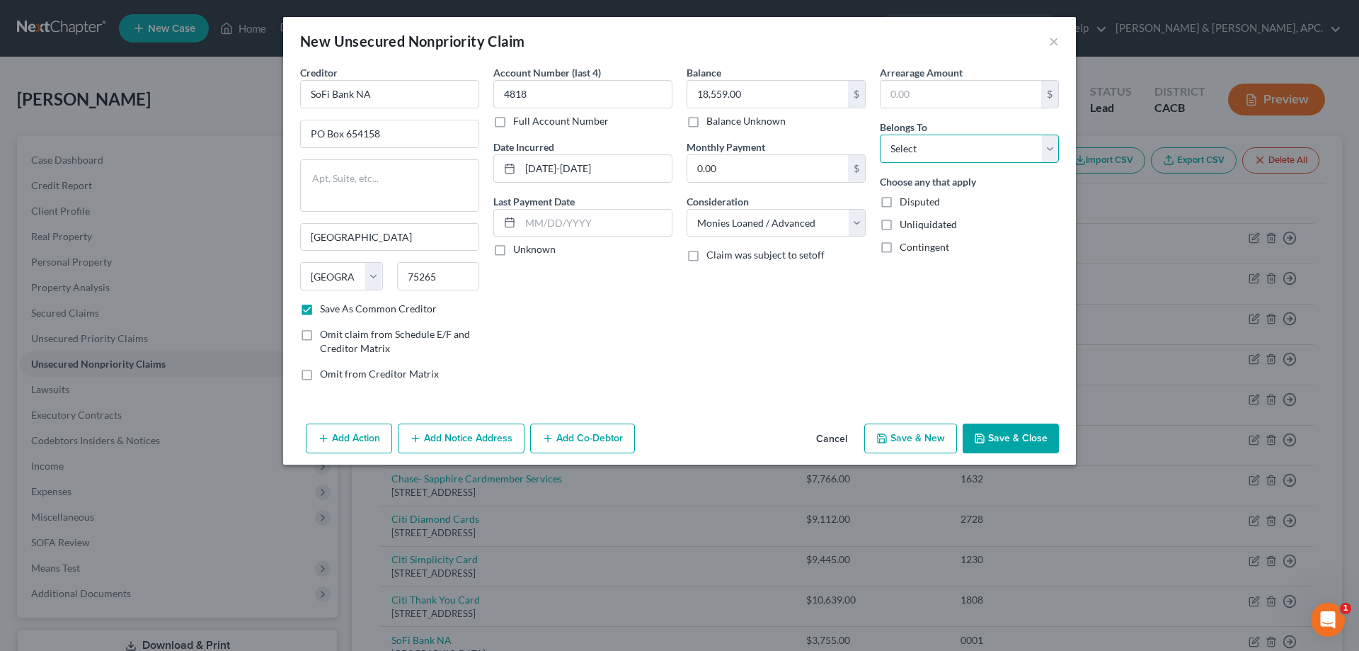
click at [918, 156] on select "Select Debtor 1 Only Debtor 2 Only Debtor 1 And Debtor 2 Only At Least One Of T…" at bounding box center [969, 149] width 179 height 28
click at [880, 135] on select "Select Debtor 1 Only Debtor 2 Only Debtor 1 And Debtor 2 Only At Least One Of T…" at bounding box center [969, 149] width 179 height 28
click at [1008, 428] on button "Save & Close" at bounding box center [1011, 438] width 96 height 30
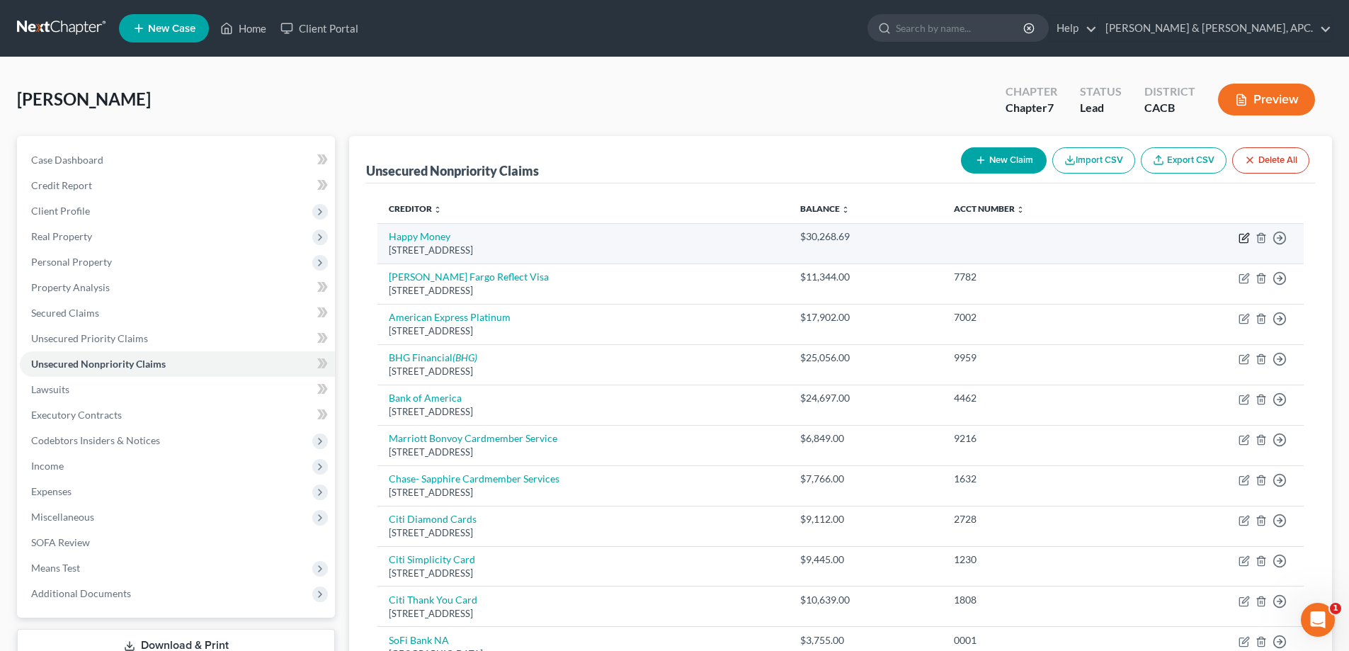
click at [1244, 241] on icon "button" at bounding box center [1243, 237] width 11 height 11
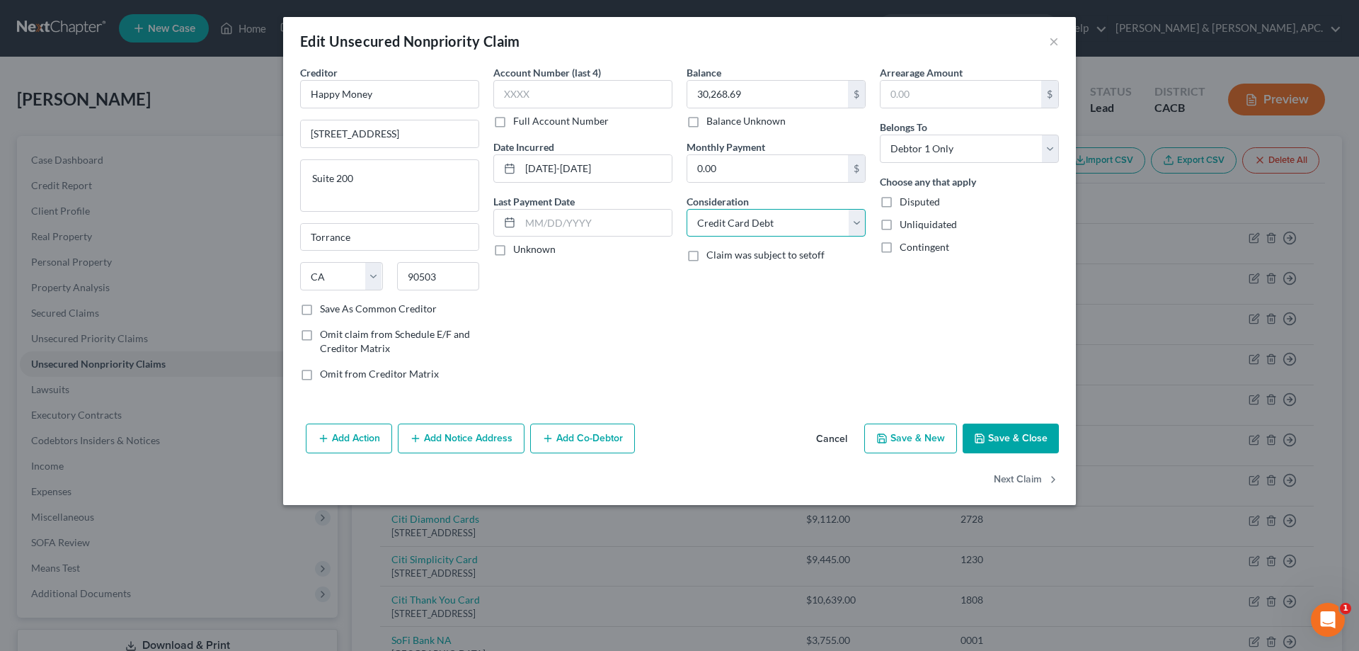
click at [856, 222] on select "Select Cable / Satellite Services Collection Agency Credit Card Debt Debt Couns…" at bounding box center [776, 223] width 179 height 28
click at [687, 209] on select "Select Cable / Satellite Services Collection Agency Credit Card Debt Debt Couns…" at bounding box center [776, 223] width 179 height 28
click at [1010, 442] on button "Save & Close" at bounding box center [1011, 438] width 96 height 30
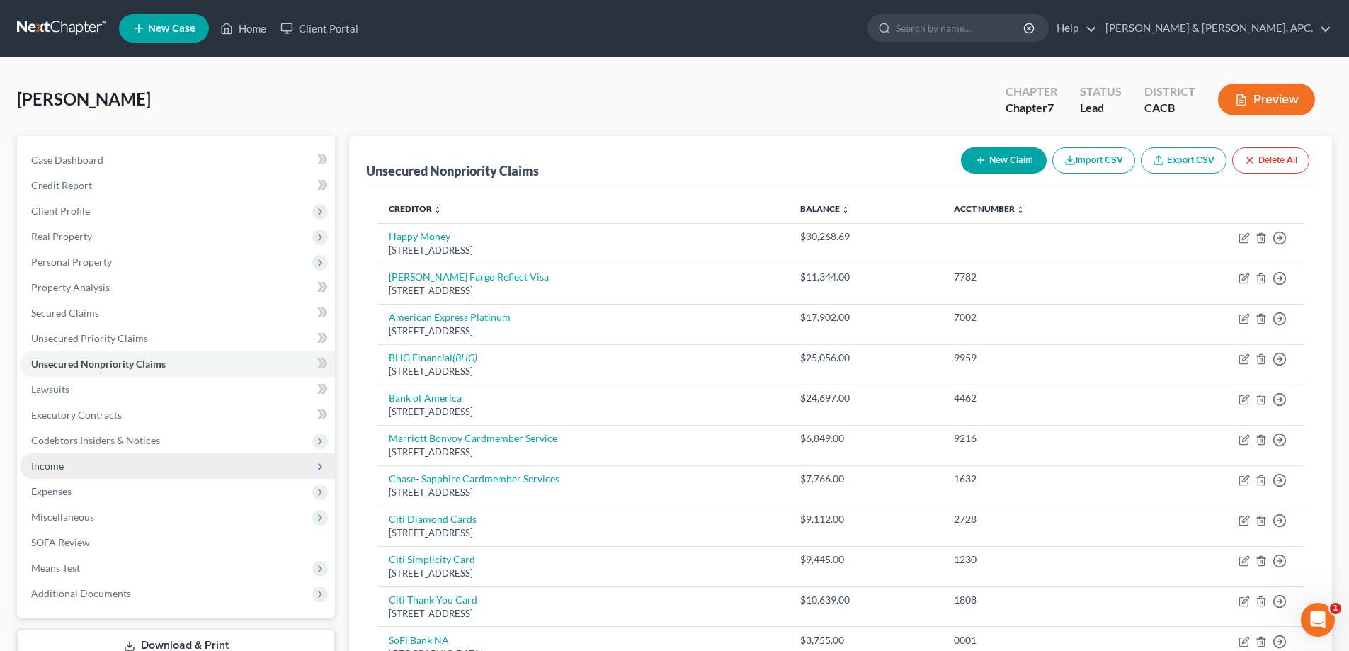
click at [317, 463] on icon at bounding box center [319, 466] width 11 height 11
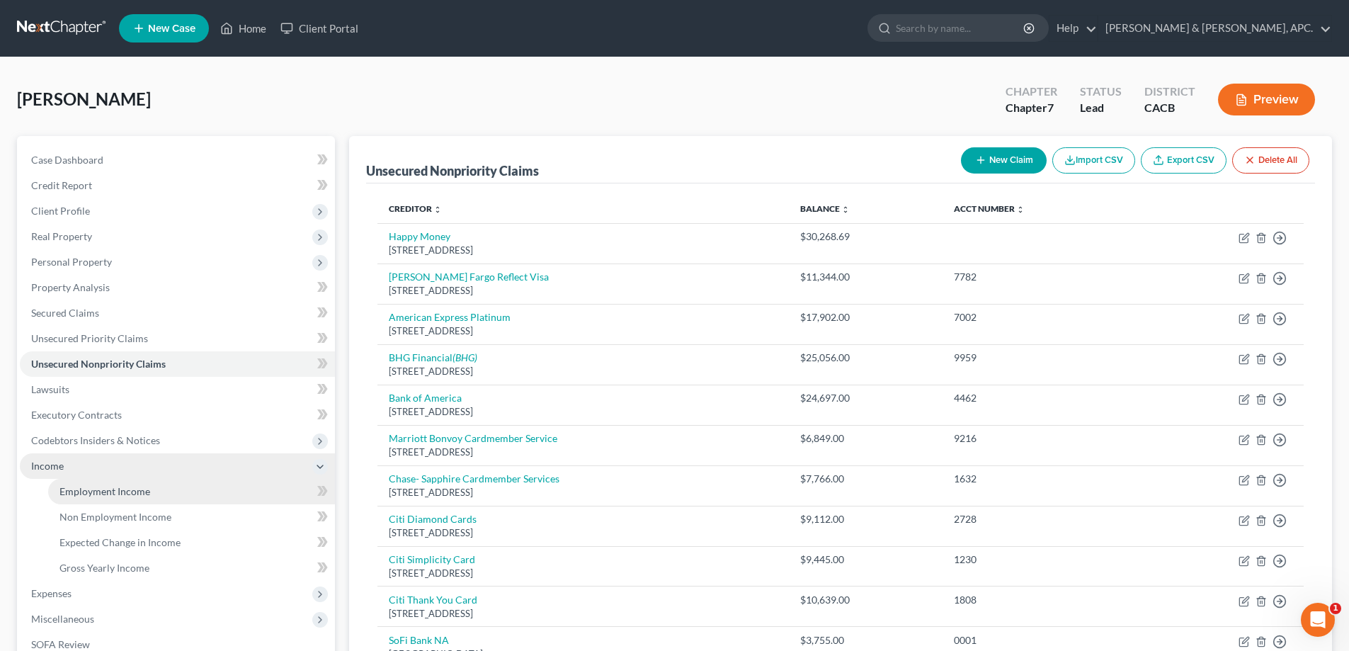
click at [232, 486] on link "Employment Income" at bounding box center [191, 491] width 287 height 25
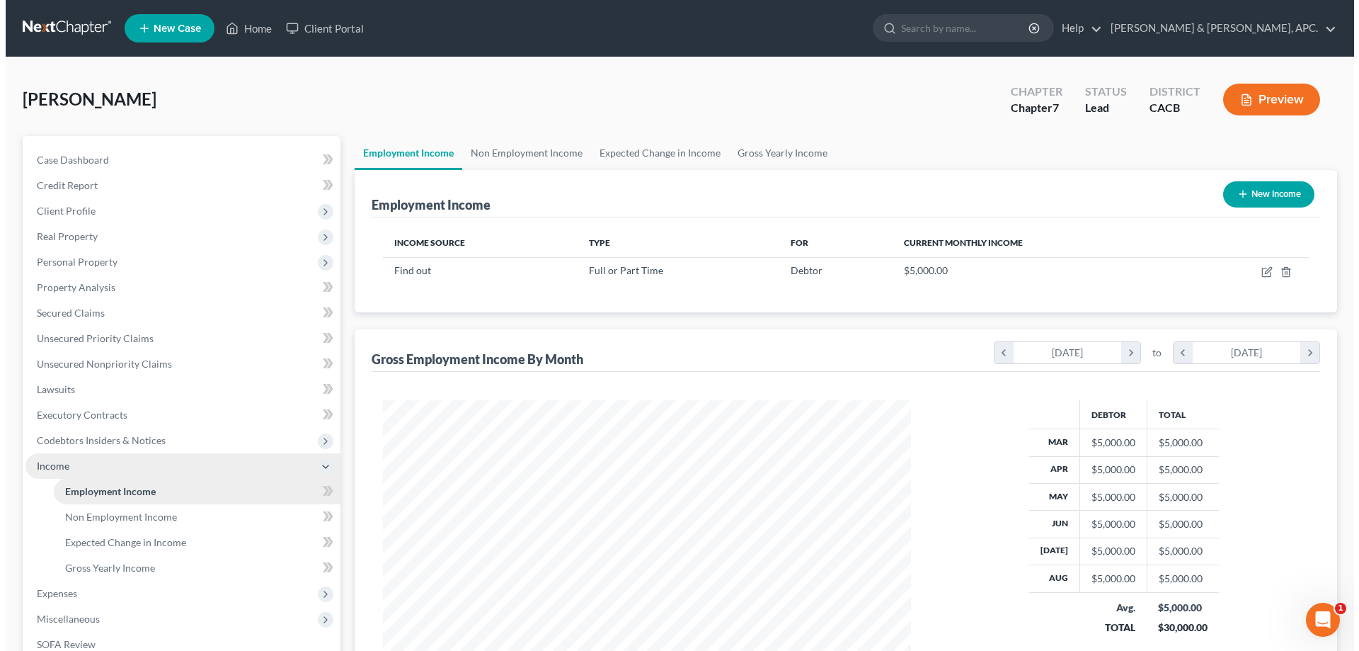
scroll to position [264, 557]
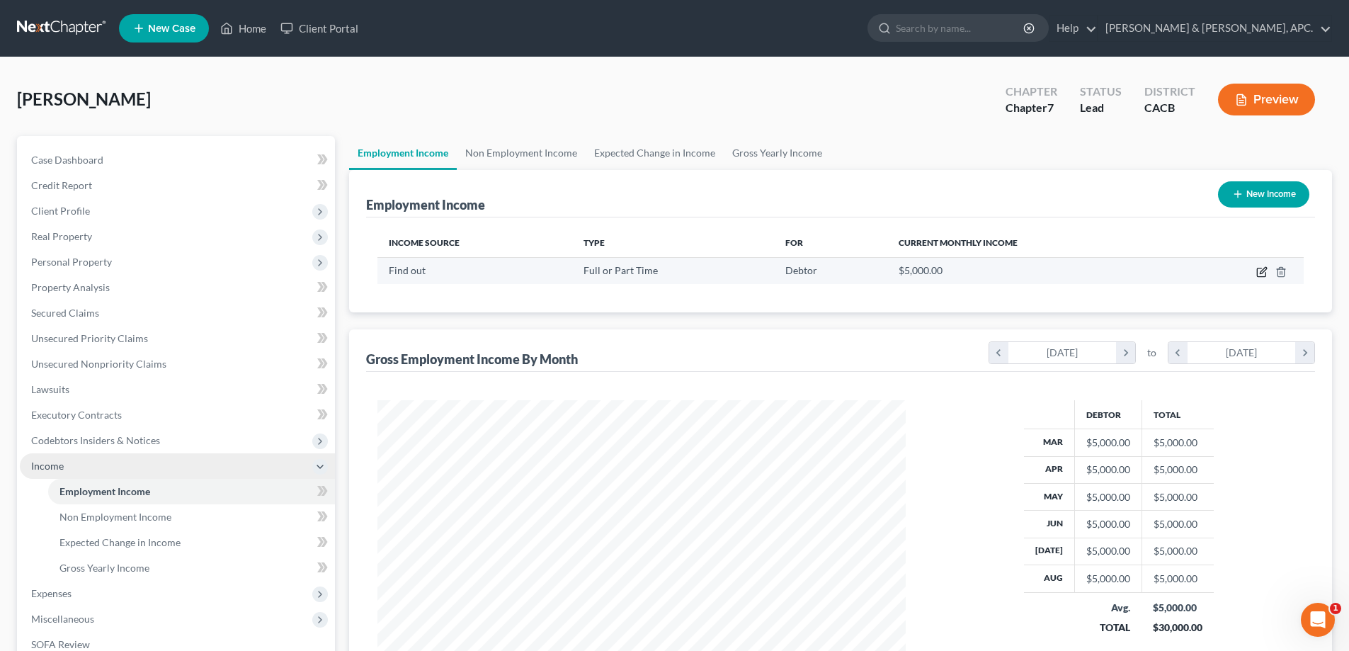
click at [1259, 267] on icon "button" at bounding box center [1261, 271] width 11 height 11
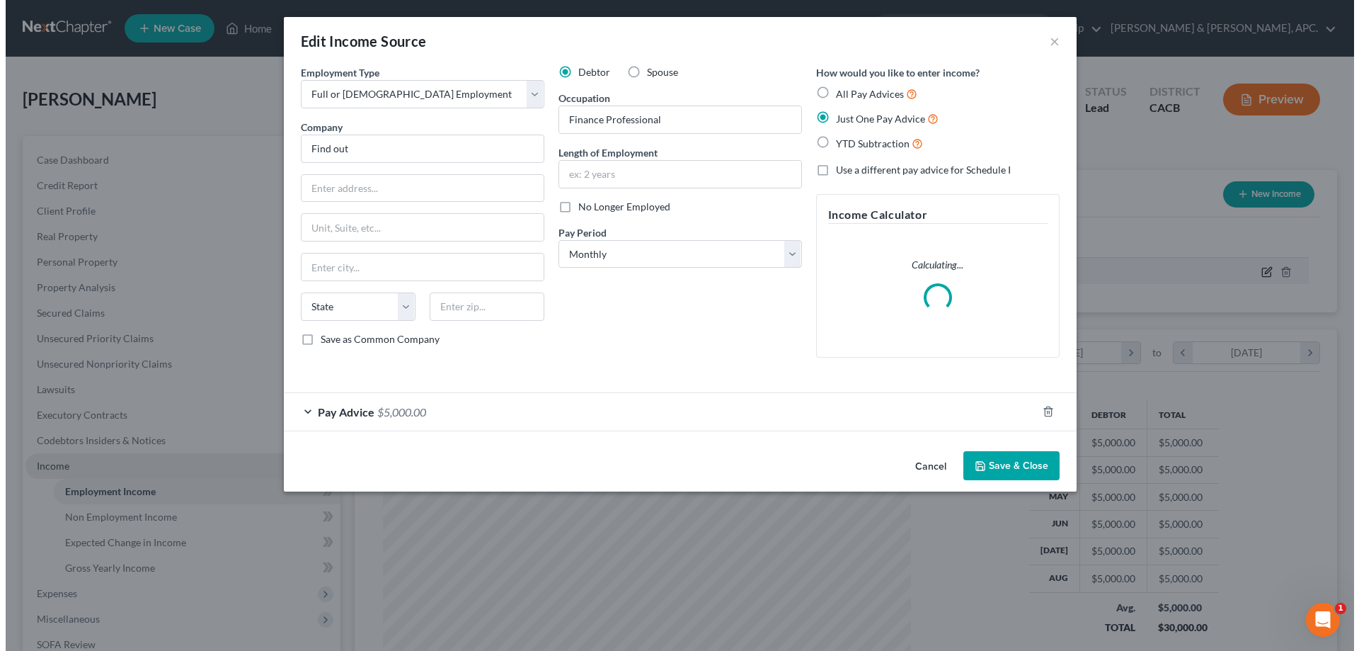
scroll to position [266, 561]
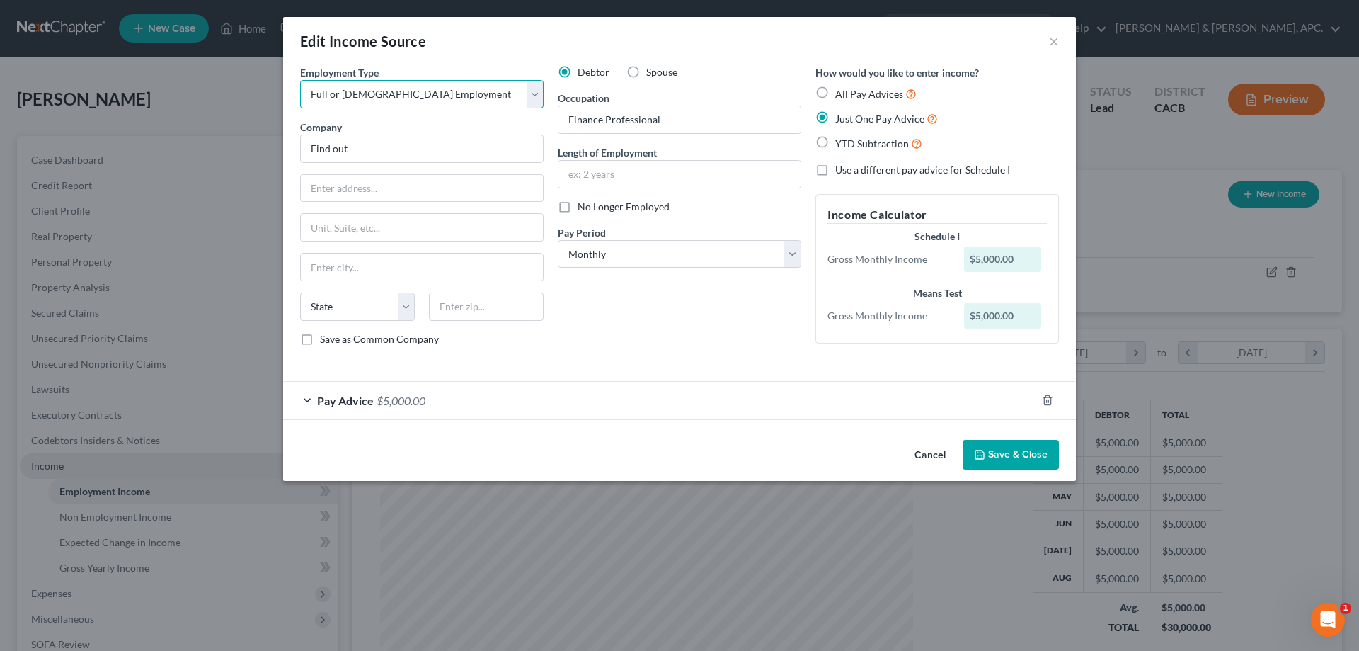
click at [484, 87] on select "Select Full or [DEMOGRAPHIC_DATA] Employment Self Employment" at bounding box center [422, 94] width 244 height 28
click at [300, 80] on select "Select Full or [DEMOGRAPHIC_DATA] Employment Self Employment" at bounding box center [422, 94] width 244 height 28
drag, startPoint x: 425, startPoint y: 151, endPoint x: 227, endPoint y: 151, distance: 198.2
click at [227, 151] on div "Edit Income Source × Employment Type * Select Full or [DEMOGRAPHIC_DATA] Employ…" at bounding box center [679, 325] width 1359 height 651
click at [641, 173] on input "text" at bounding box center [680, 174] width 242 height 27
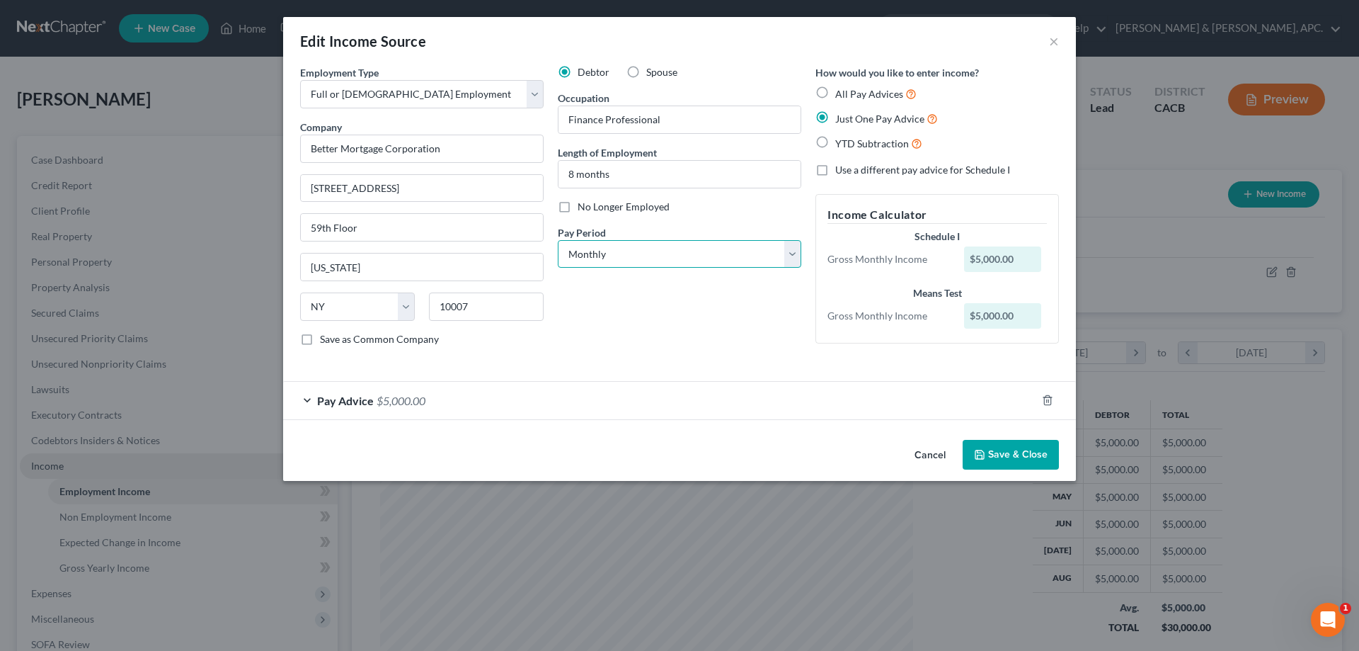
click at [644, 243] on select "Select Monthly Twice Monthly Every Other Week Weekly" at bounding box center [680, 254] width 244 height 28
click at [558, 240] on select "Select Monthly Twice Monthly Every Other Week Weekly" at bounding box center [680, 254] width 244 height 28
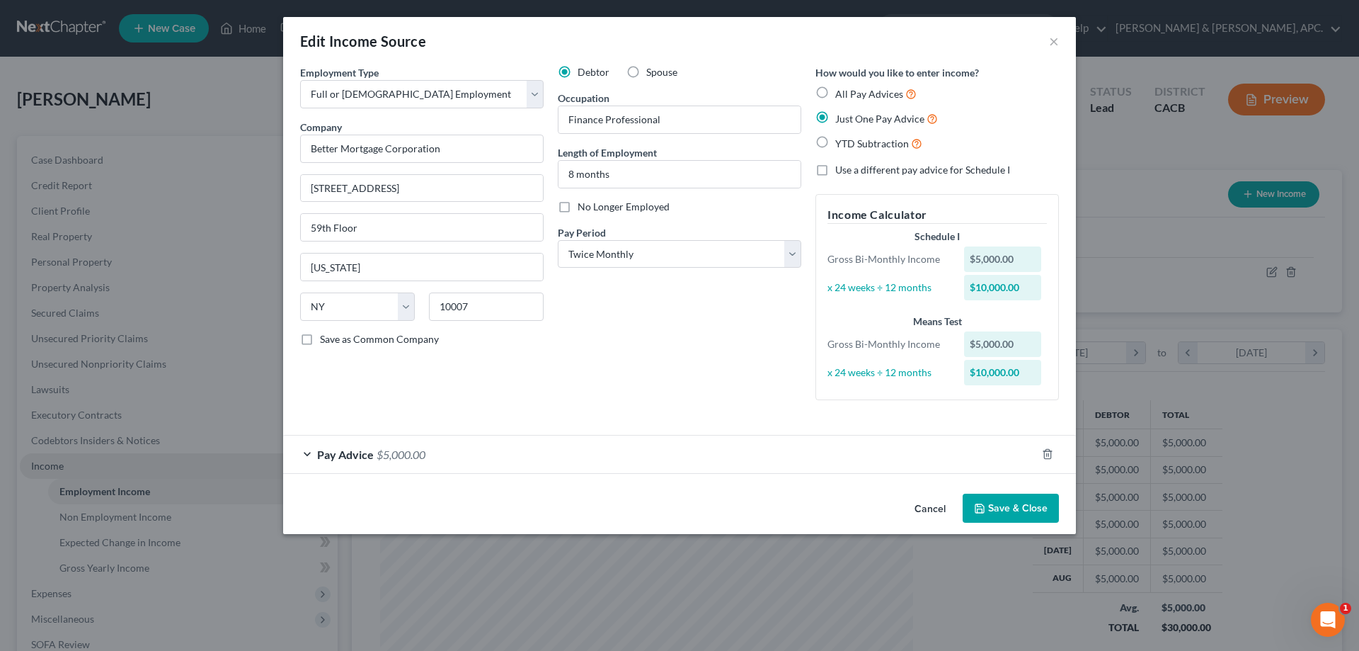
click at [339, 458] on span "Pay Advice" at bounding box center [345, 453] width 57 height 13
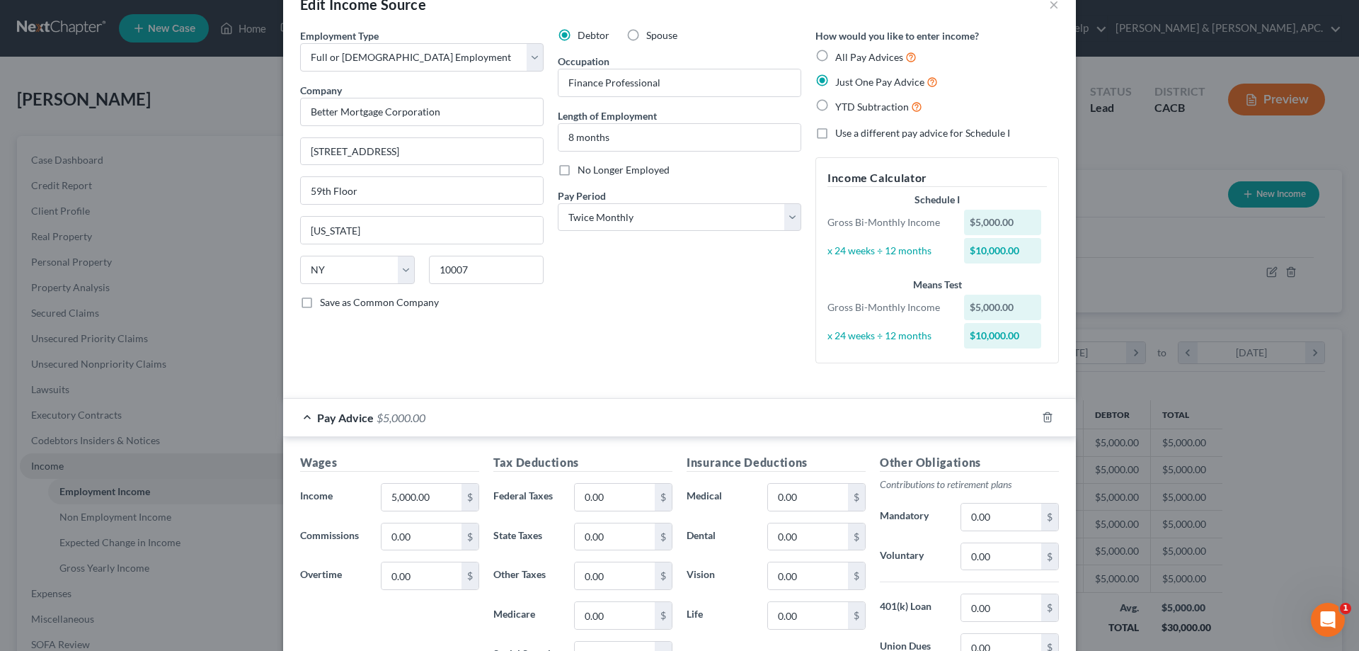
scroll to position [71, 0]
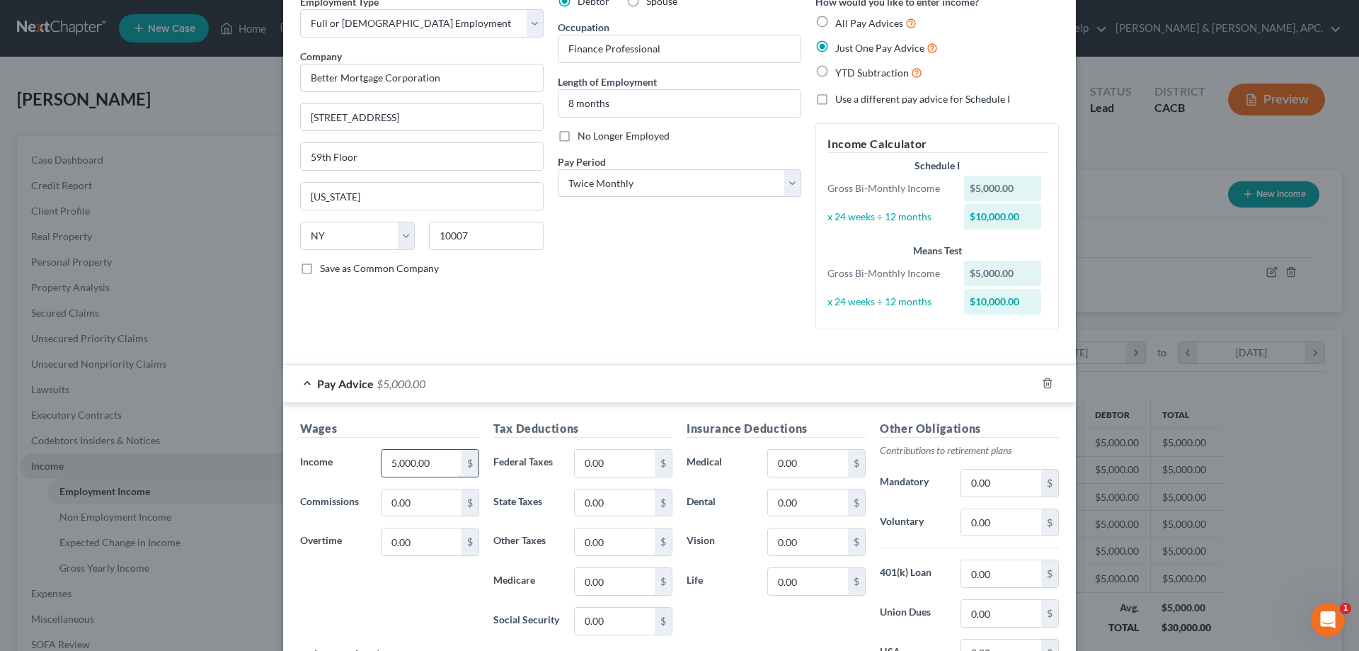
click at [435, 462] on input "5,000.00" at bounding box center [422, 463] width 80 height 27
click at [551, 287] on div "Debtor Spouse Occupation Finance Professional Length of Employment 8 months No …" at bounding box center [680, 167] width 258 height 346
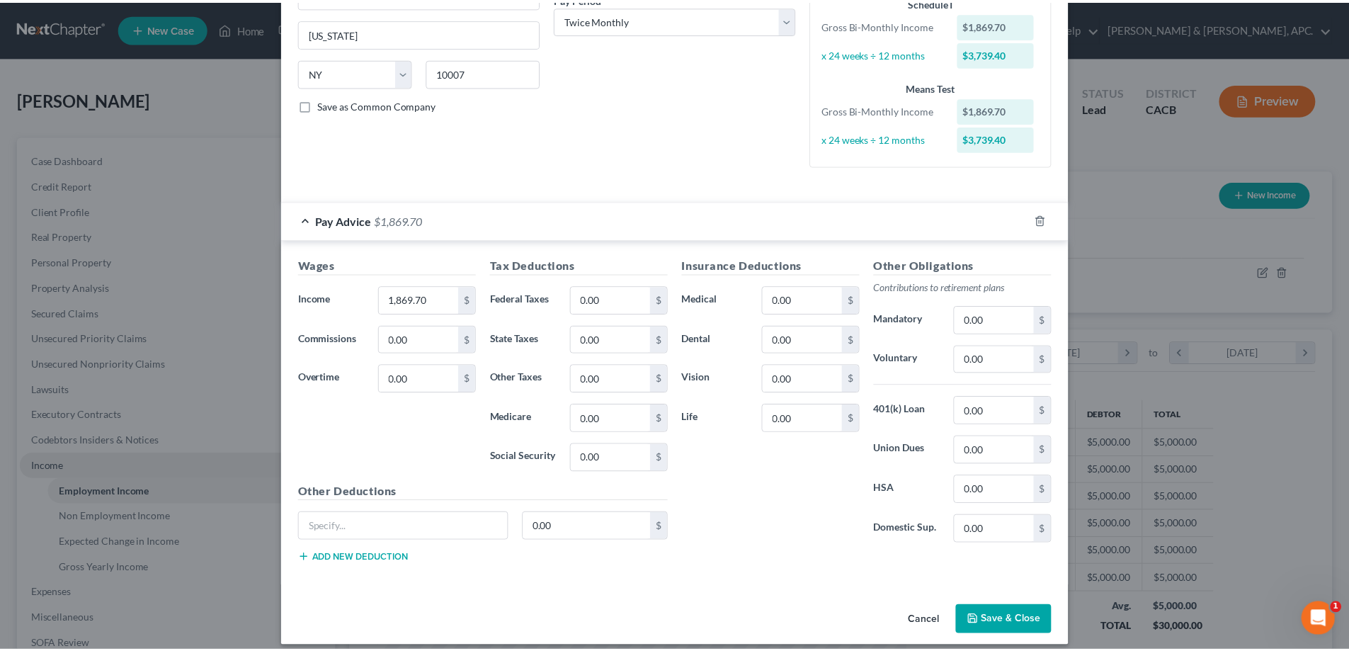
scroll to position [246, 0]
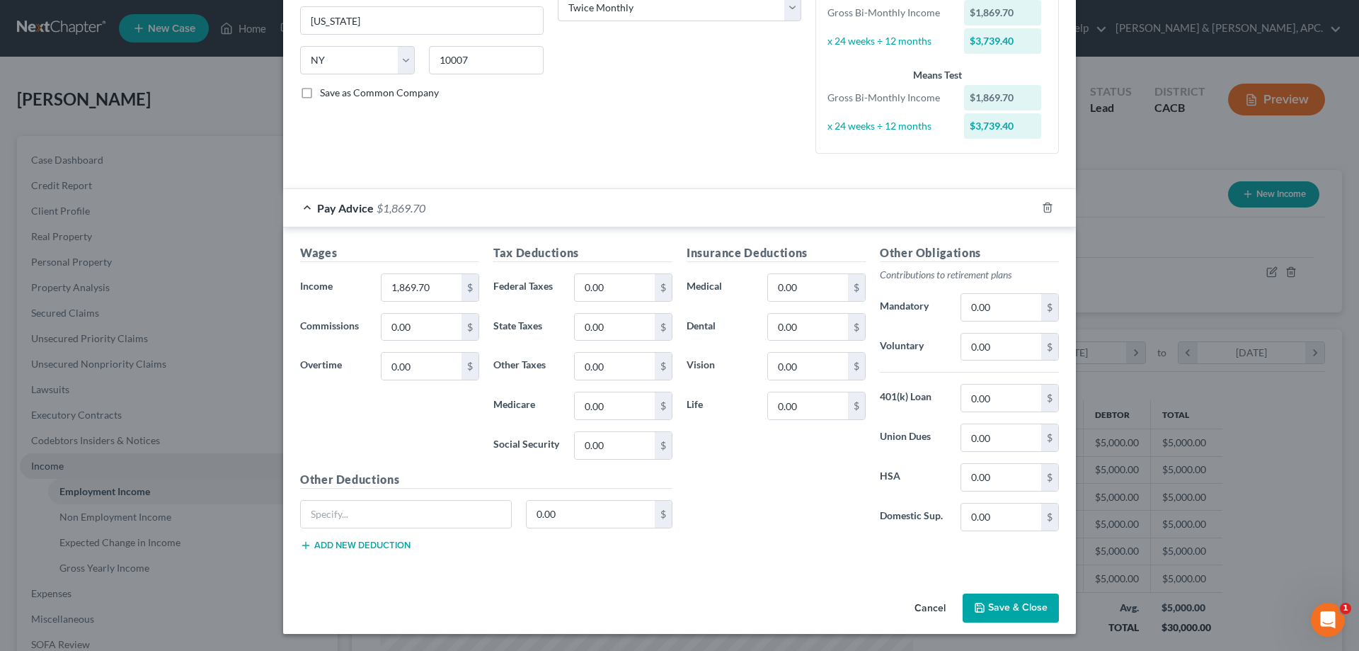
click at [982, 610] on button "Save & Close" at bounding box center [1011, 608] width 96 height 30
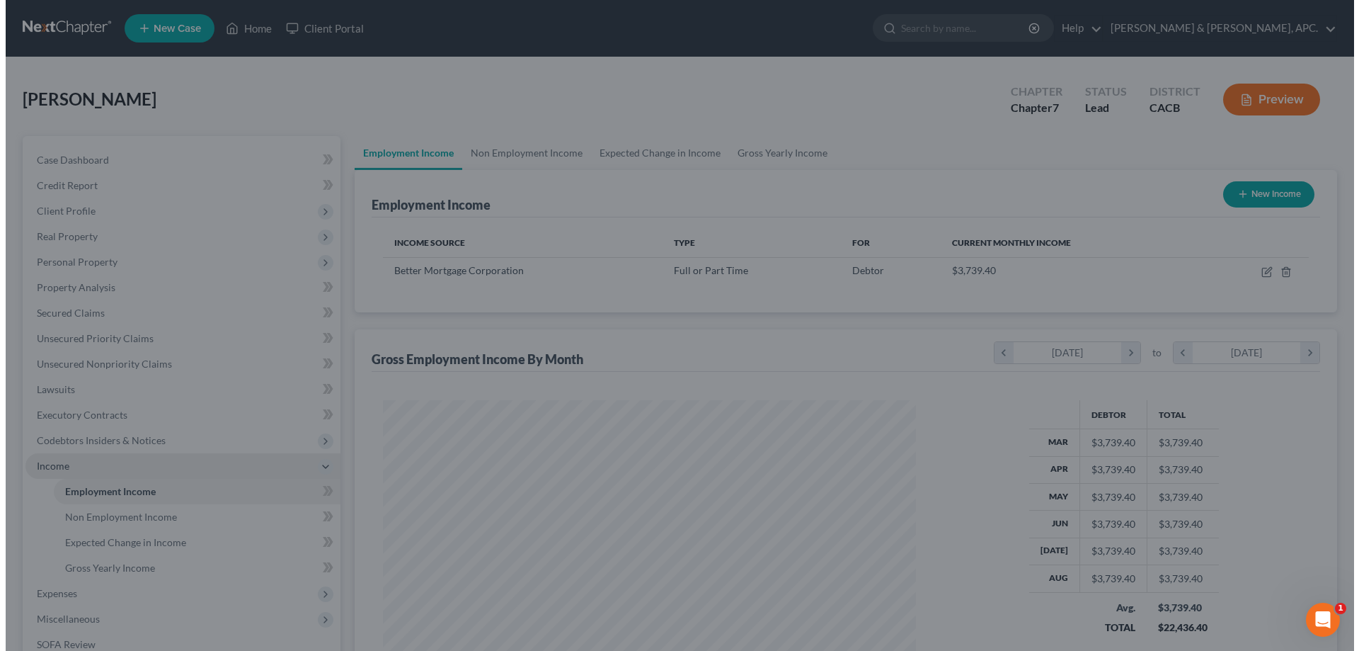
scroll to position [707767, 707475]
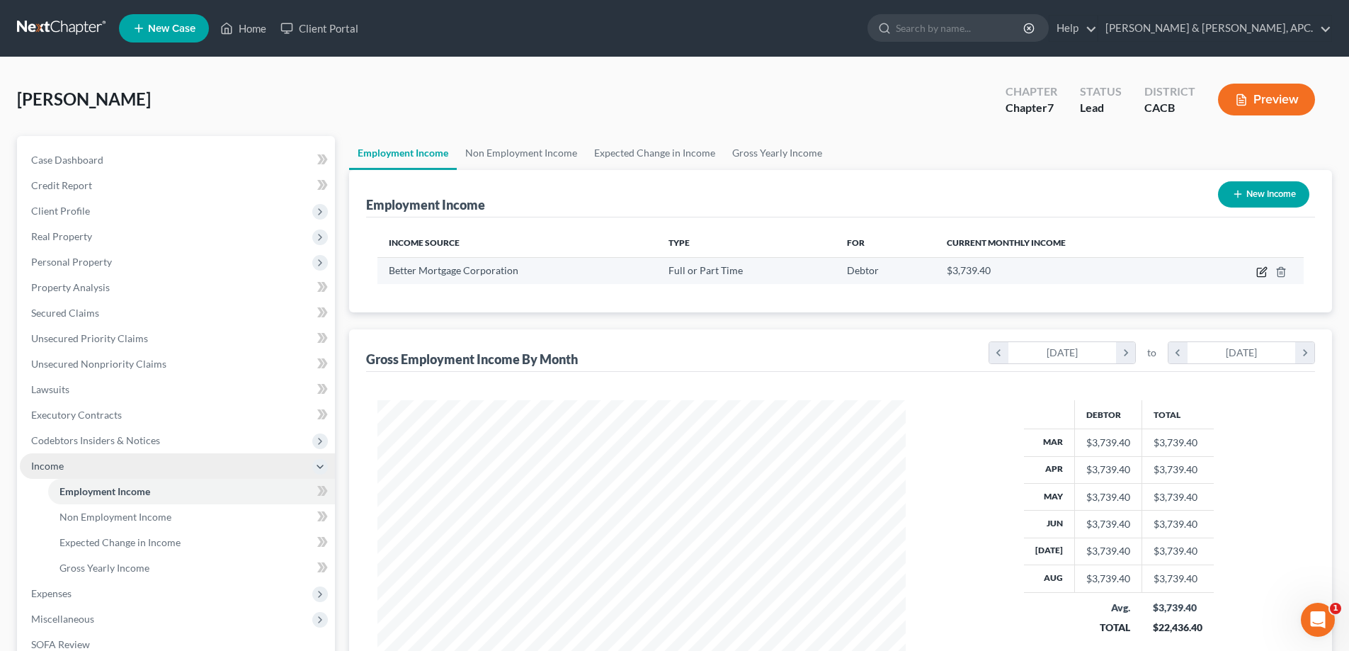
click at [1258, 275] on icon "button" at bounding box center [1261, 271] width 11 height 11
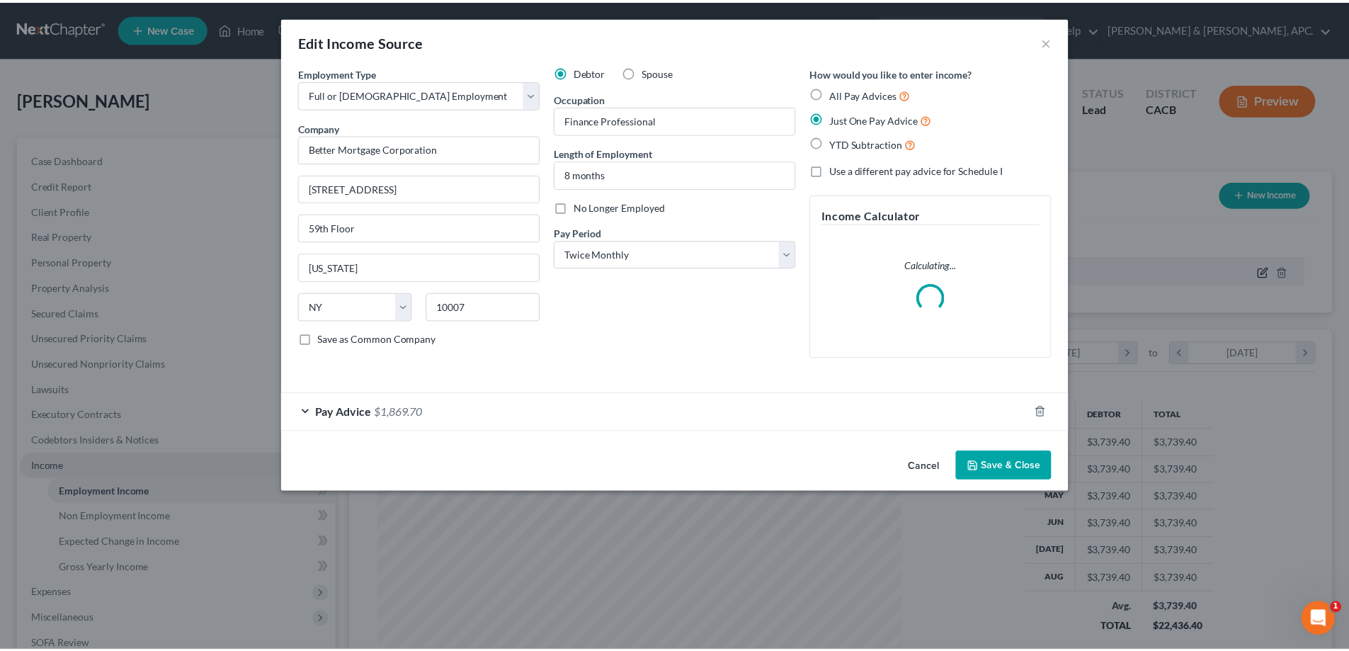
scroll to position [266, 561]
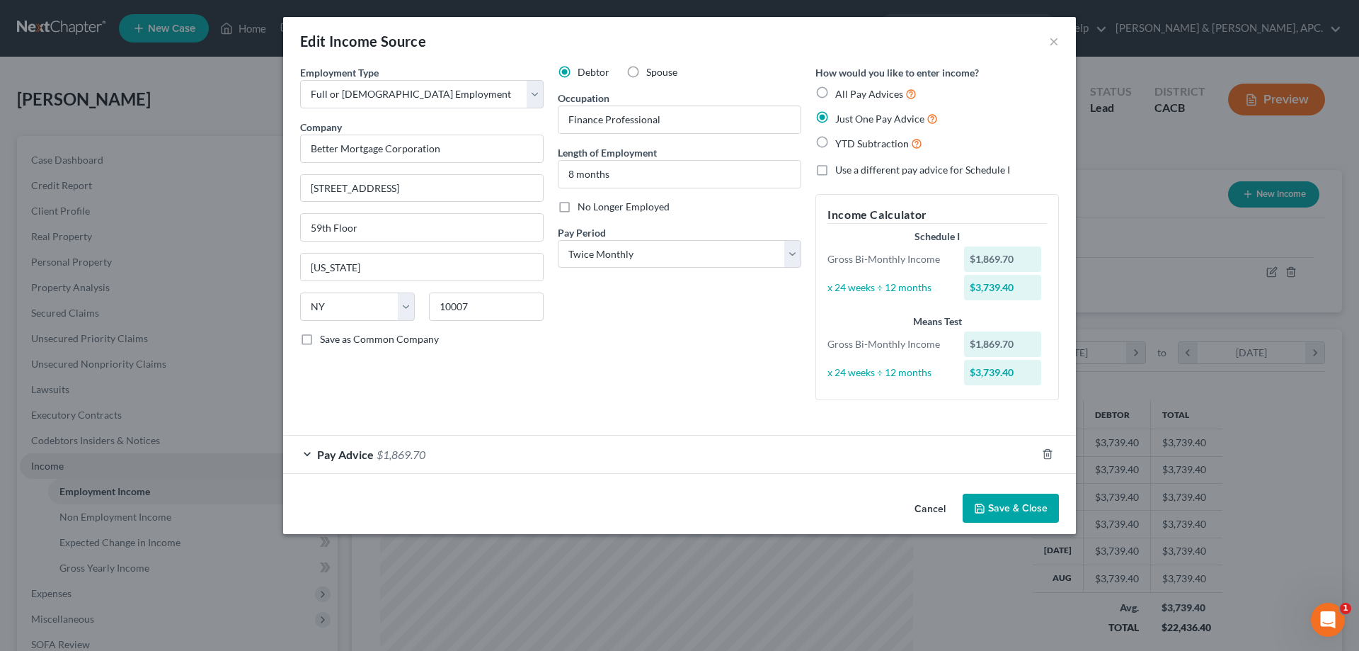
click at [1020, 511] on button "Save & Close" at bounding box center [1011, 508] width 96 height 30
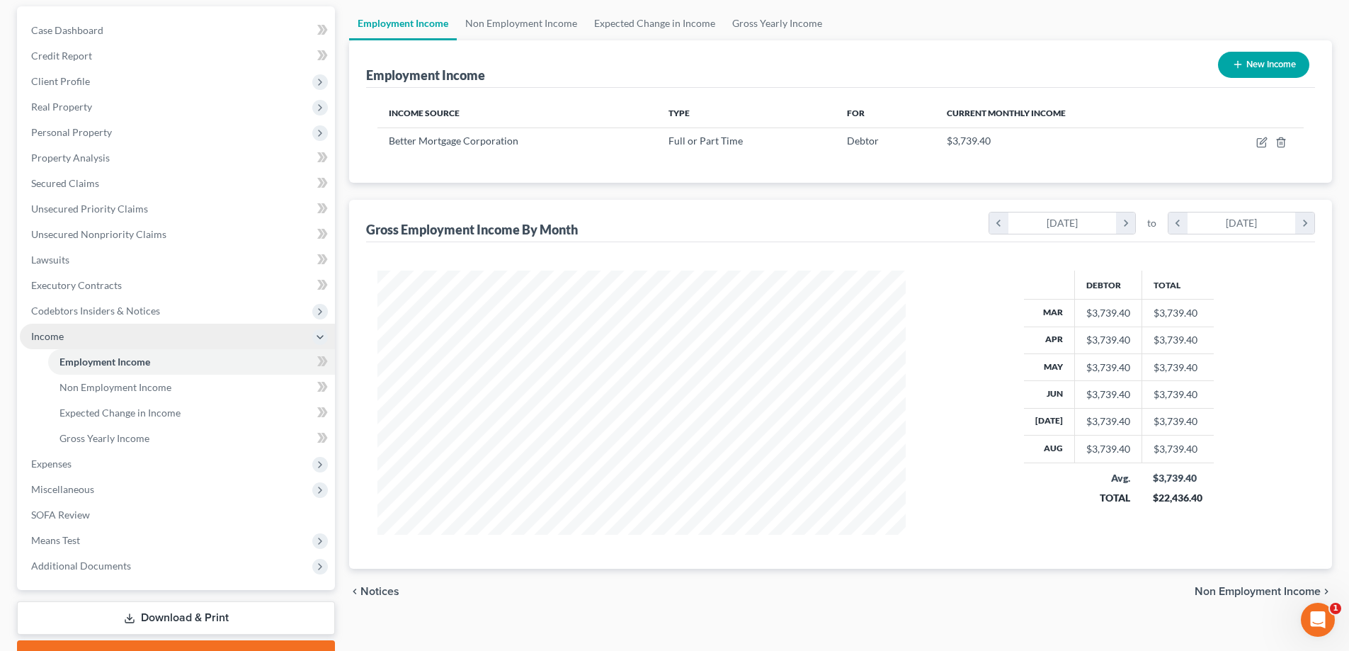
scroll to position [142, 0]
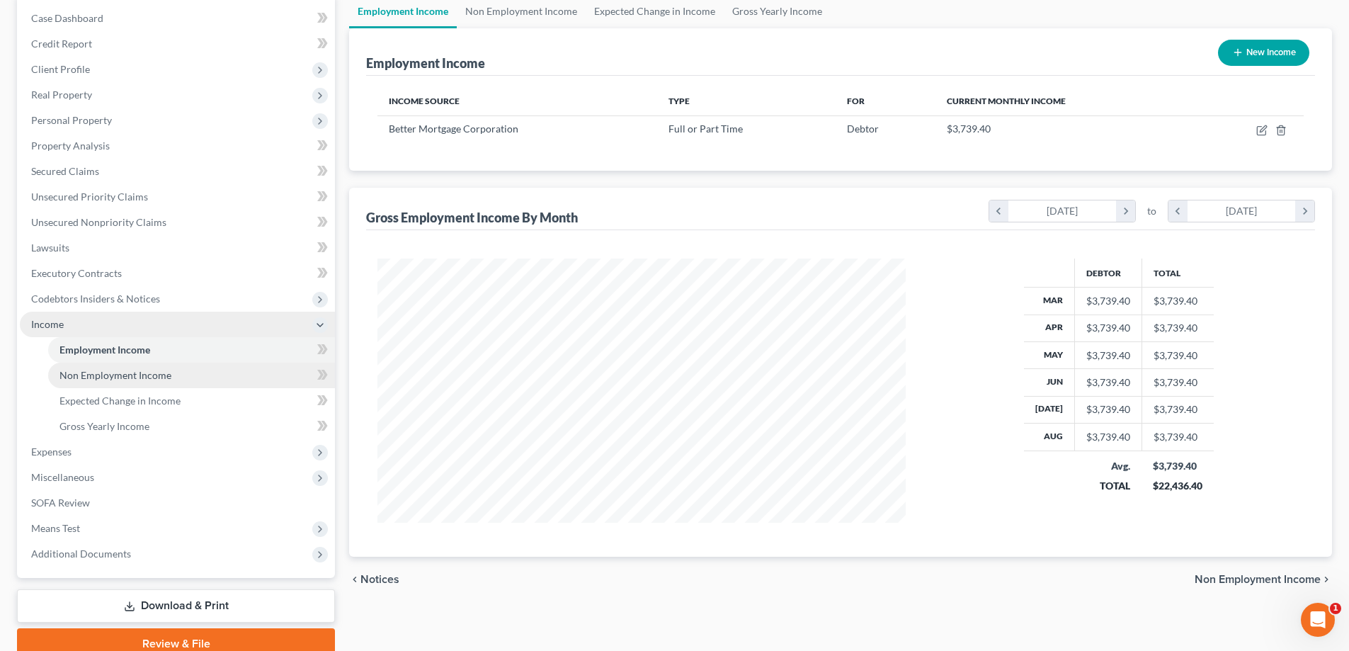
click at [120, 373] on span "Non Employment Income" at bounding box center [115, 375] width 112 height 12
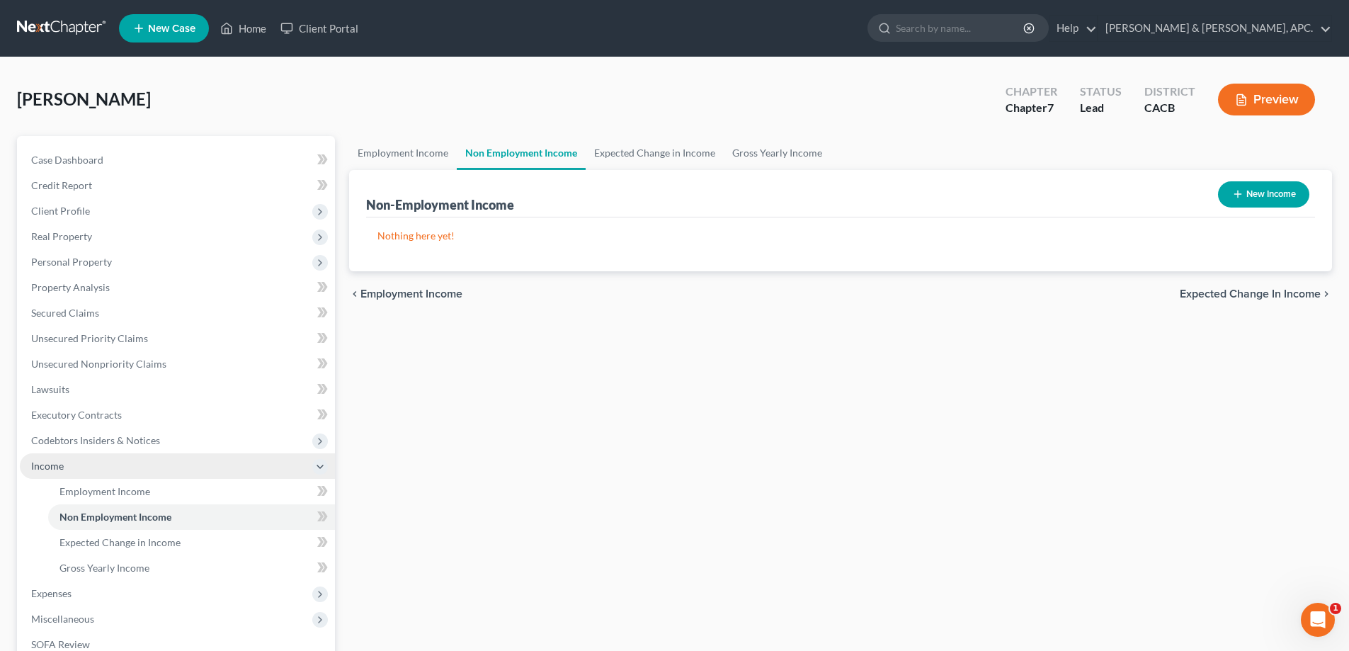
click at [1248, 290] on span "Expected Change in Income" at bounding box center [1250, 293] width 141 height 11
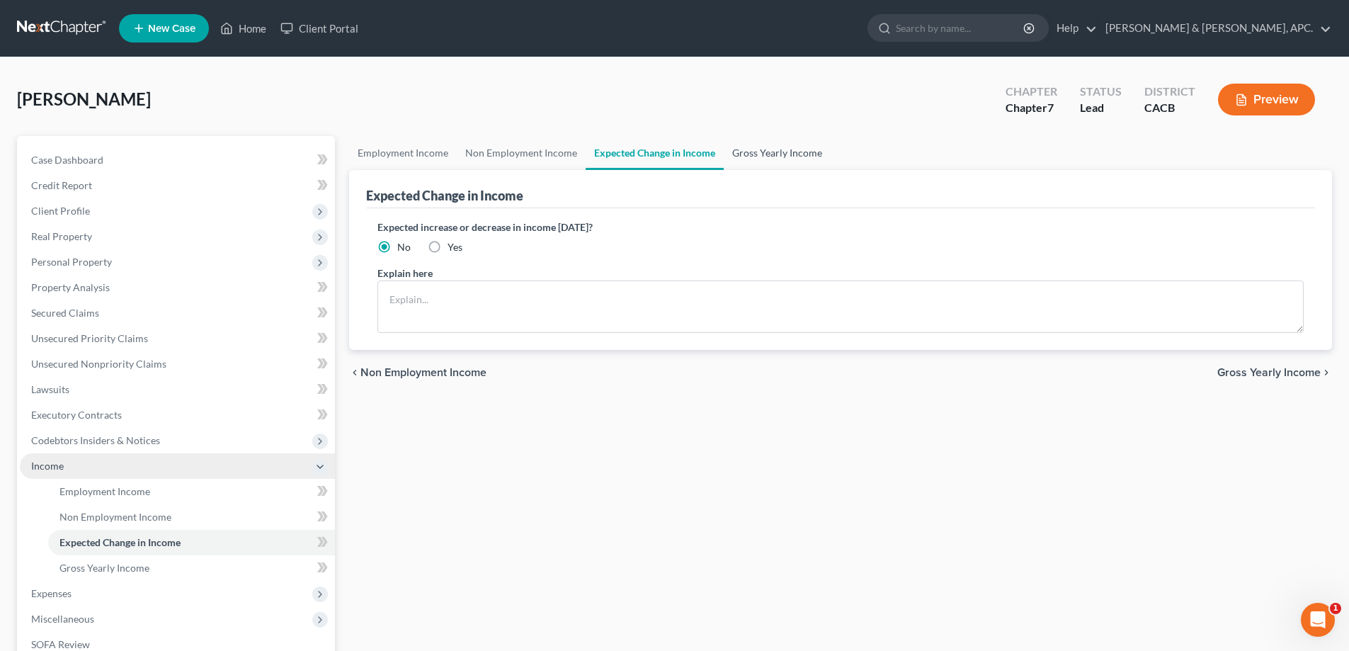
click at [778, 153] on link "Gross Yearly Income" at bounding box center [777, 153] width 107 height 34
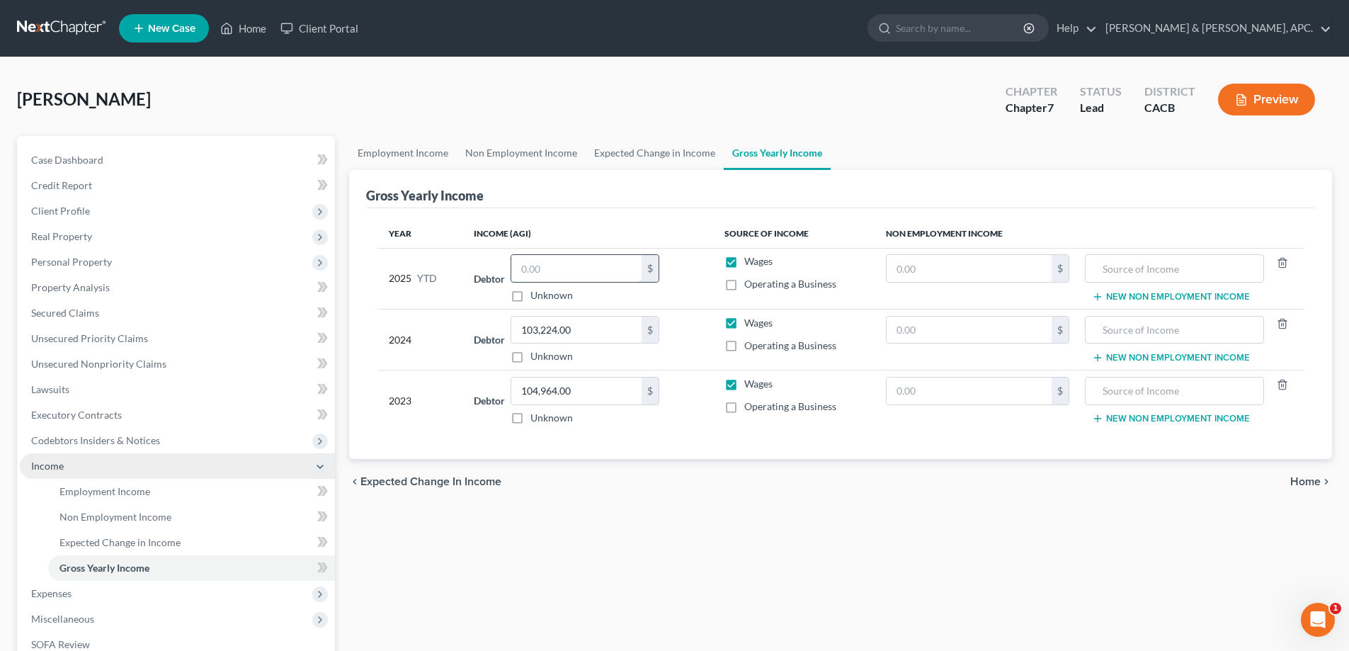
click at [532, 272] on input "text" at bounding box center [576, 268] width 130 height 27
click at [600, 336] on input "103,224.00" at bounding box center [576, 329] width 130 height 27
click at [1191, 299] on button "New Non Employment Income" at bounding box center [1171, 296] width 158 height 11
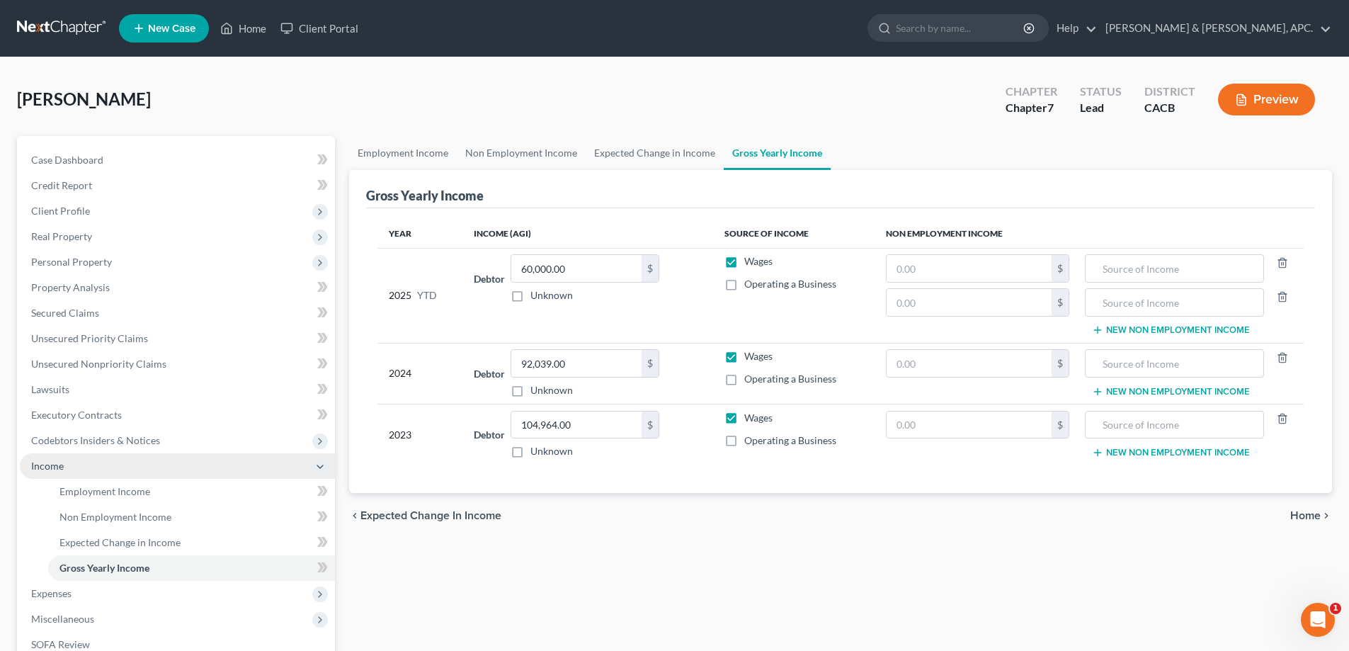
click at [1288, 289] on div at bounding box center [1281, 302] width 35 height 28
click at [1284, 299] on icon "button" at bounding box center [1282, 296] width 11 height 11
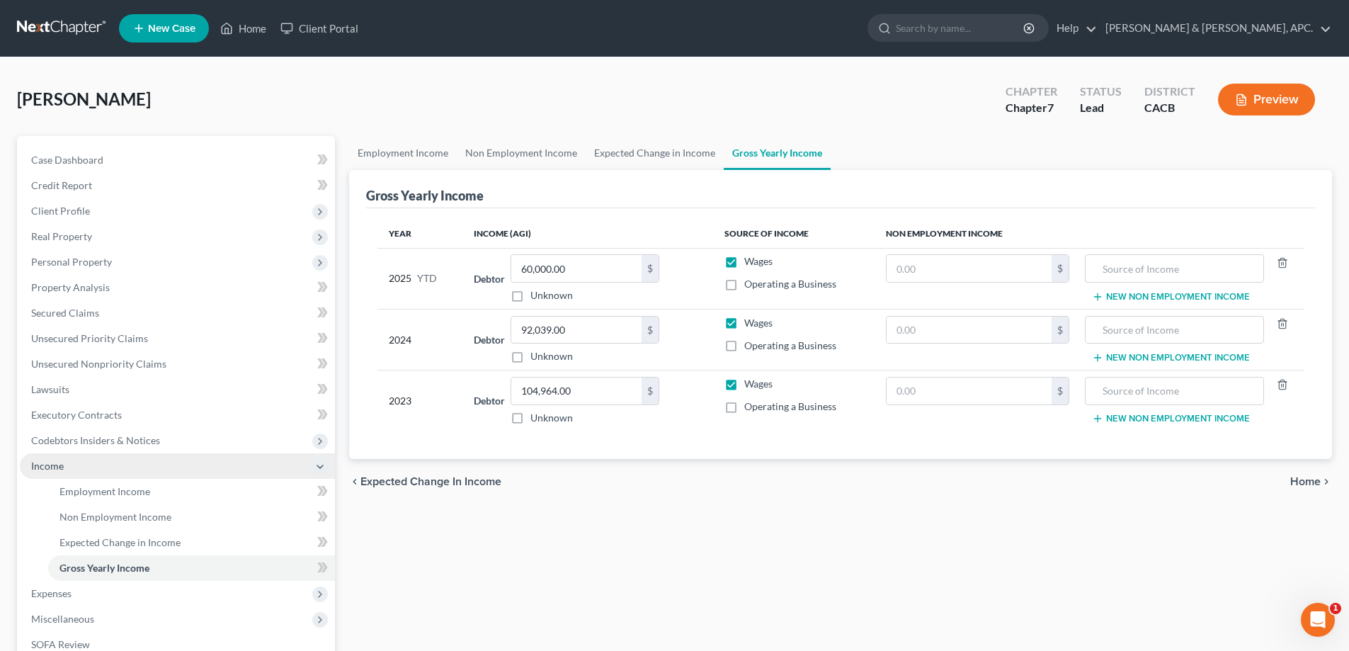
click at [1321, 486] on icon "chevron_right" at bounding box center [1325, 481] width 11 height 11
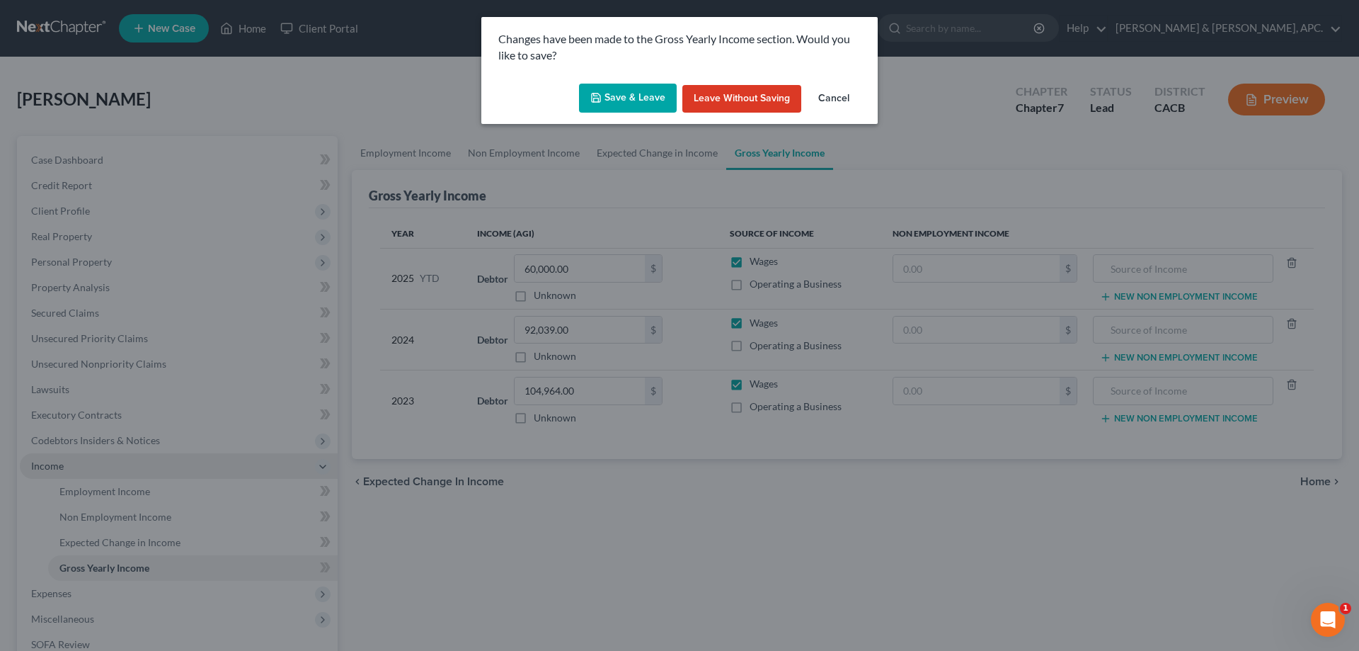
click at [627, 98] on button "Save & Leave" at bounding box center [628, 99] width 98 height 30
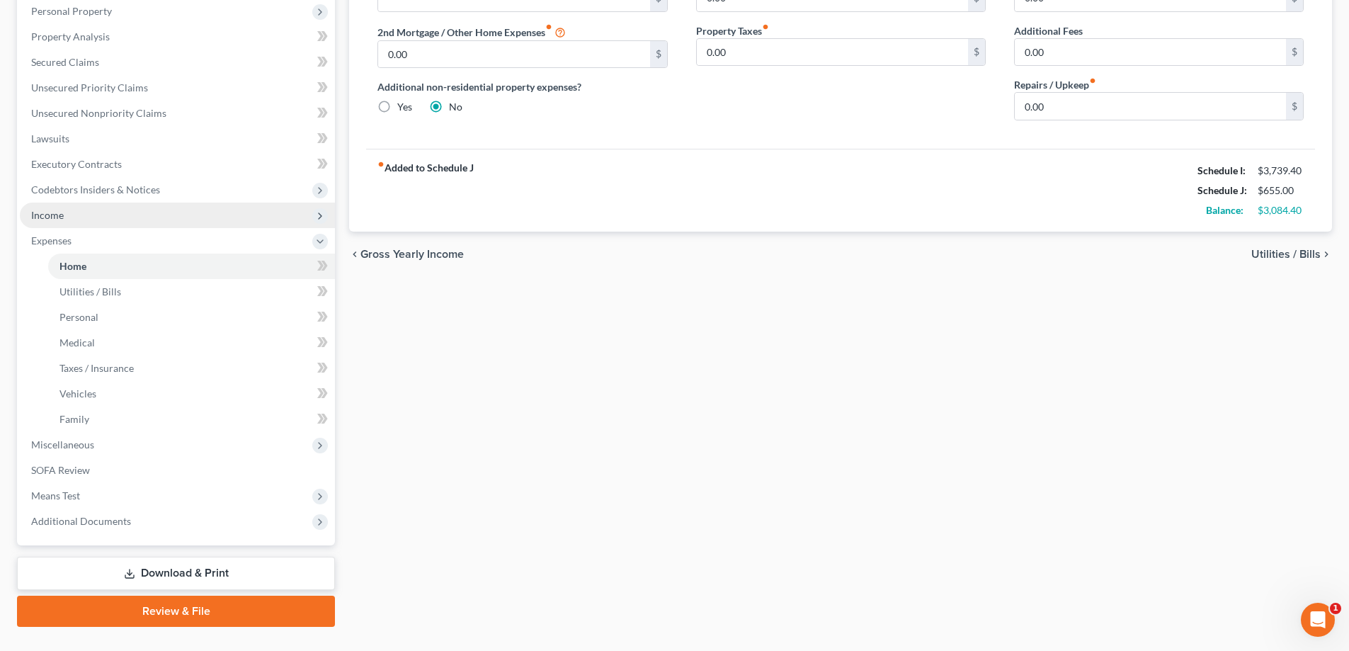
scroll to position [280, 0]
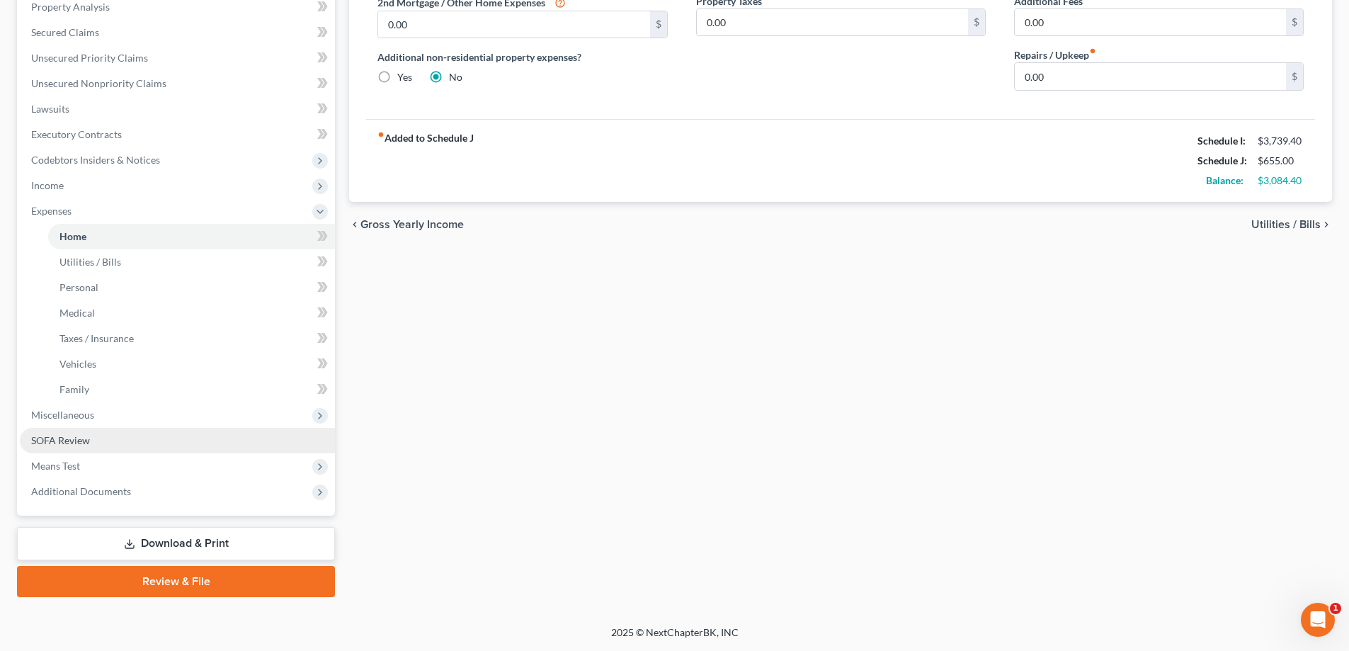
click at [83, 438] on span "SOFA Review" at bounding box center [60, 440] width 59 height 12
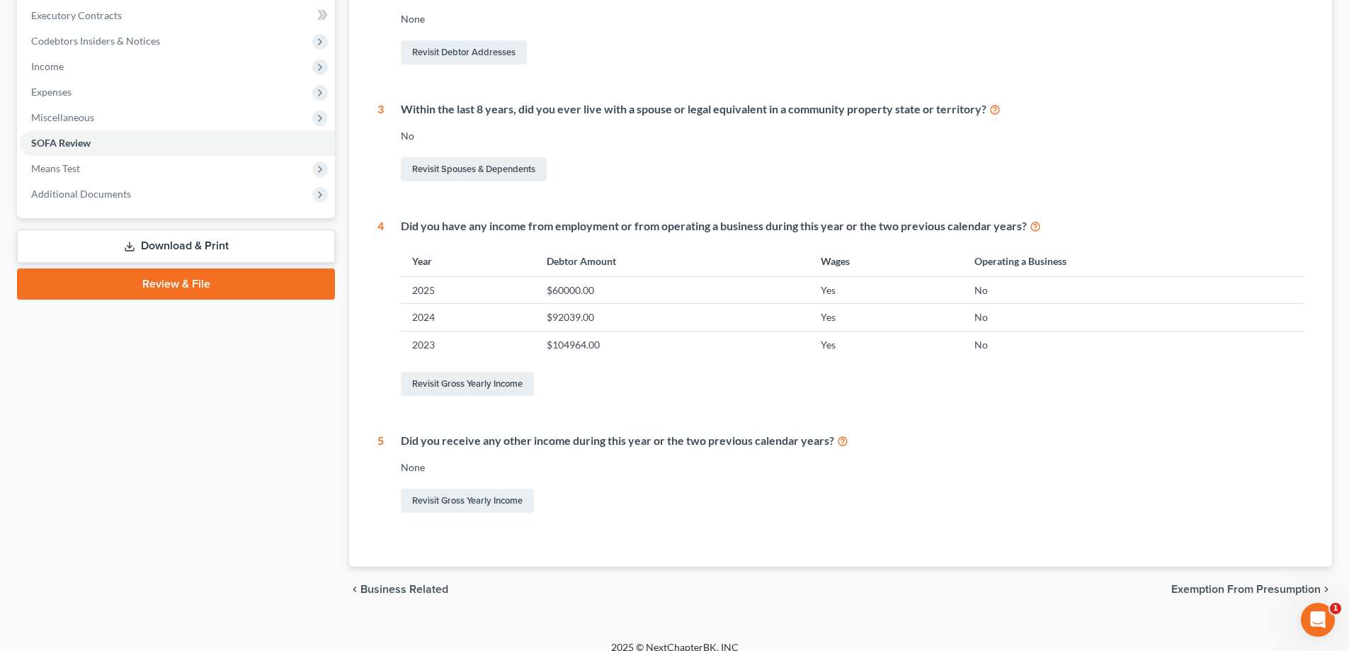
scroll to position [414, 0]
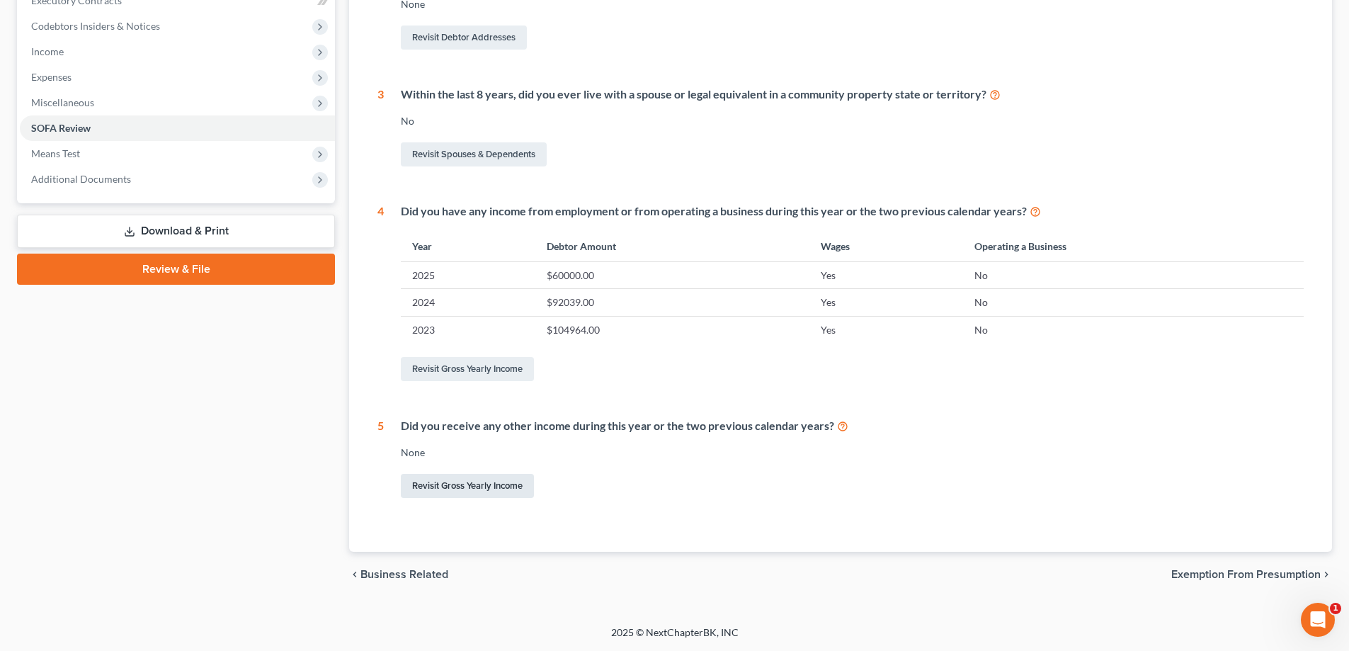
click at [445, 488] on link "Revisit Gross Yearly Income" at bounding box center [467, 486] width 133 height 24
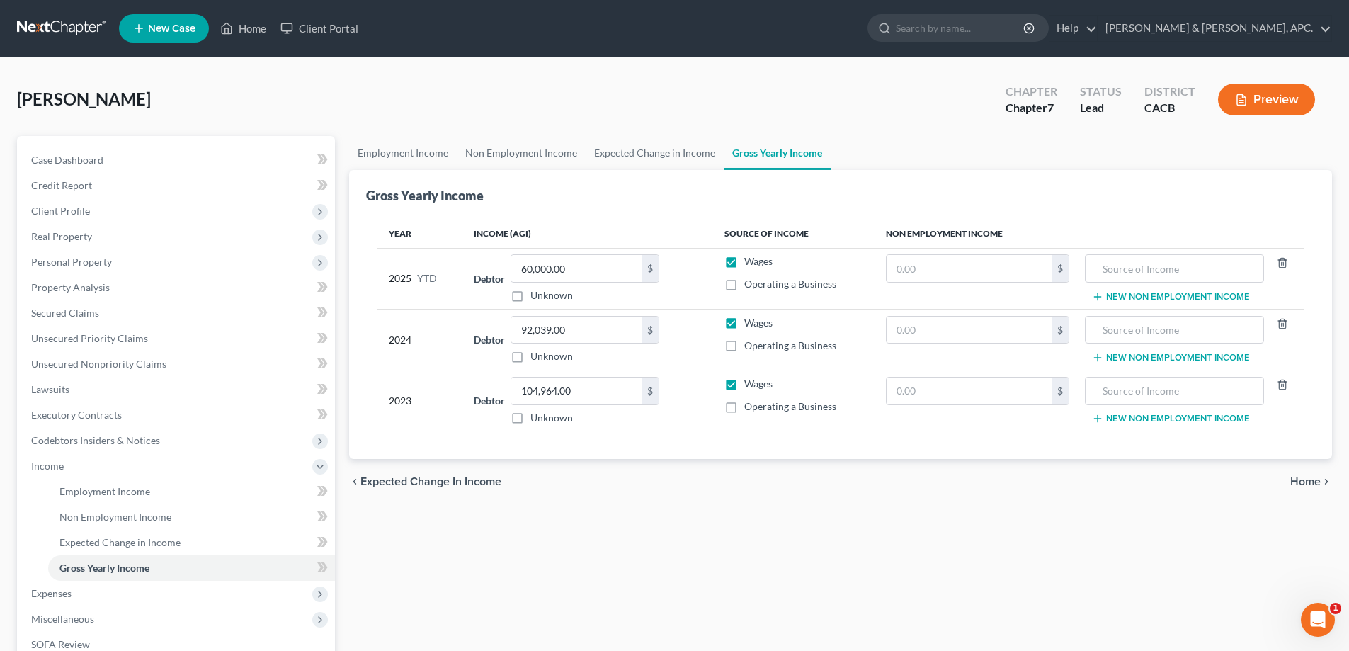
click at [1191, 291] on button "New Non Employment Income" at bounding box center [1171, 296] width 158 height 11
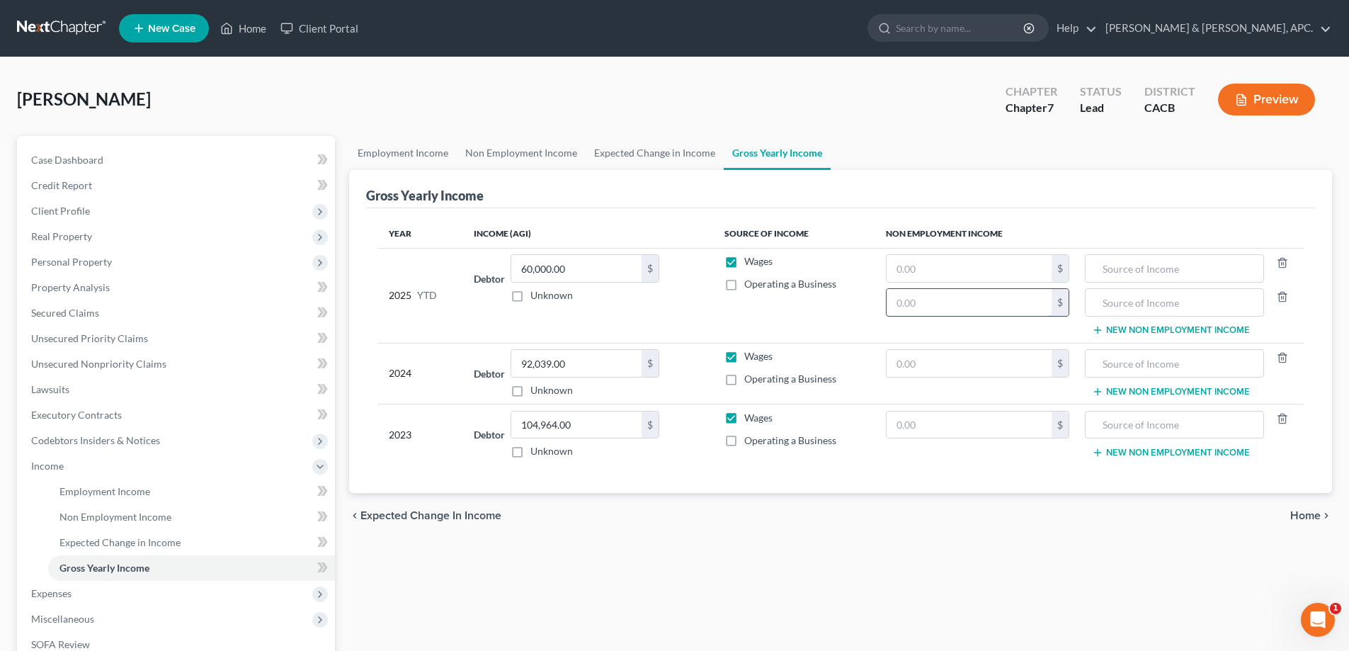
click at [965, 304] on input "text" at bounding box center [968, 302] width 165 height 27
click at [1220, 307] on input "text" at bounding box center [1173, 302] width 163 height 27
click at [1204, 356] on input "text" at bounding box center [1173, 363] width 163 height 27
click at [1316, 520] on span "Home" at bounding box center [1305, 515] width 30 height 11
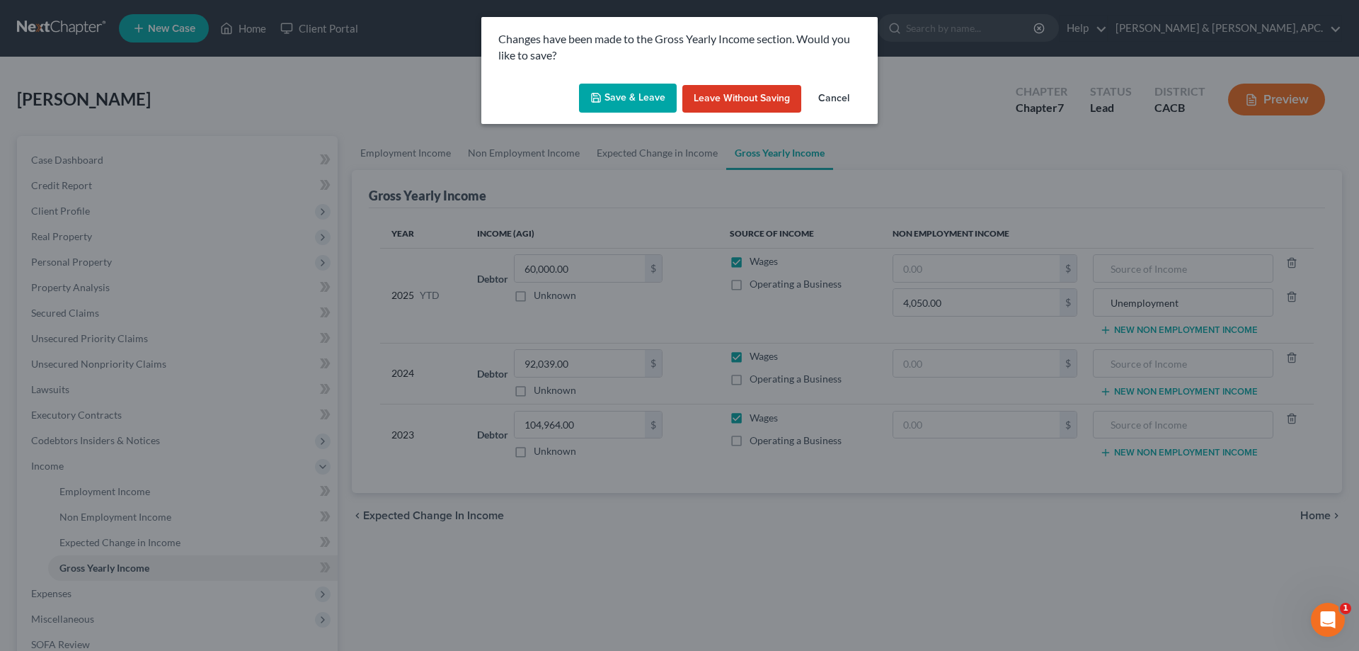
click at [639, 101] on button "Save & Leave" at bounding box center [628, 99] width 98 height 30
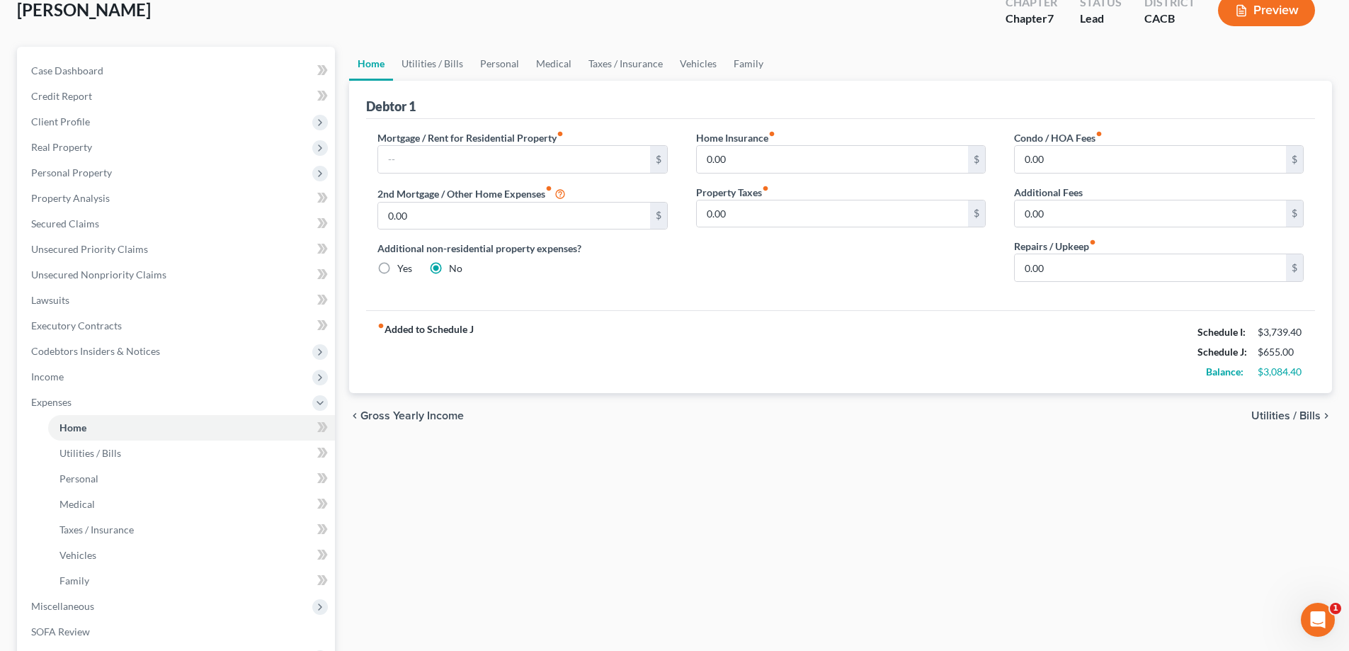
scroll to position [212, 0]
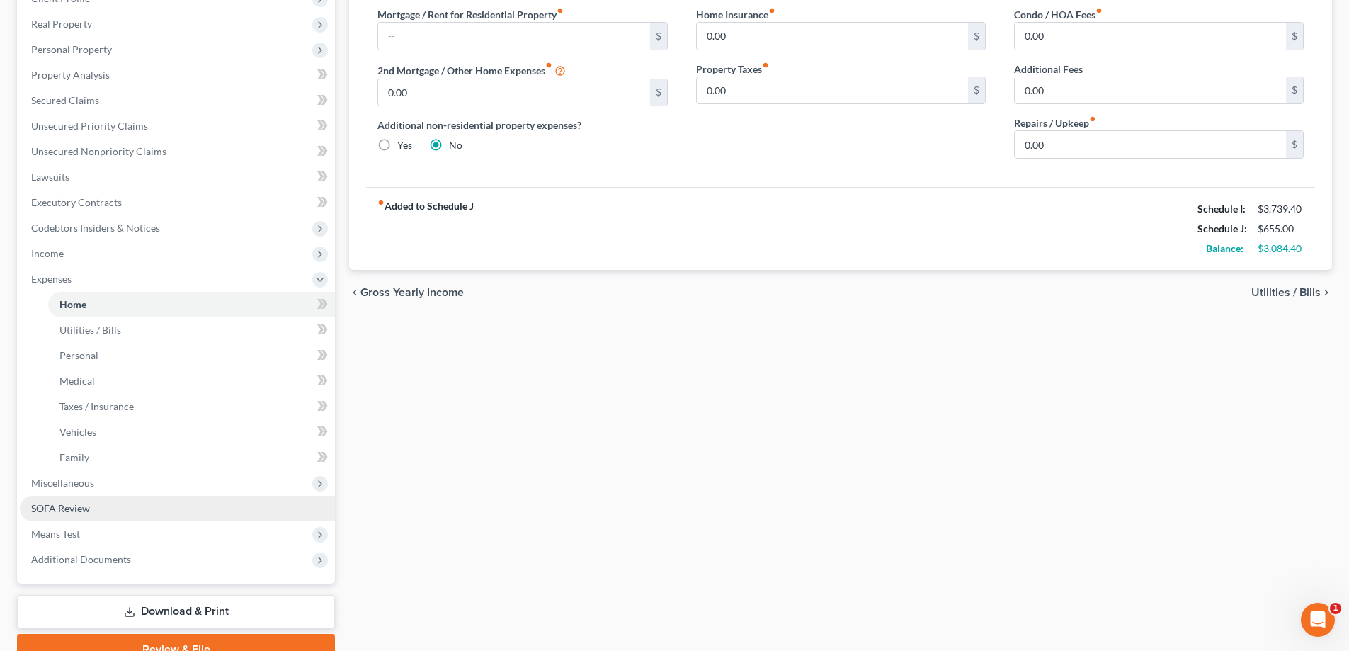
click at [70, 510] on span "SOFA Review" at bounding box center [60, 508] width 59 height 12
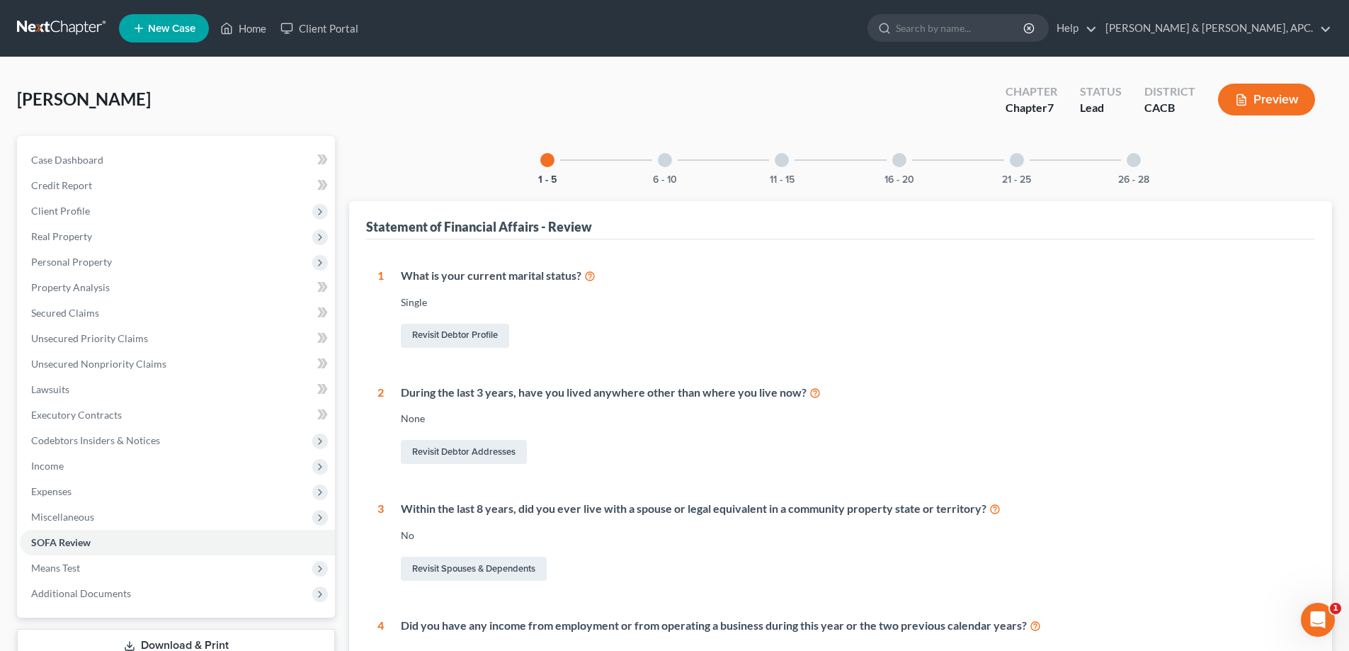
click at [665, 156] on div at bounding box center [665, 160] width 14 height 14
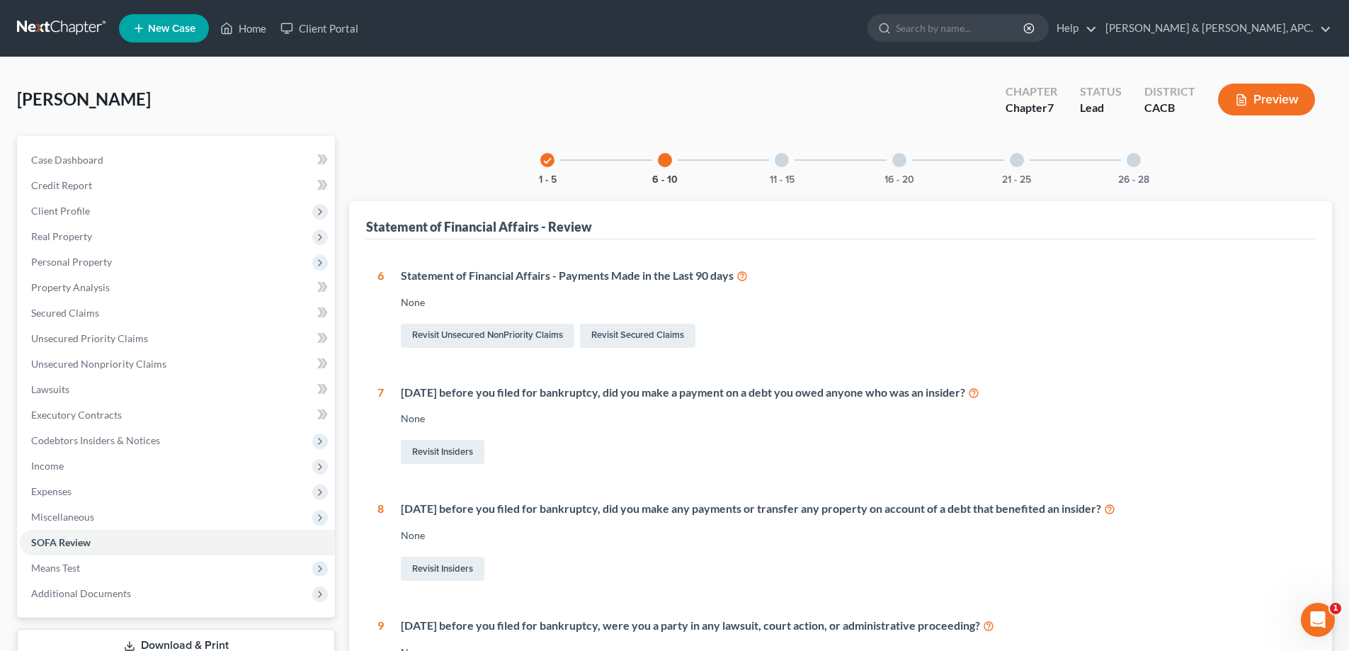
click at [782, 163] on div at bounding box center [782, 160] width 14 height 14
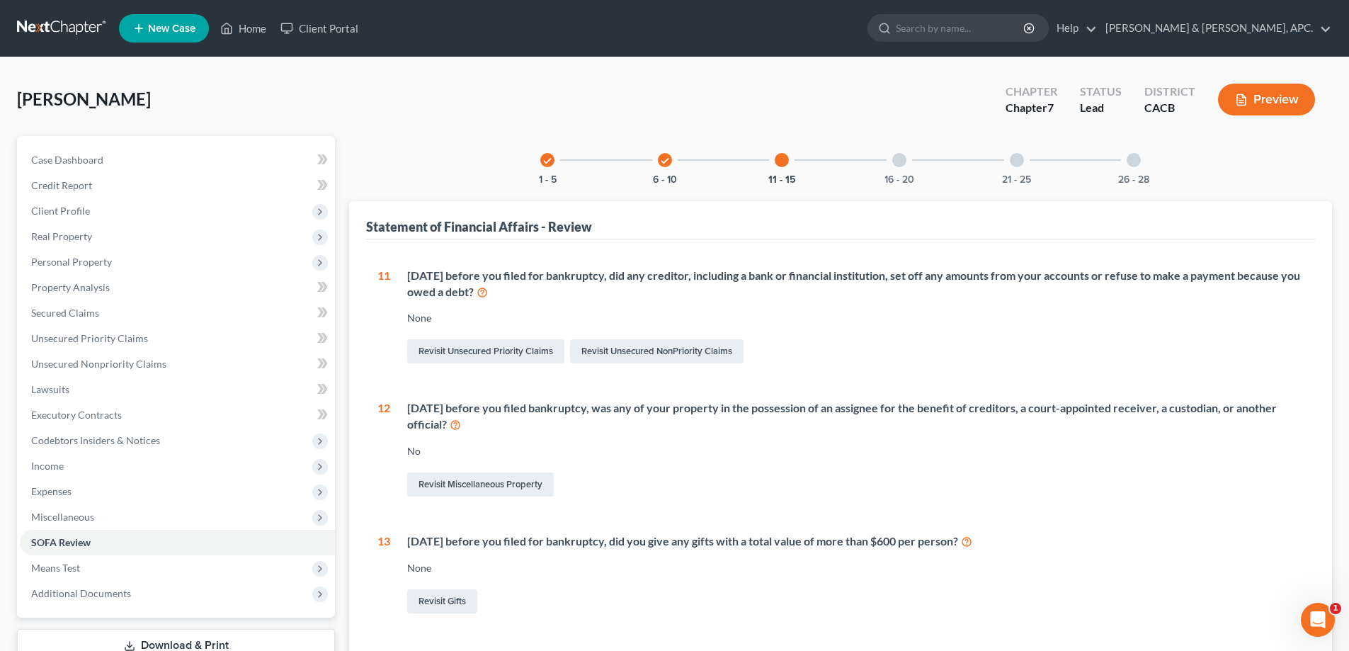
click at [895, 164] on div at bounding box center [899, 160] width 14 height 14
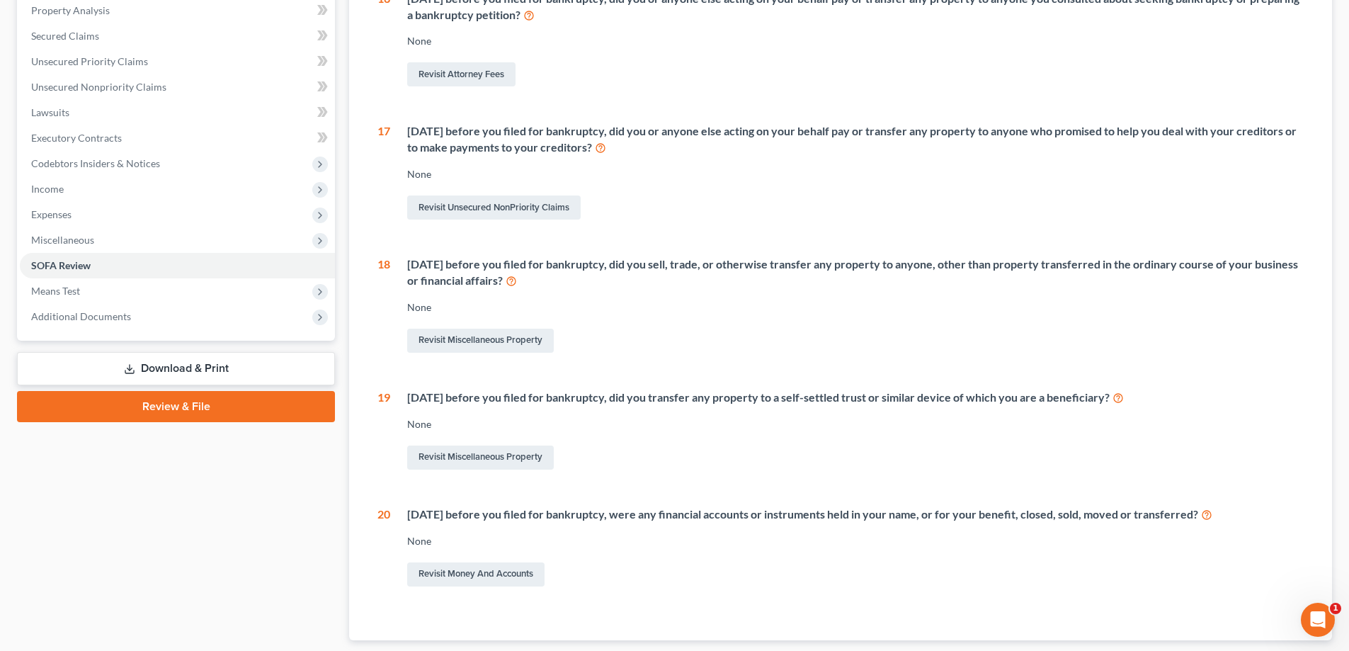
scroll to position [283, 0]
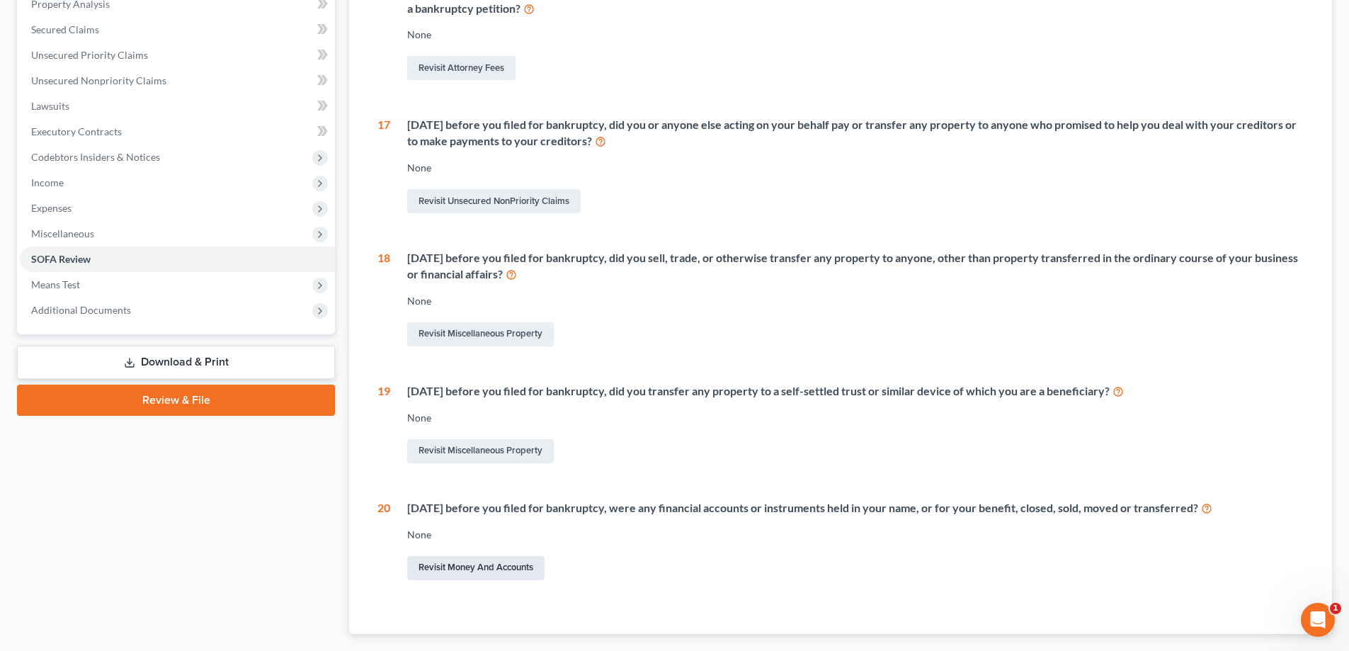
click at [450, 567] on link "Revisit Money and Accounts" at bounding box center [475, 568] width 137 height 24
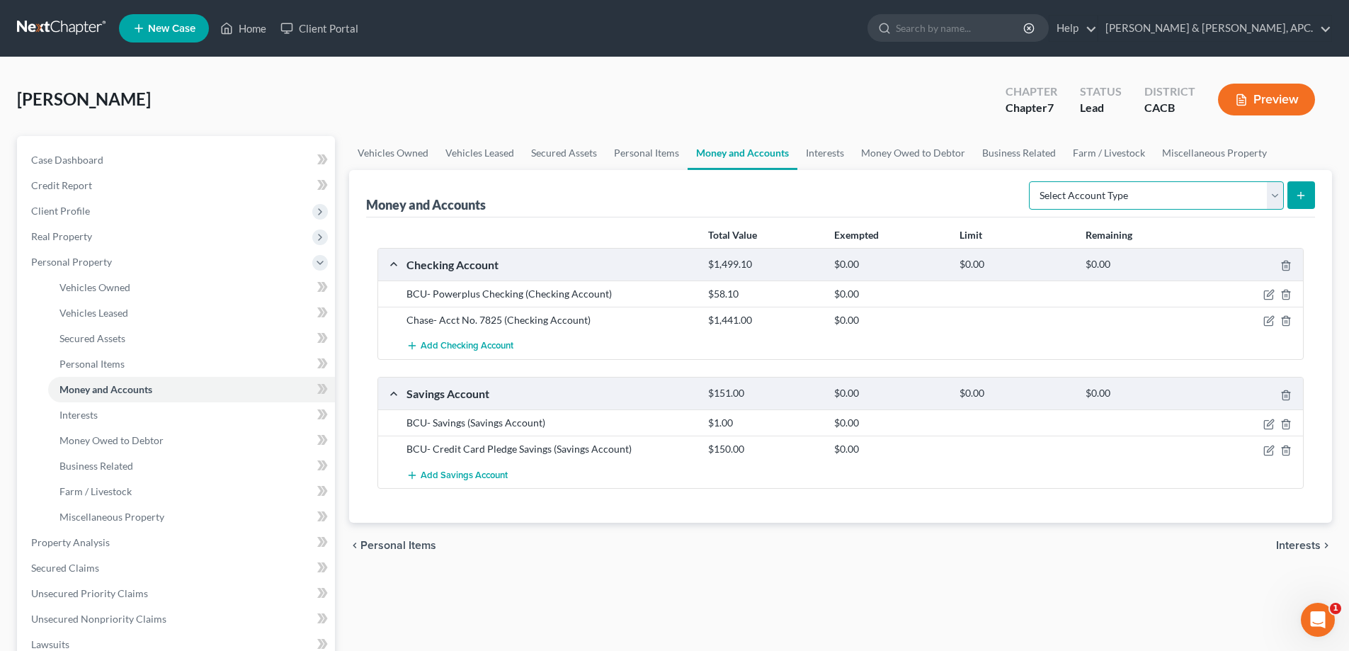
click at [1275, 194] on select "Select Account Type Brokerage Cash on Hand Certificates of Deposit Checking Acc…" at bounding box center [1156, 195] width 255 height 28
click at [1032, 181] on select "Select Account Type Brokerage Cash on Hand Certificates of Deposit Checking Acc…" at bounding box center [1156, 195] width 255 height 28
click at [1294, 196] on button "submit" at bounding box center [1301, 195] width 28 height 28
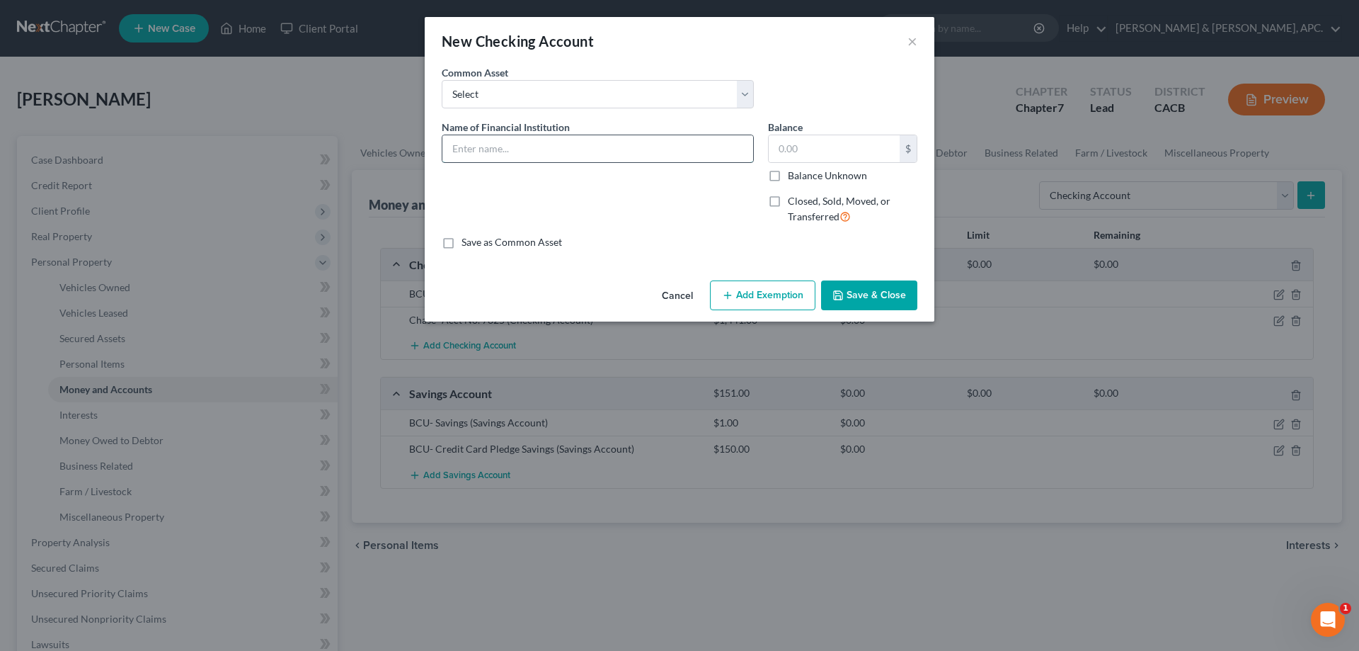
click at [498, 148] on input "text" at bounding box center [598, 148] width 311 height 27
click at [788, 199] on label "Closed, Sold, Moved, or Transferred" at bounding box center [853, 209] width 130 height 30
click at [794, 199] on input "Closed, Sold, Moved, or Transferred" at bounding box center [798, 198] width 9 height 9
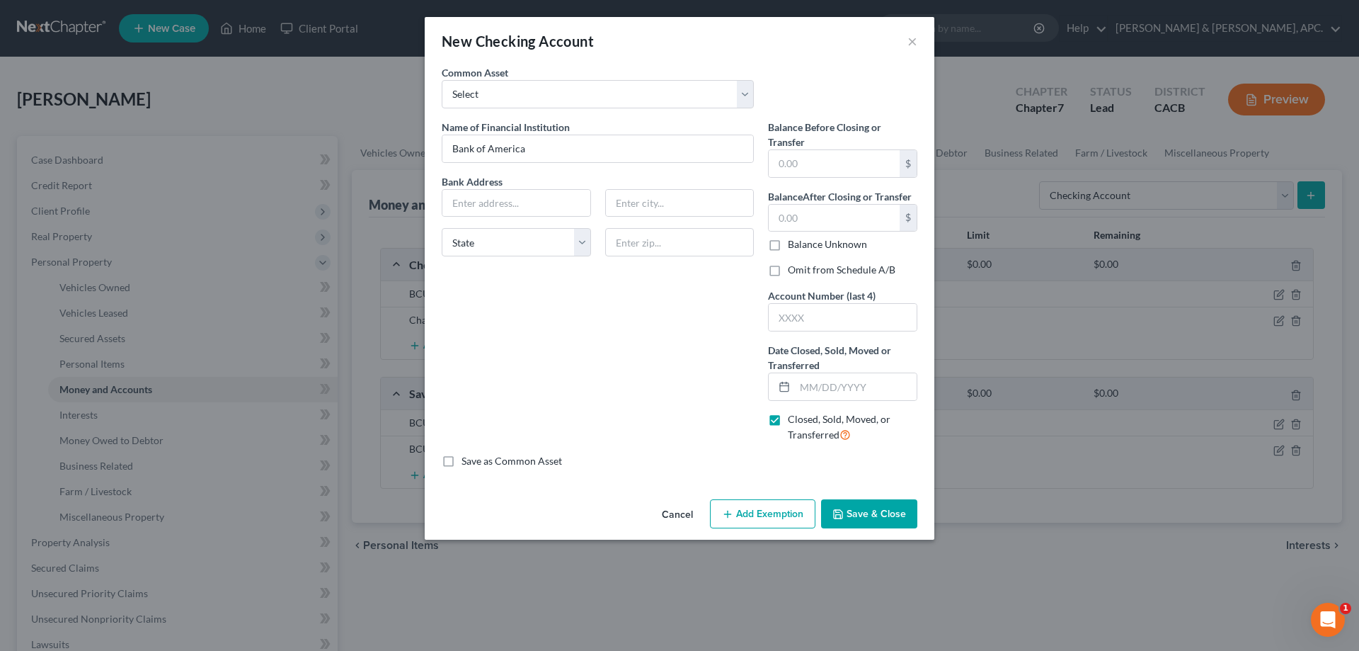
click at [872, 521] on button "Save & Close" at bounding box center [869, 514] width 96 height 30
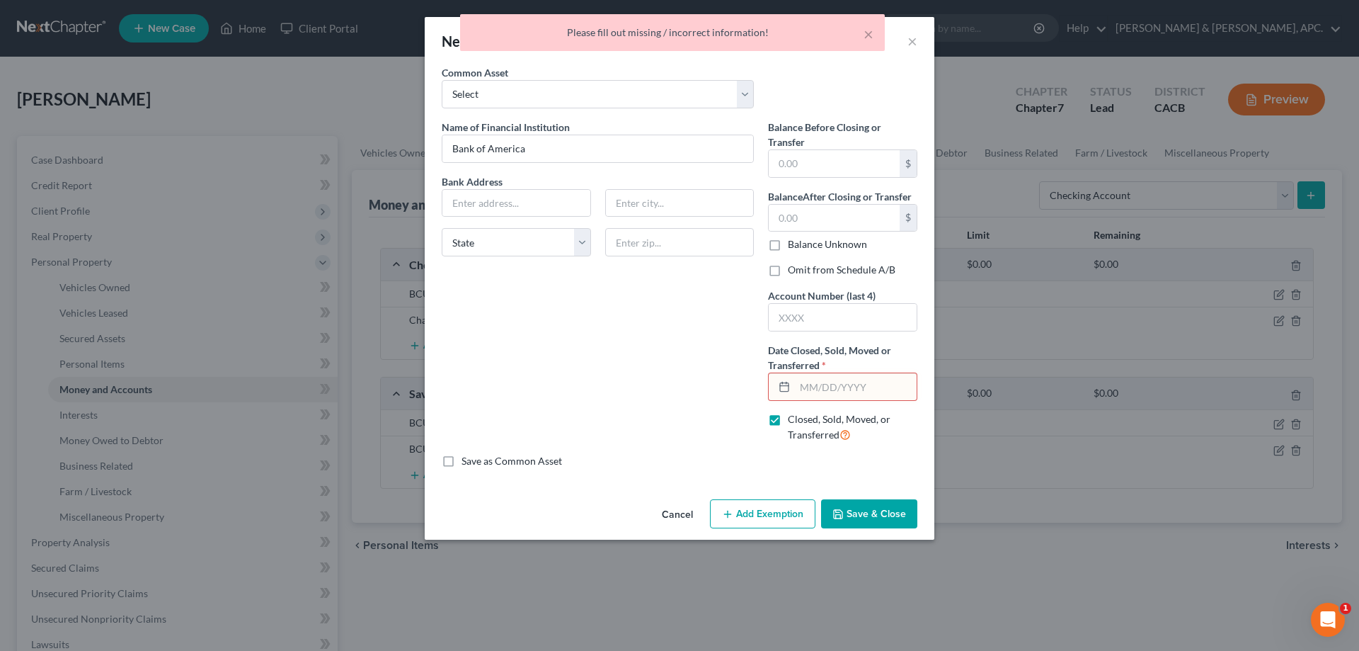
click at [815, 397] on input "text" at bounding box center [856, 386] width 122 height 27
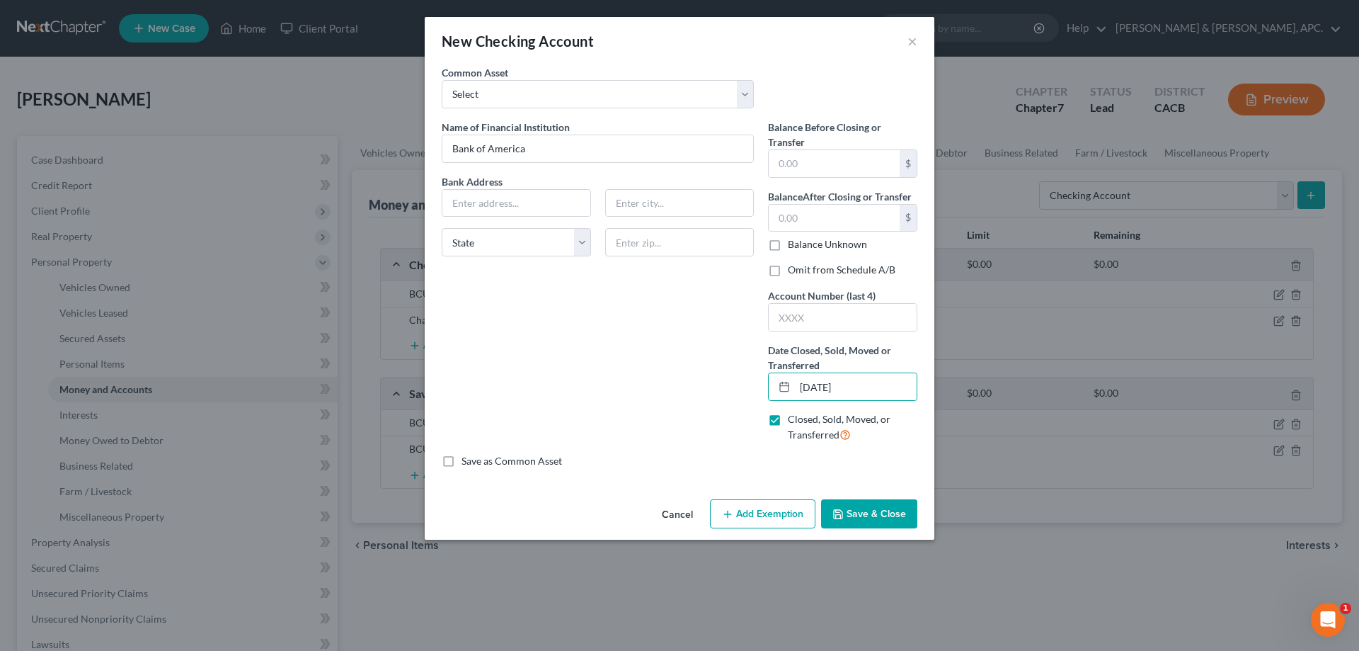
click at [891, 507] on button "Save & Close" at bounding box center [869, 514] width 96 height 30
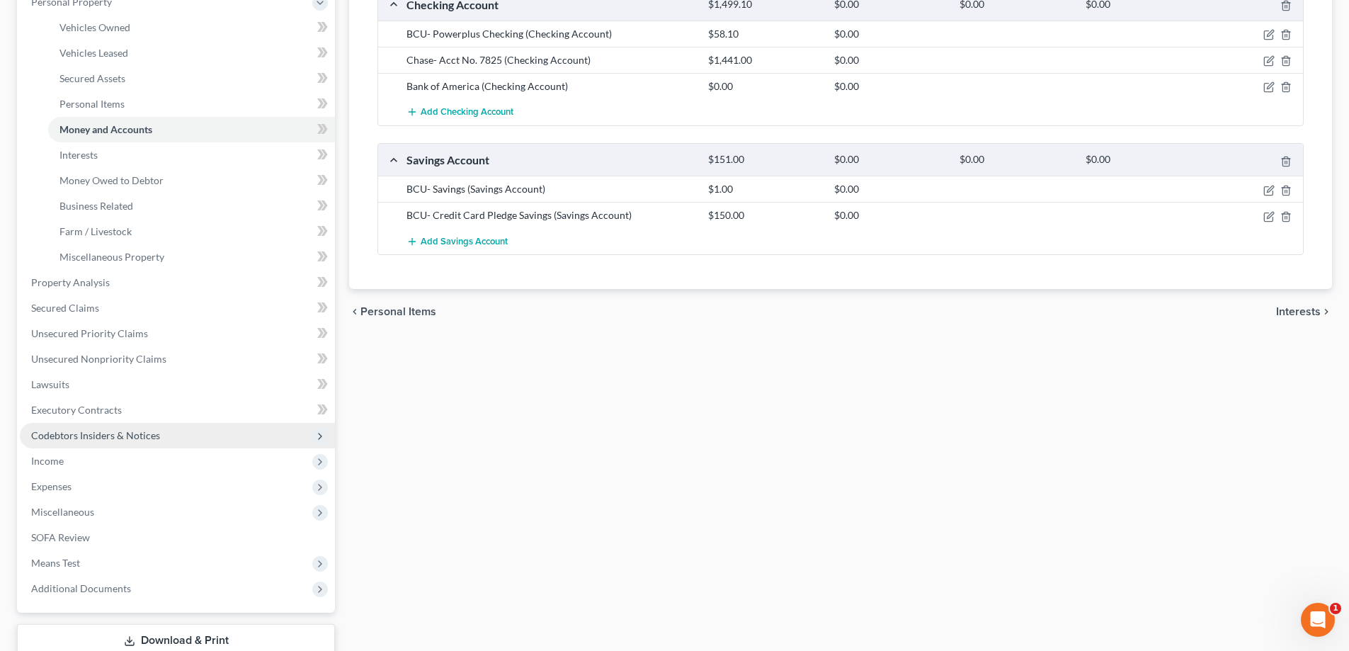
scroll to position [283, 0]
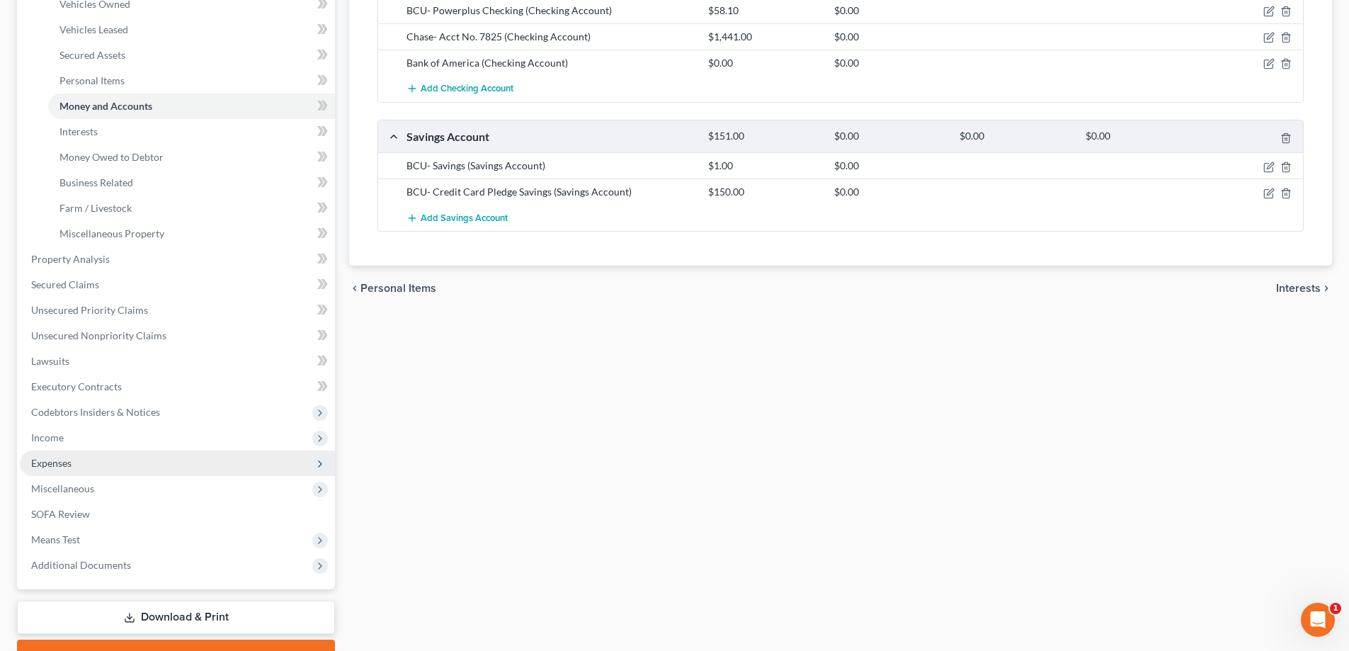
click at [72, 460] on span "Expenses" at bounding box center [177, 462] width 315 height 25
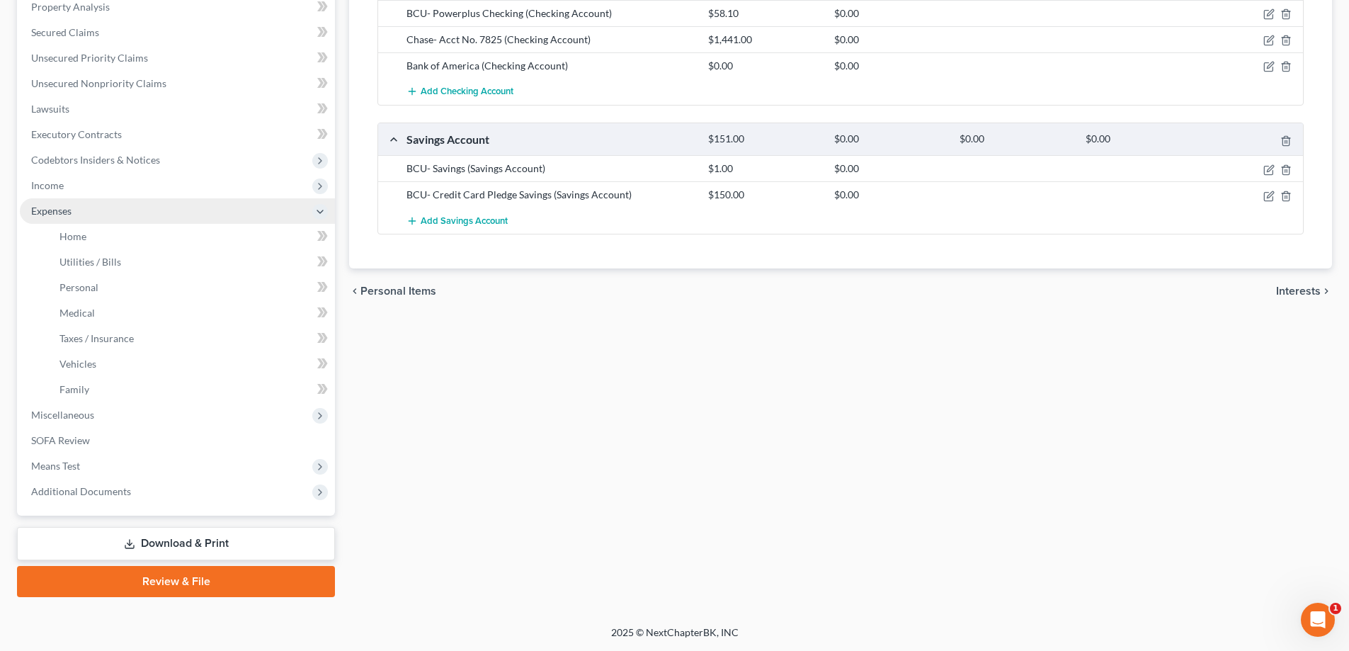
scroll to position [280, 0]
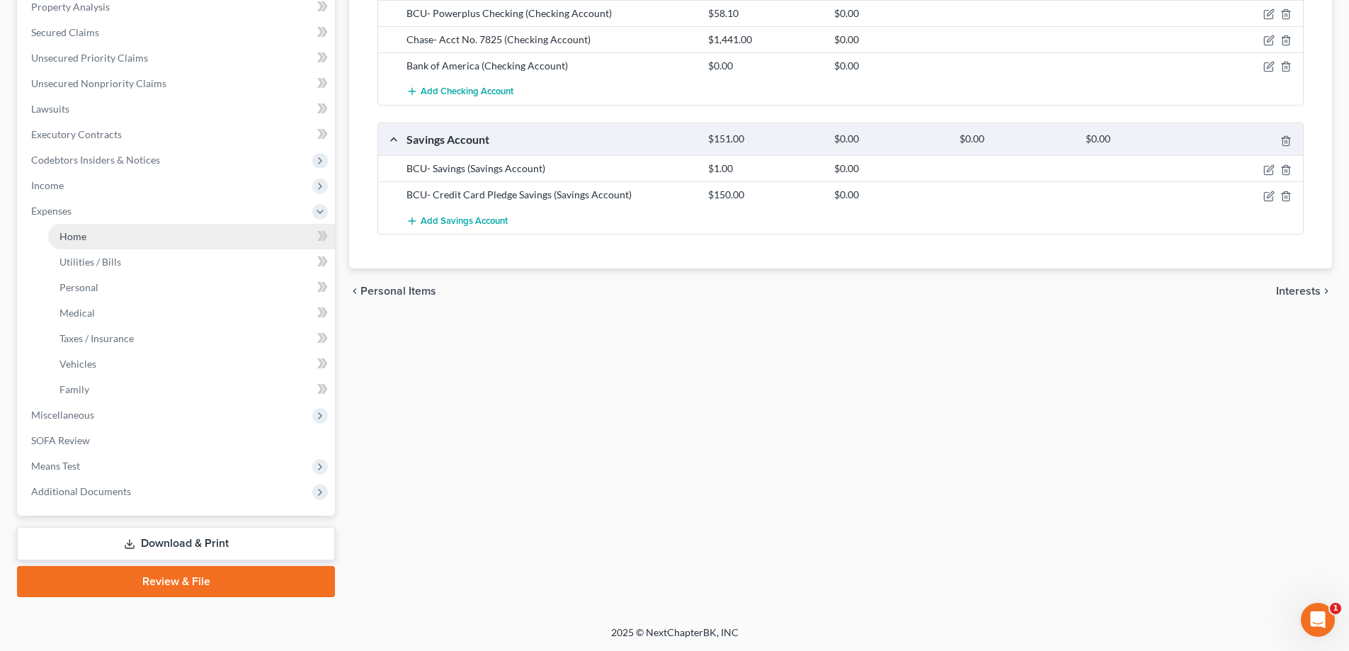
click at [98, 236] on link "Home" at bounding box center [191, 236] width 287 height 25
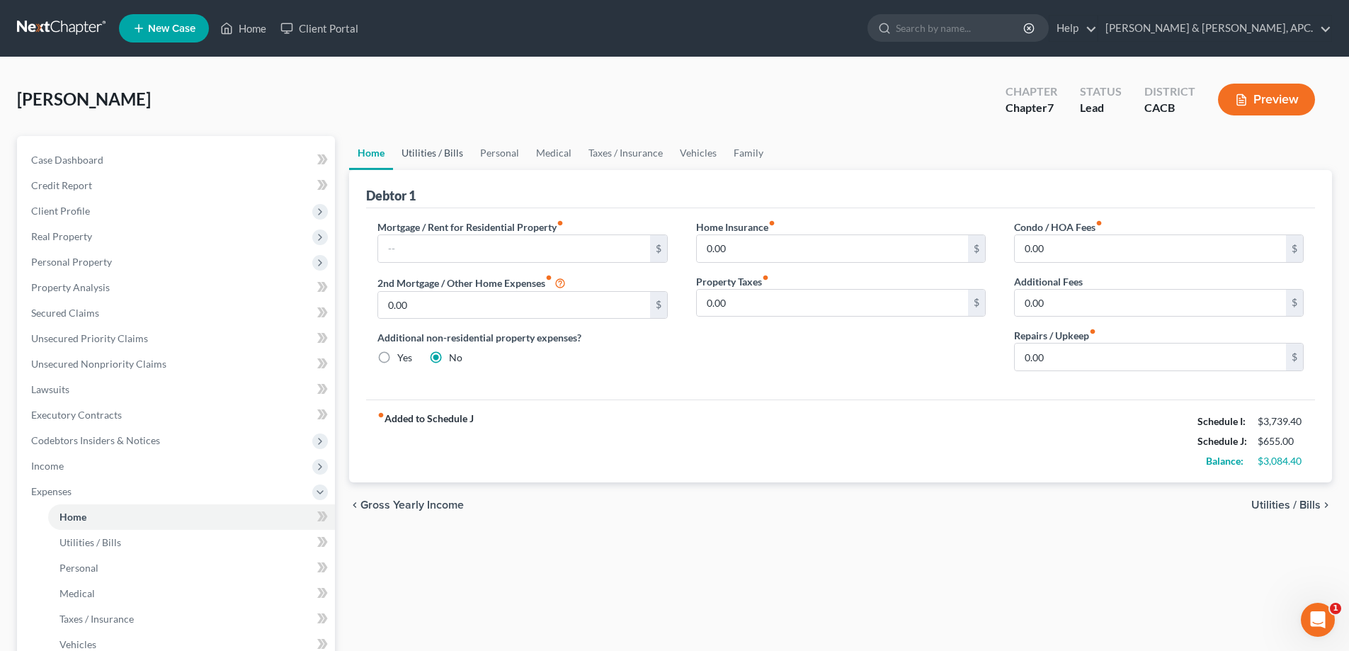
click at [445, 159] on link "Utilities / Bills" at bounding box center [432, 153] width 79 height 34
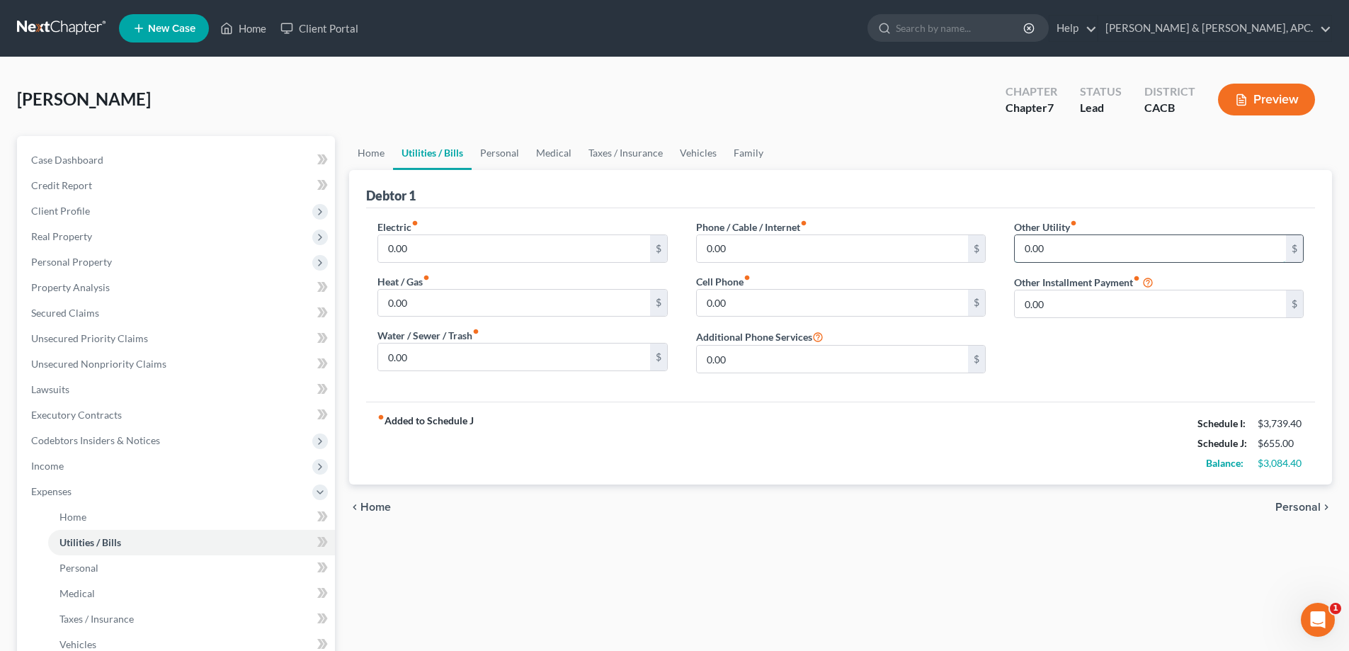
click at [1065, 250] on input "0.00" at bounding box center [1150, 248] width 271 height 27
click at [491, 150] on link "Personal" at bounding box center [500, 153] width 56 height 34
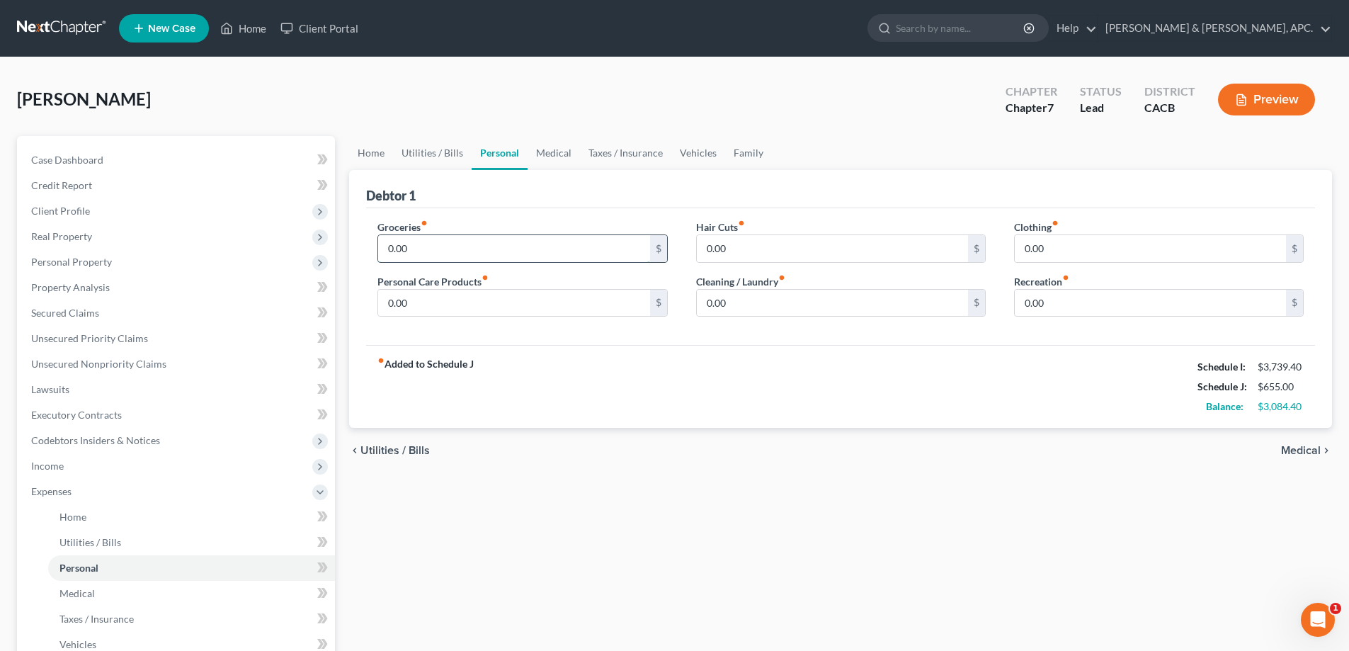
click at [477, 244] on input "0.00" at bounding box center [513, 248] width 271 height 27
click at [489, 303] on input "0.00" at bounding box center [513, 303] width 271 height 27
click at [557, 152] on link "Medical" at bounding box center [553, 153] width 52 height 34
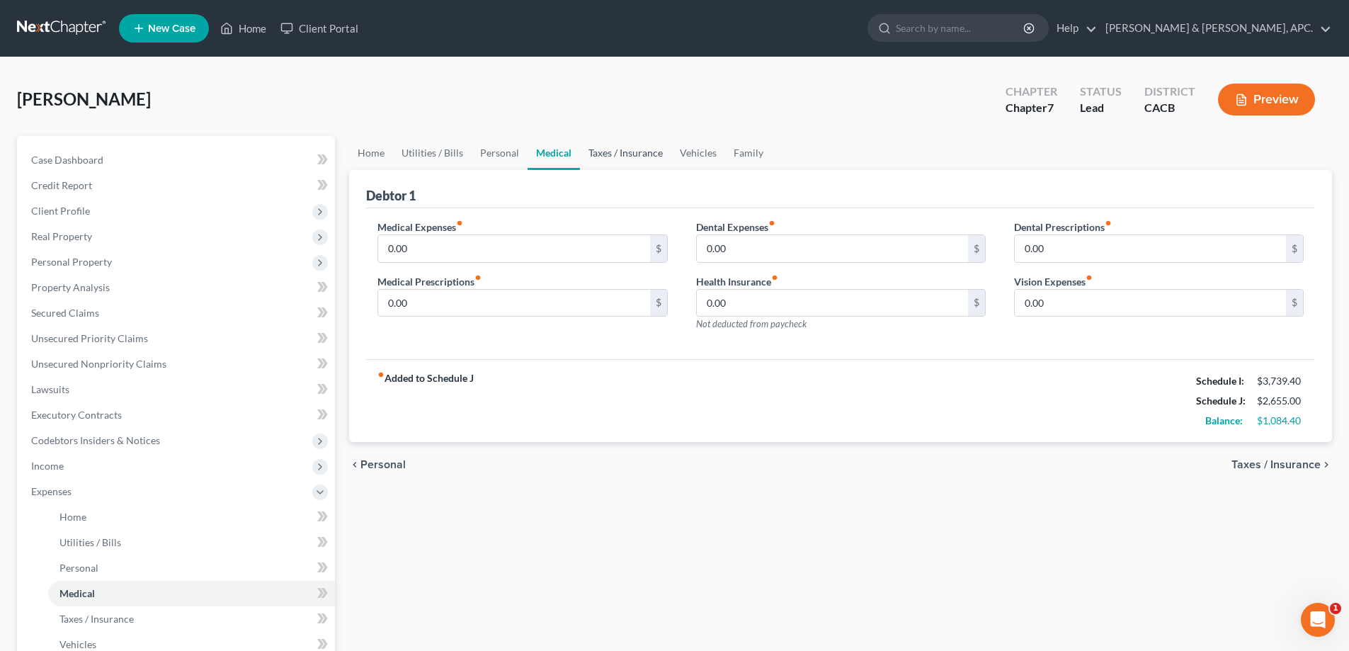
click at [634, 148] on link "Taxes / Insurance" at bounding box center [625, 153] width 91 height 34
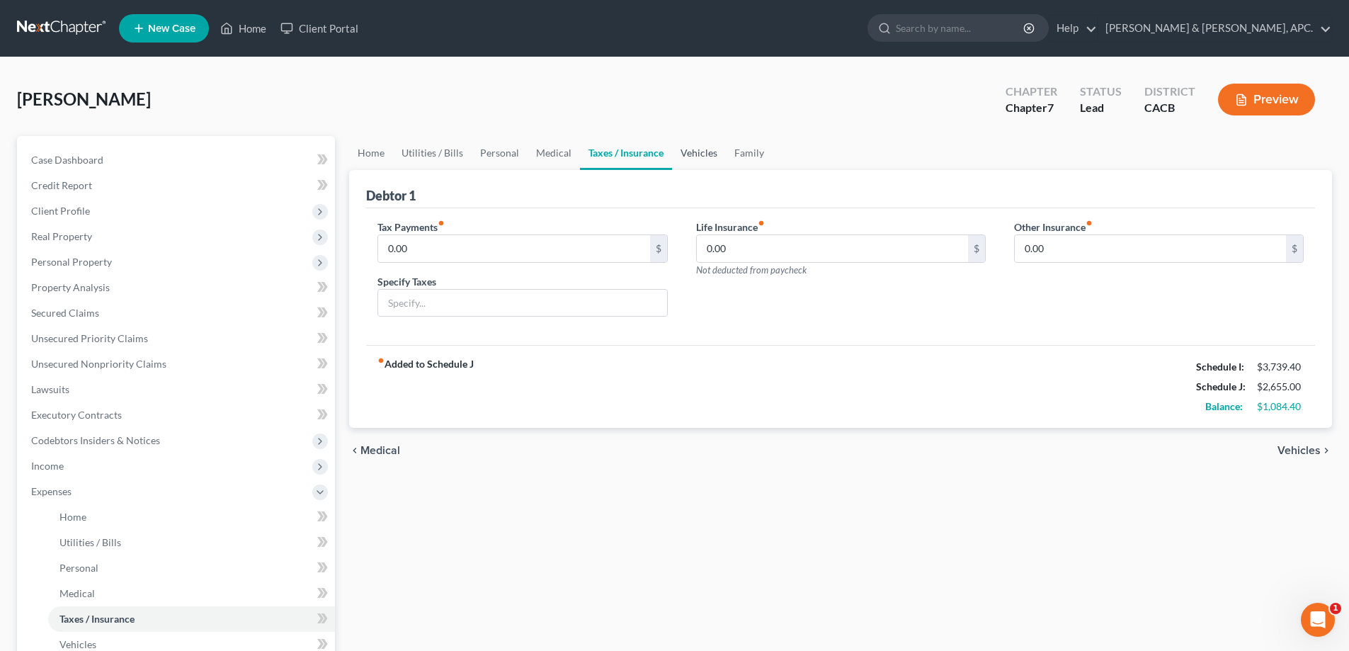
click at [700, 156] on link "Vehicles" at bounding box center [699, 153] width 54 height 34
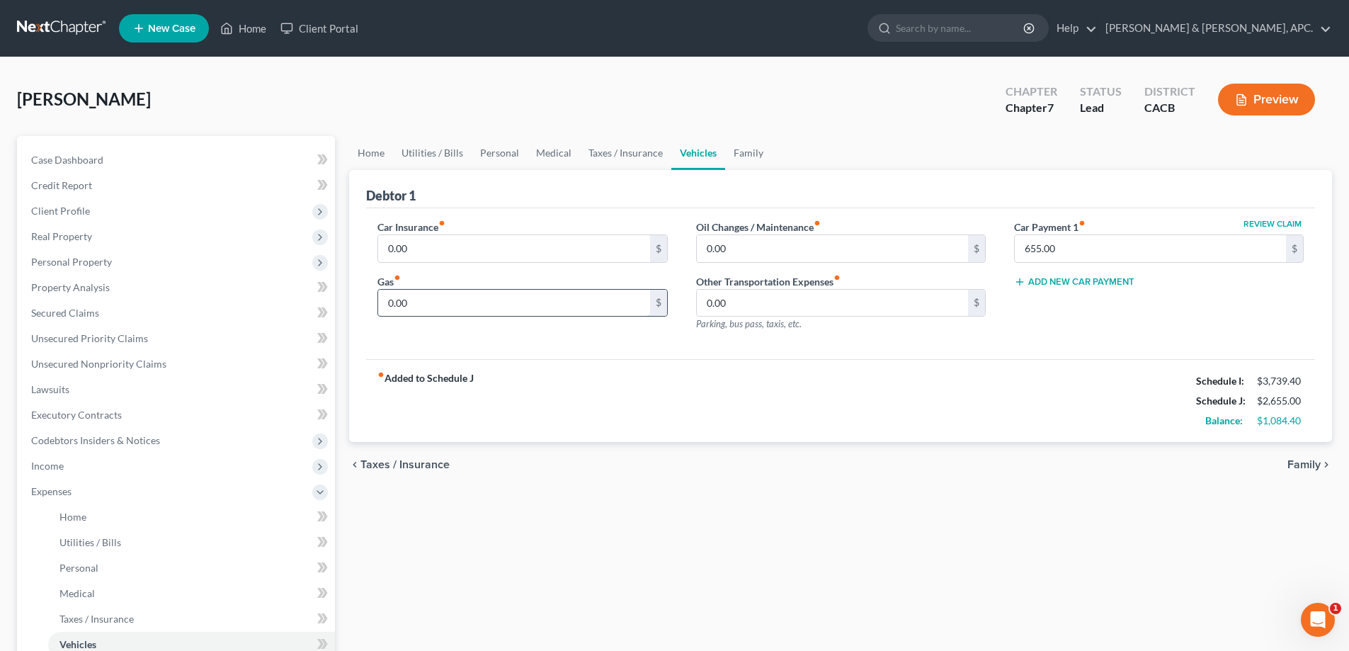
click at [446, 305] on input "0.00" at bounding box center [513, 303] width 271 height 27
click at [738, 154] on link "Family" at bounding box center [748, 153] width 47 height 34
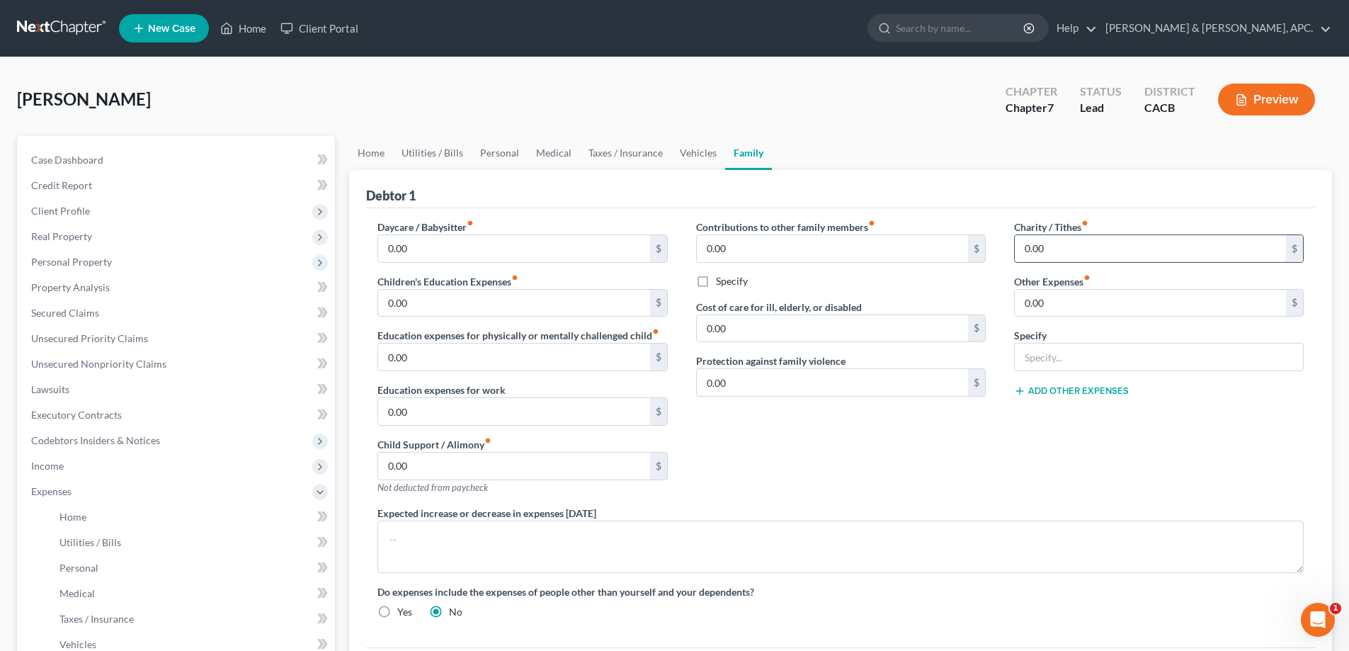
click at [1024, 249] on input "0.00" at bounding box center [1150, 248] width 271 height 27
click at [688, 152] on link "Vehicles" at bounding box center [698, 153] width 54 height 34
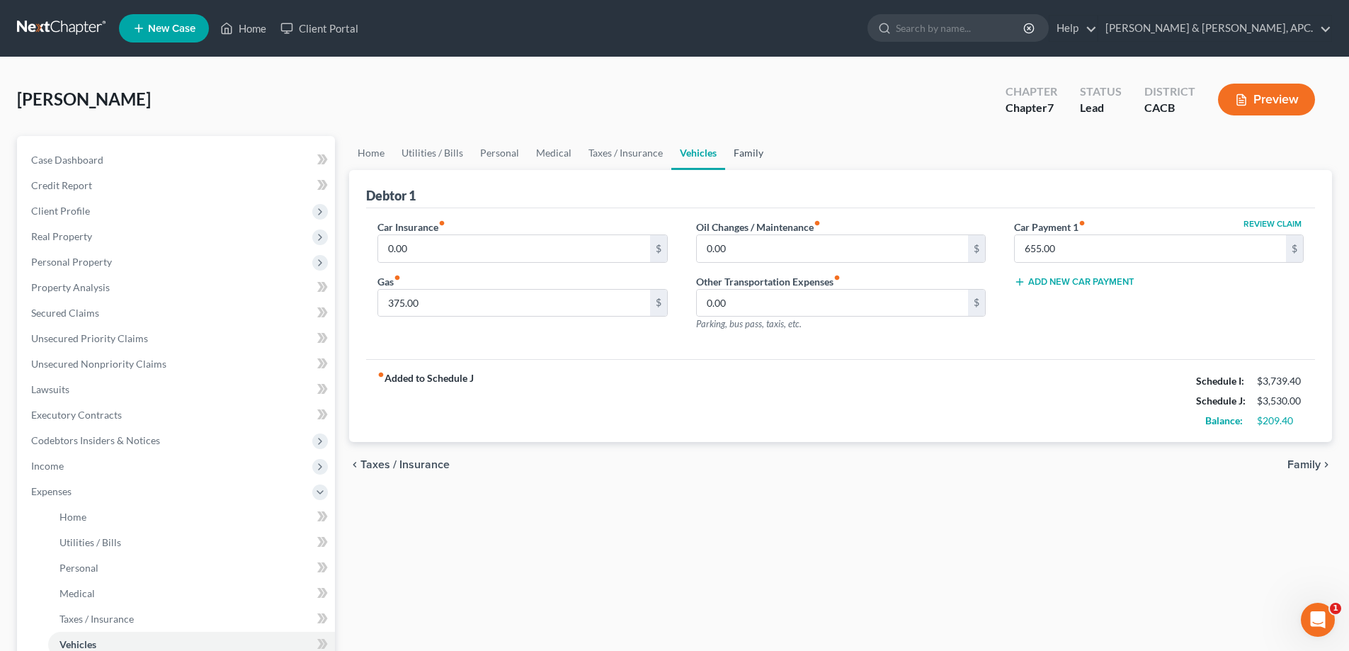
click at [742, 145] on link "Family" at bounding box center [748, 153] width 47 height 34
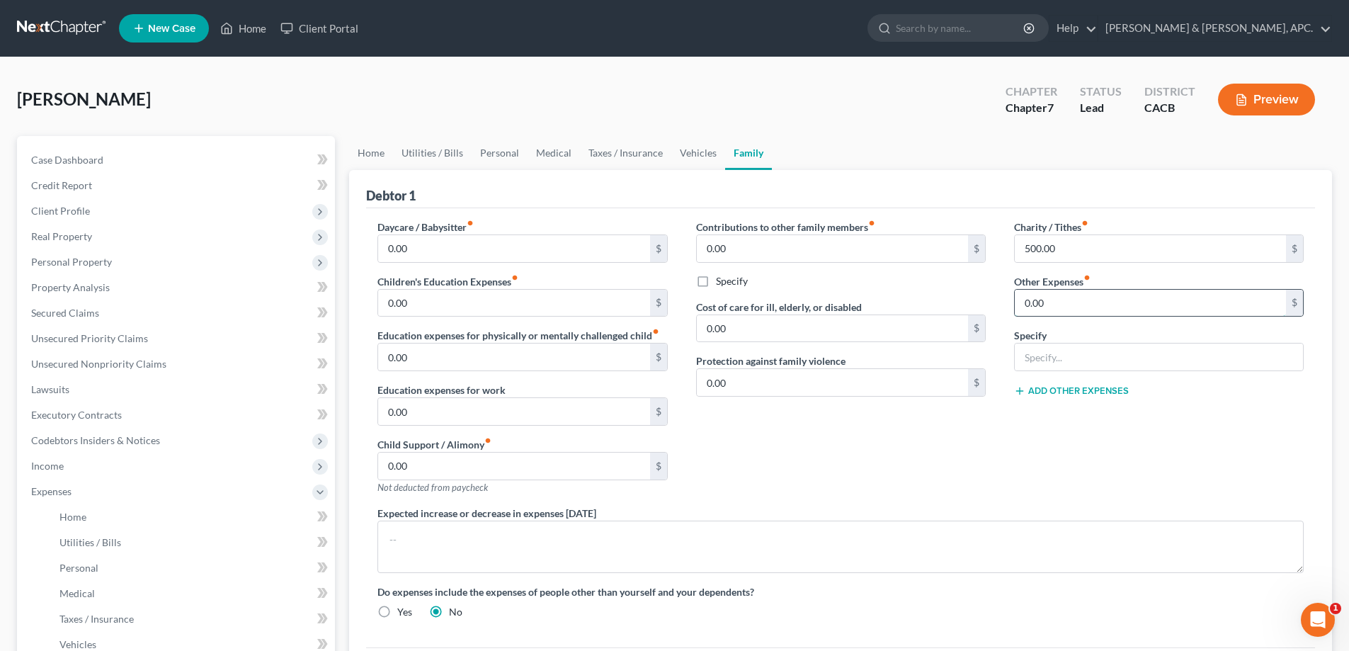
click at [1061, 305] on input "0.00" at bounding box center [1150, 303] width 271 height 27
click at [1042, 357] on input "text" at bounding box center [1159, 356] width 288 height 27
click at [940, 382] on input "0.00" at bounding box center [832, 382] width 271 height 27
click at [383, 152] on link "Home" at bounding box center [371, 153] width 44 height 34
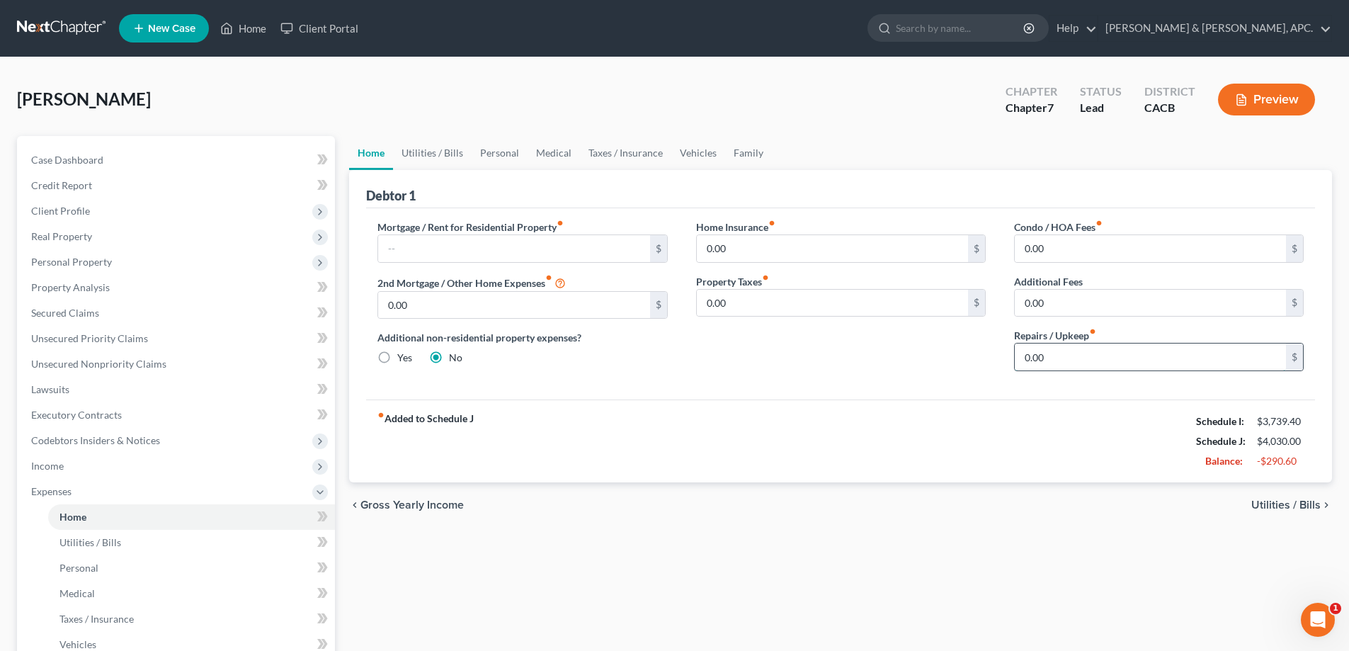
click at [1056, 349] on input "0.00" at bounding box center [1150, 356] width 271 height 27
click at [1143, 317] on div "Condo / HOA Fees fiber_manual_record 0.00 $ Additional Fees 0.00 $ Repairs / Up…" at bounding box center [1159, 300] width 318 height 163
click at [1296, 501] on span "Utilities / Bills" at bounding box center [1285, 504] width 69 height 11
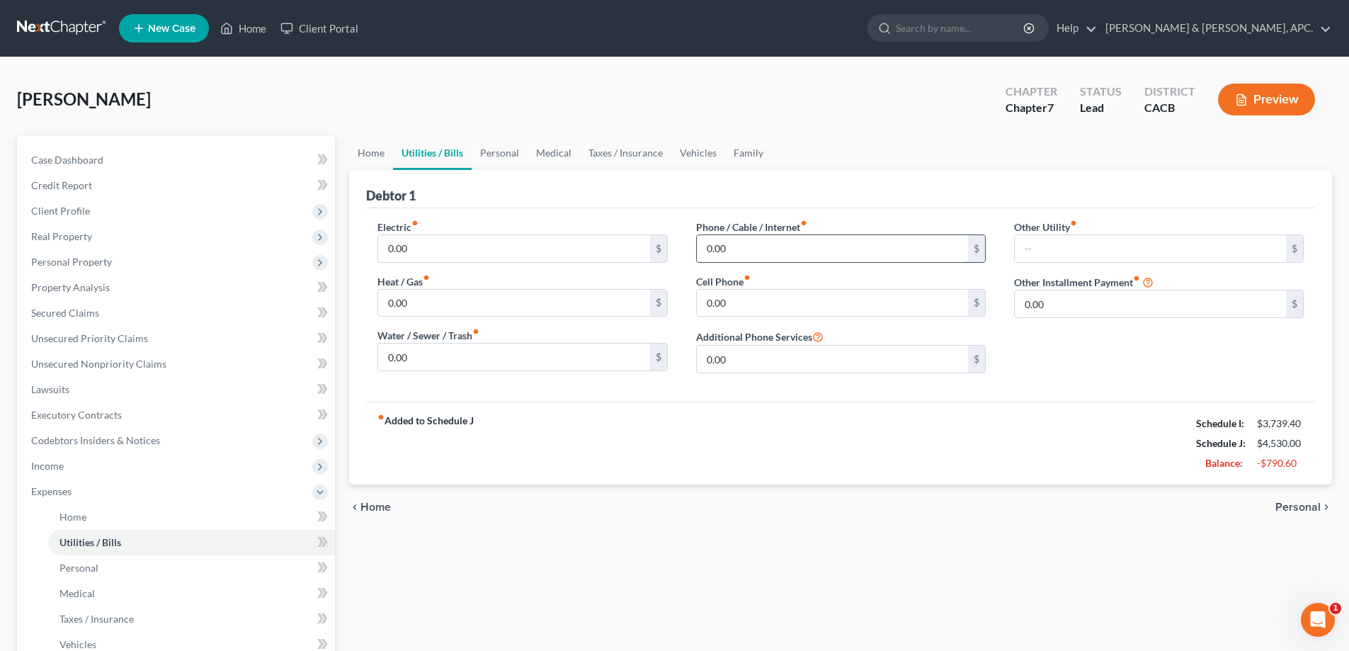
click at [709, 250] on input "0.00" at bounding box center [832, 248] width 271 height 27
click at [708, 250] on input "0.00" at bounding box center [832, 248] width 271 height 27
click at [707, 303] on input "0.00" at bounding box center [832, 303] width 271 height 27
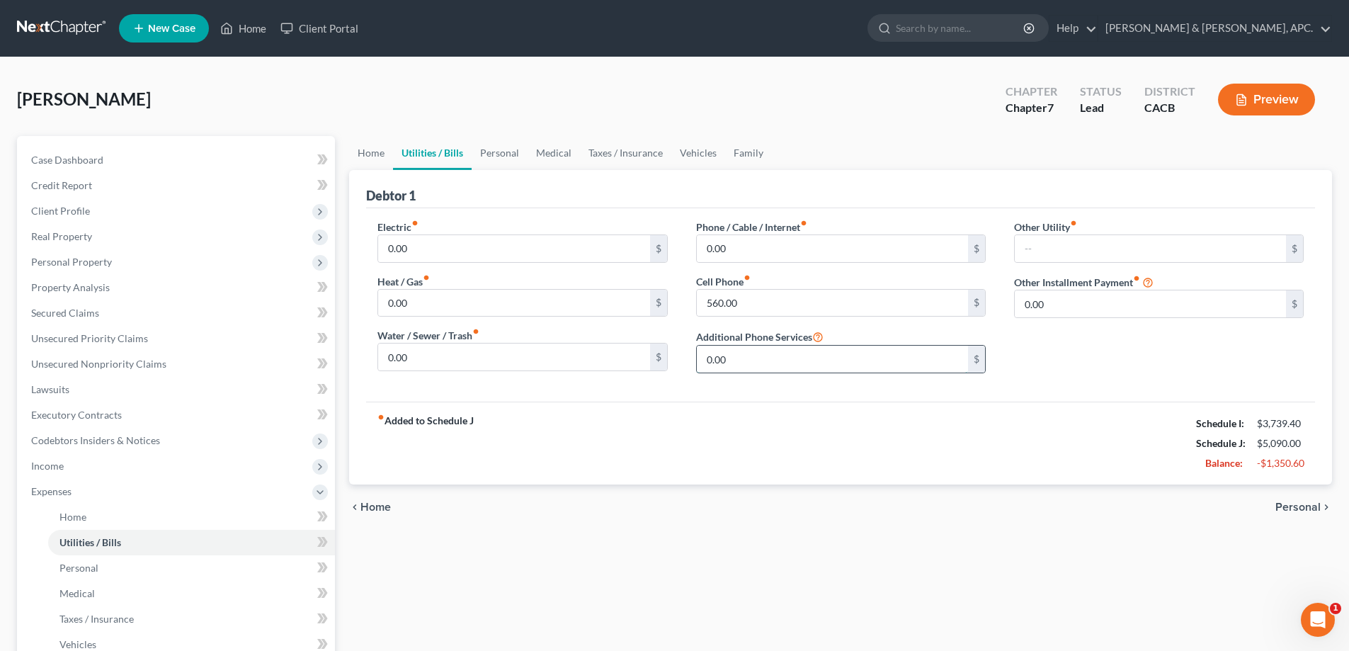
click at [753, 367] on input "0.00" at bounding box center [832, 359] width 271 height 27
click at [1310, 504] on span "Personal" at bounding box center [1297, 506] width 45 height 11
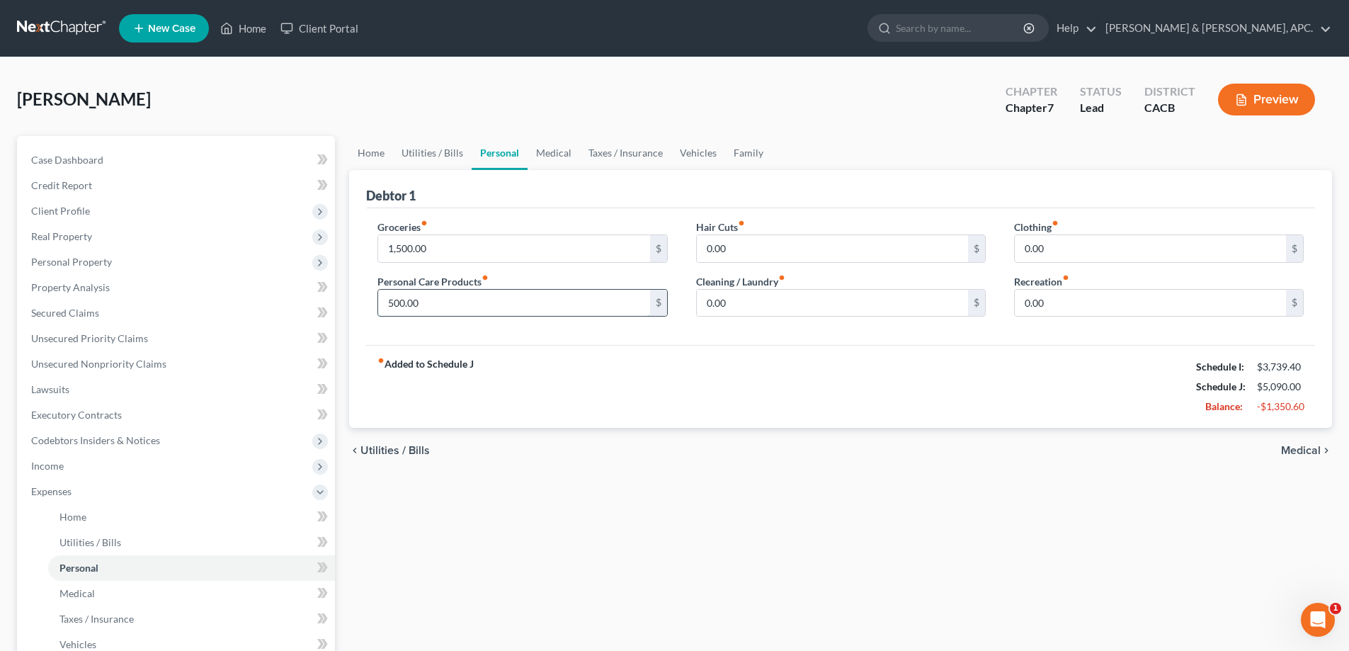
click at [392, 304] on input "500.00" at bounding box center [513, 303] width 271 height 27
click at [805, 297] on input "0.00" at bounding box center [832, 303] width 271 height 27
click at [1023, 302] on input "0.00" at bounding box center [1150, 303] width 271 height 27
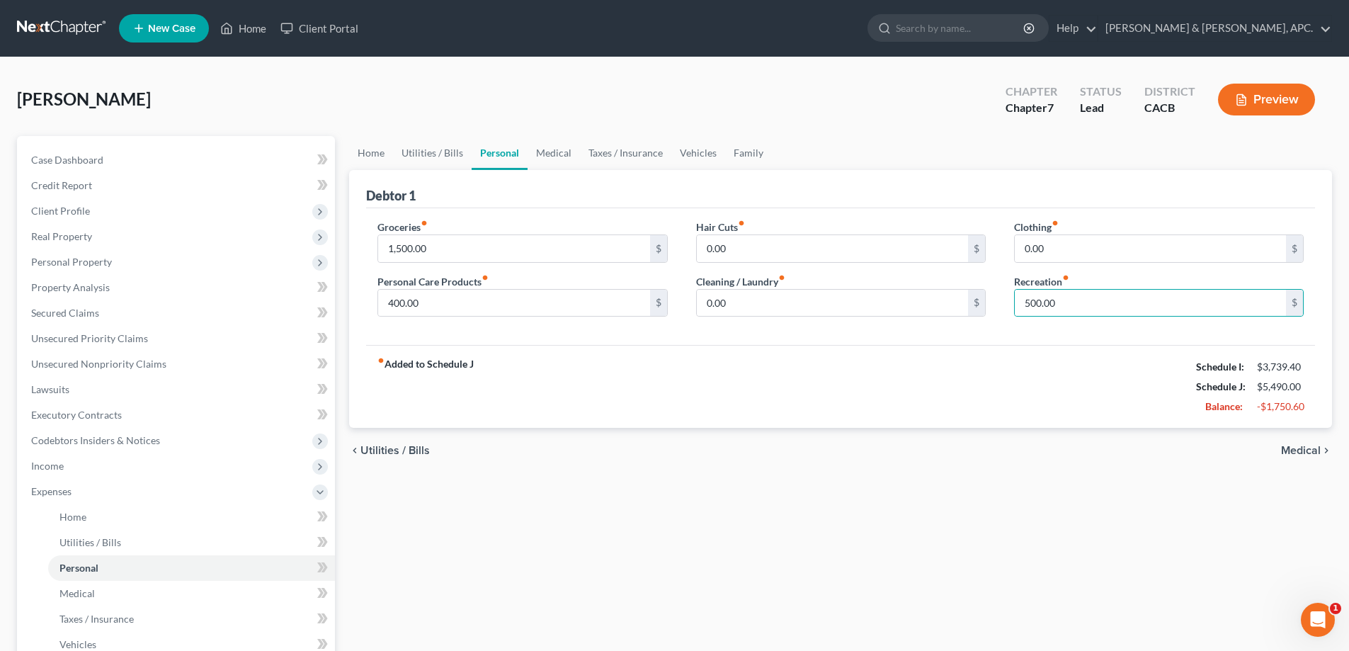
click at [1297, 452] on span "Medical" at bounding box center [1301, 450] width 40 height 11
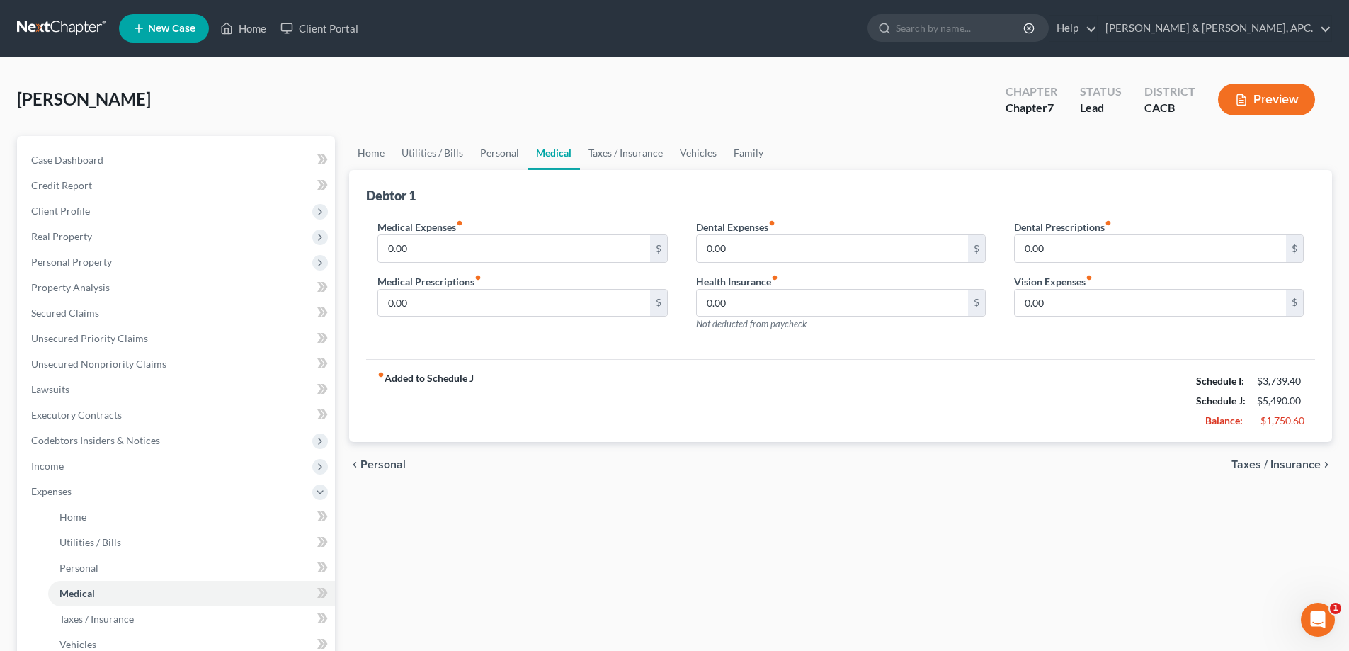
click at [1294, 462] on span "Taxes / Insurance" at bounding box center [1275, 464] width 89 height 11
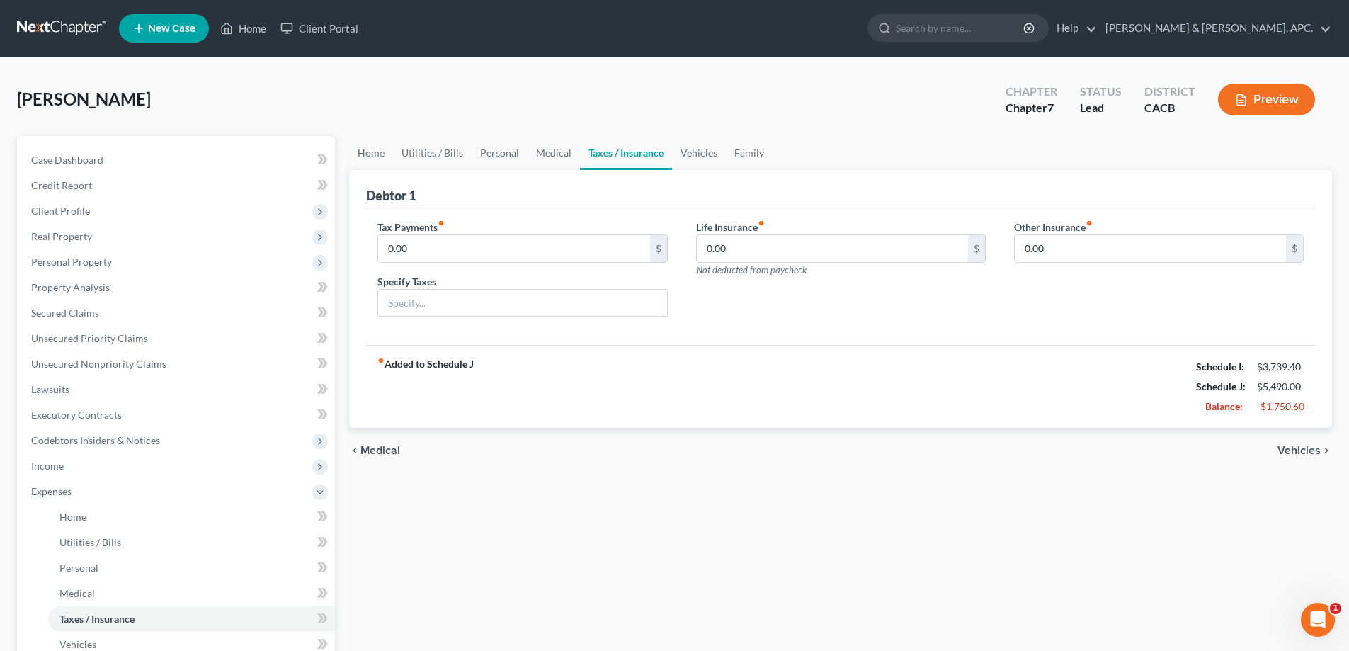
click at [1294, 454] on span "Vehicles" at bounding box center [1298, 450] width 43 height 11
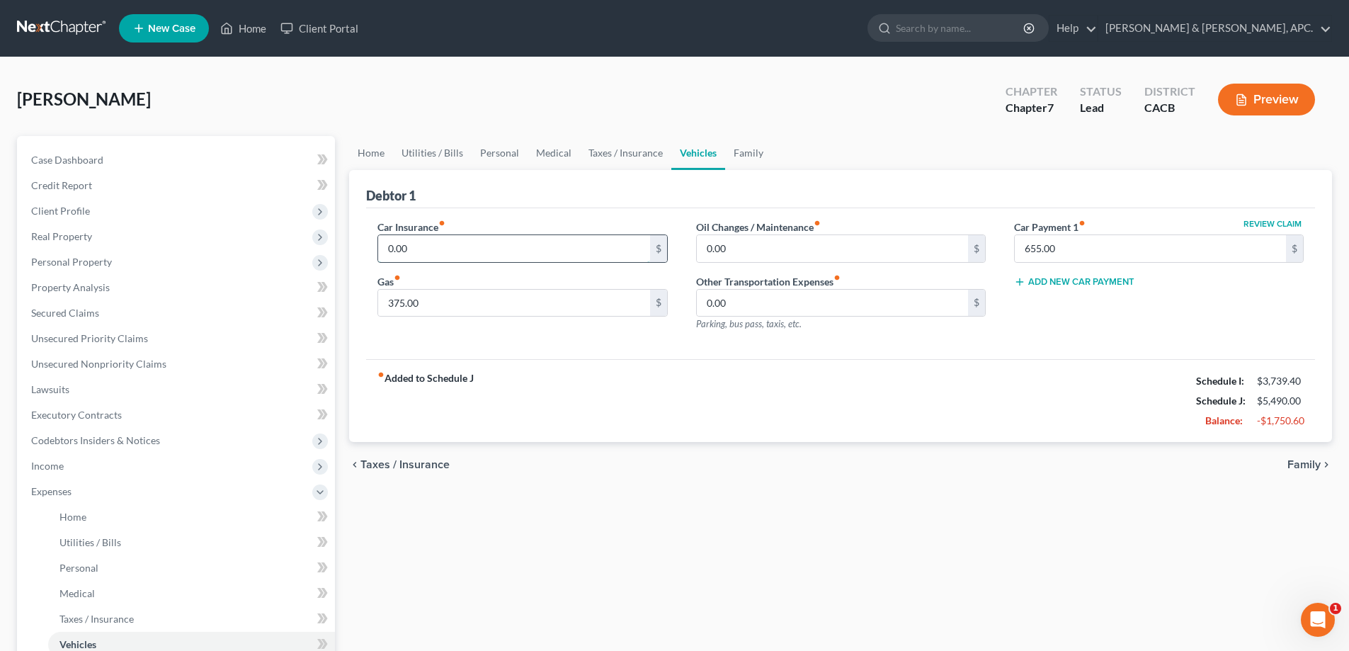
click at [391, 252] on input "0.00" at bounding box center [513, 248] width 271 height 27
click at [1303, 465] on span "Family" at bounding box center [1303, 464] width 33 height 11
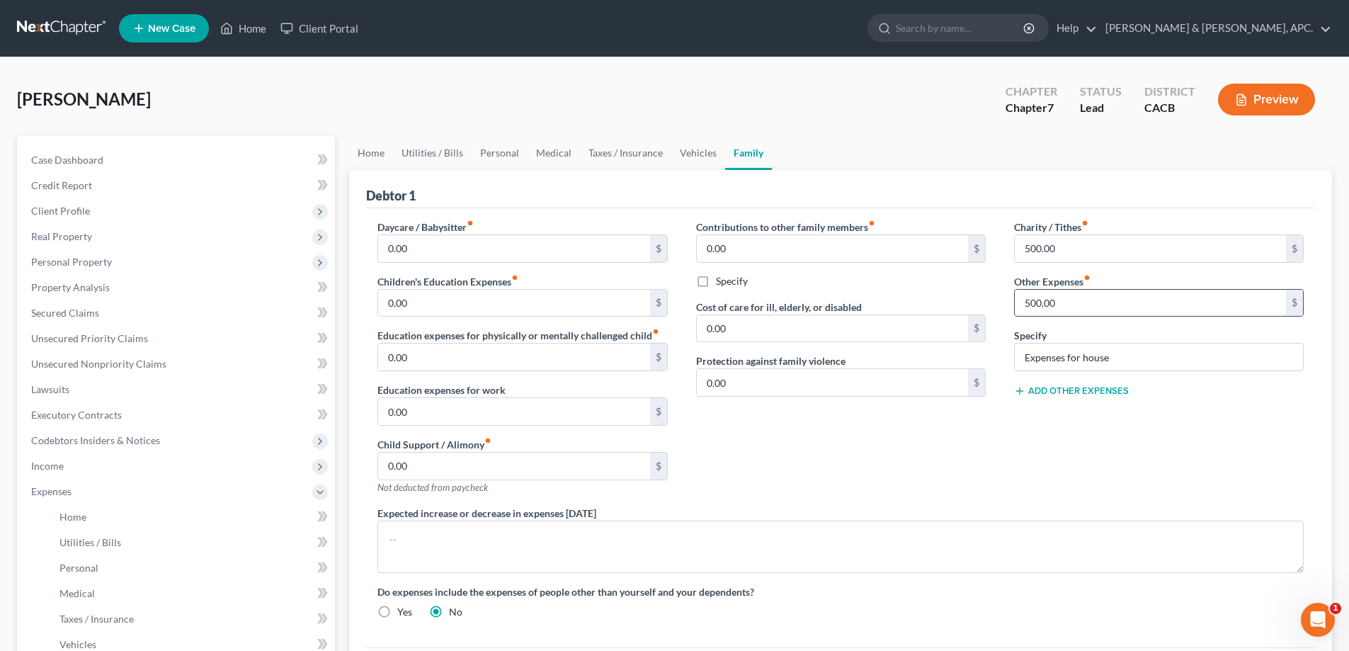
click at [1073, 307] on input "500.00" at bounding box center [1150, 303] width 271 height 27
drag, startPoint x: 1141, startPoint y: 350, endPoint x: 978, endPoint y: 352, distance: 162.9
click at [978, 352] on div "Daycare / Babysitter fiber_manual_record 0.00 $ Children's Education Expenses f…" at bounding box center [840, 424] width 954 height 411
click at [585, 420] on input "0.00" at bounding box center [513, 411] width 271 height 27
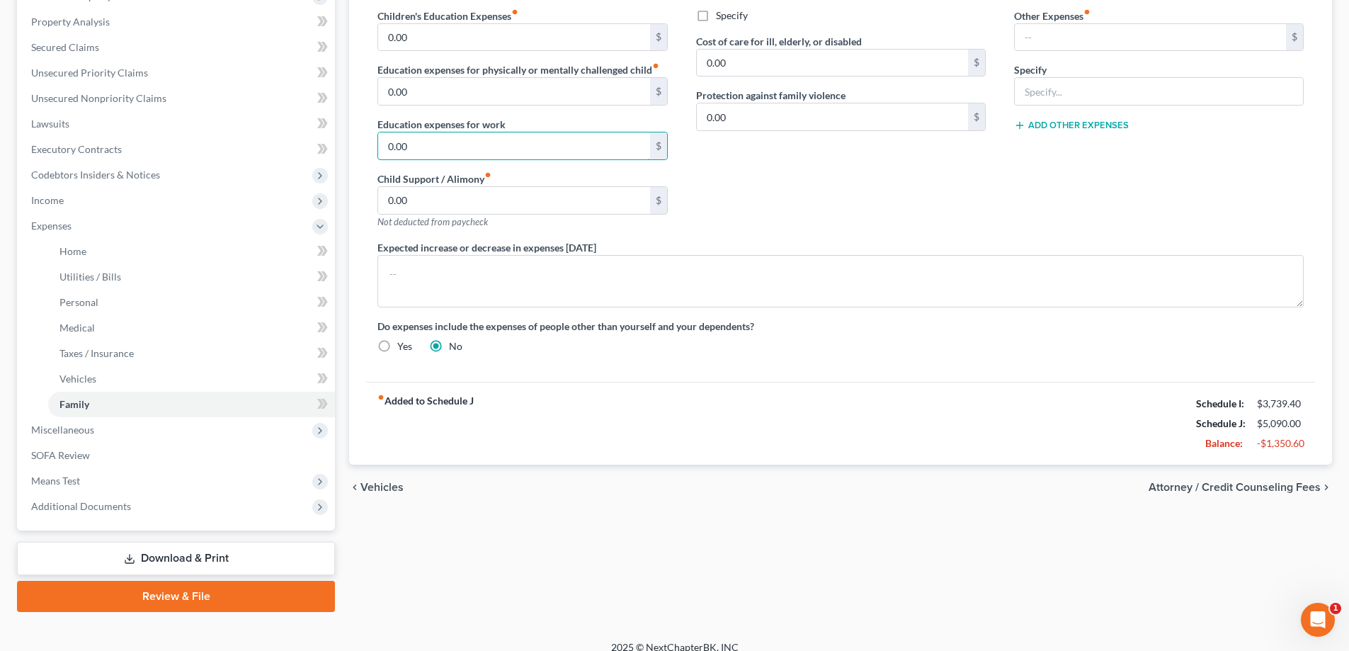
scroll to position [280, 0]
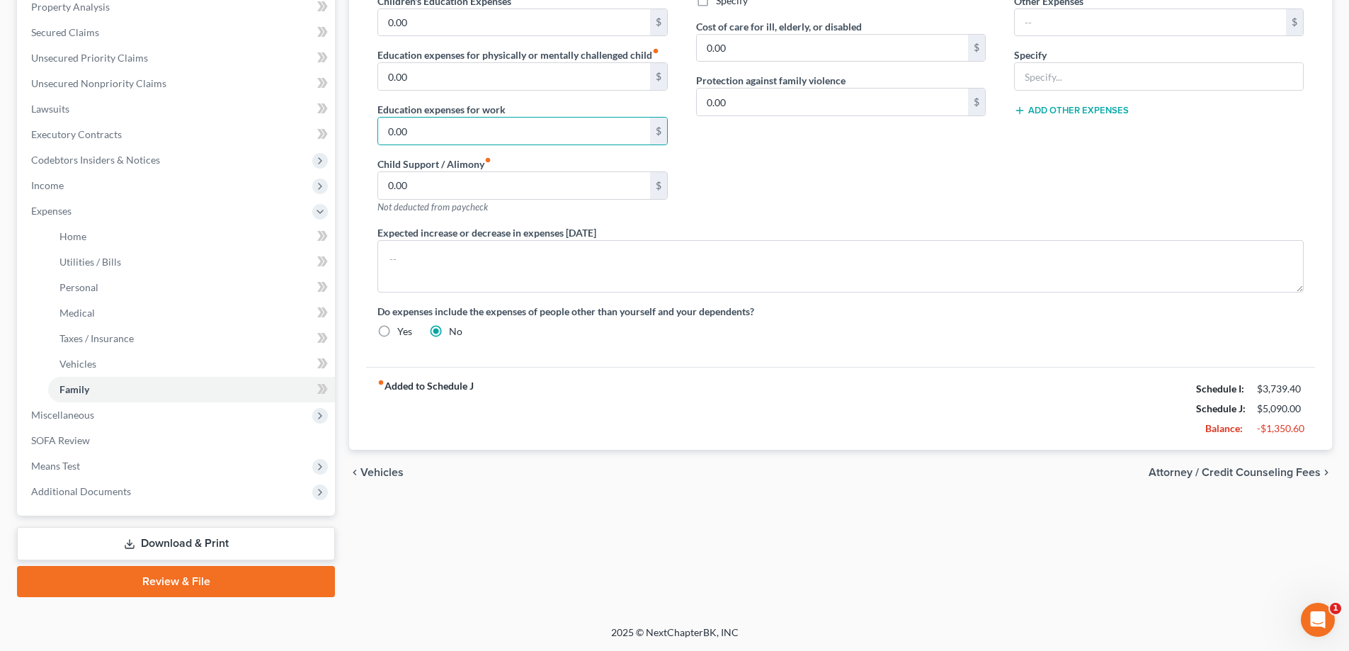
click at [1237, 472] on span "Attorney / Credit Counseling Fees" at bounding box center [1234, 472] width 172 height 11
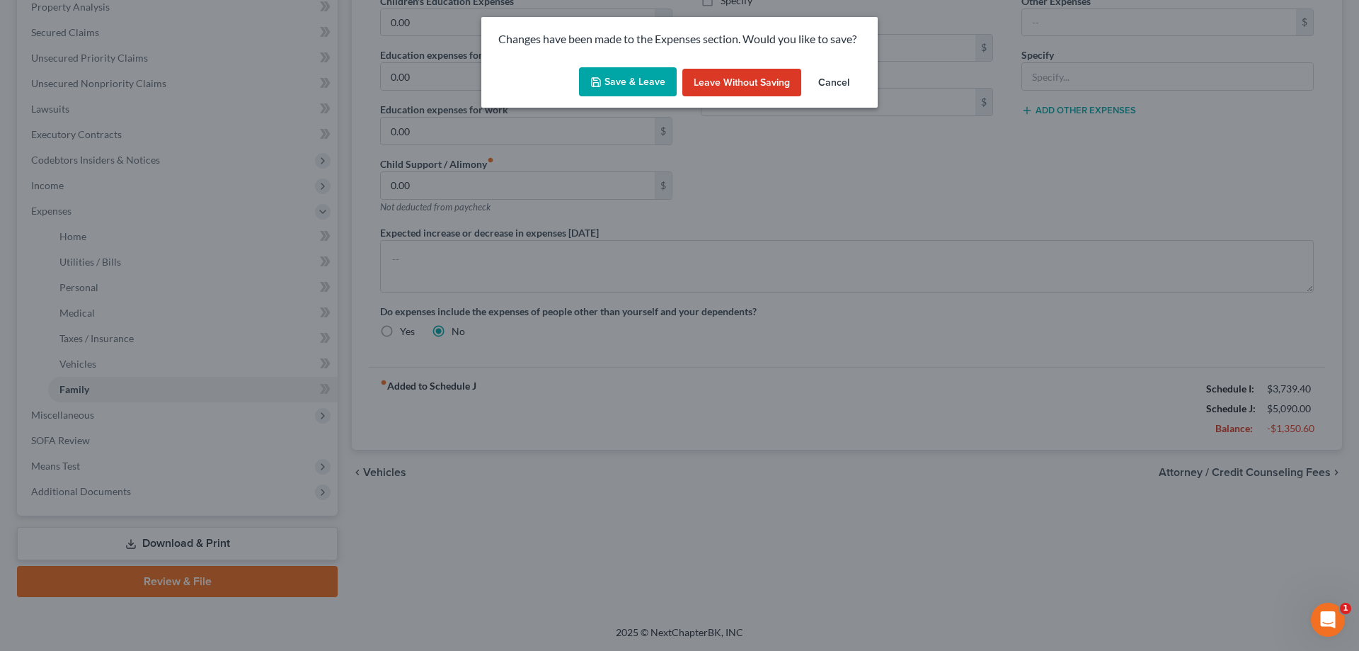
click at [640, 72] on button "Save & Leave" at bounding box center [628, 82] width 98 height 30
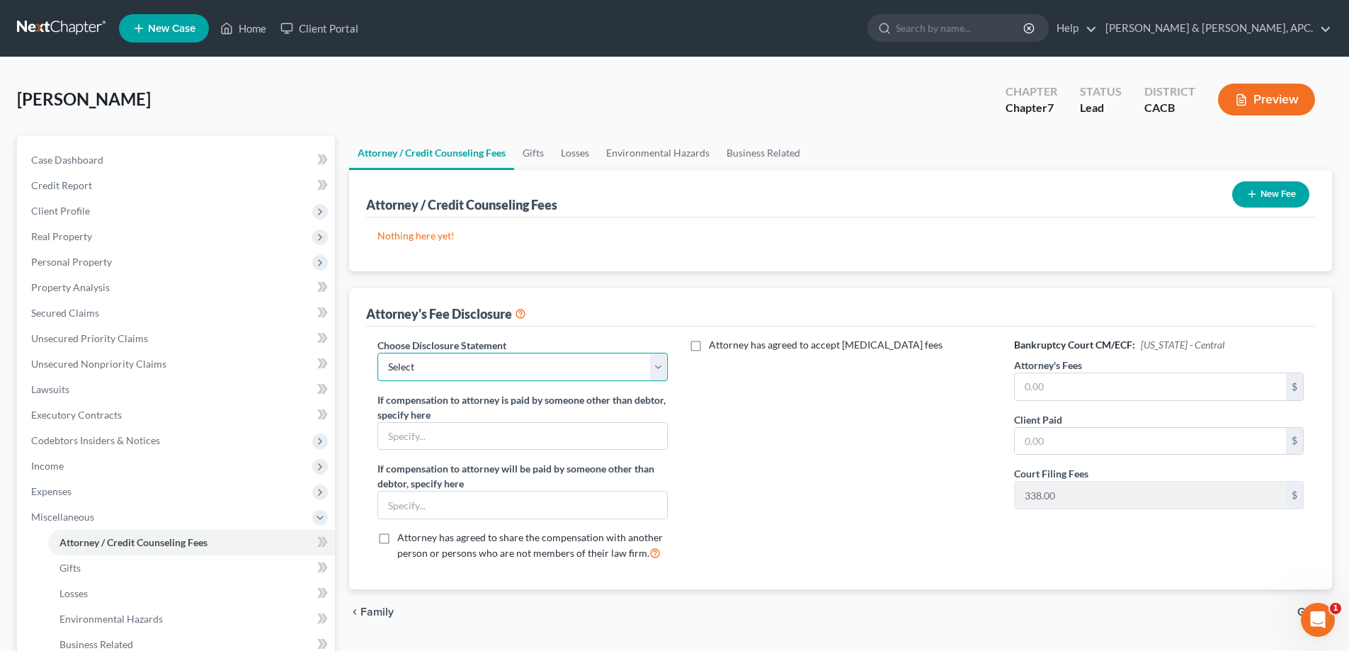
click at [639, 375] on select "Select 341 a" at bounding box center [522, 367] width 290 height 28
click at [377, 353] on select "Select 341 a" at bounding box center [522, 367] width 290 height 28
click at [1273, 188] on button "New Fee" at bounding box center [1270, 194] width 77 height 26
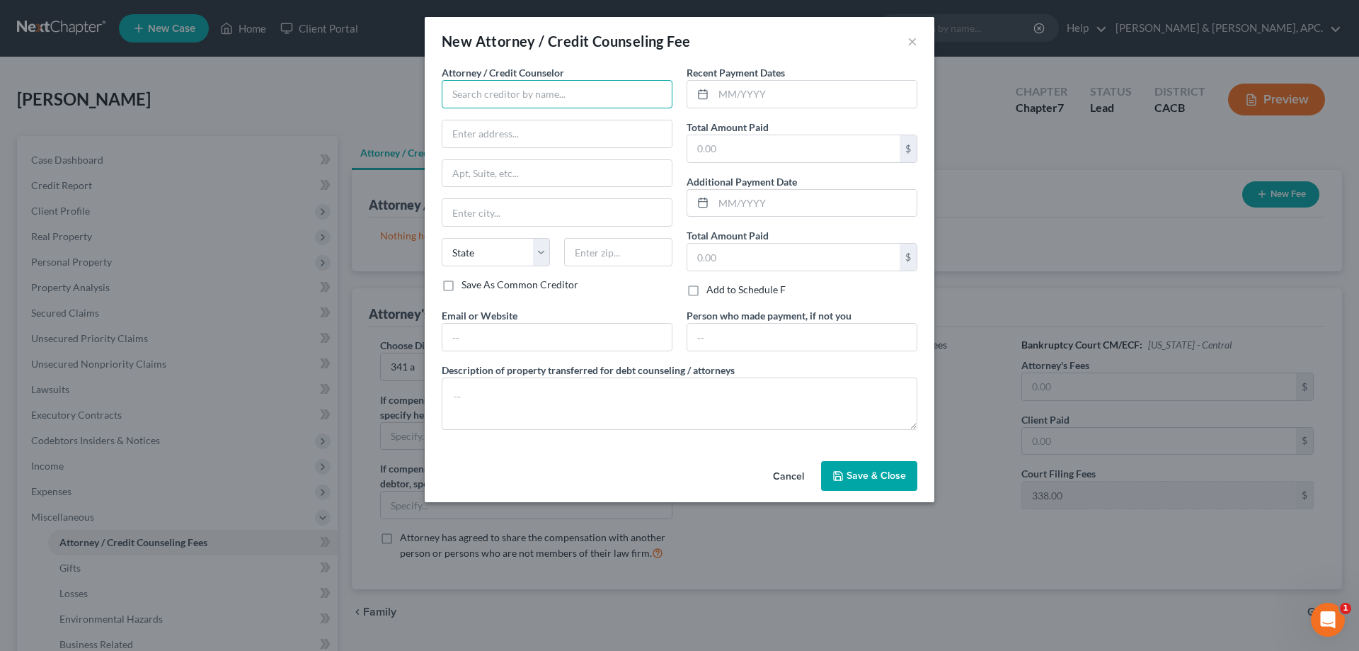
click at [519, 82] on input "text" at bounding box center [557, 94] width 231 height 28
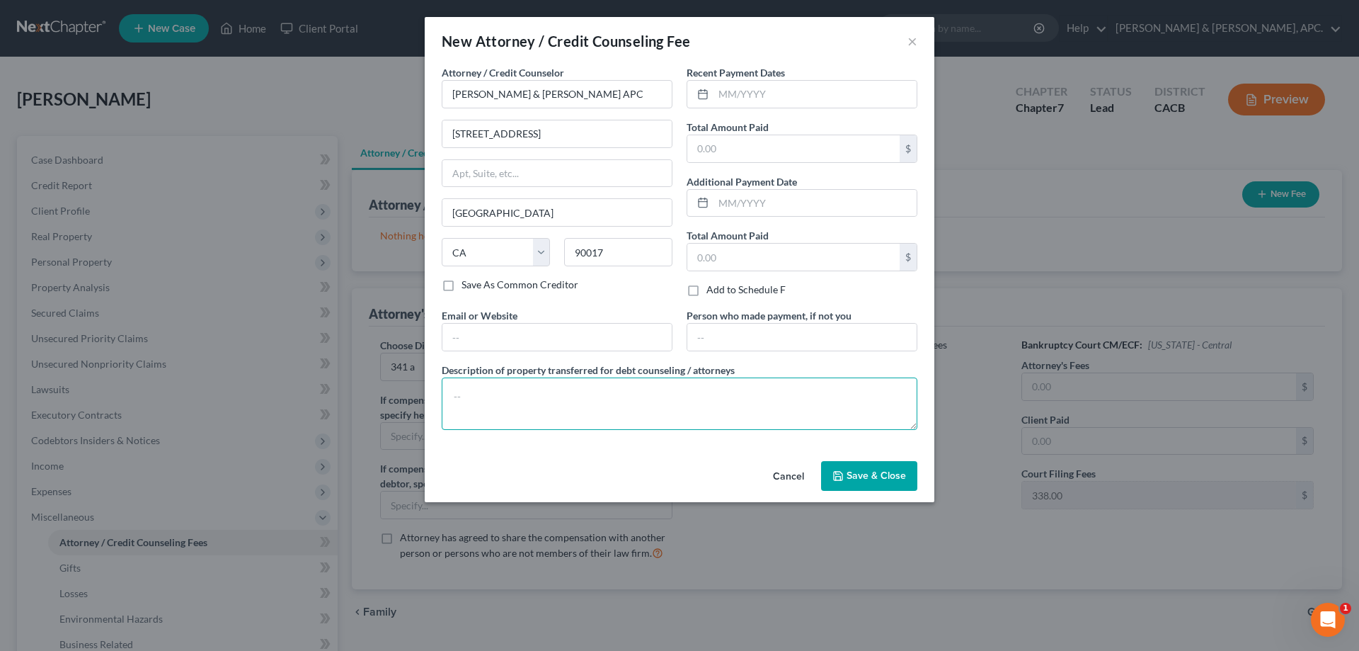
click at [474, 396] on textarea at bounding box center [680, 403] width 476 height 52
click at [771, 92] on input "text" at bounding box center [815, 94] width 203 height 27
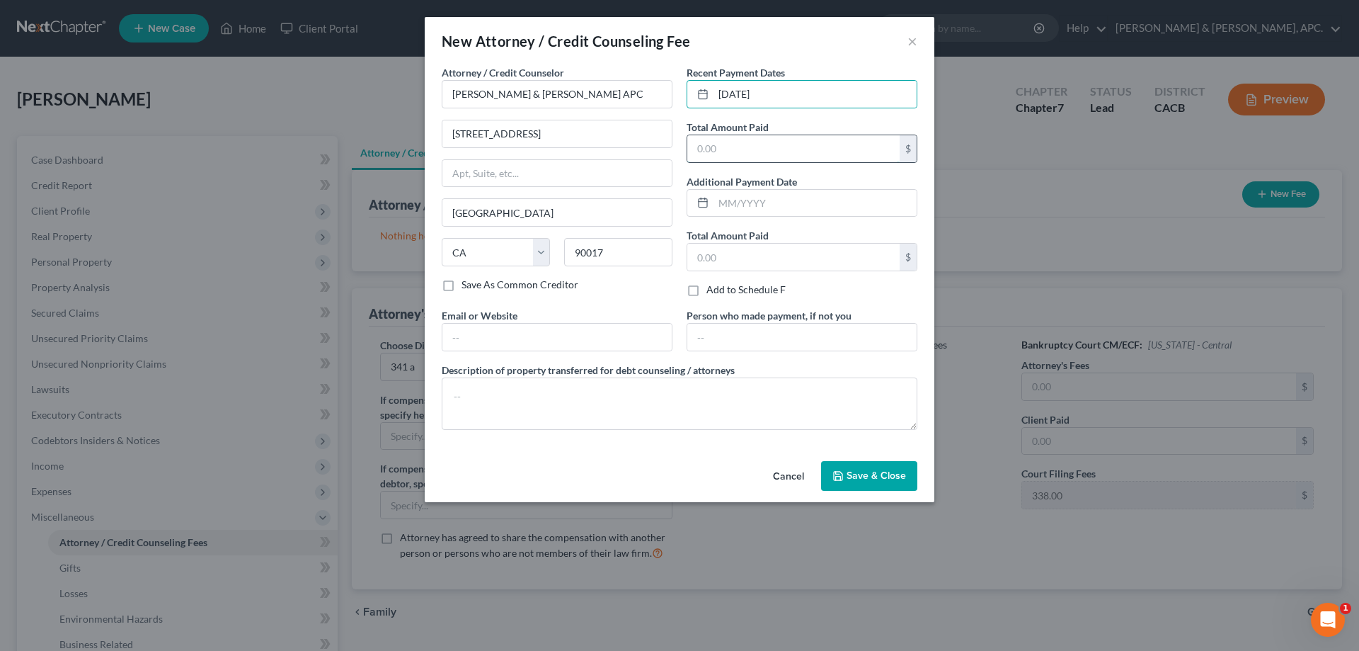
click at [775, 153] on input "text" at bounding box center [793, 148] width 212 height 27
click at [784, 199] on input "text" at bounding box center [815, 203] width 203 height 27
click at [876, 477] on span "Save & Close" at bounding box center [876, 475] width 59 height 12
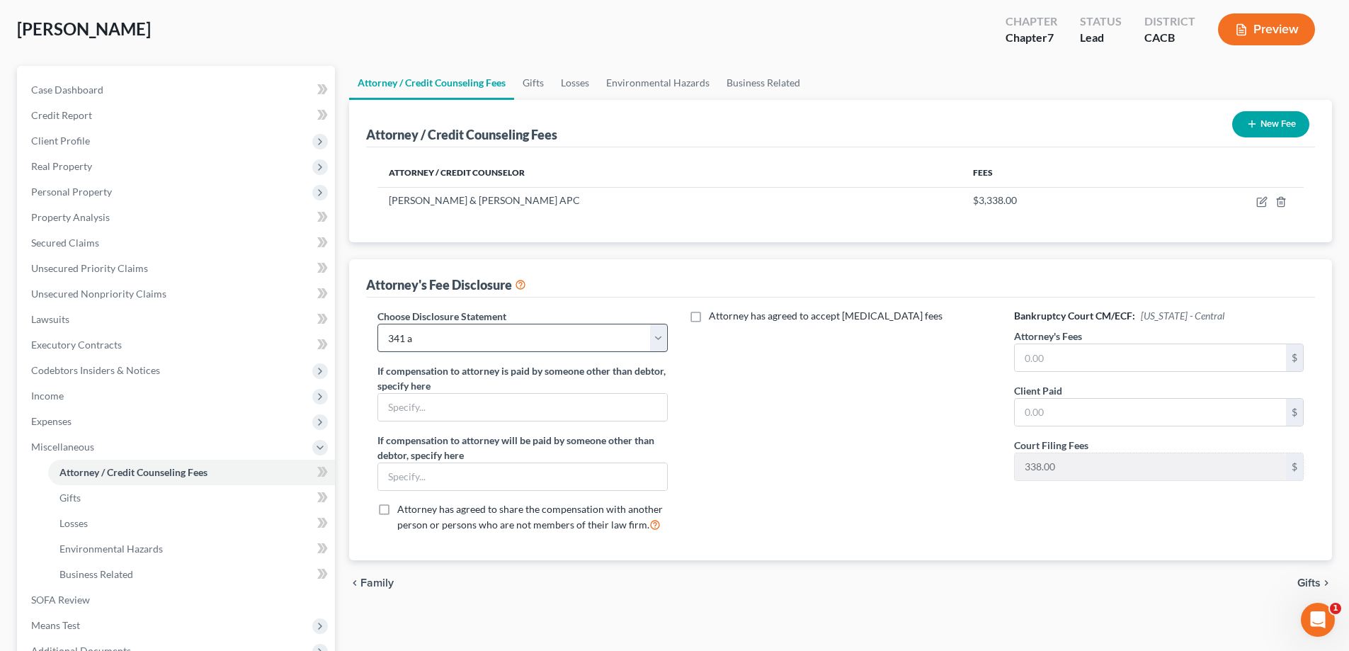
scroll to position [71, 0]
click at [1186, 363] on input "text" at bounding box center [1150, 356] width 271 height 27
click at [1228, 352] on input "text" at bounding box center [1150, 356] width 271 height 27
click at [1041, 414] on input "text" at bounding box center [1150, 411] width 271 height 27
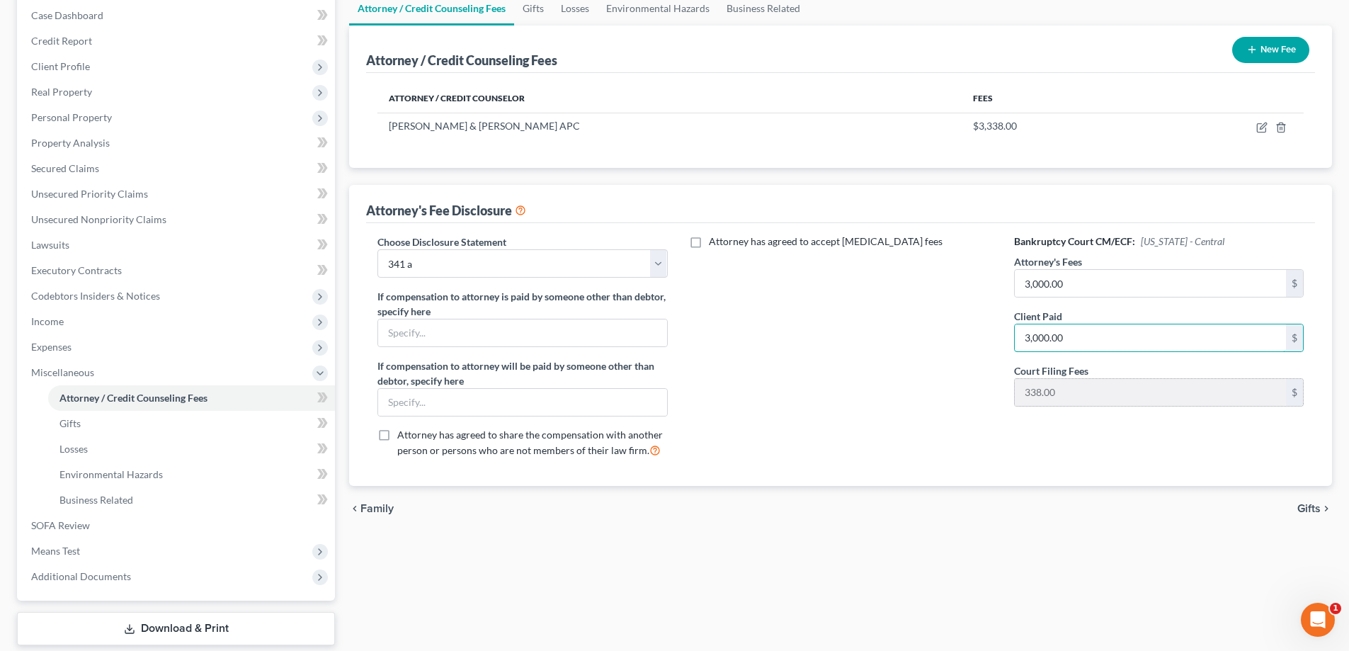
scroll to position [212, 0]
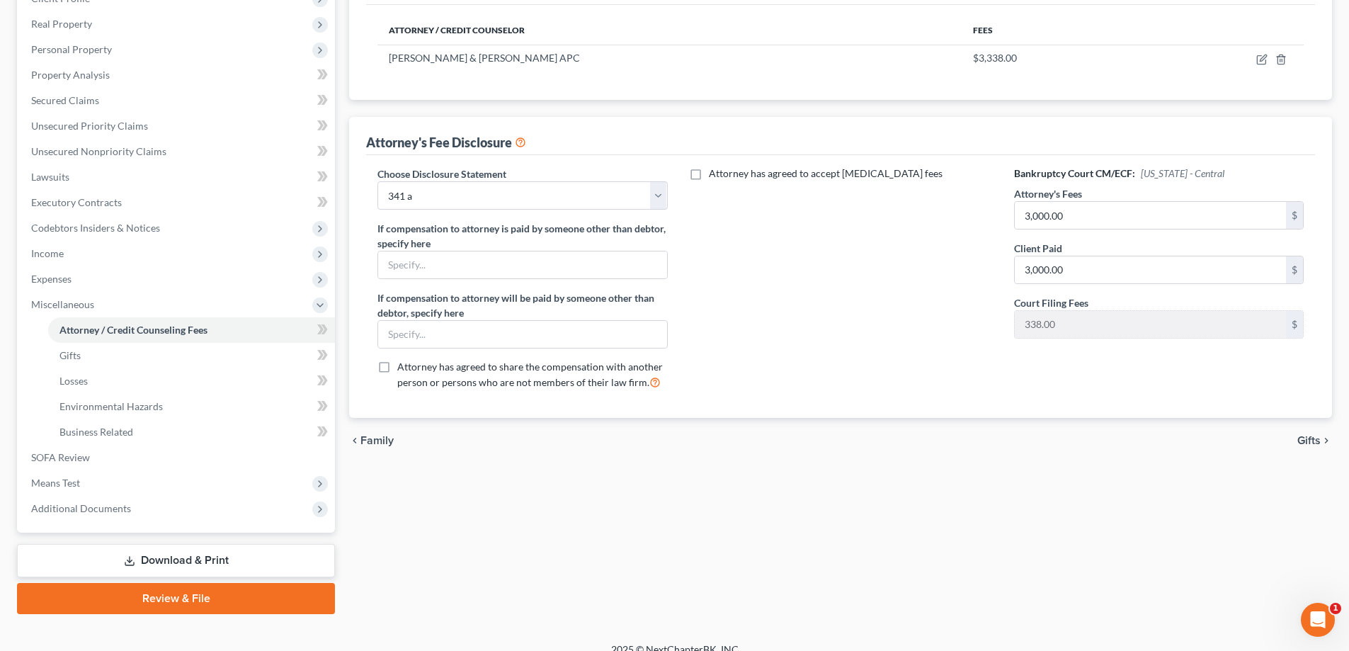
click at [1305, 443] on span "Gifts" at bounding box center [1308, 440] width 23 height 11
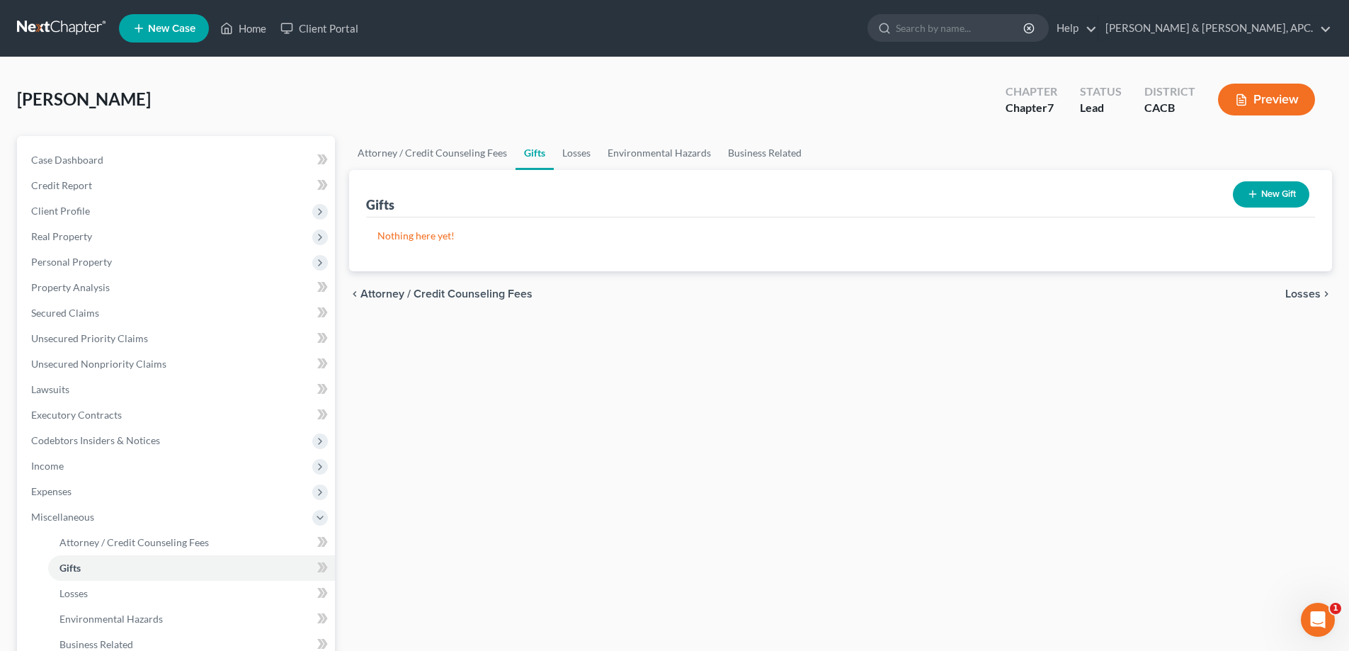
click at [1310, 290] on span "Losses" at bounding box center [1302, 293] width 35 height 11
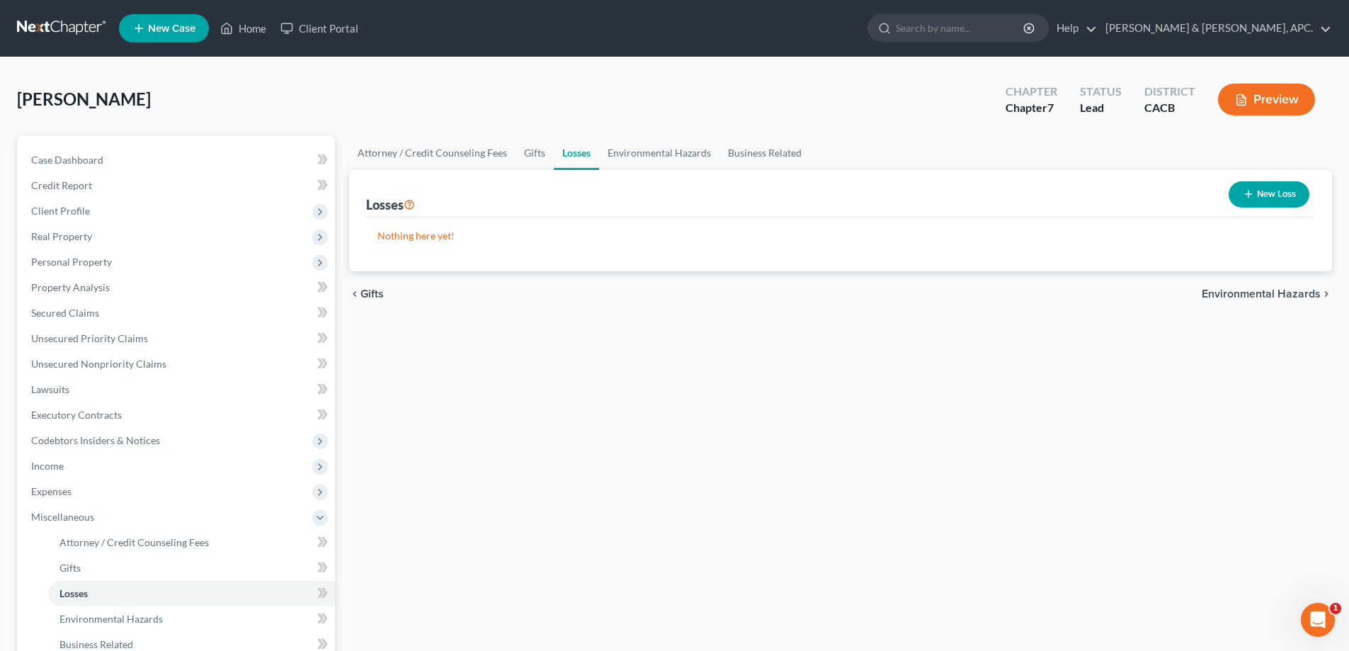
click at [1310, 290] on span "Environmental Hazards" at bounding box center [1261, 293] width 119 height 11
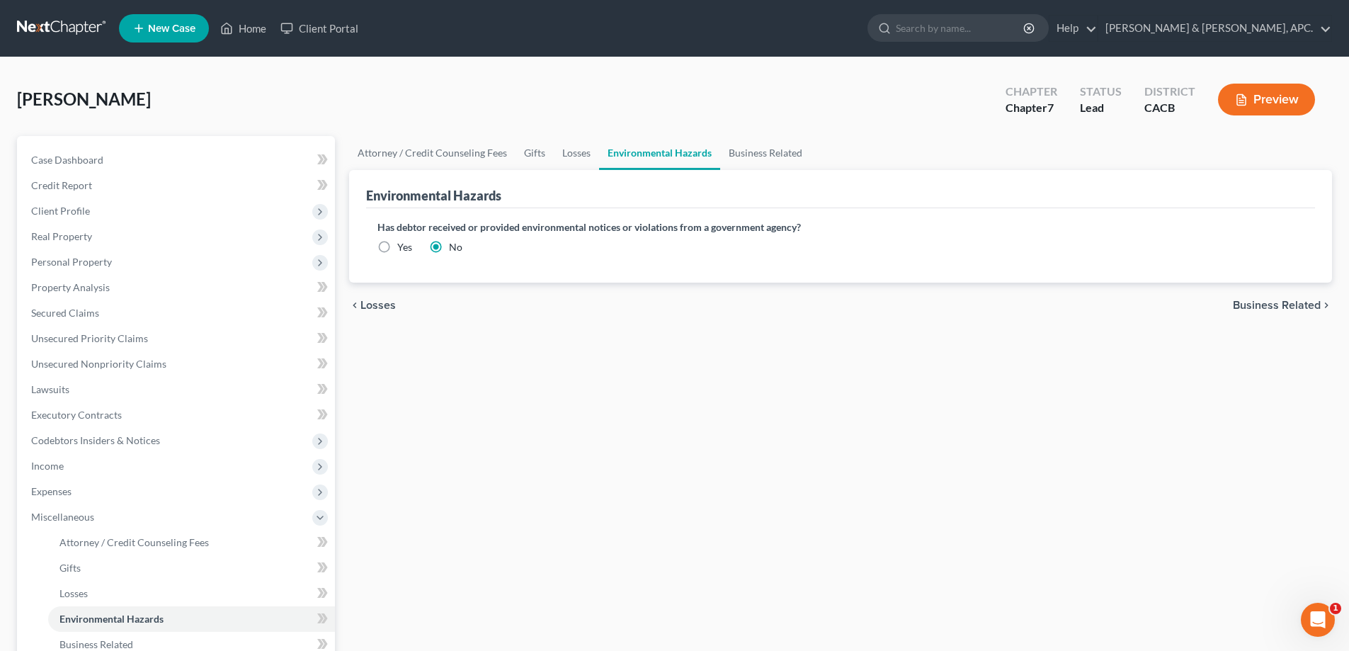
click at [1310, 290] on div "chevron_left Losses Business Related chevron_right" at bounding box center [840, 305] width 983 height 45
click at [1292, 299] on span "Business Related" at bounding box center [1277, 304] width 88 height 11
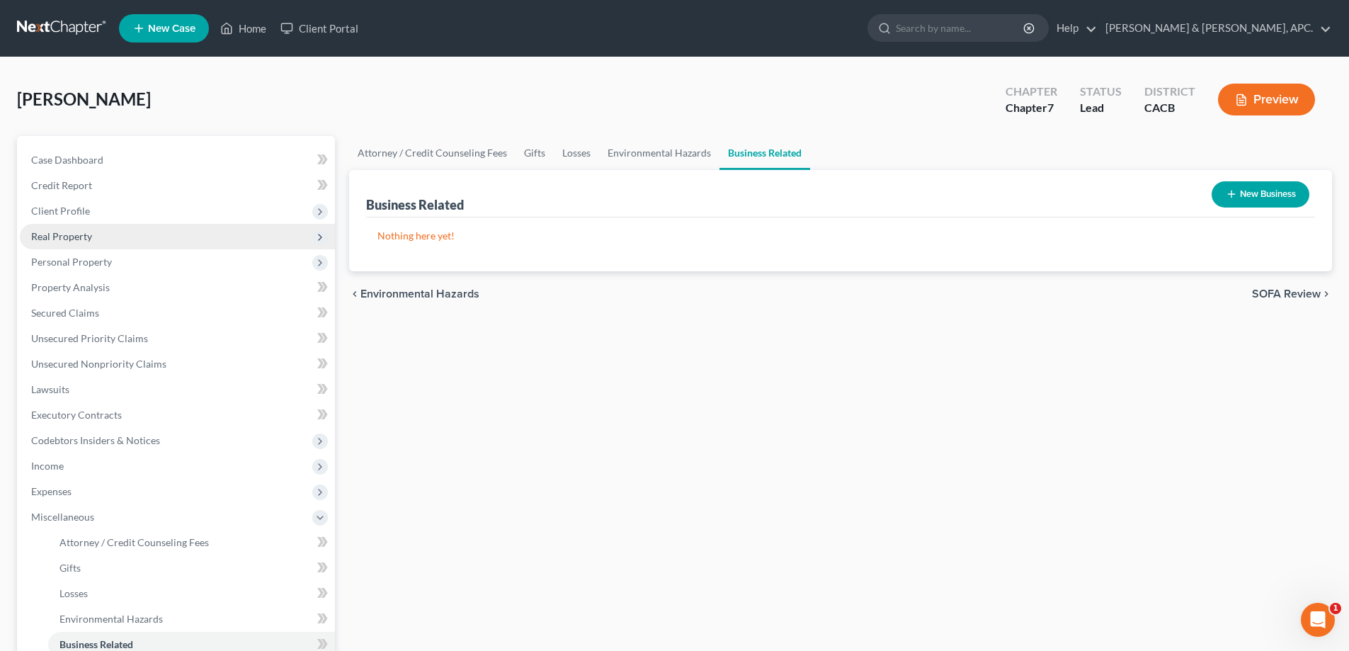
click at [62, 234] on span "Real Property" at bounding box center [61, 236] width 61 height 12
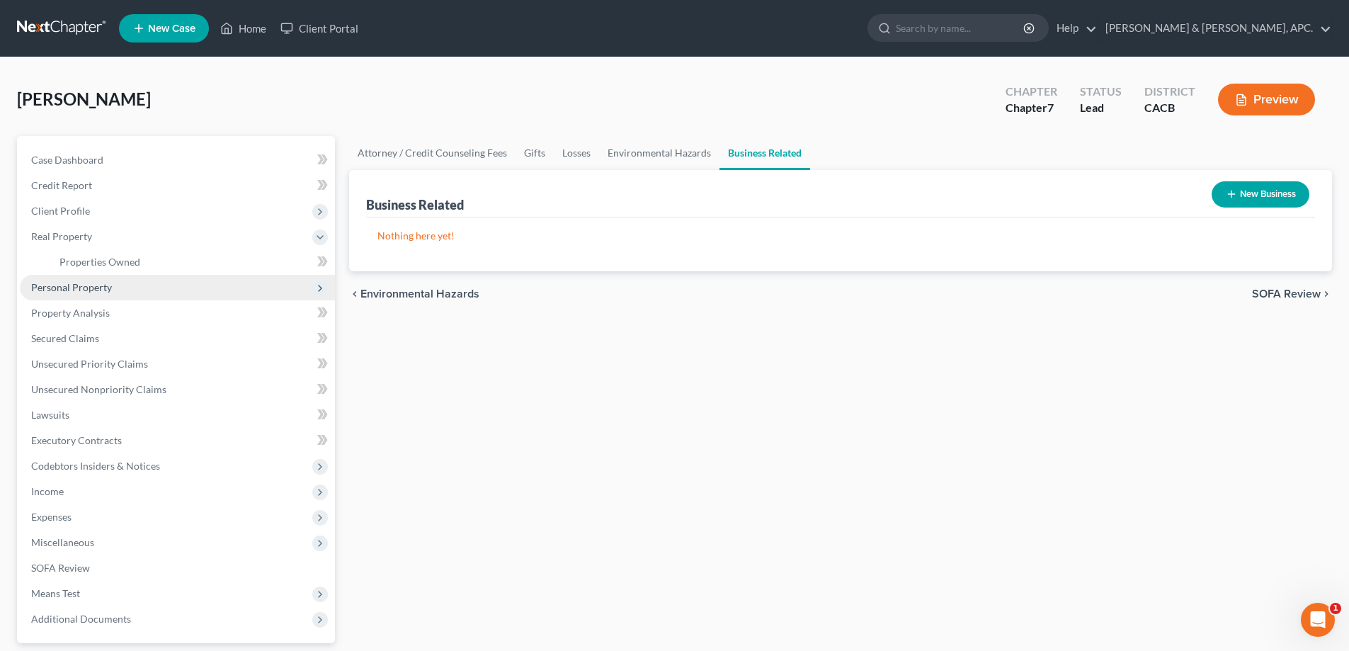
click at [62, 290] on span "Personal Property" at bounding box center [71, 287] width 81 height 12
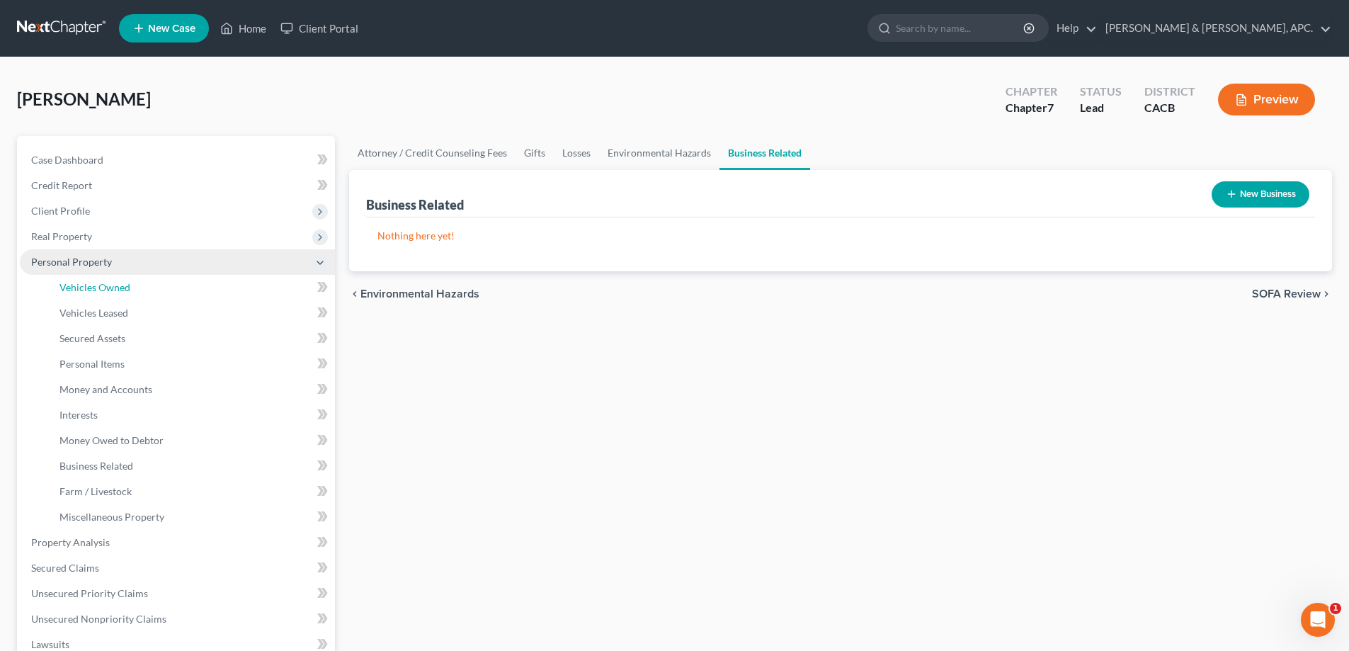
click at [62, 290] on span "Vehicles Owned" at bounding box center [94, 287] width 71 height 12
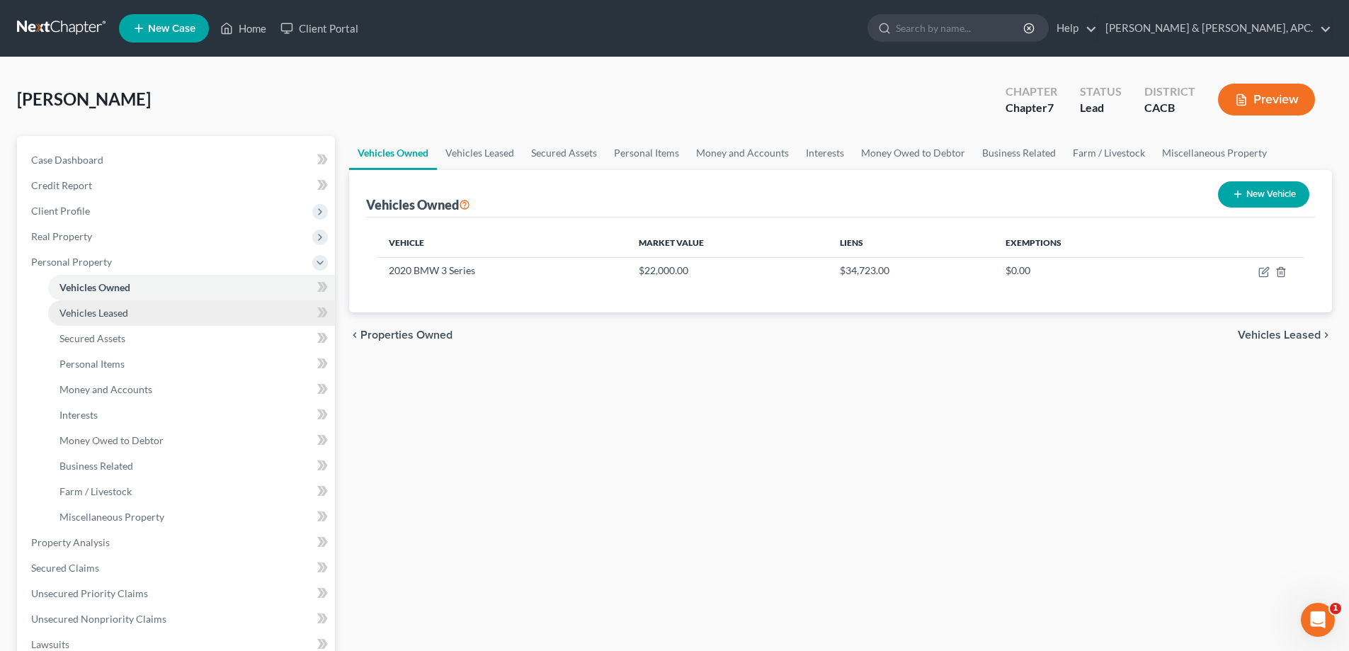
click at [72, 317] on span "Vehicles Leased" at bounding box center [93, 313] width 69 height 12
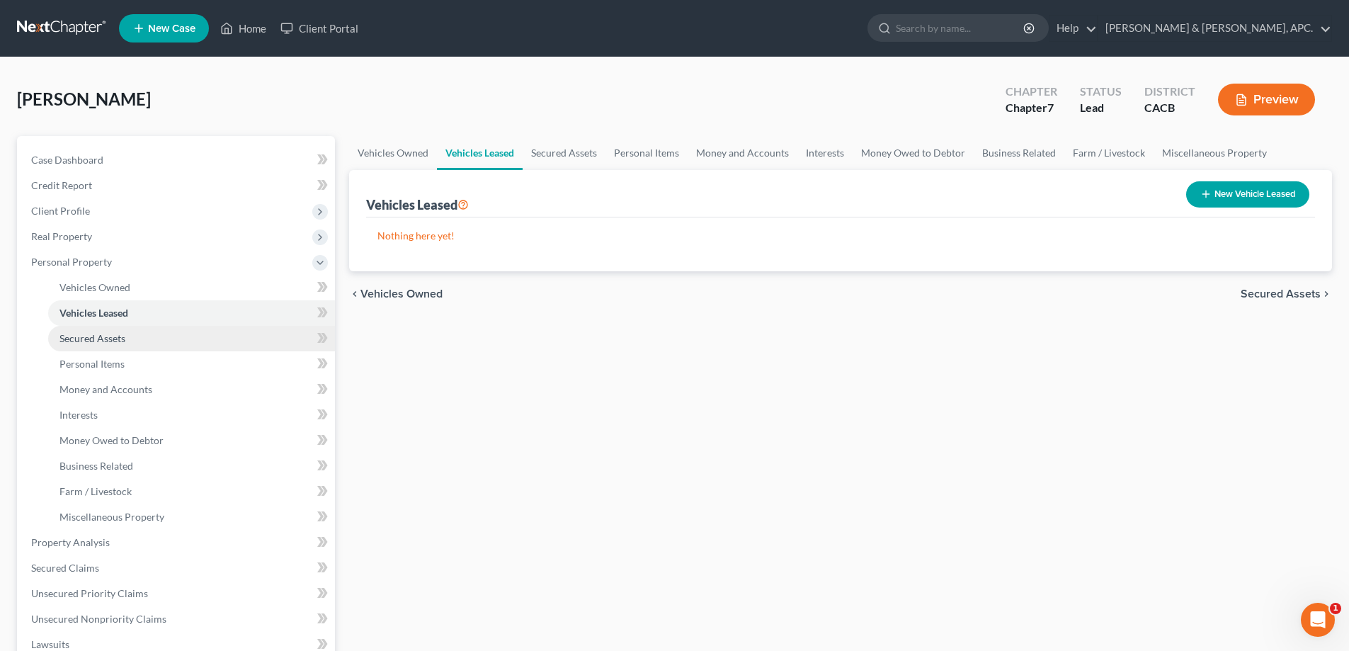
click at [71, 346] on link "Secured Assets" at bounding box center [191, 338] width 287 height 25
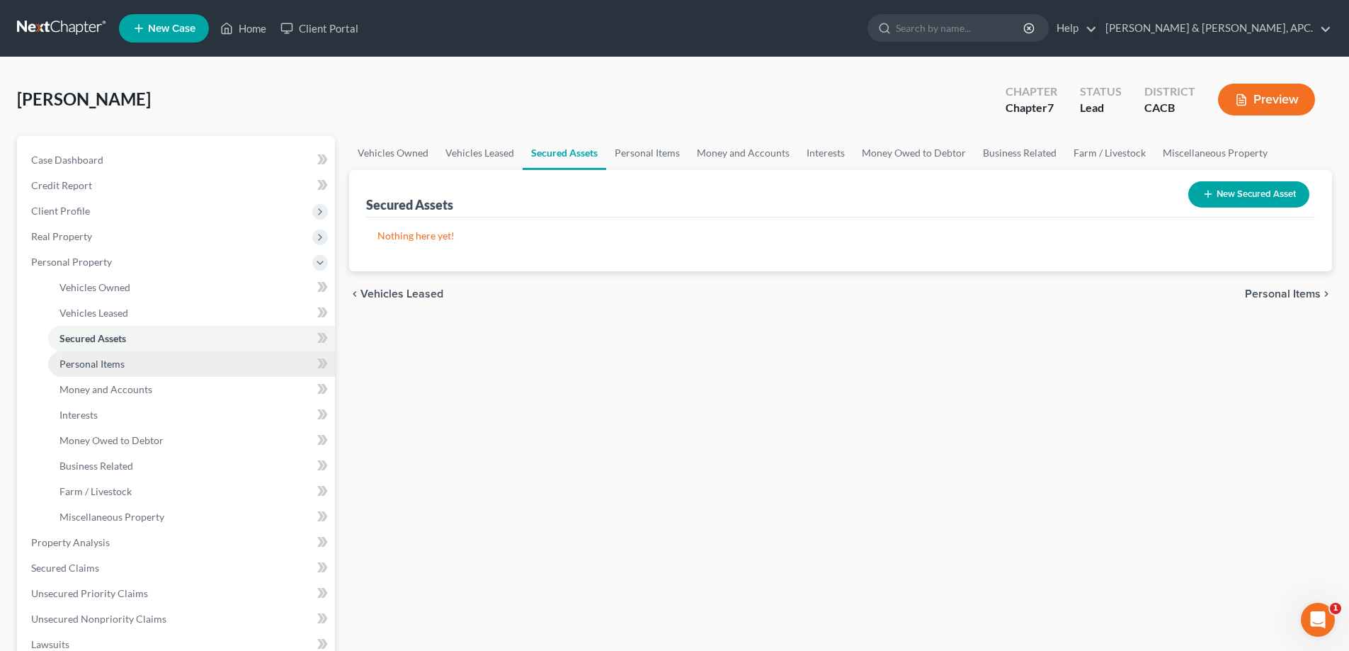
click at [71, 357] on link "Personal Items" at bounding box center [191, 363] width 287 height 25
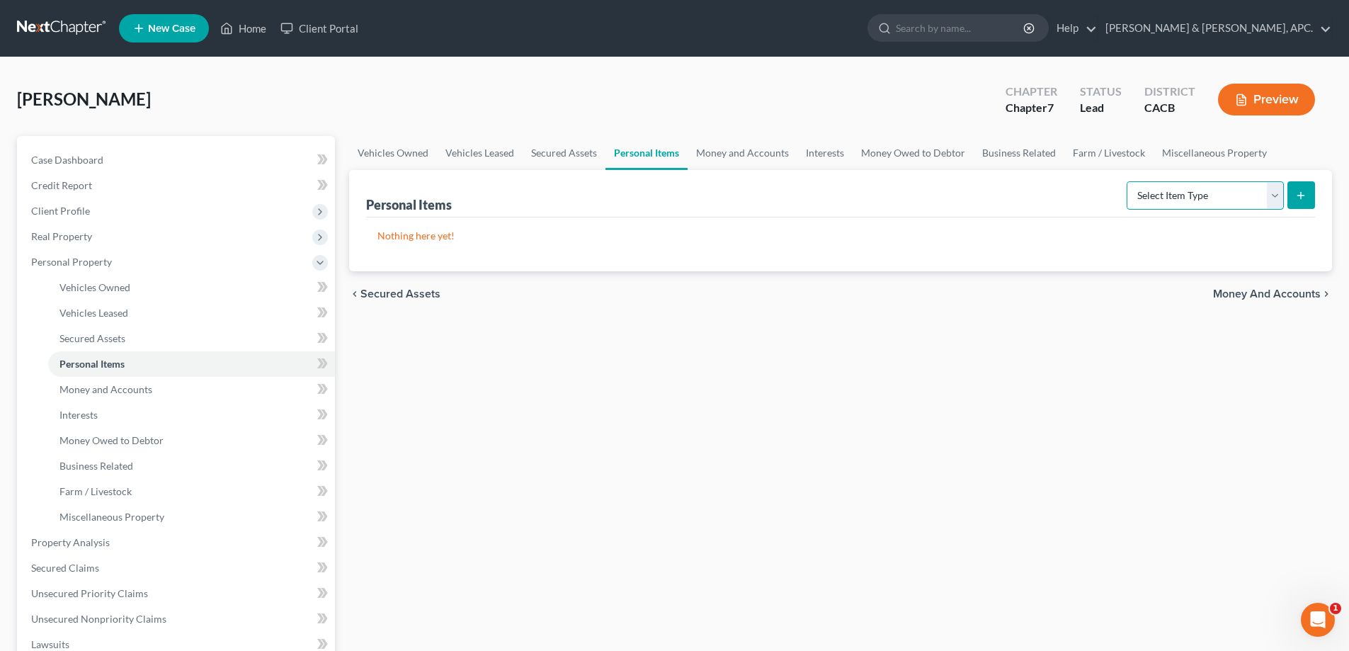
click at [1273, 196] on select "Select Item Type Clothing Collectibles Of Value Electronics Firearms Household …" at bounding box center [1204, 195] width 157 height 28
click at [1128, 181] on select "Select Item Type Clothing Collectibles Of Value Electronics Firearms Household …" at bounding box center [1204, 195] width 157 height 28
click at [1306, 195] on icon "submit" at bounding box center [1300, 195] width 11 height 11
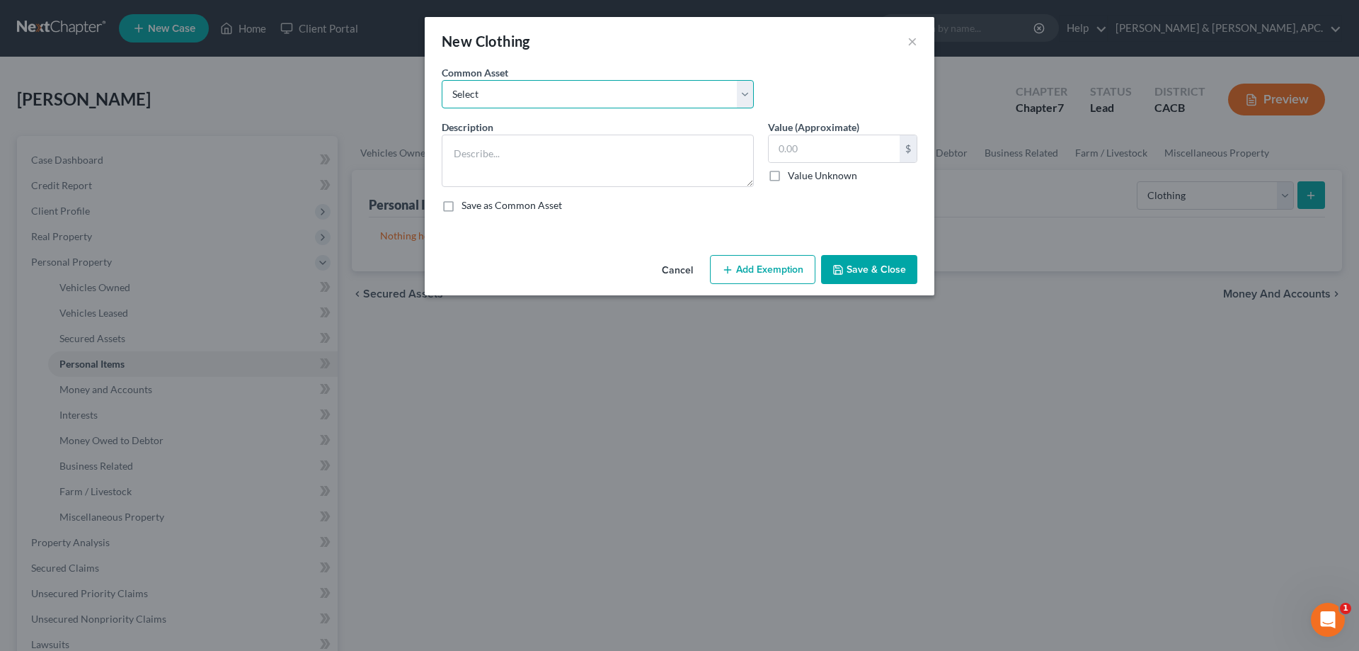
click at [515, 93] on select "Select Clothing" at bounding box center [598, 94] width 312 height 28
click at [442, 80] on select "Select Clothing" at bounding box center [598, 94] width 312 height 28
click at [845, 270] on button "Save & Close" at bounding box center [869, 270] width 96 height 30
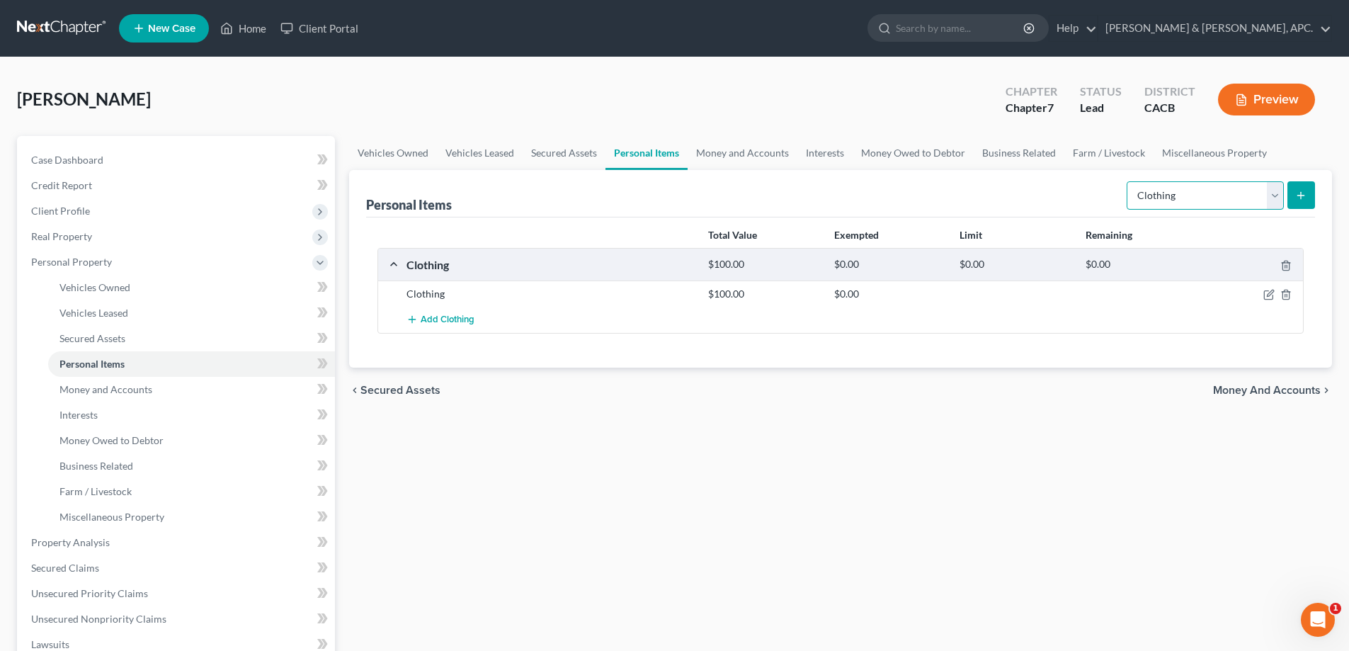
click at [1275, 191] on select "Select Item Type Clothing Collectibles Of Value Electronics Firearms Household …" at bounding box center [1204, 195] width 157 height 28
click at [1128, 181] on select "Select Item Type Clothing Collectibles Of Value Electronics Firearms Household …" at bounding box center [1204, 195] width 157 height 28
click at [1301, 198] on line "submit" at bounding box center [1301, 195] width 0 height 6
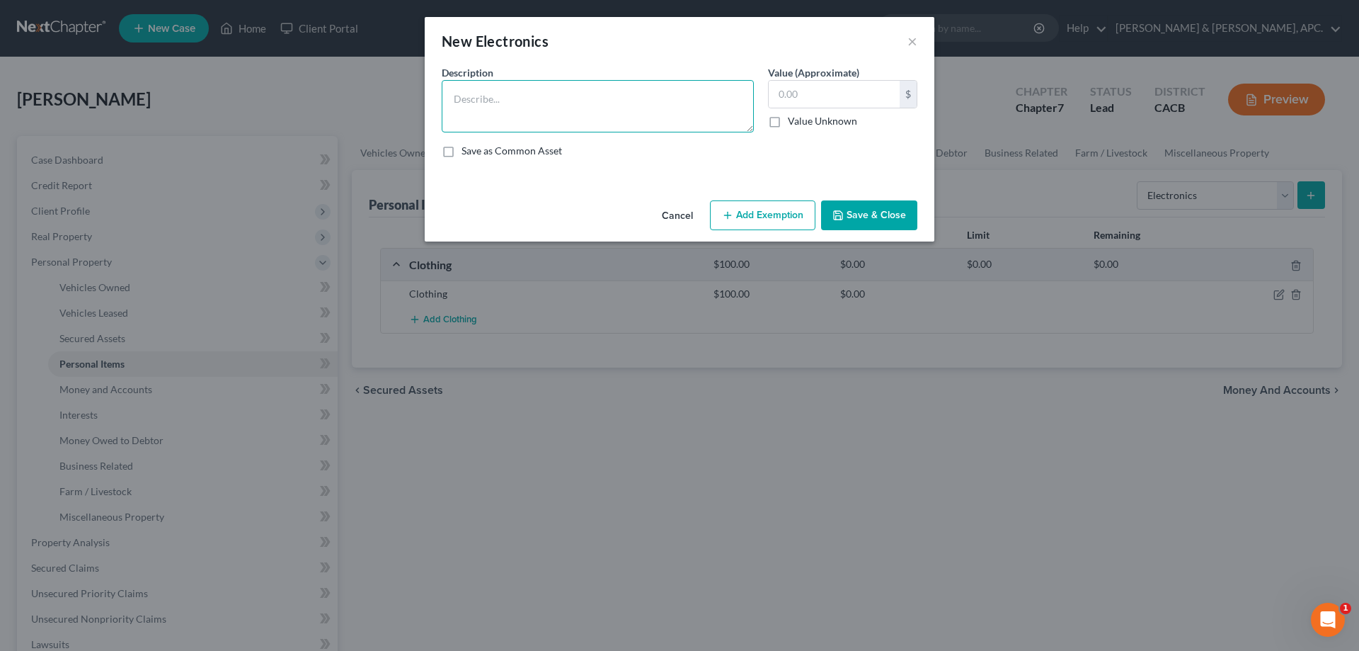
click at [525, 104] on textarea at bounding box center [598, 106] width 312 height 52
click at [800, 93] on input "text" at bounding box center [834, 94] width 131 height 27
click at [477, 100] on textarea "1 TV I cell phone" at bounding box center [598, 106] width 312 height 52
click at [877, 210] on button "Save & Close" at bounding box center [869, 215] width 96 height 30
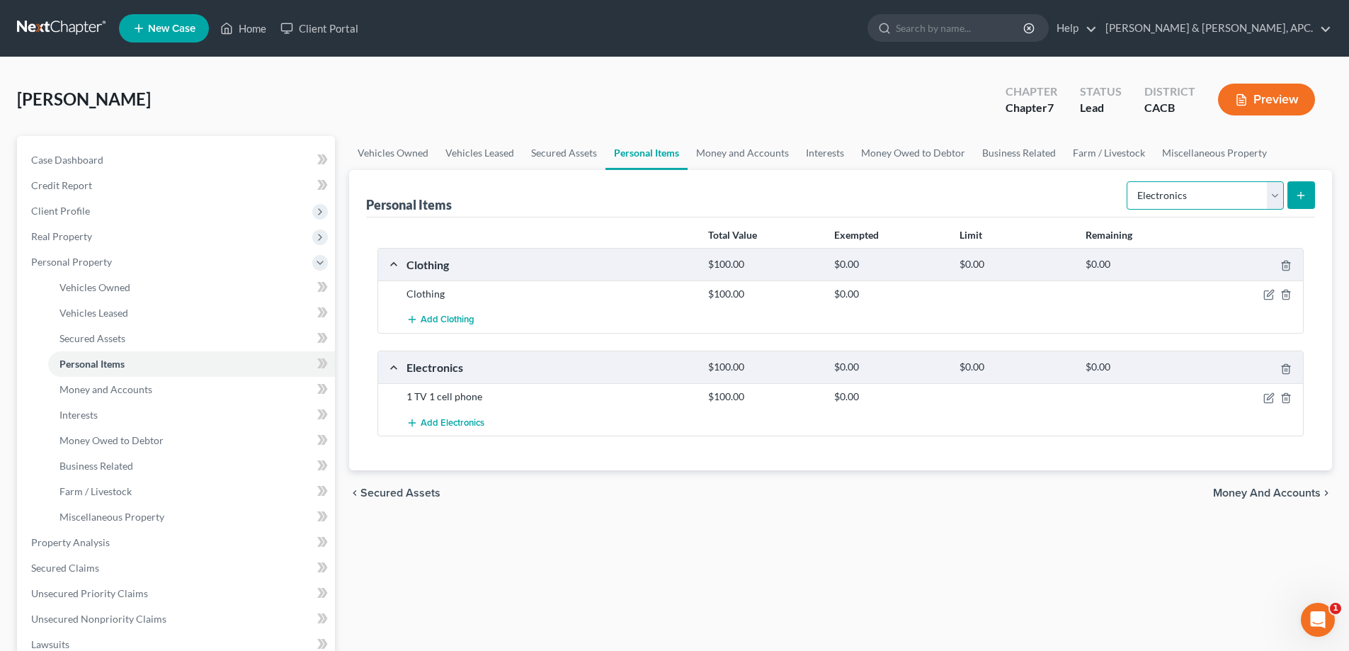
click at [1265, 193] on select "Select Item Type Clothing Collectibles Of Value Electronics Firearms Household …" at bounding box center [1204, 195] width 157 height 28
click at [1128, 181] on select "Select Item Type Clothing Collectibles Of Value Electronics Firearms Household …" at bounding box center [1204, 195] width 157 height 28
click at [1311, 191] on button "submit" at bounding box center [1301, 195] width 28 height 28
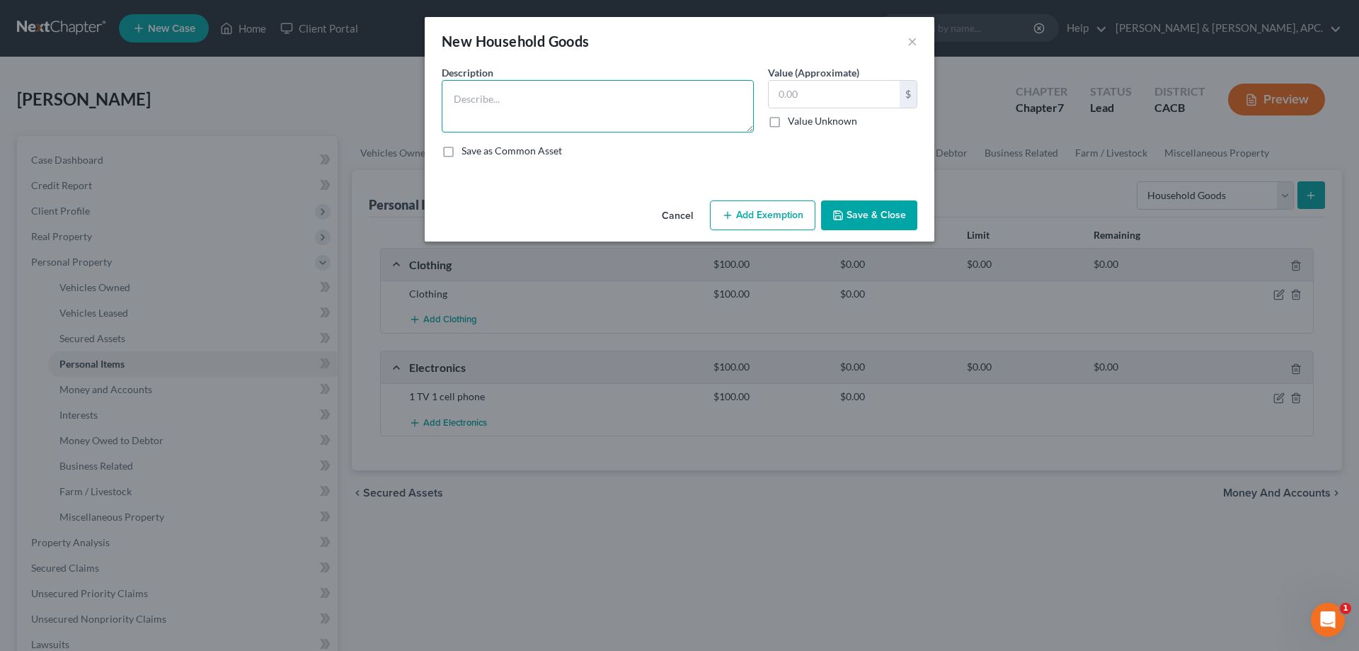
click at [474, 105] on textarea at bounding box center [598, 106] width 312 height 52
click at [789, 92] on input "text" at bounding box center [834, 94] width 131 height 27
click at [871, 217] on button "Save & Close" at bounding box center [869, 215] width 96 height 30
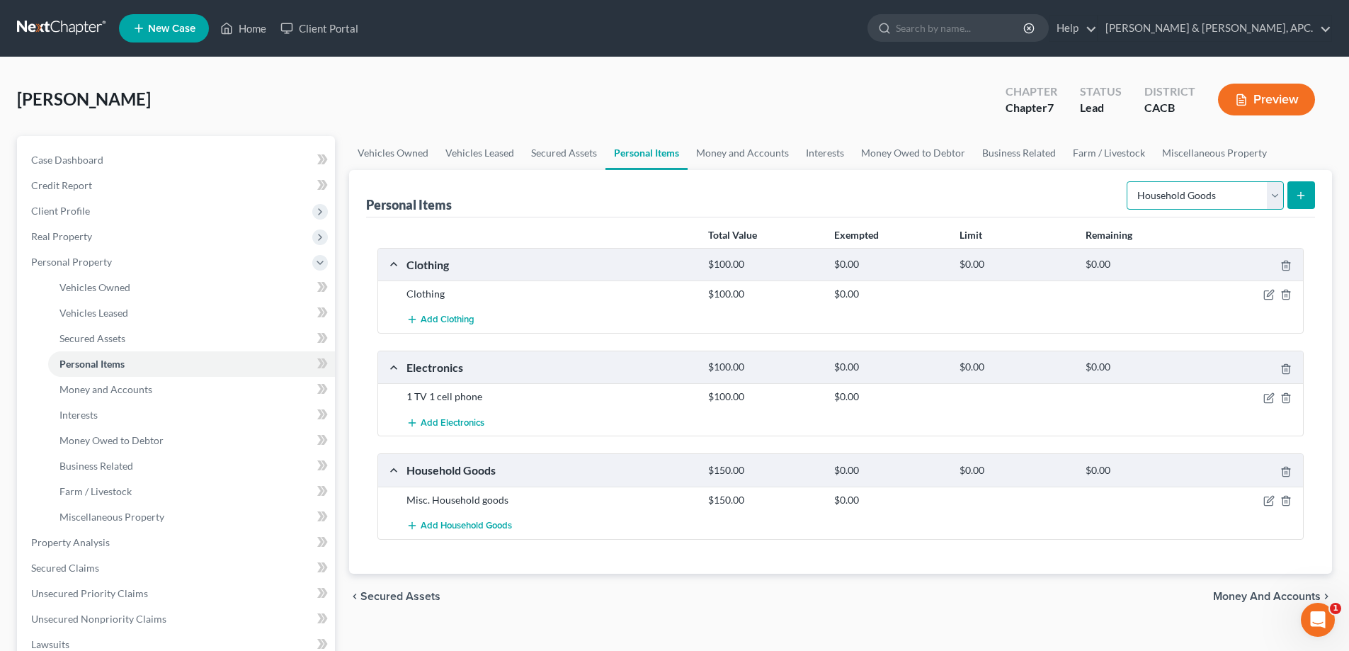
click at [1274, 198] on select "Select Item Type Clothing Collectibles Of Value Electronics Firearms Household …" at bounding box center [1204, 195] width 157 height 28
click at [1295, 144] on ul "Vehicles Owned Vehicles Leased Secured Assets Personal Items Money and Accounts…" at bounding box center [840, 153] width 983 height 34
click at [1272, 592] on span "Money and Accounts" at bounding box center [1267, 595] width 108 height 11
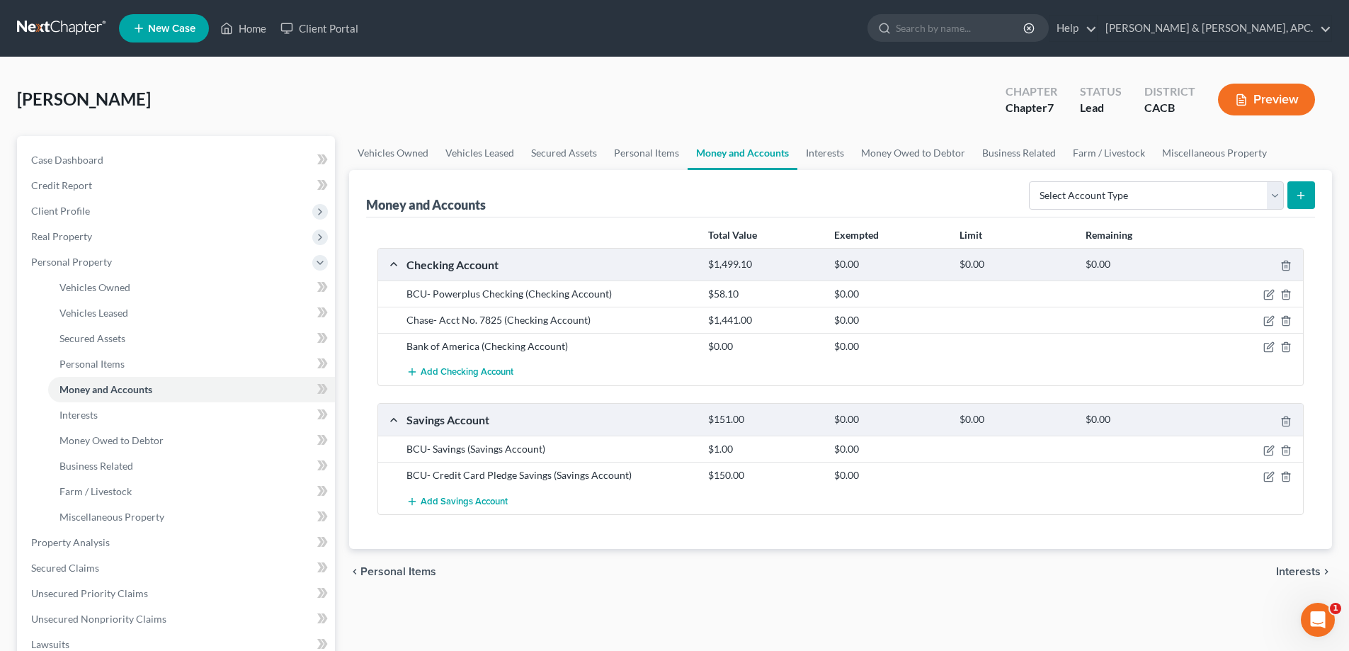
click at [1303, 576] on span "Interests" at bounding box center [1298, 571] width 45 height 11
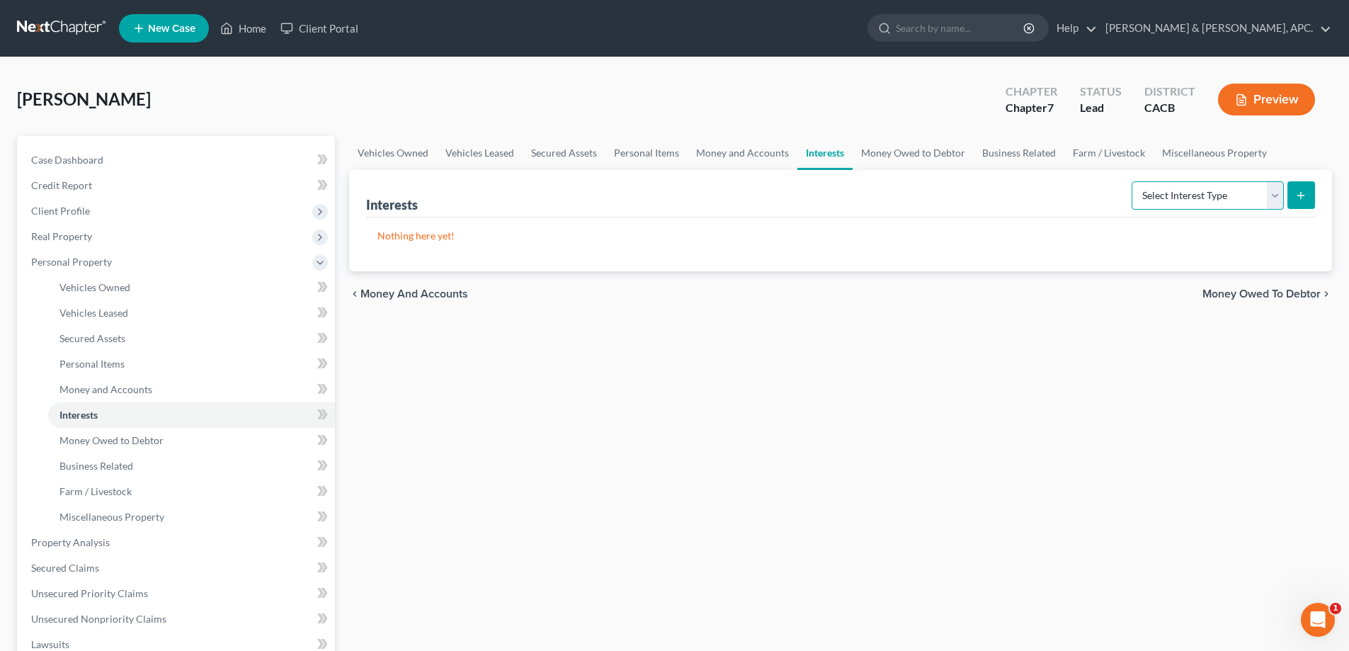
click at [1277, 195] on select "Select Interest Type 401K Annuity Bond Education IRA Government Bond Government…" at bounding box center [1207, 195] width 152 height 28
click at [1272, 195] on select "Select Interest Type 401K Annuity Bond Education IRA Government Bond Government…" at bounding box center [1207, 195] width 152 height 28
click at [1297, 289] on span "Money Owed to Debtor" at bounding box center [1261, 293] width 118 height 11
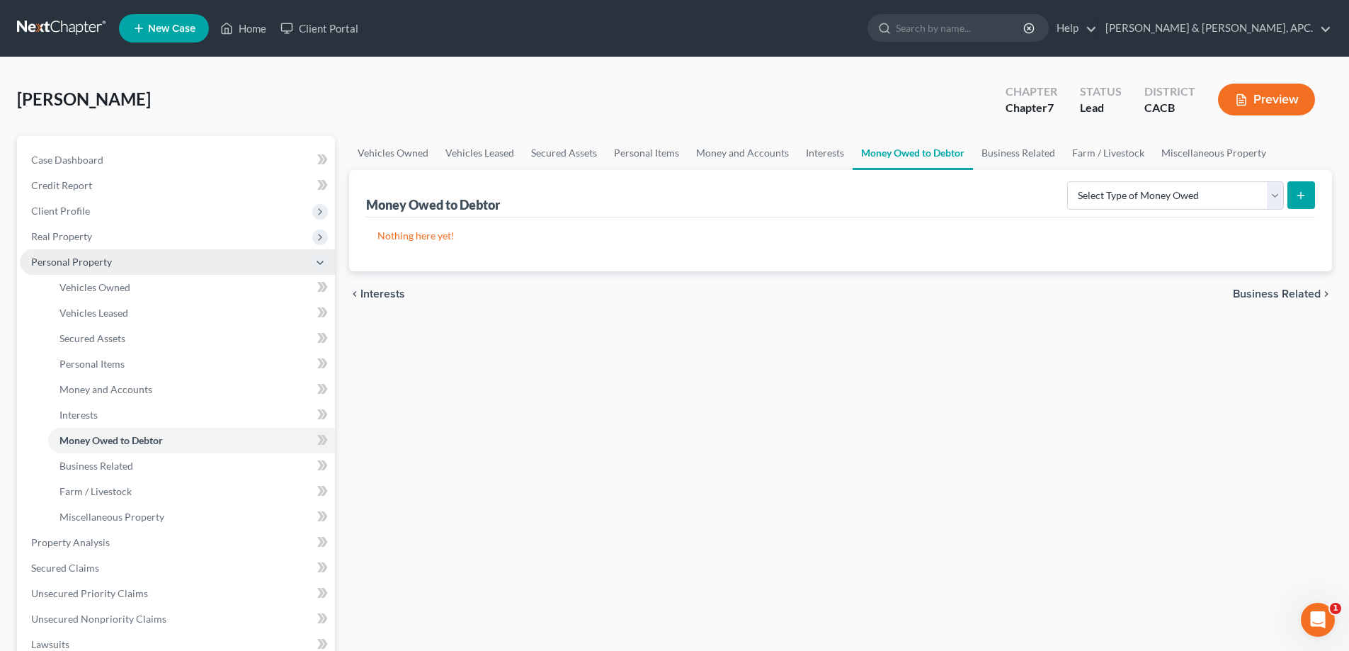
drag, startPoint x: 66, startPoint y: 239, endPoint x: 64, endPoint y: 252, distance: 12.8
click at [66, 239] on span "Real Property" at bounding box center [61, 236] width 61 height 12
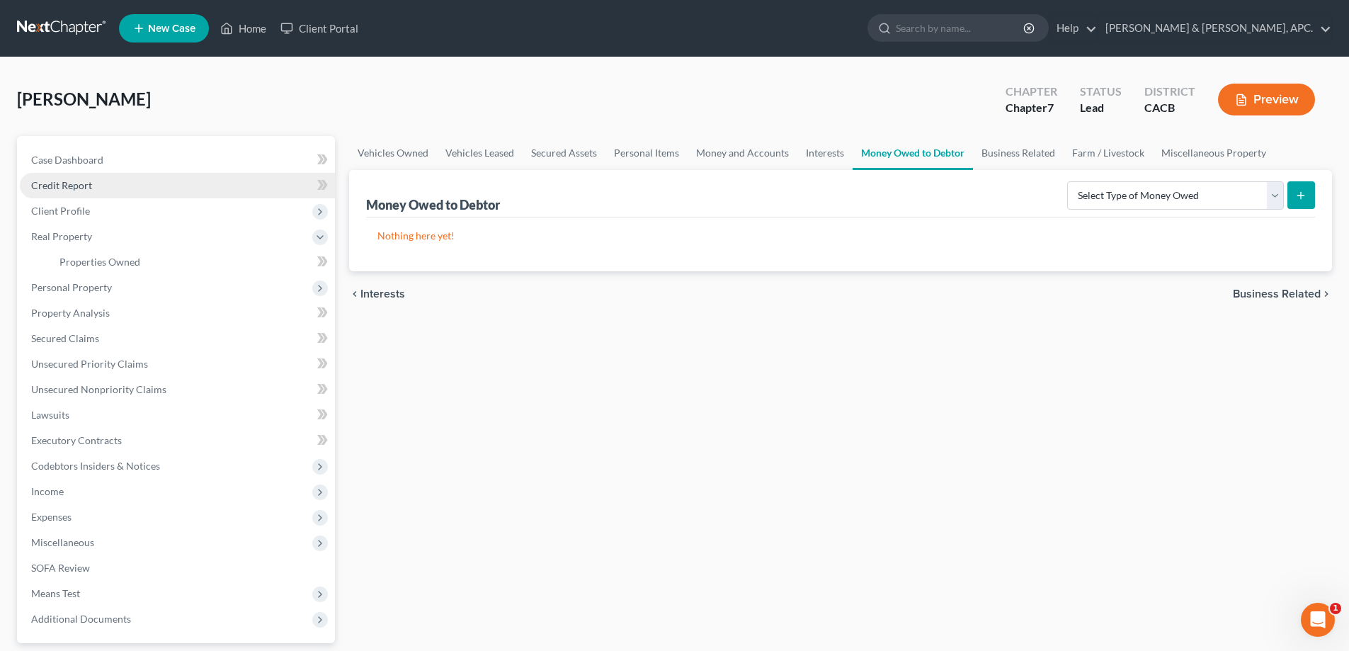
click at [57, 179] on span "Credit Report" at bounding box center [61, 185] width 61 height 12
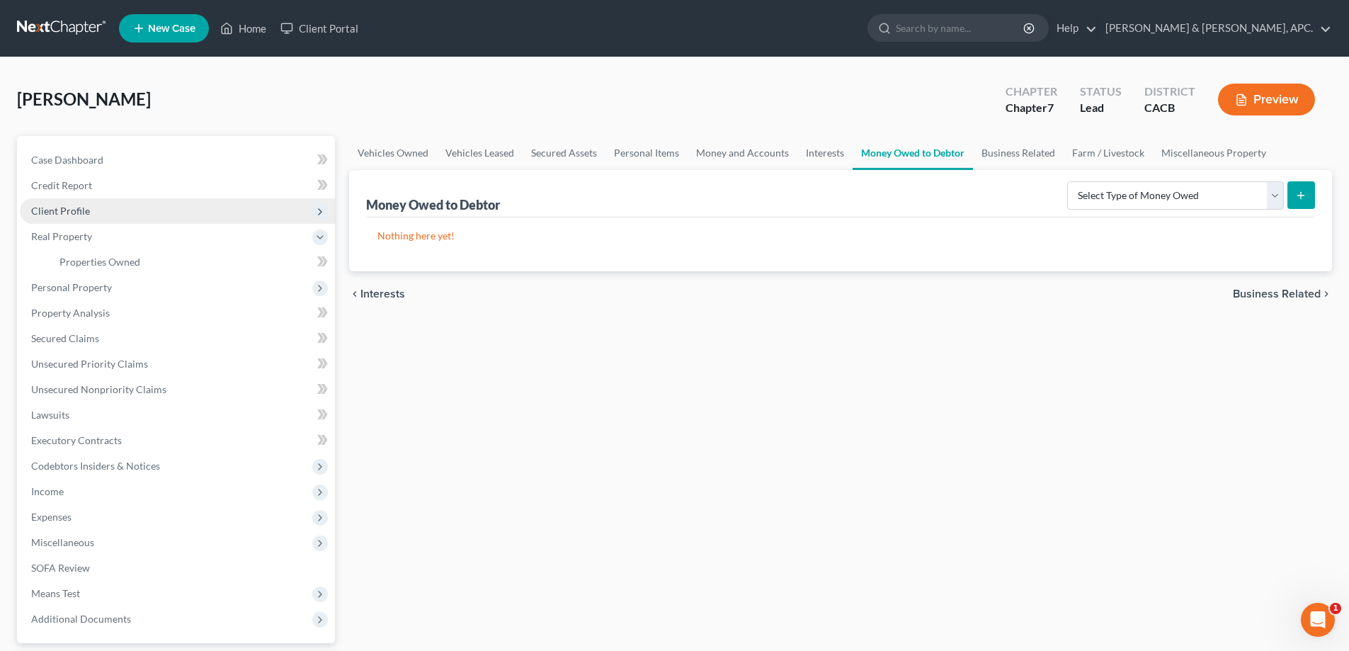
click at [59, 210] on span "Client Profile" at bounding box center [60, 211] width 59 height 12
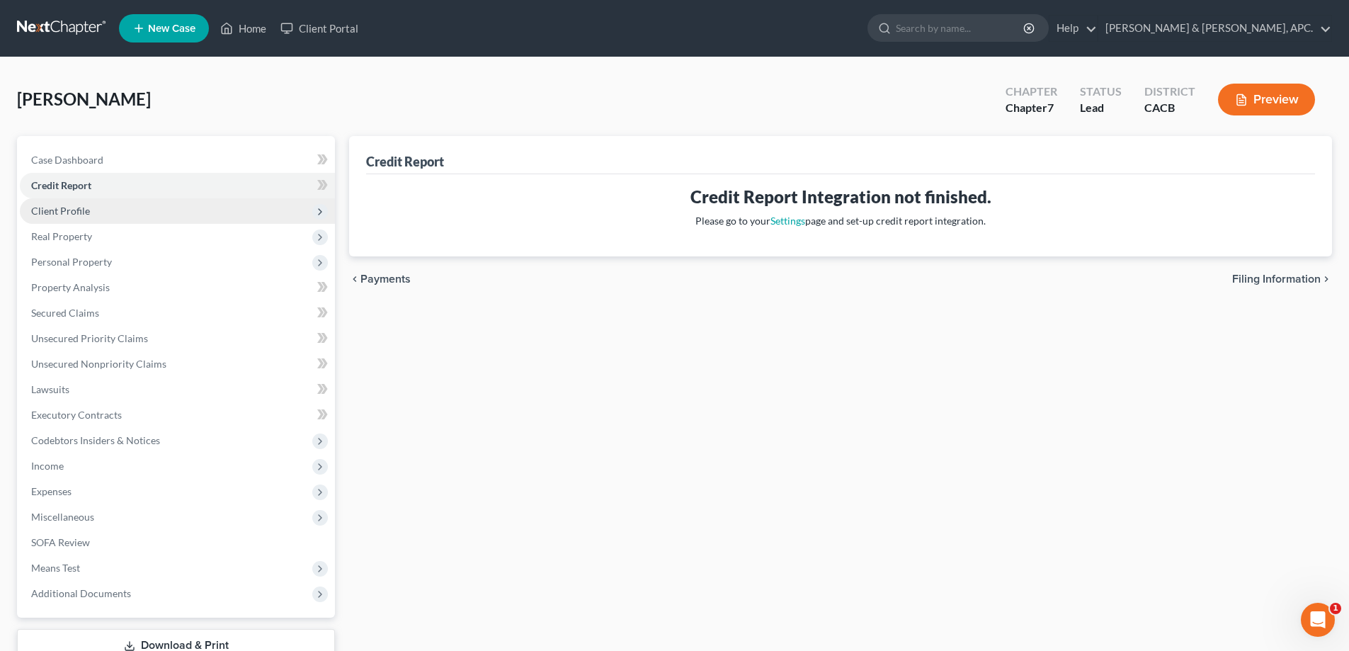
click at [59, 210] on span "Client Profile" at bounding box center [60, 211] width 59 height 12
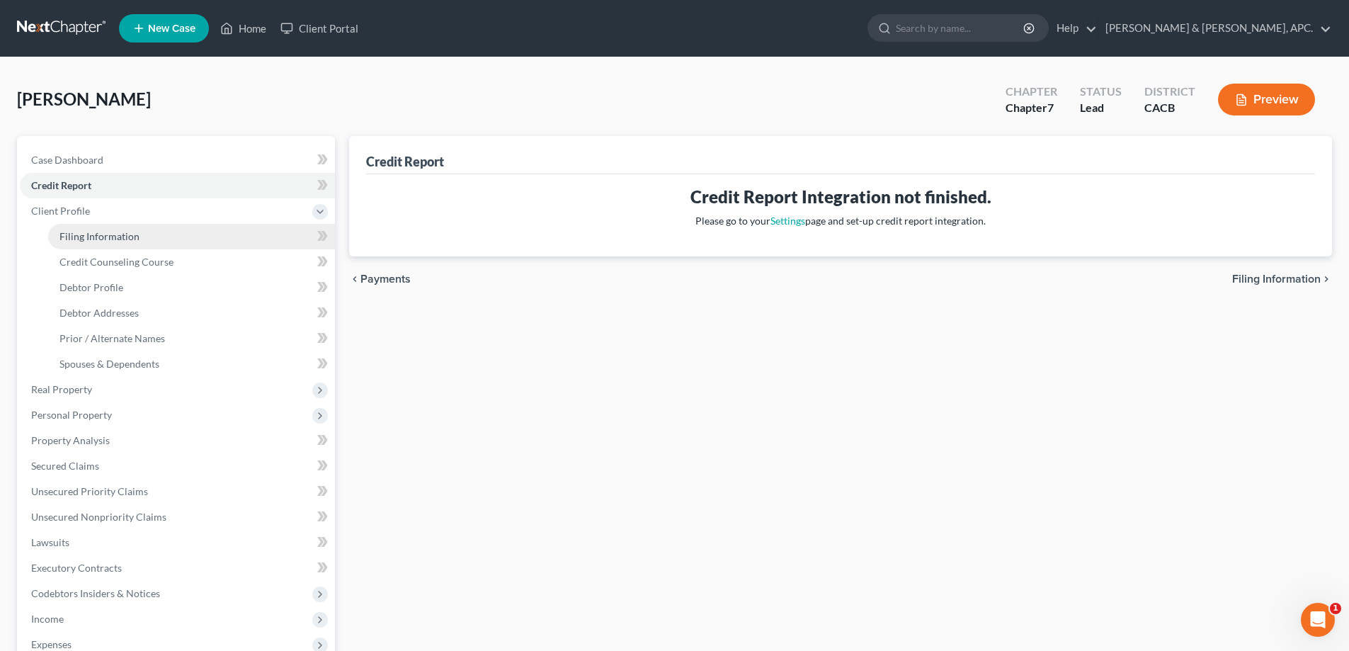
click at [84, 234] on span "Filing Information" at bounding box center [99, 236] width 80 height 12
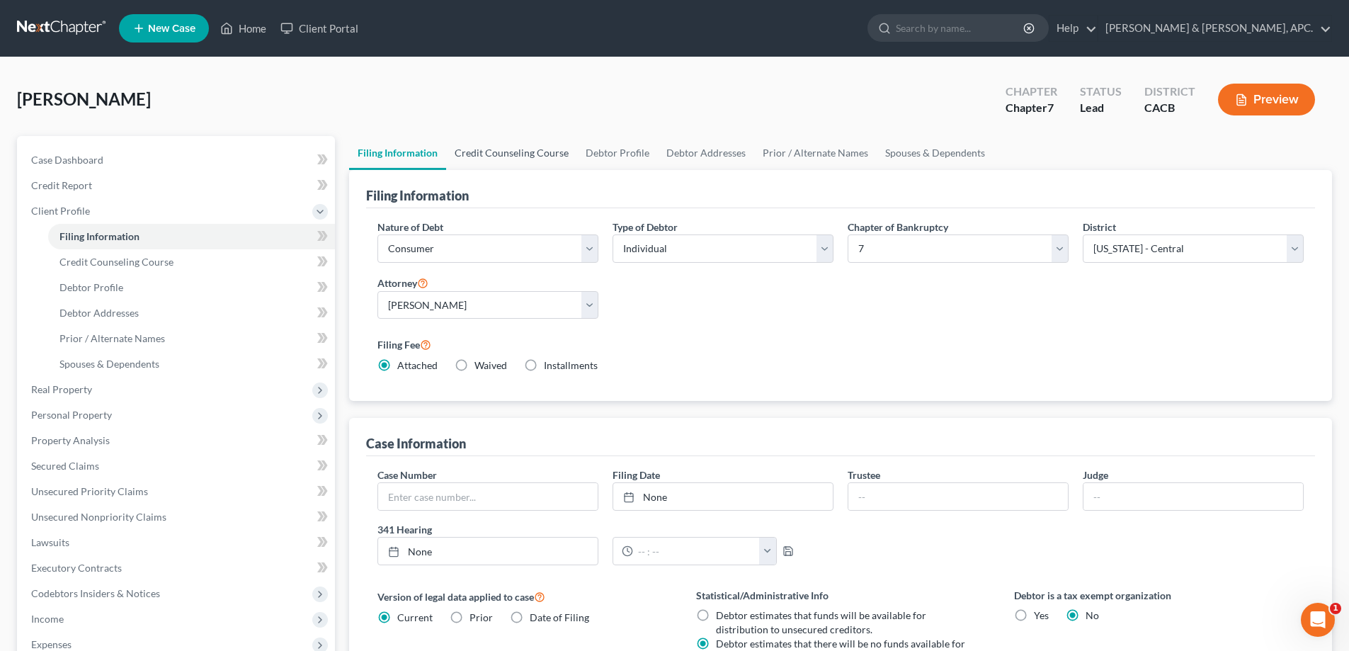
click at [485, 149] on link "Credit Counseling Course" at bounding box center [511, 153] width 131 height 34
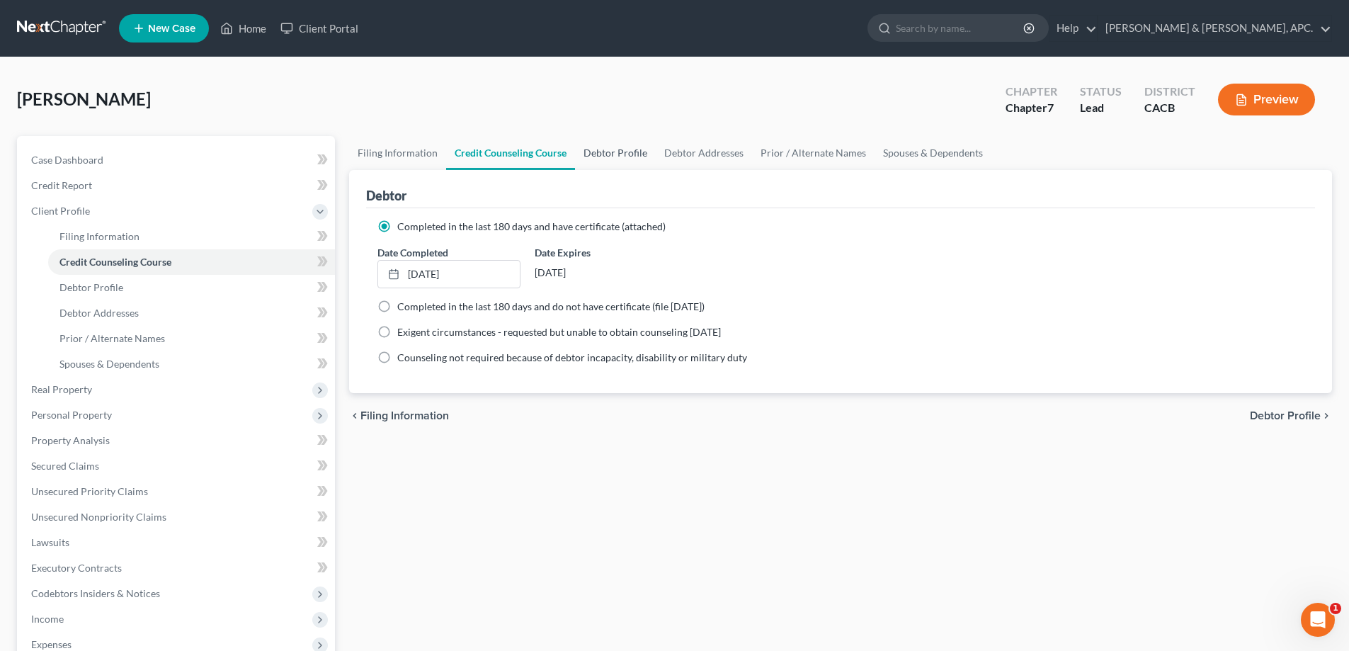
click at [611, 154] on link "Debtor Profile" at bounding box center [615, 153] width 81 height 34
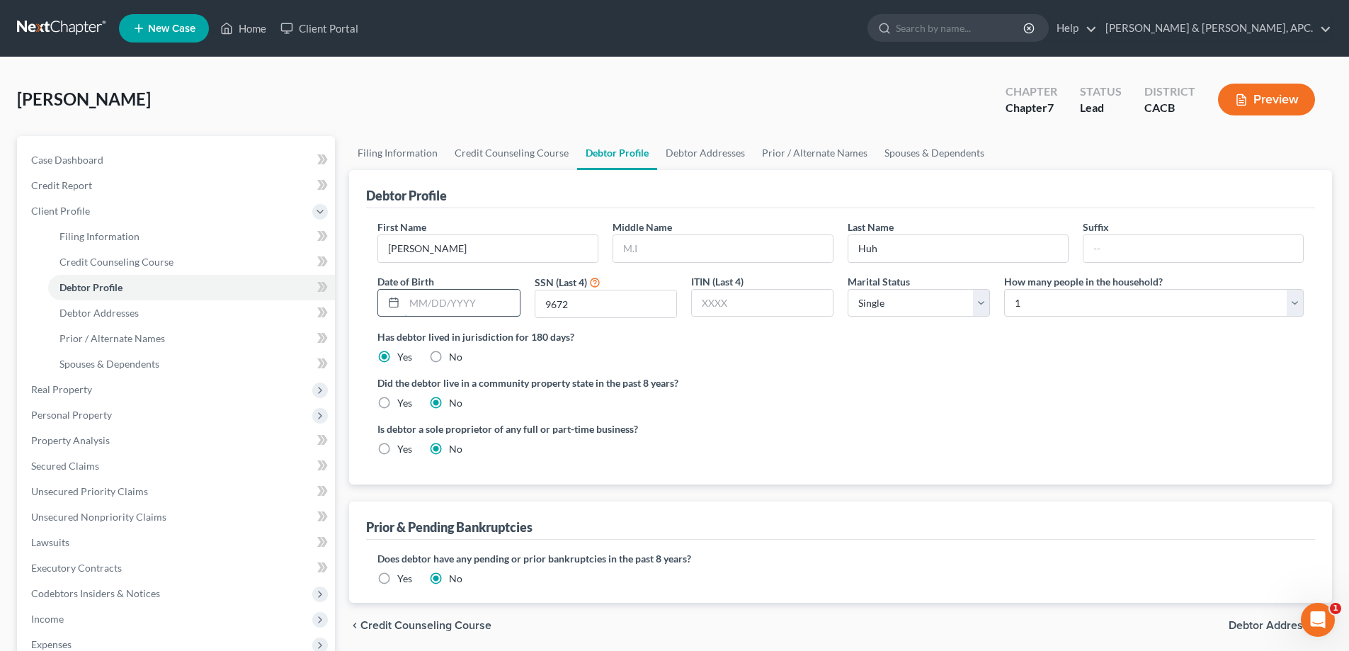
click at [411, 305] on input "text" at bounding box center [461, 303] width 115 height 27
click at [736, 159] on link "Debtor Addresses" at bounding box center [705, 153] width 96 height 34
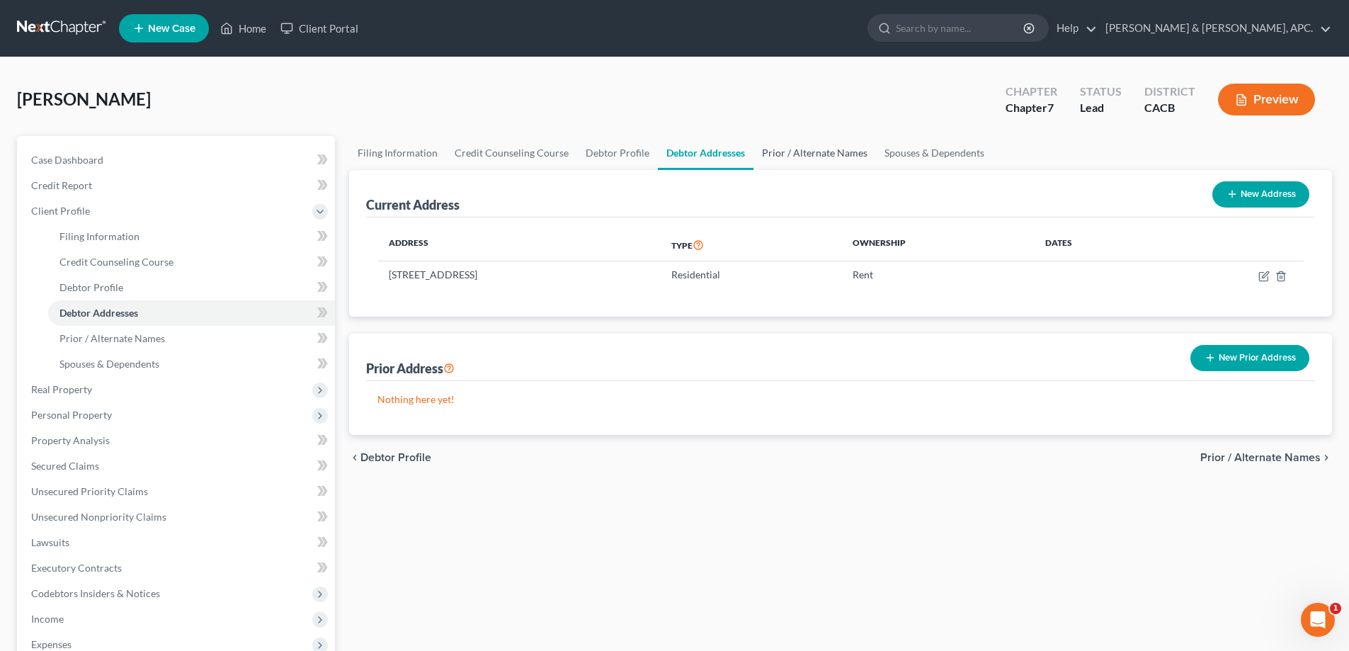
click at [823, 149] on link "Prior / Alternate Names" at bounding box center [814, 153] width 122 height 34
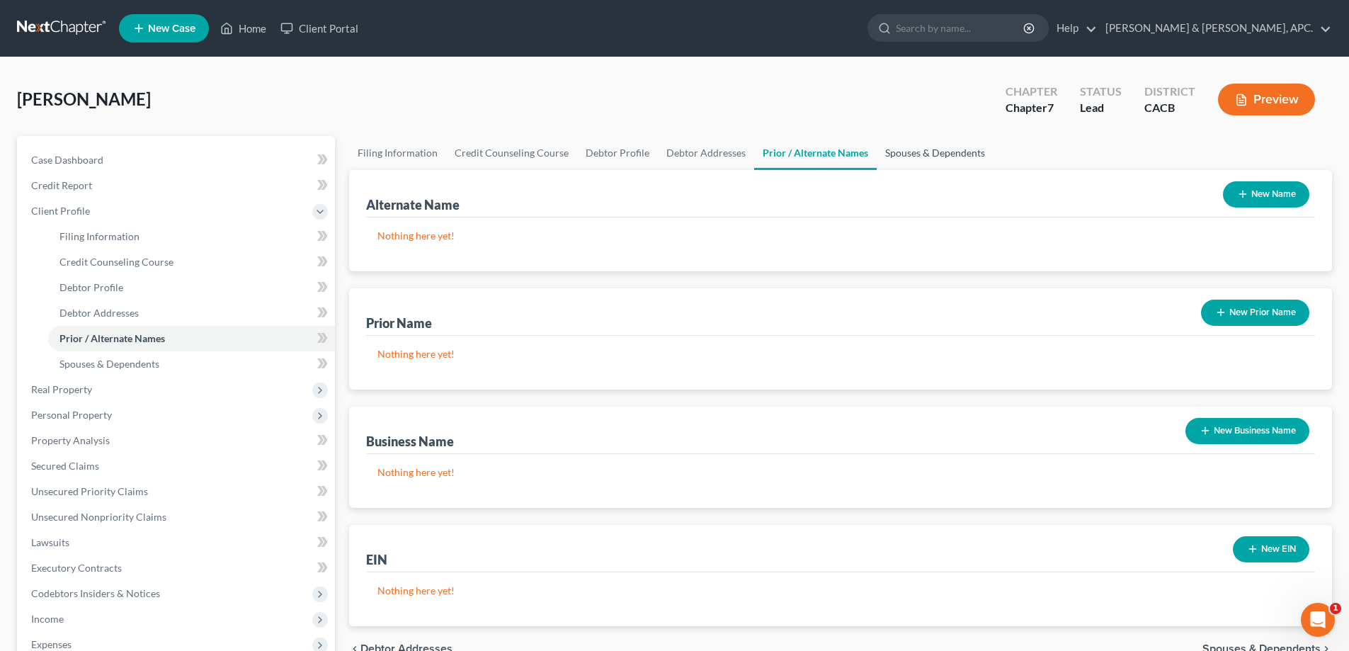
click at [951, 149] on link "Spouses & Dependents" at bounding box center [935, 153] width 117 height 34
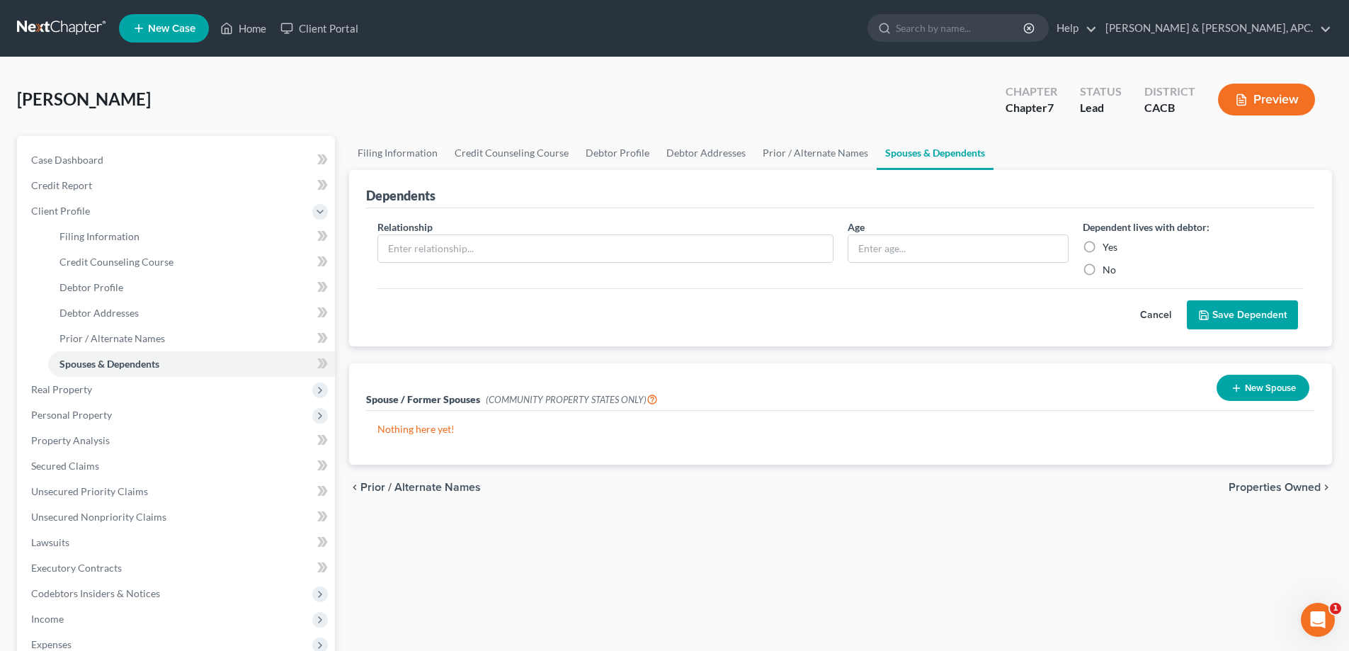
click at [1280, 387] on button "New Spouse" at bounding box center [1262, 388] width 93 height 26
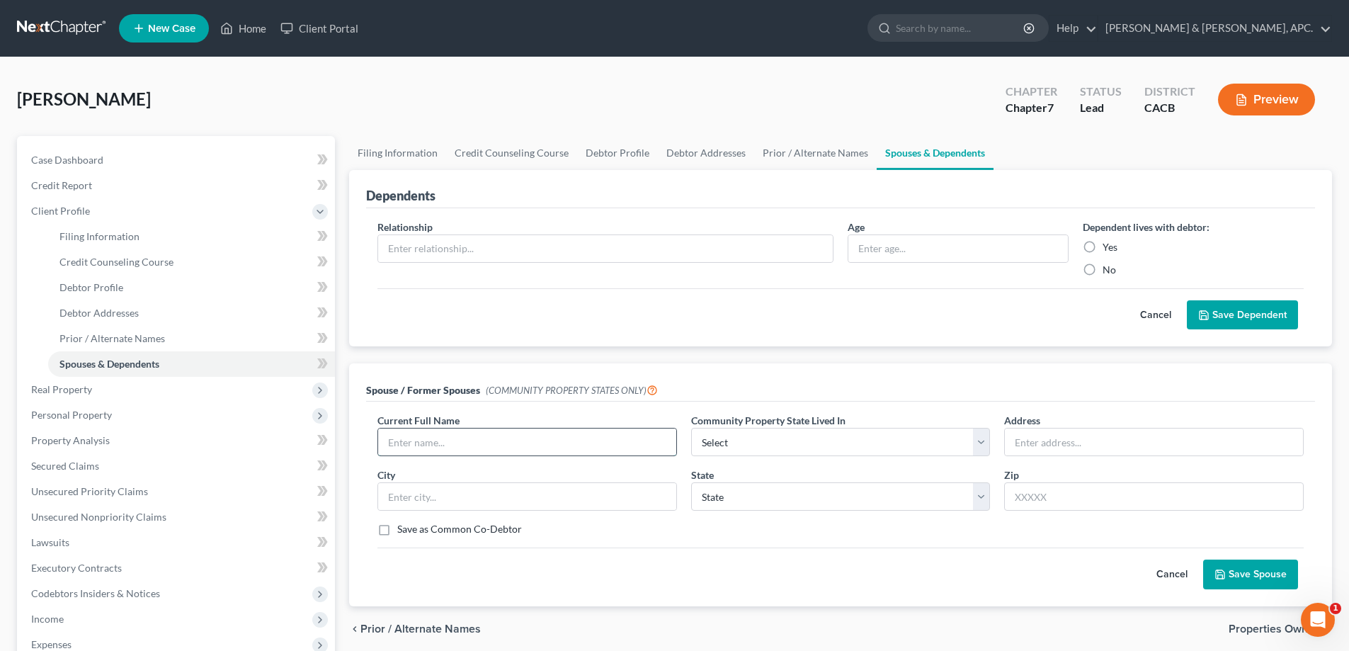
click at [433, 433] on input "text" at bounding box center [527, 441] width 298 height 27
click at [831, 448] on select "Select AZ CA GU ID LA NV NM PR [GEOGRAPHIC_DATA] [GEOGRAPHIC_DATA] [GEOGRAPHIC_…" at bounding box center [840, 442] width 299 height 28
click at [691, 428] on select "Select AZ CA GU ID LA NV NM PR [GEOGRAPHIC_DATA] [GEOGRAPHIC_DATA] [GEOGRAPHIC_…" at bounding box center [840, 442] width 299 height 28
click at [520, 445] on input "[PERSON_NAME]" at bounding box center [527, 441] width 298 height 27
click at [1223, 569] on icon "submit" at bounding box center [1219, 574] width 11 height 11
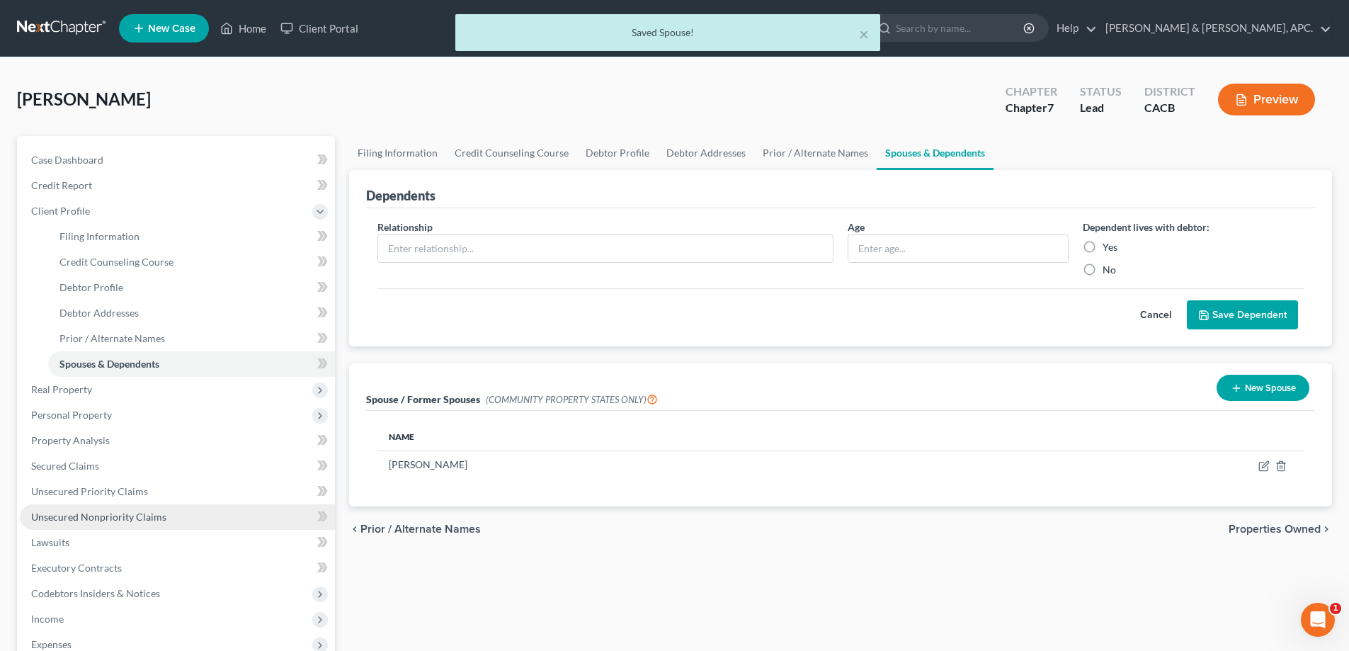
click at [79, 513] on span "Unsecured Nonpriority Claims" at bounding box center [98, 516] width 135 height 12
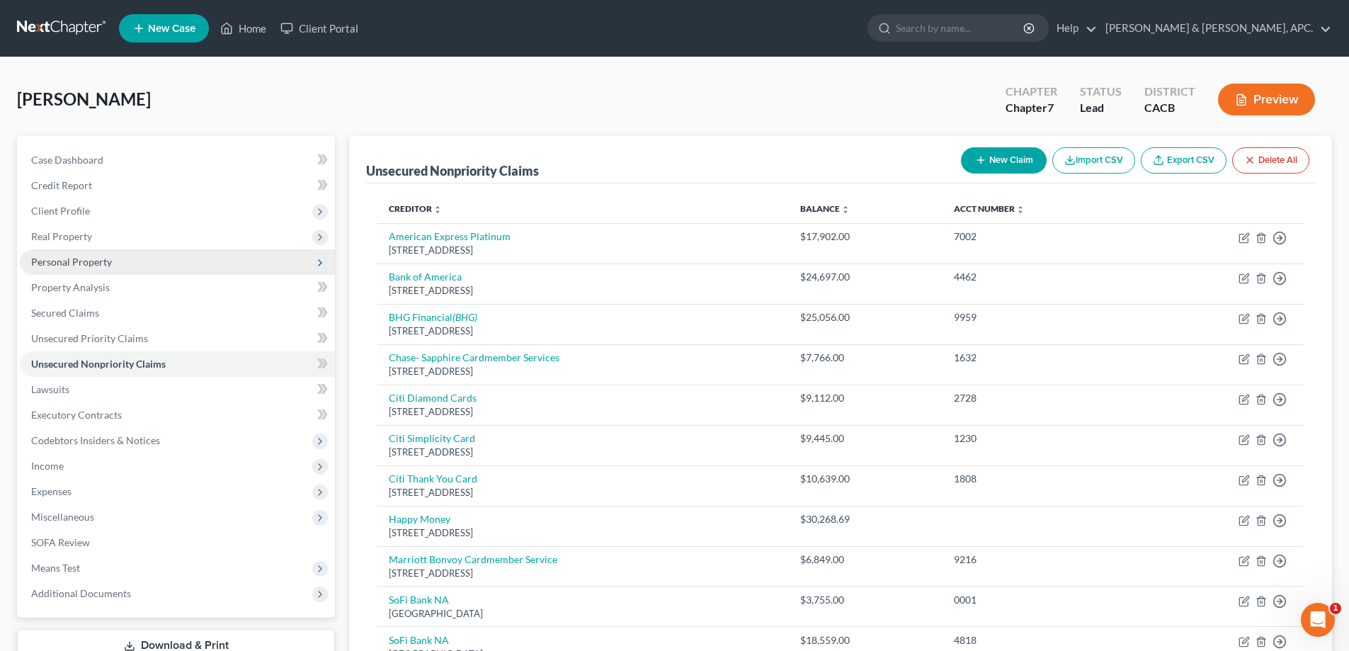
click at [93, 266] on span "Personal Property" at bounding box center [71, 262] width 81 height 12
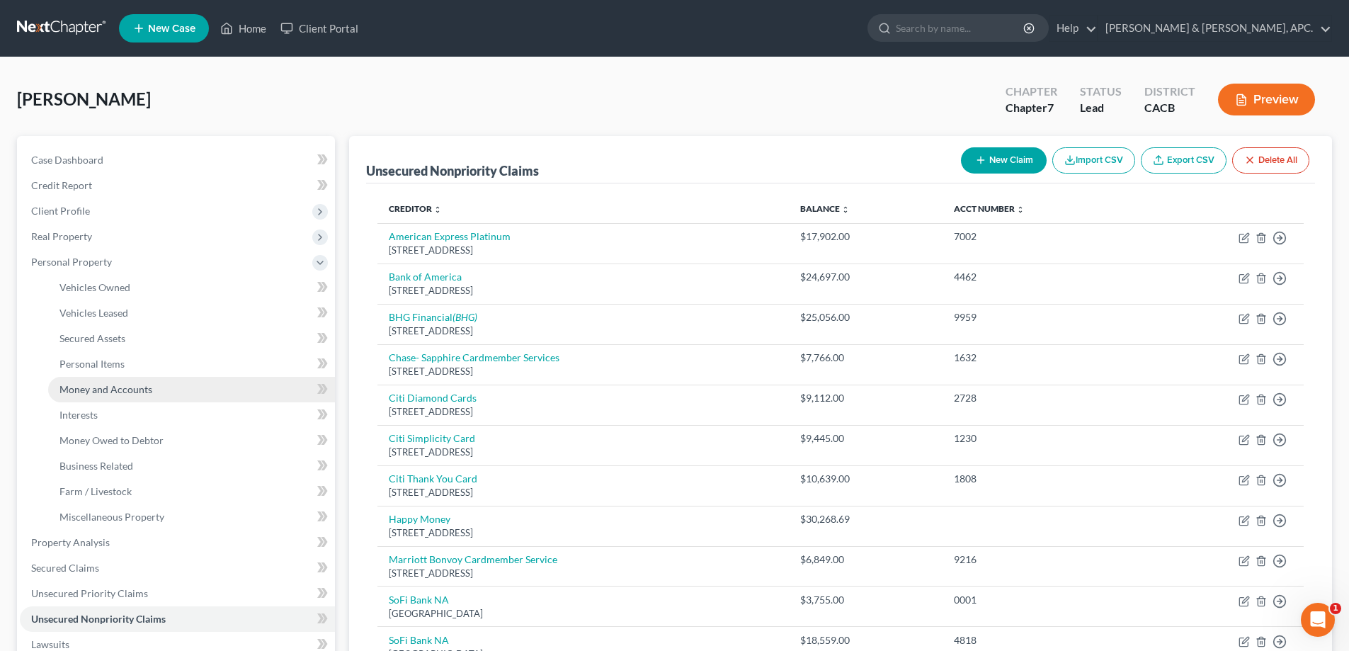
click at [118, 389] on span "Money and Accounts" at bounding box center [105, 389] width 93 height 12
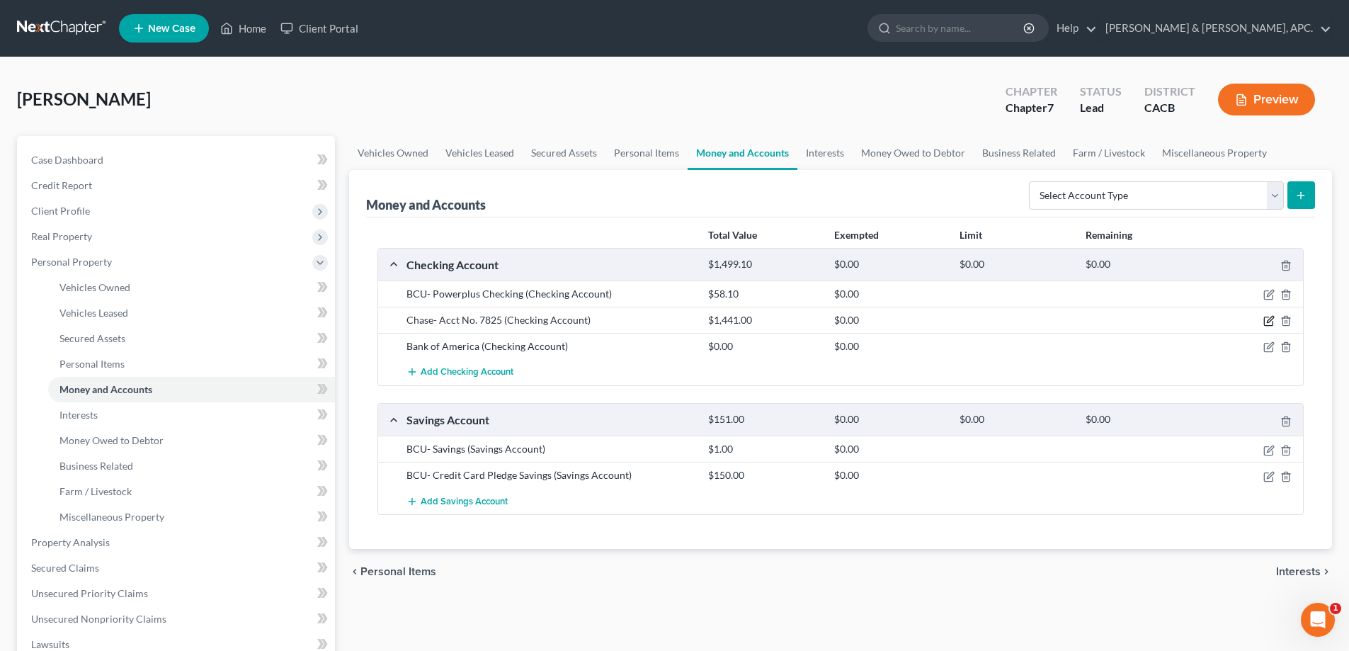
click at [1270, 322] on icon "button" at bounding box center [1268, 320] width 11 height 11
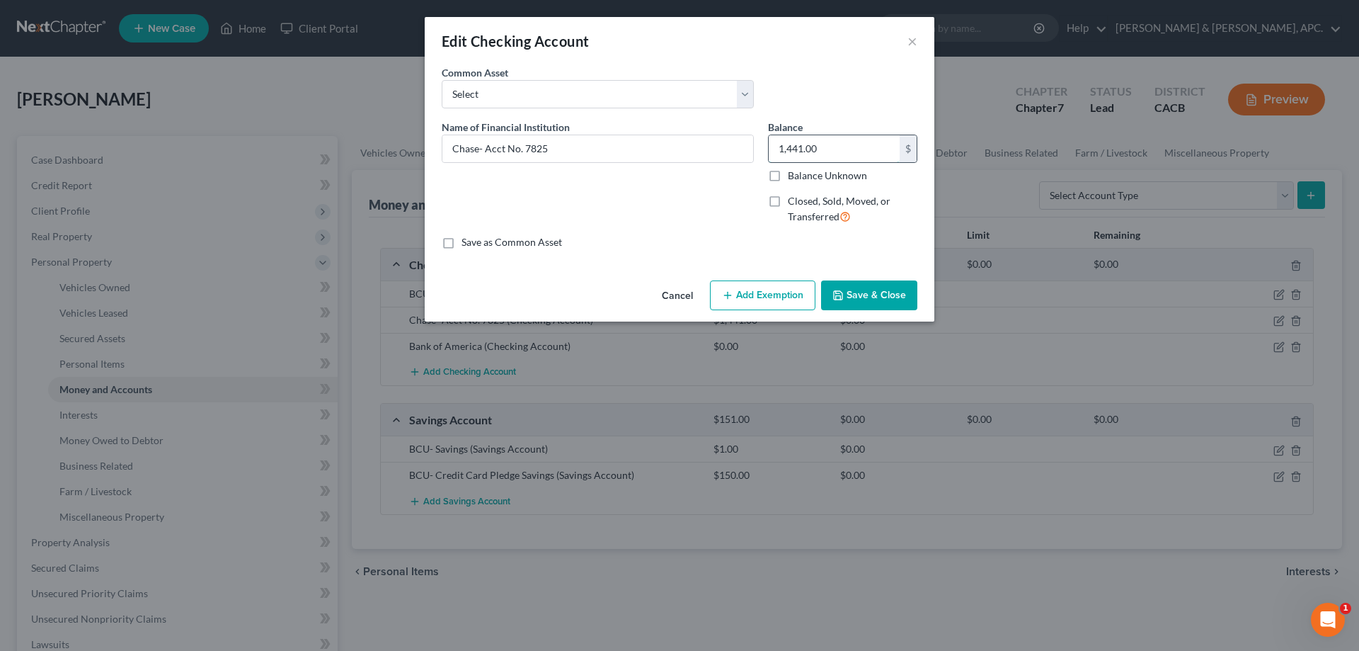
click at [826, 154] on input "1,441.00" at bounding box center [834, 148] width 131 height 27
click at [883, 287] on button "Save & Close" at bounding box center [869, 295] width 96 height 30
